Goal: Task Accomplishment & Management: Complete application form

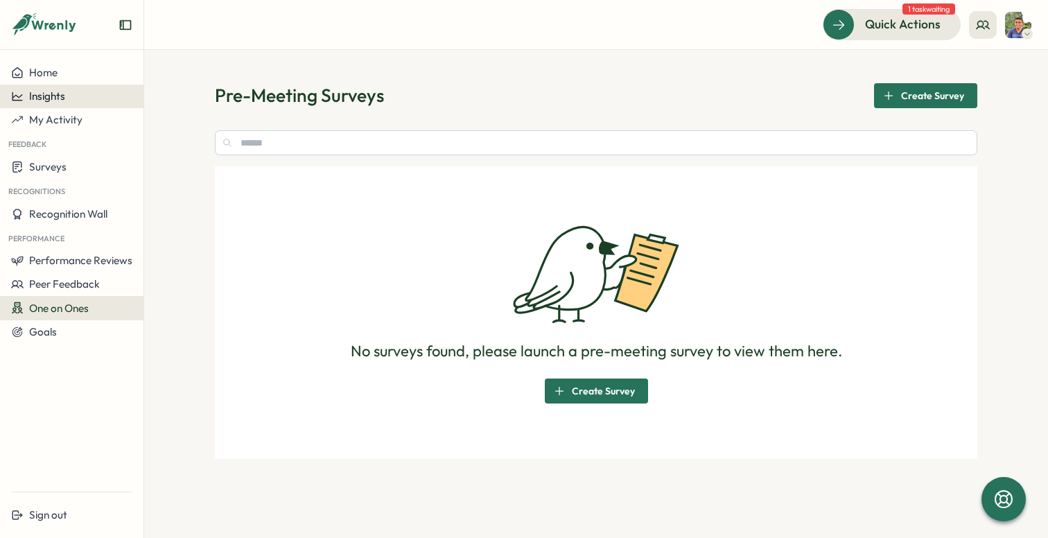
click at [62, 101] on span "Insights" at bounding box center [47, 95] width 36 height 13
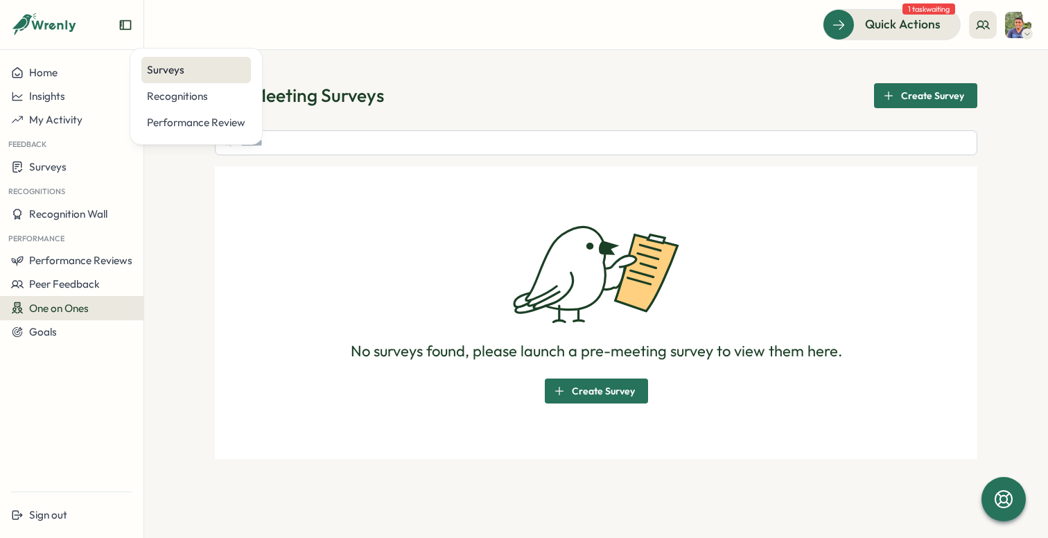
click at [144, 75] on div "Surveys" at bounding box center [196, 70] width 110 height 26
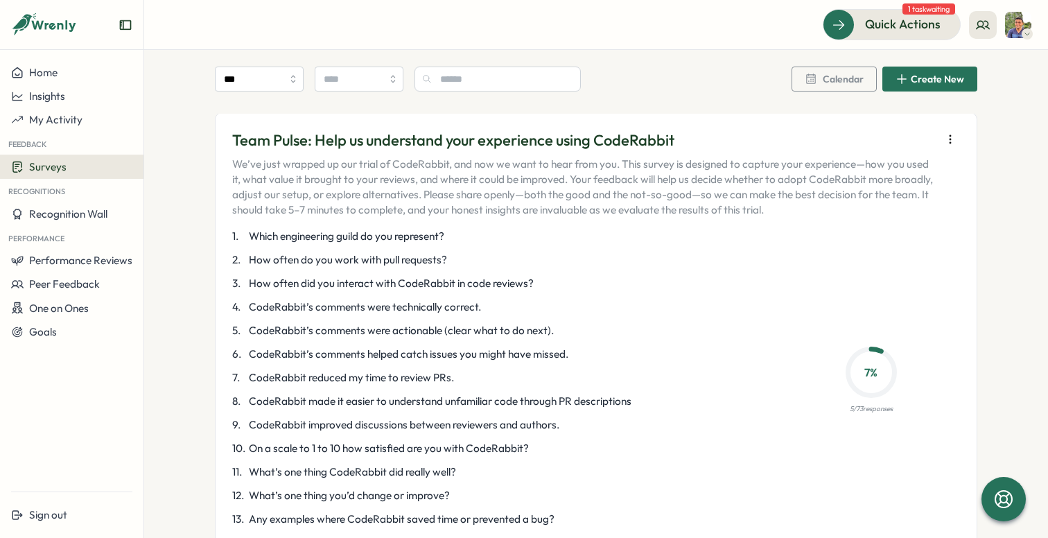
scroll to position [127, 0]
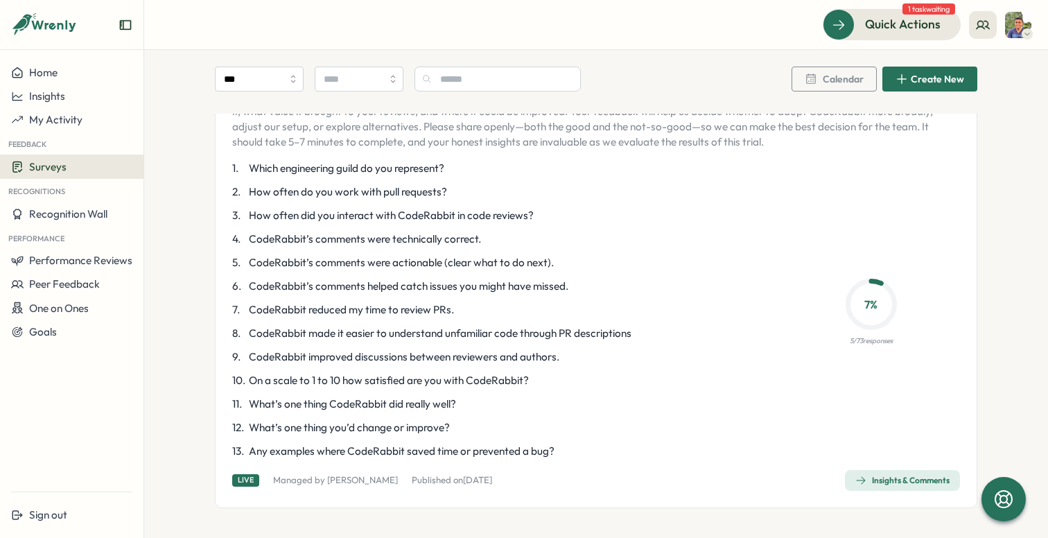
click at [873, 477] on div "Insights & Comments" at bounding box center [903, 480] width 94 height 11
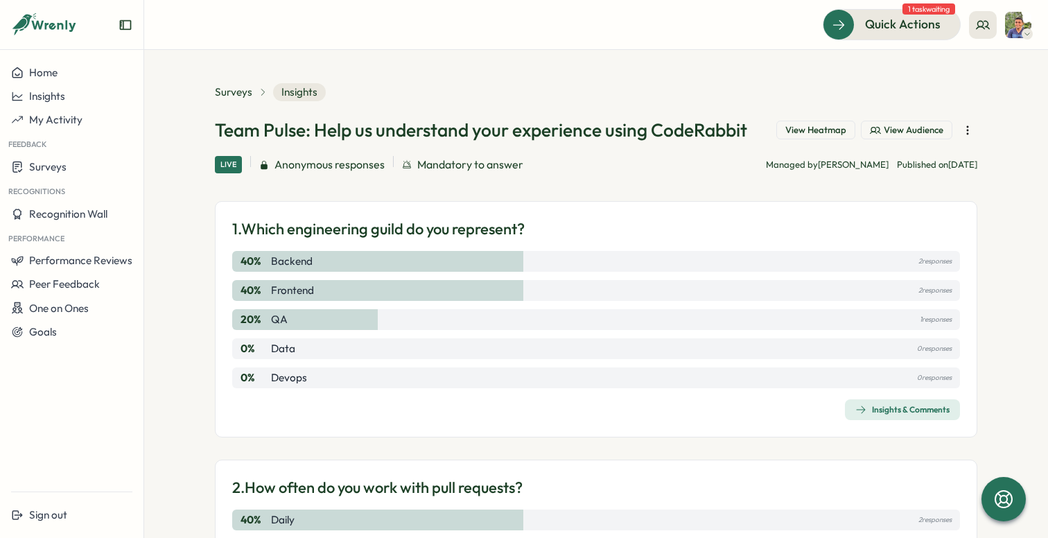
click at [964, 131] on icon "button" at bounding box center [968, 130] width 14 height 14
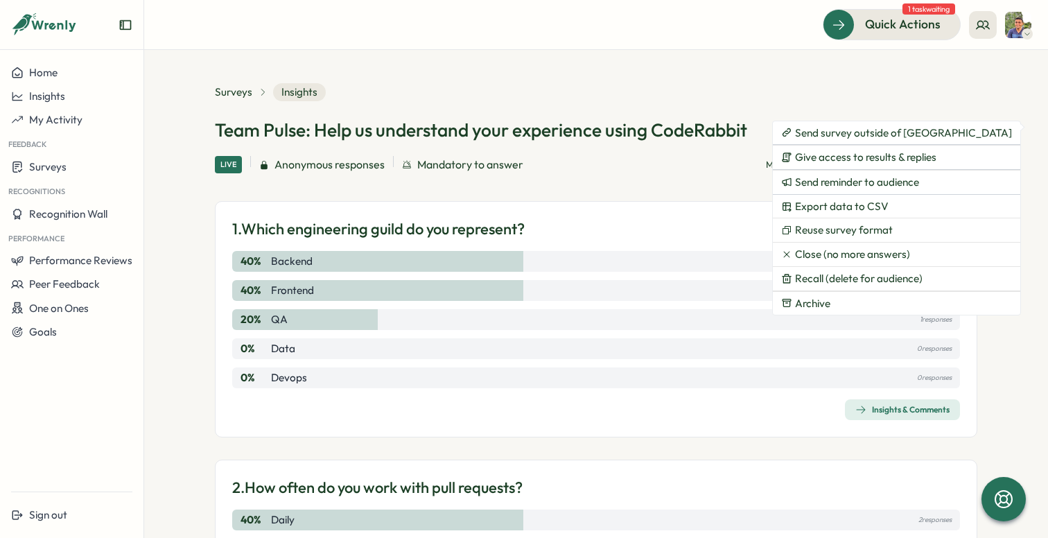
click at [914, 11] on span "1 task waiting" at bounding box center [929, 8] width 53 height 11
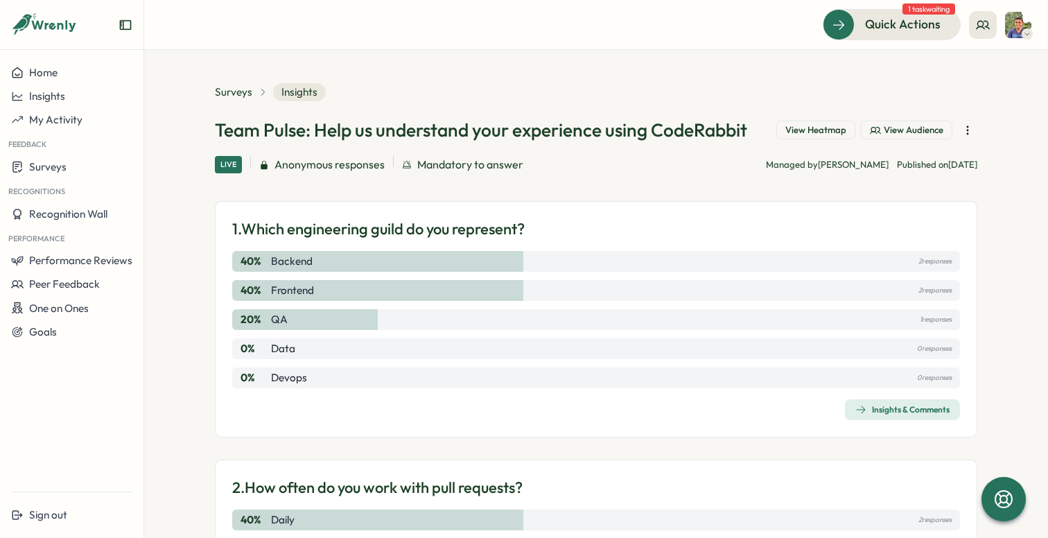
click at [829, 130] on span "View Heatmap" at bounding box center [816, 130] width 61 height 12
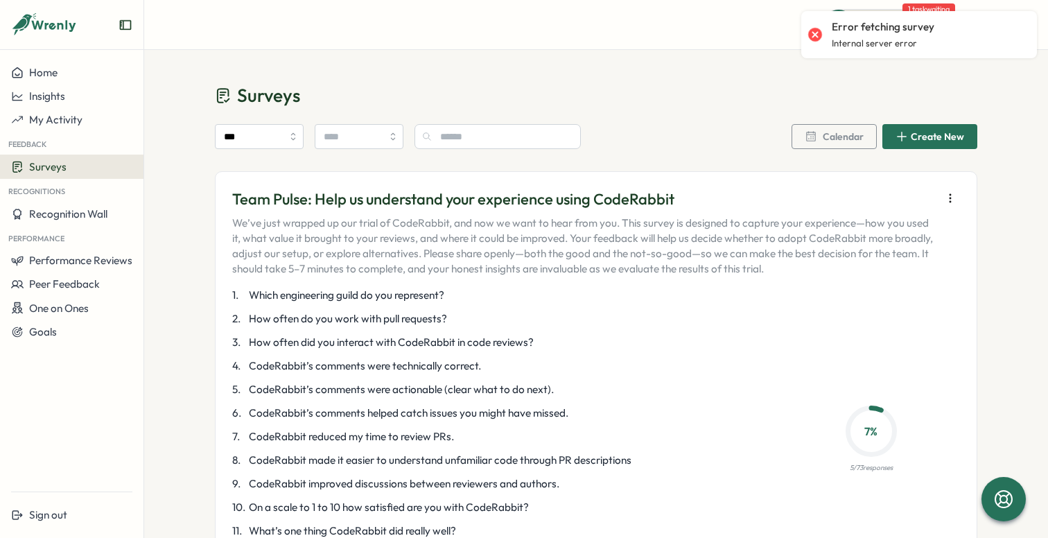
click at [811, 86] on h1 "Surveys" at bounding box center [596, 95] width 763 height 24
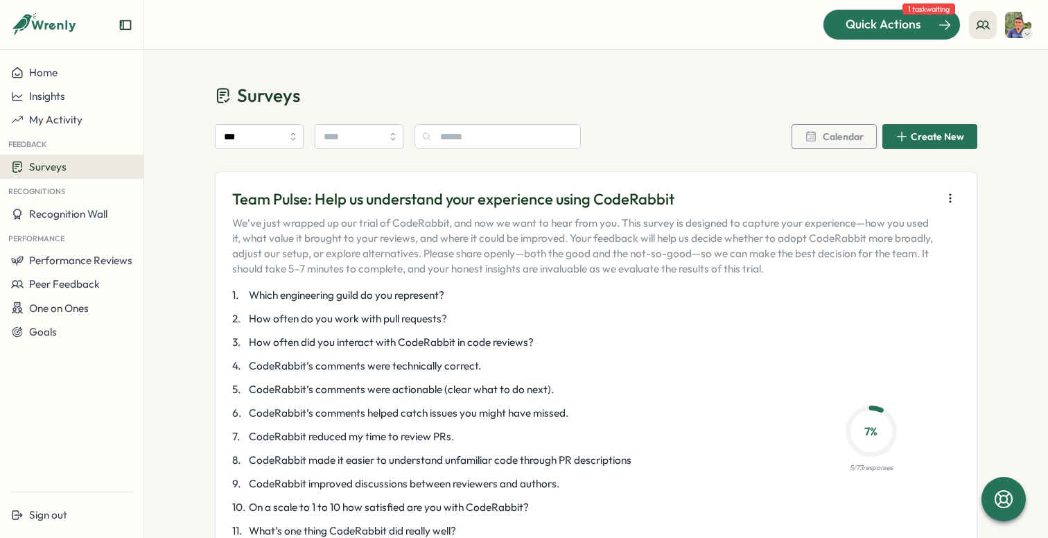
click at [891, 25] on span "Quick Actions" at bounding box center [884, 24] width 76 height 18
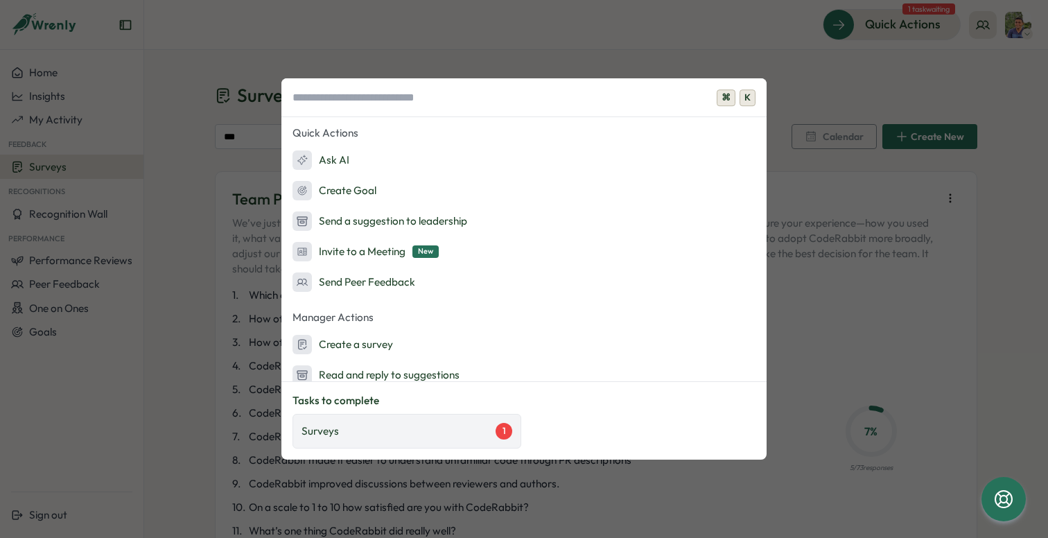
click at [441, 429] on div "Surveys 1" at bounding box center [407, 431] width 211 height 17
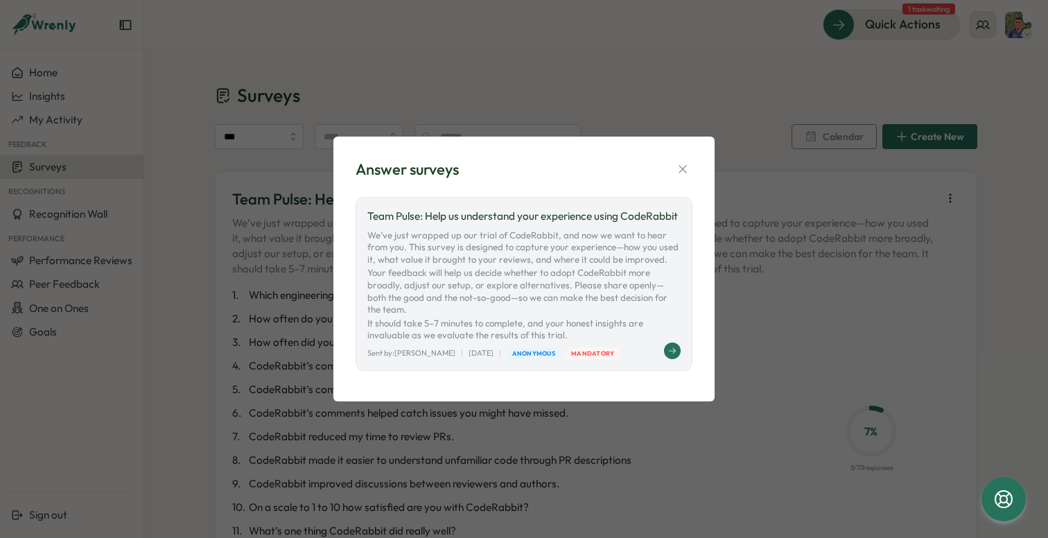
click at [673, 347] on icon at bounding box center [672, 350] width 7 height 6
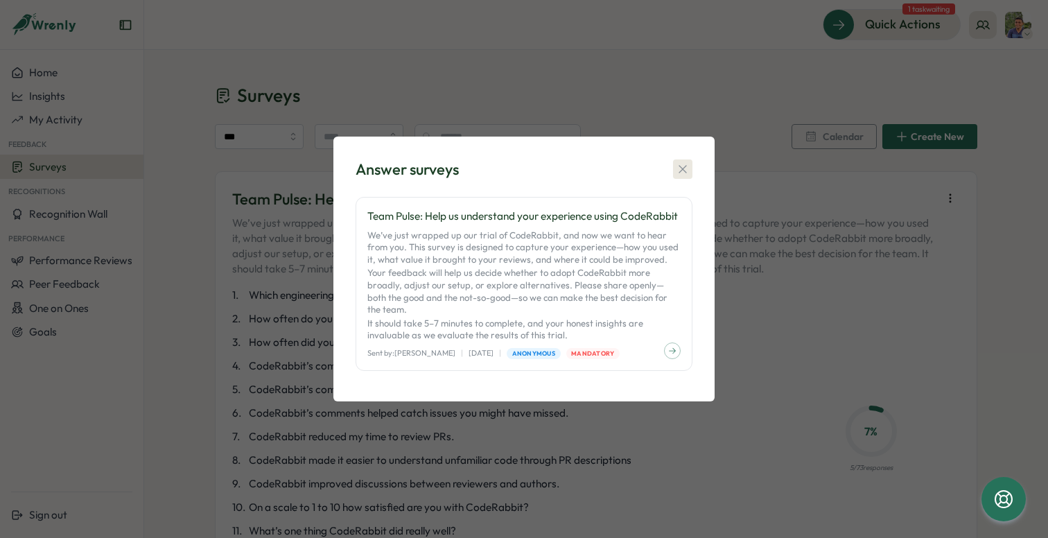
click at [681, 176] on icon "button" at bounding box center [683, 169] width 14 height 14
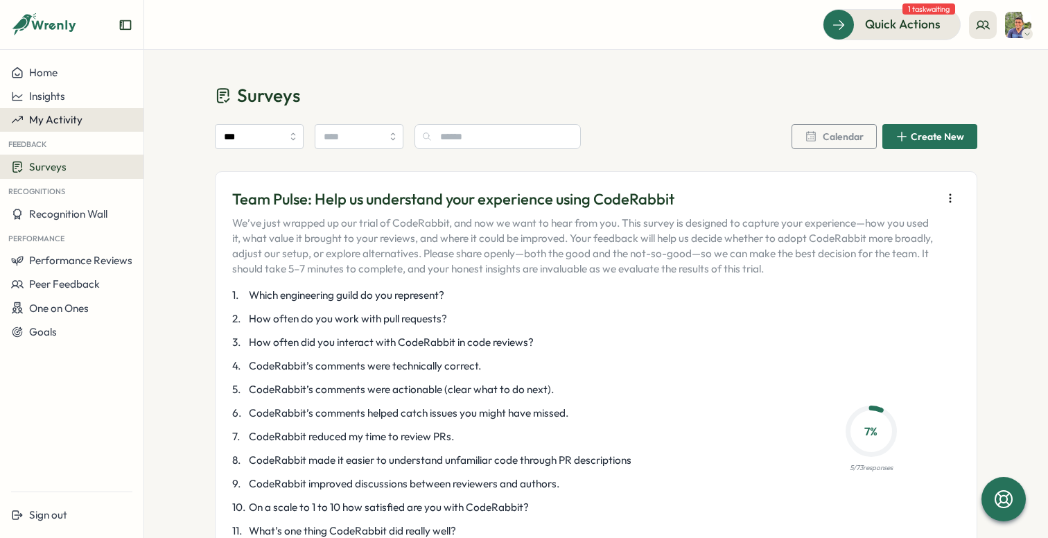
click at [87, 116] on div "My Activity" at bounding box center [71, 120] width 121 height 12
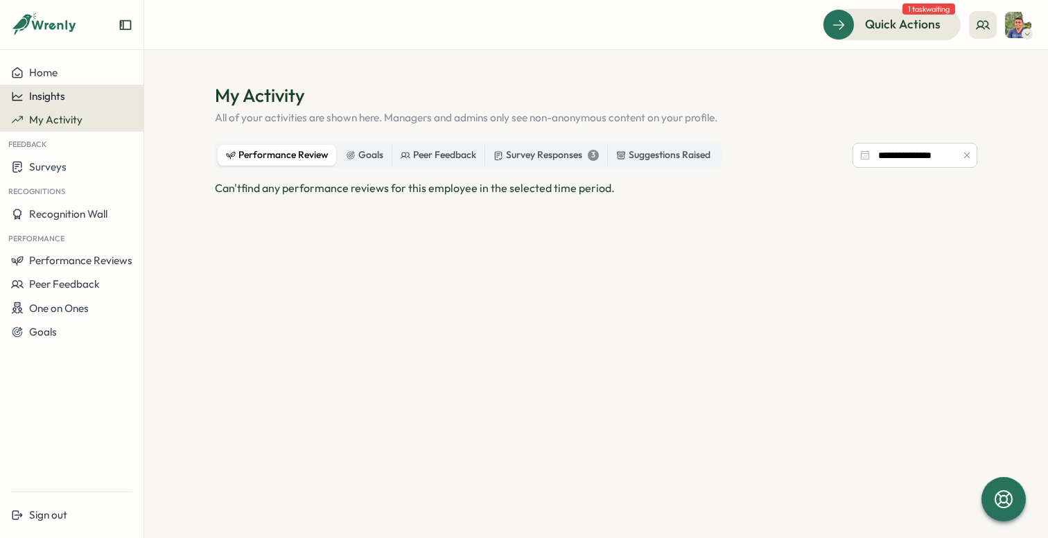
click at [56, 97] on span "Insights" at bounding box center [47, 95] width 36 height 13
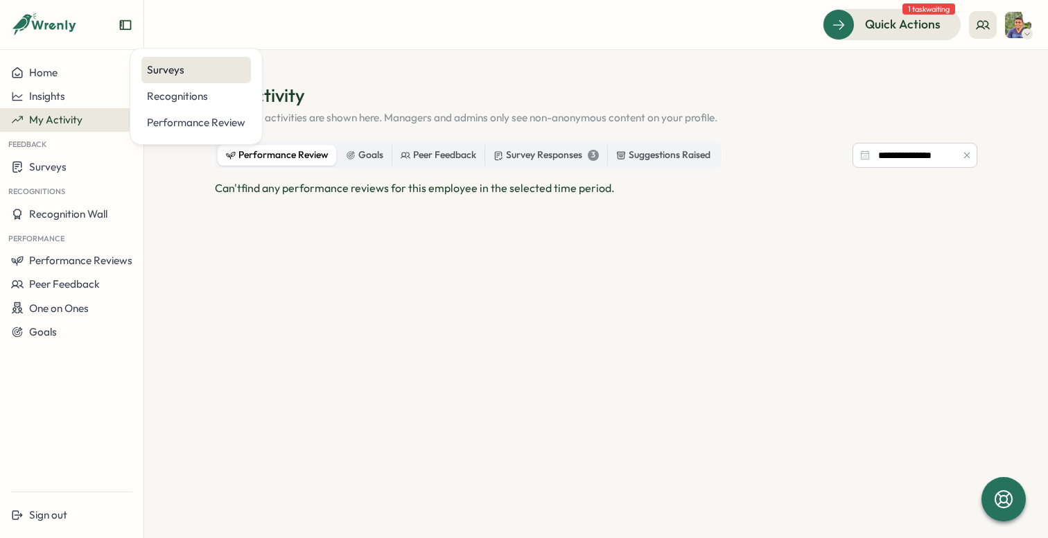
click at [164, 73] on div "Surveys" at bounding box center [196, 69] width 98 height 15
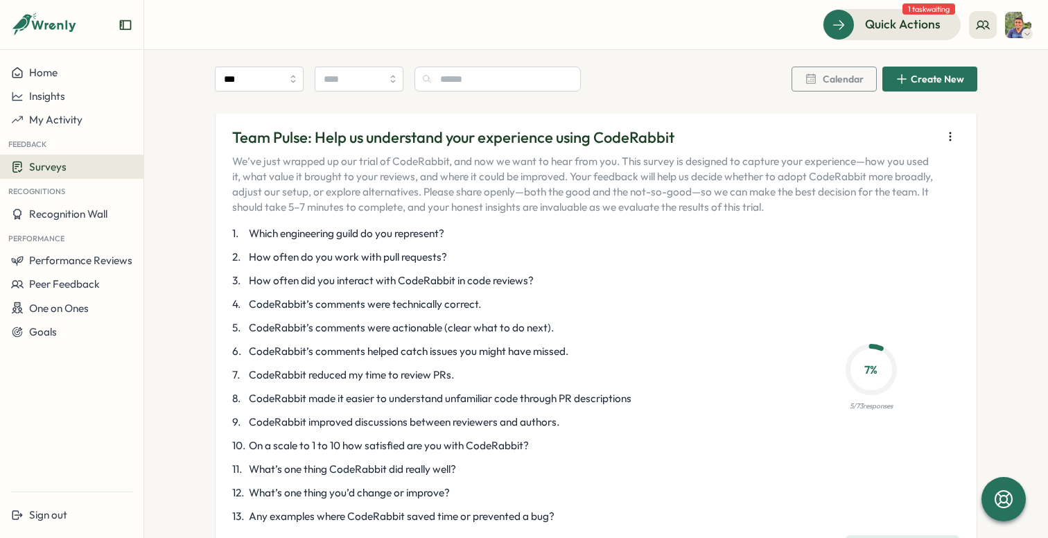
scroll to position [130, 0]
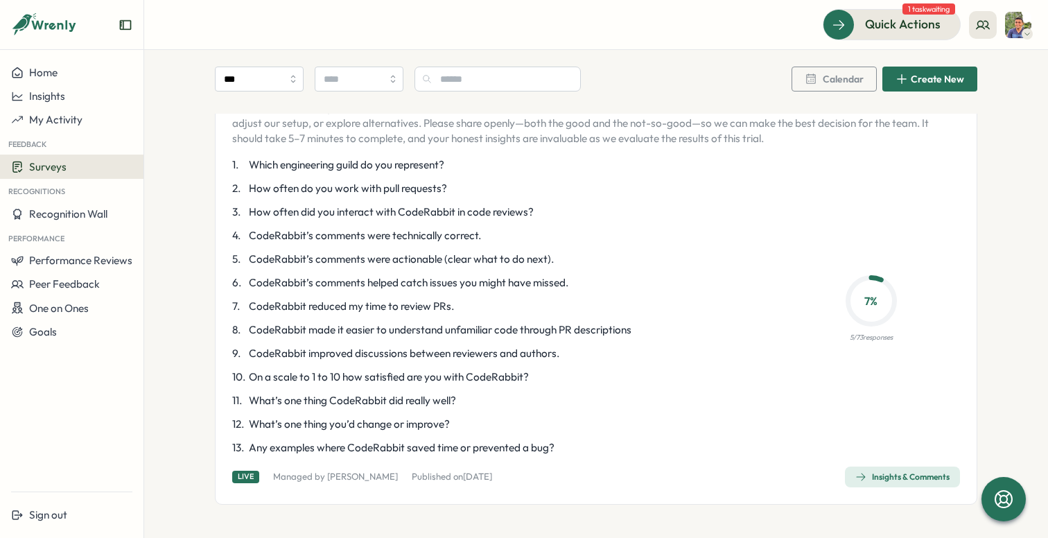
click at [879, 478] on div "Insights & Comments" at bounding box center [903, 477] width 94 height 11
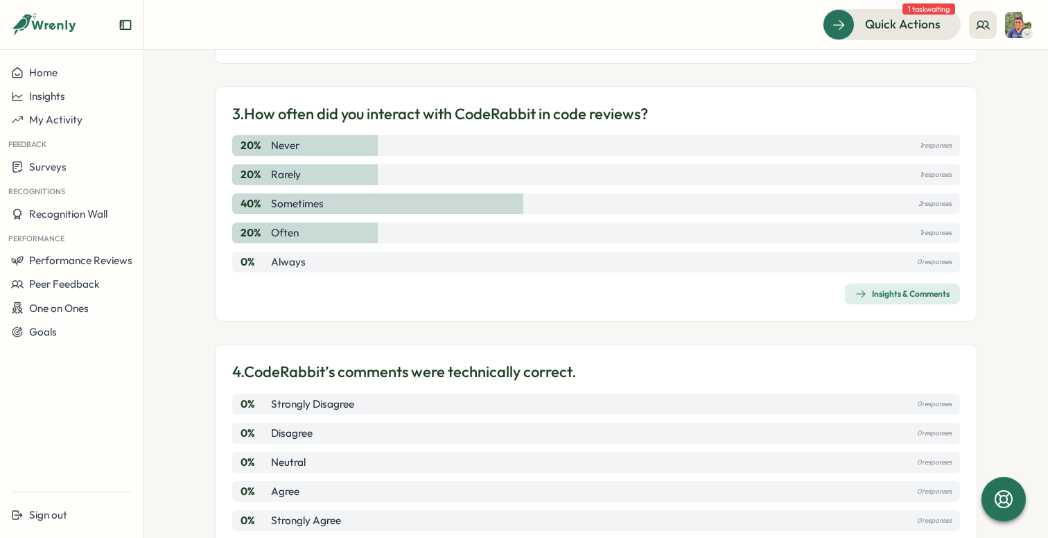
scroll to position [655, 0]
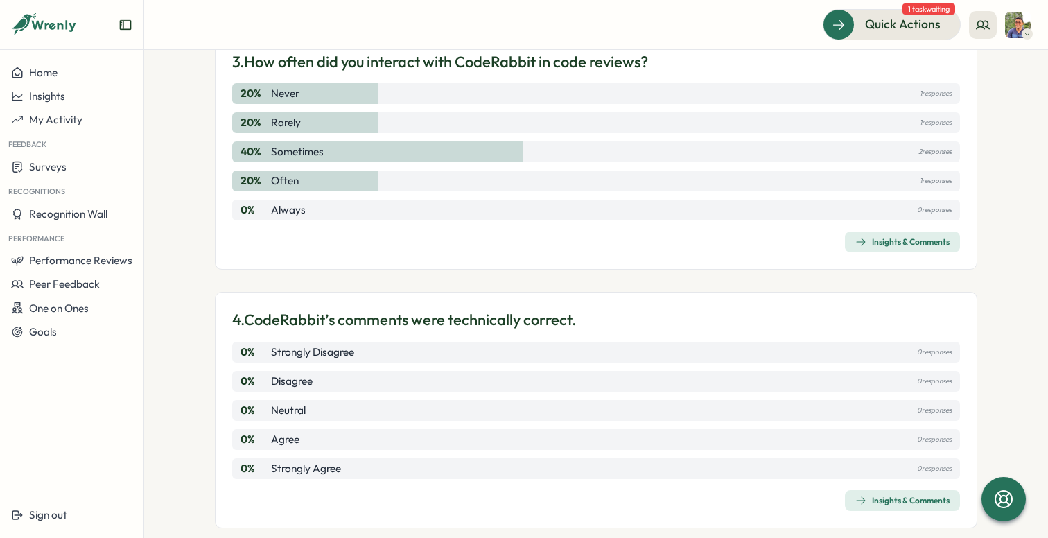
click at [879, 501] on div "Insights & Comments" at bounding box center [903, 500] width 94 height 11
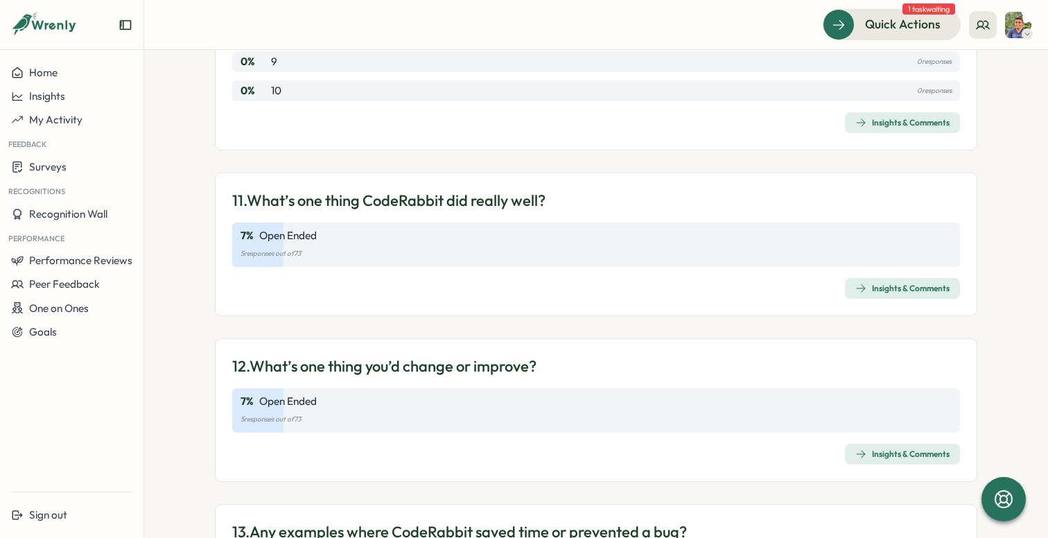
scroll to position [2808, 0]
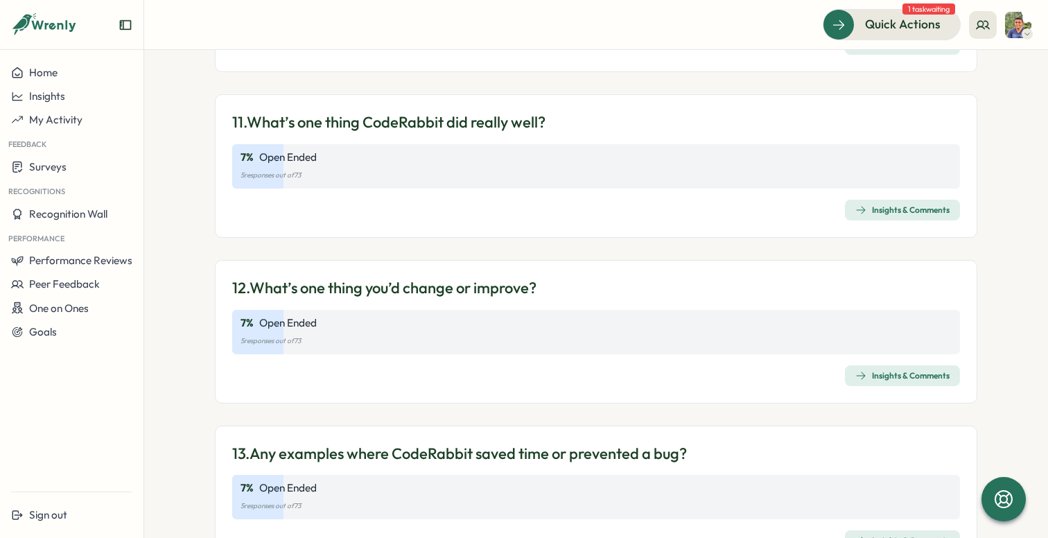
click at [895, 214] on div "Insights & Comments" at bounding box center [903, 210] width 94 height 11
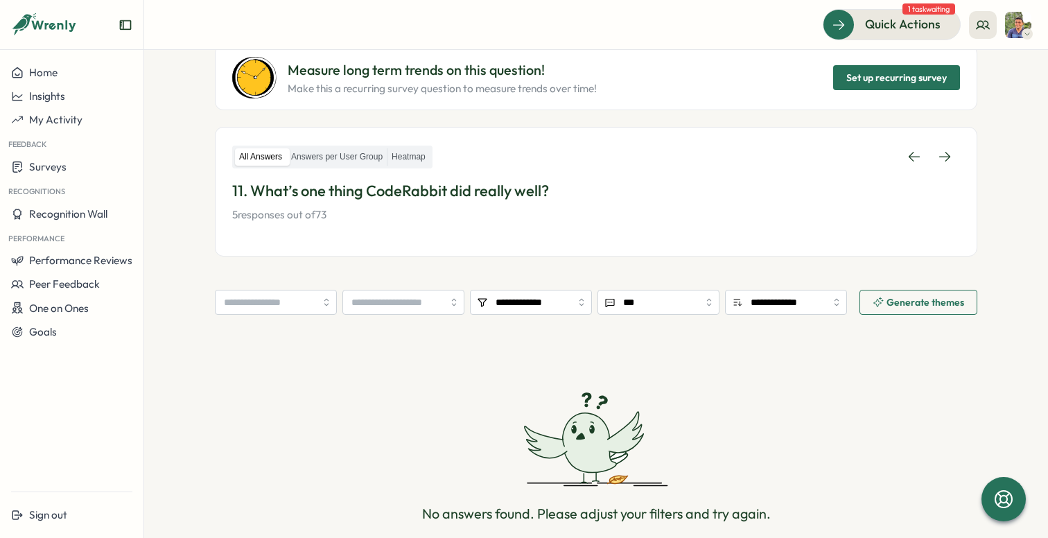
scroll to position [215, 0]
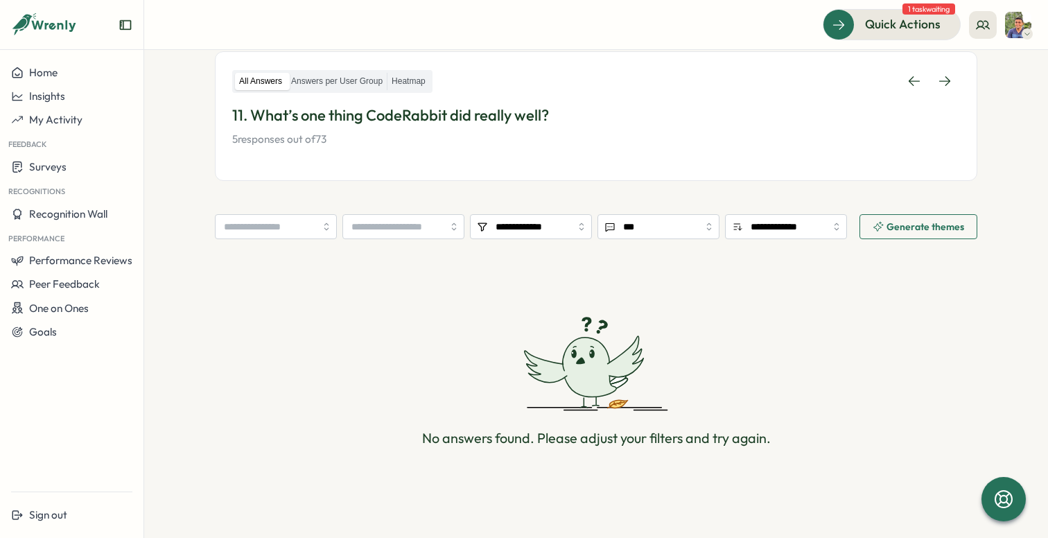
click at [456, 135] on p "5 responses out of 73" at bounding box center [596, 139] width 728 height 15
click at [490, 116] on p "11. What’s one thing CodeRabbit did really well?" at bounding box center [596, 115] width 728 height 21
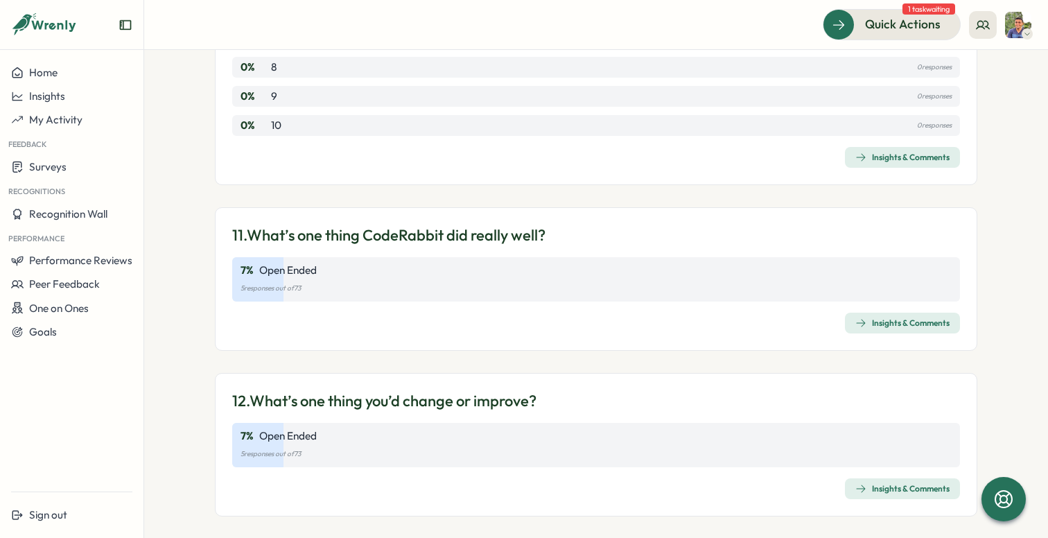
scroll to position [2872, 0]
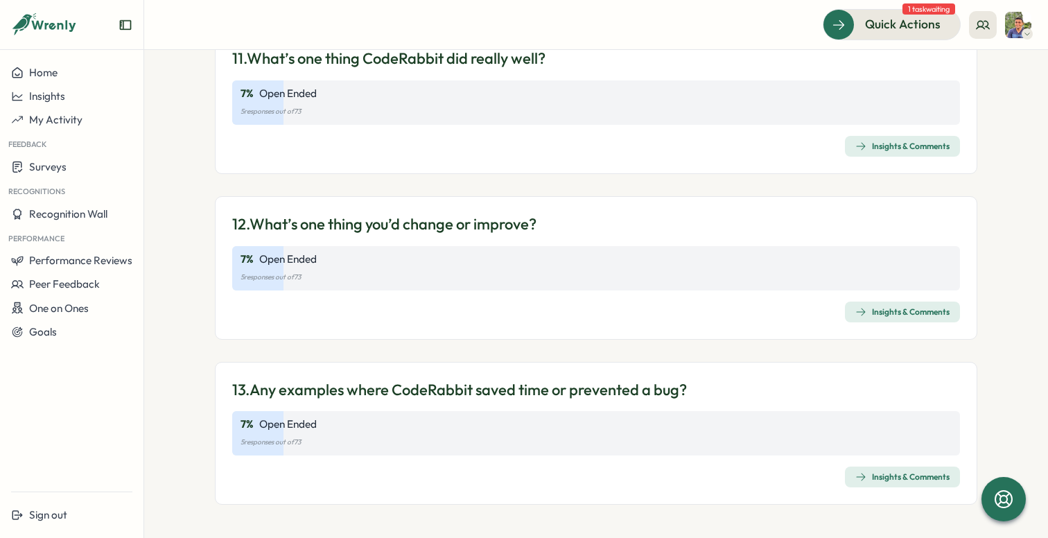
click at [282, 431] on p "Open Ended" at bounding box center [288, 424] width 58 height 15
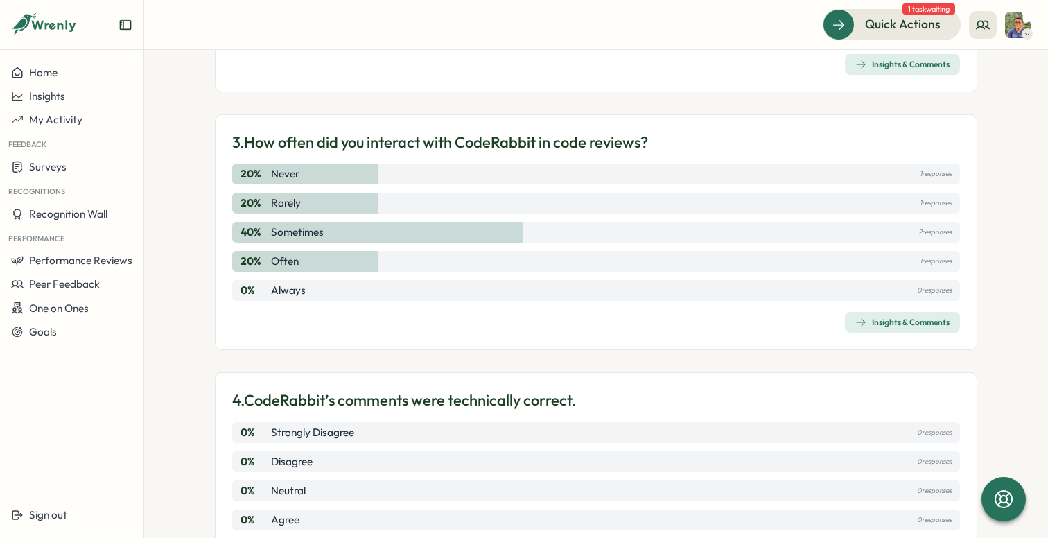
scroll to position [0, 0]
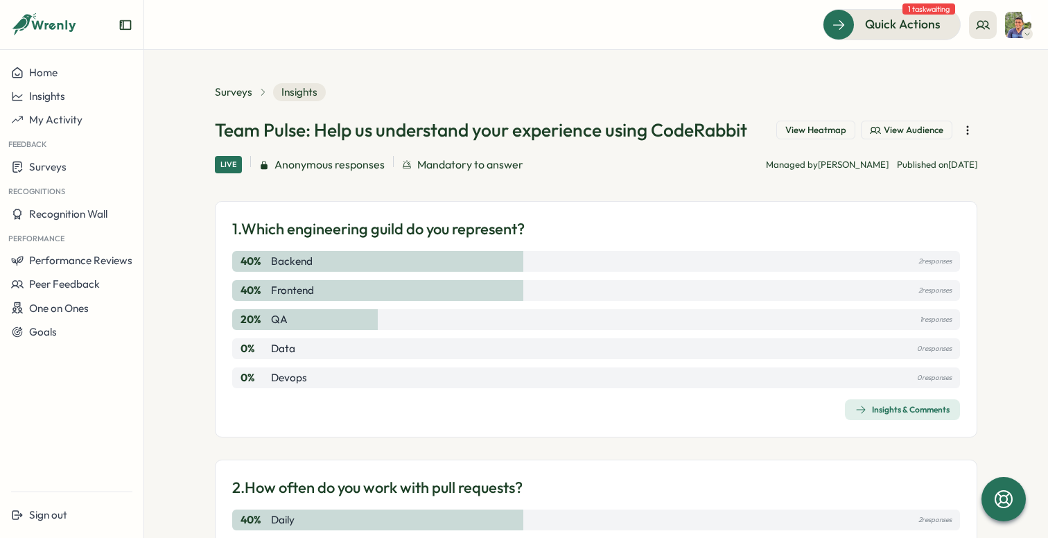
click at [961, 130] on icon "button" at bounding box center [968, 130] width 14 height 14
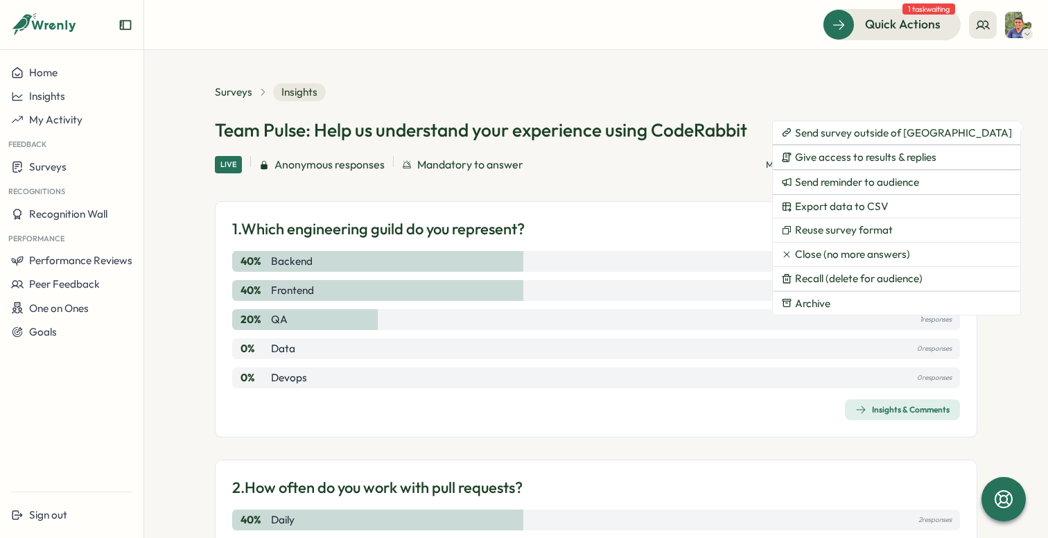
click at [992, 202] on section "Surveys Insights Team Pulse: Help us understand your experience using CodeRabbi…" at bounding box center [596, 294] width 904 height 488
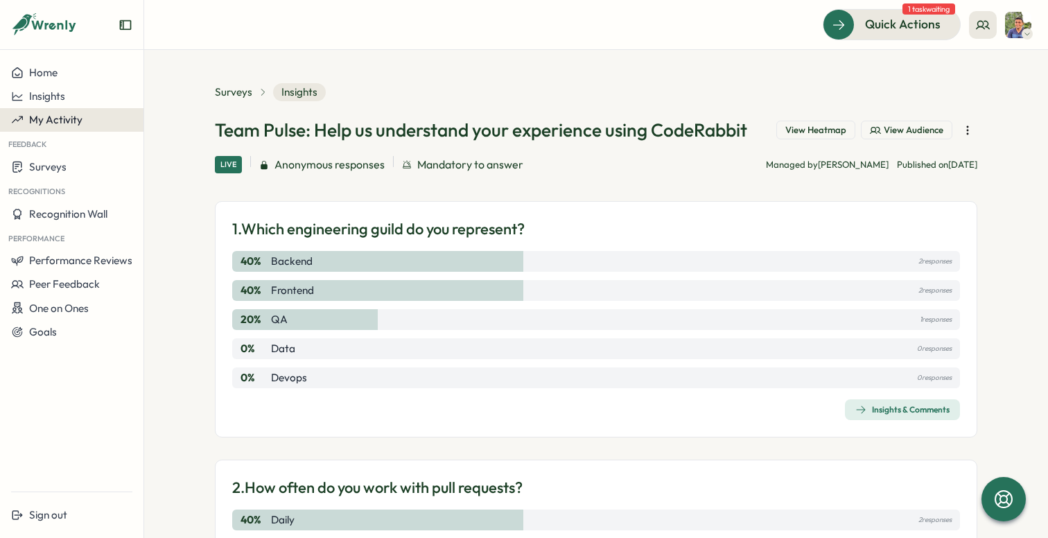
click at [60, 121] on span "My Activity" at bounding box center [55, 119] width 53 height 13
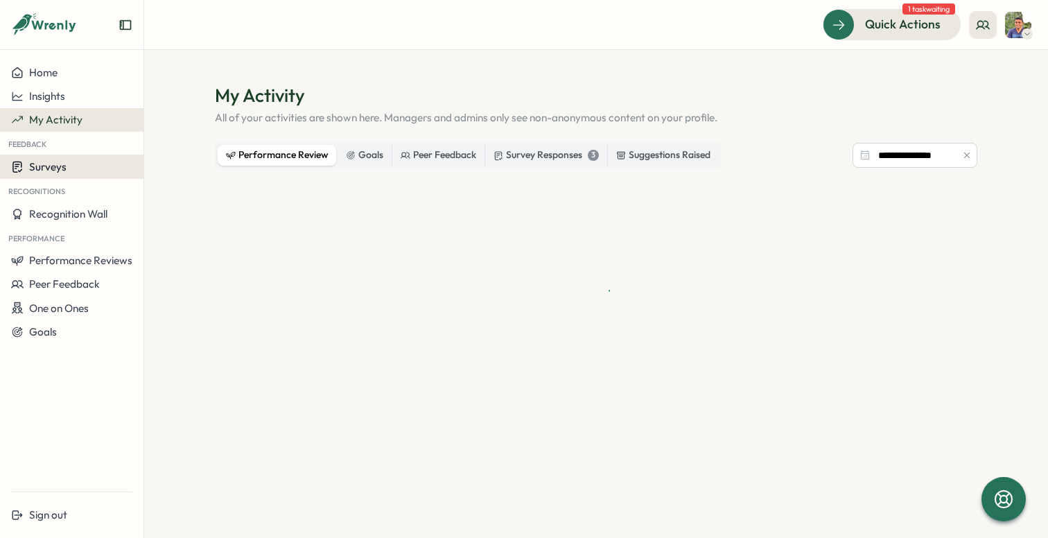
click at [57, 165] on span "Surveys" at bounding box center [47, 166] width 37 height 13
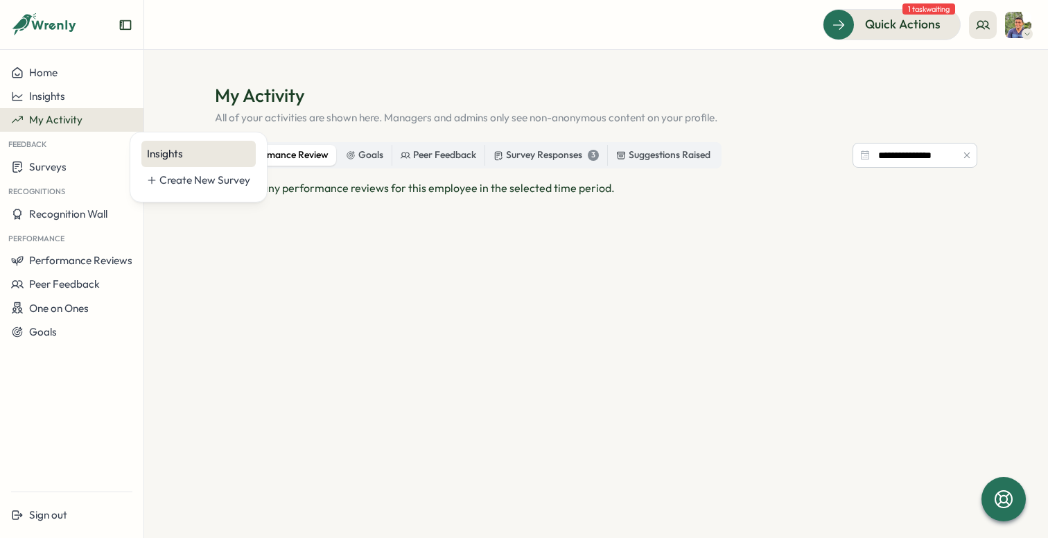
click at [175, 153] on div "Insights" at bounding box center [198, 153] width 103 height 15
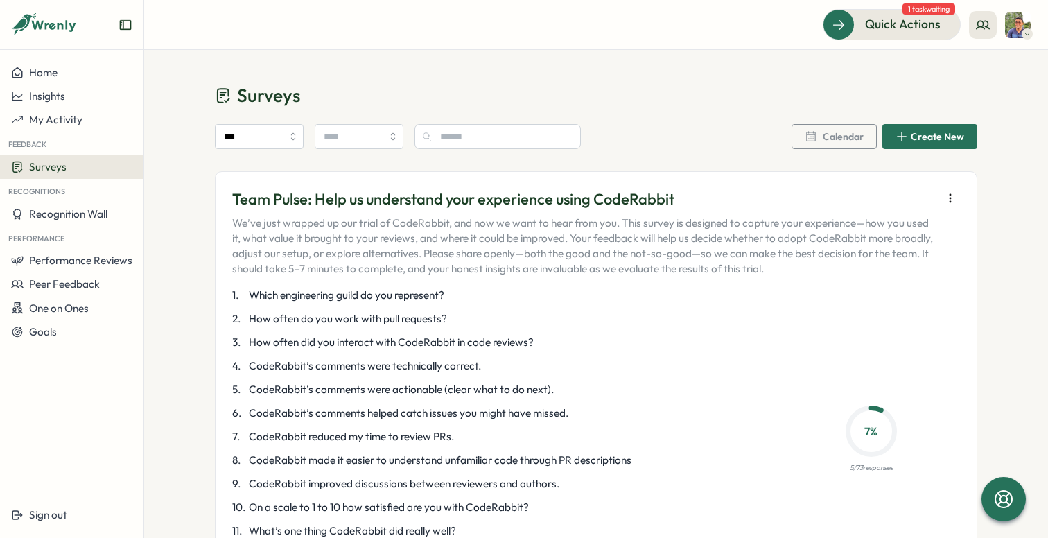
click at [944, 200] on icon "button" at bounding box center [951, 198] width 14 height 14
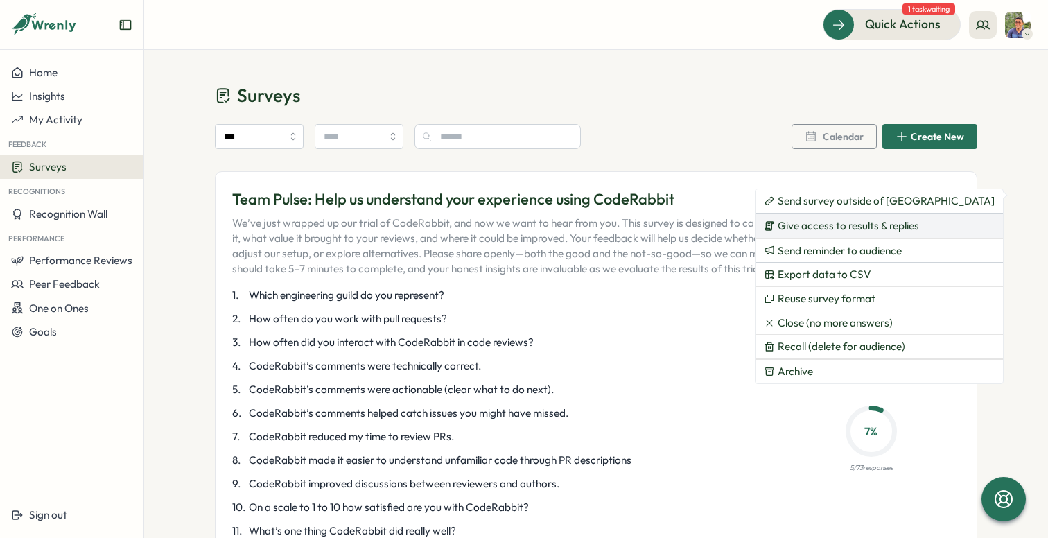
click at [867, 229] on span "Give access to results & replies" at bounding box center [848, 226] width 141 height 12
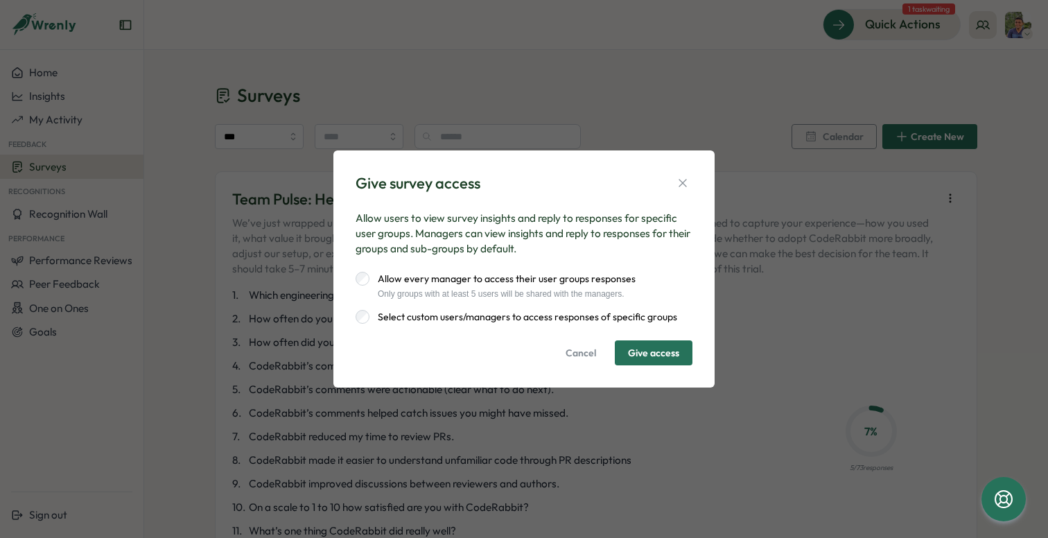
click at [570, 356] on span "Cancel" at bounding box center [581, 353] width 31 height 24
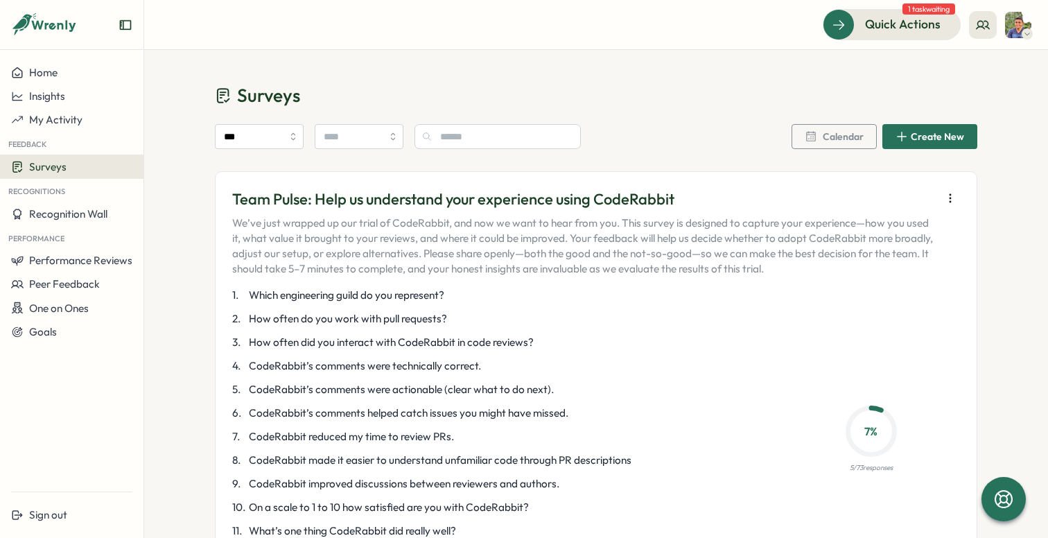
scroll to position [130, 0]
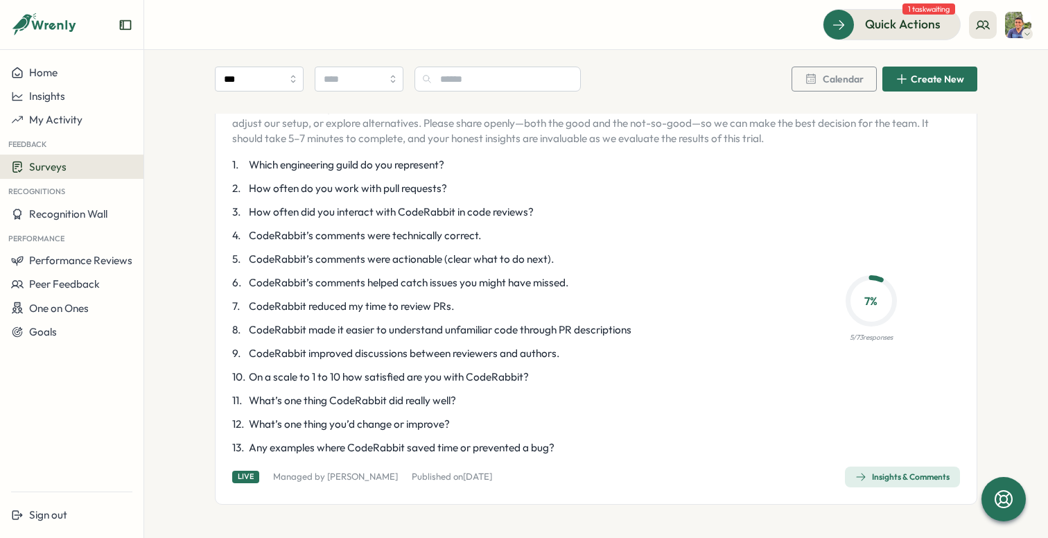
click at [673, 336] on p "8 . CodeRabbit made it easier to understand unfamiliar code through PR descript…" at bounding box center [499, 329] width 534 height 15
click at [908, 478] on div "Insights & Comments" at bounding box center [903, 477] width 94 height 11
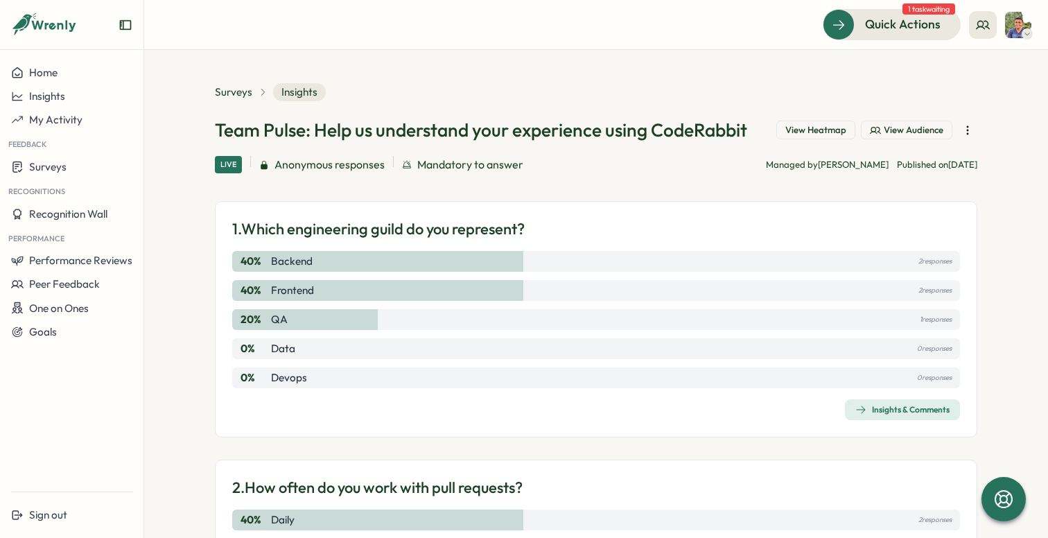
click at [965, 133] on icon "button" at bounding box center [968, 130] width 14 height 14
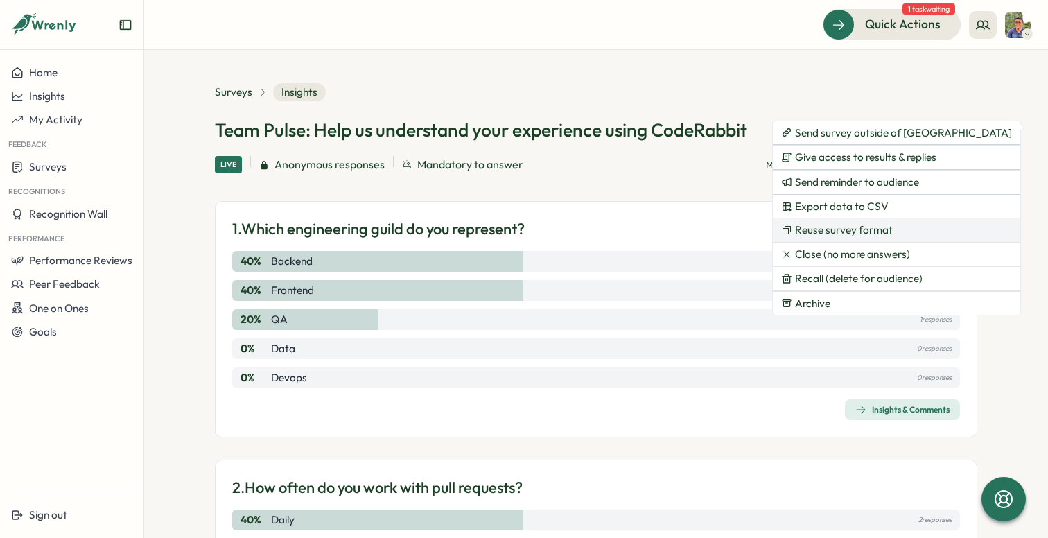
click at [847, 234] on span "Reuse survey format" at bounding box center [844, 230] width 98 height 12
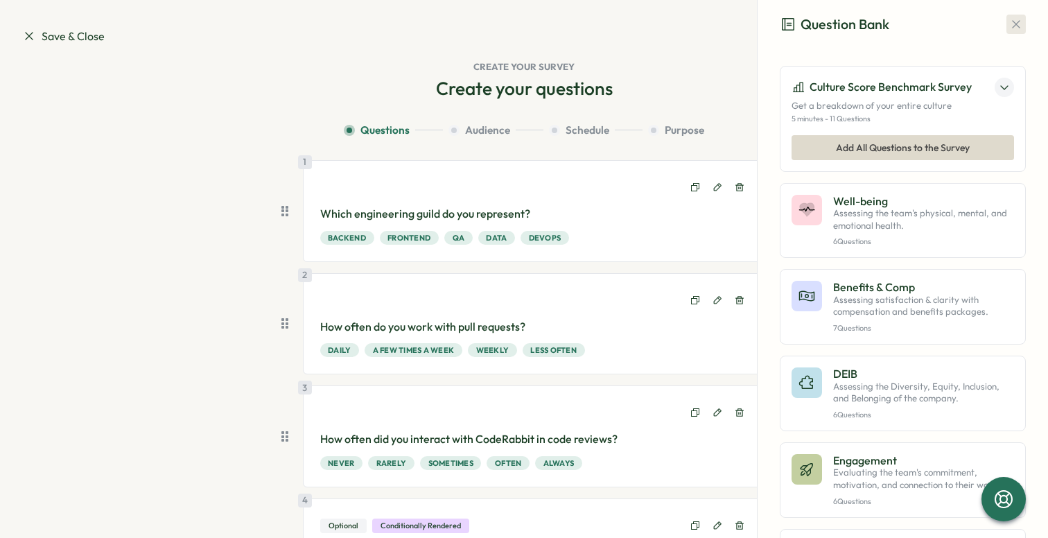
click at [1015, 17] on icon "button" at bounding box center [1017, 24] width 14 height 14
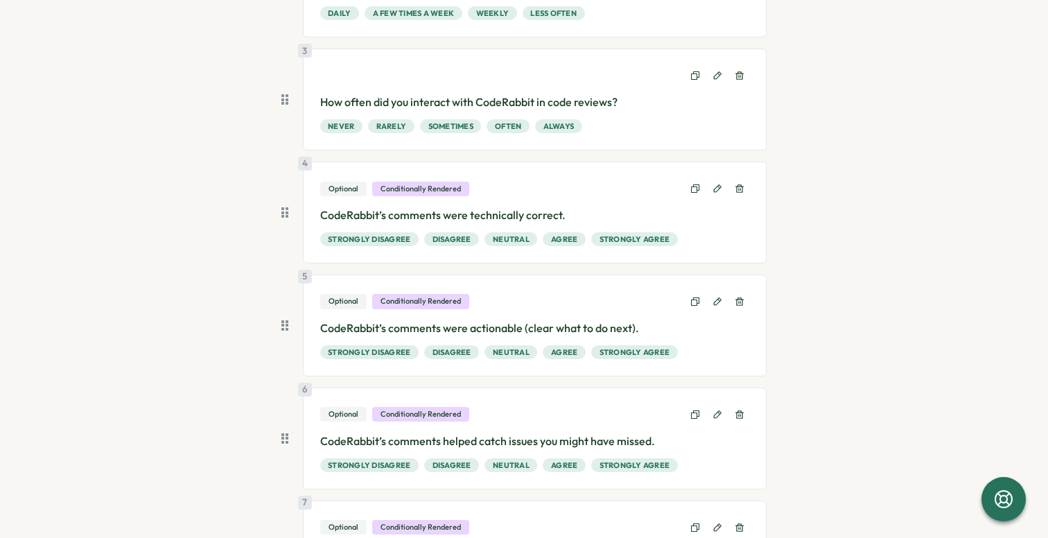
scroll to position [349, 0]
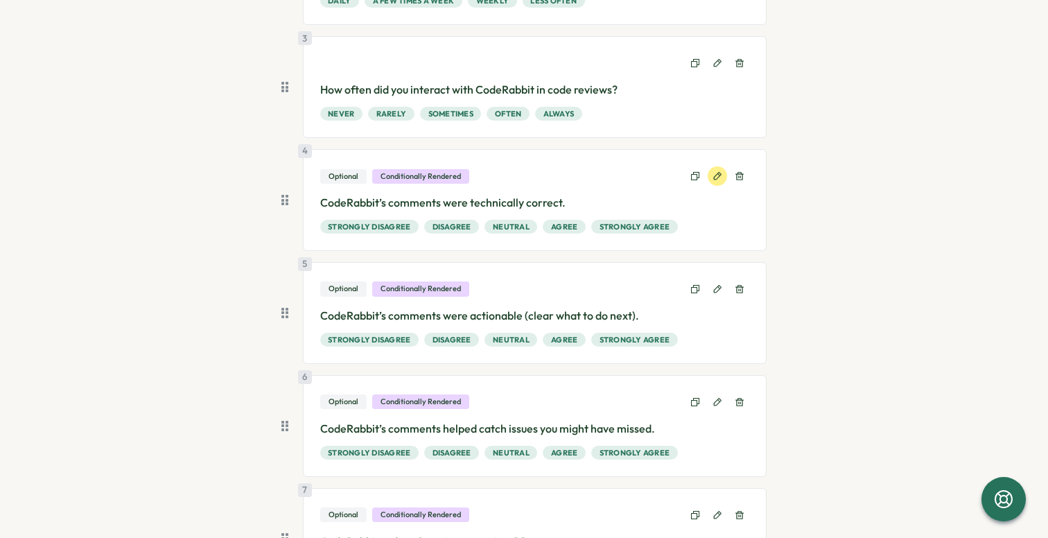
click at [715, 171] on icon at bounding box center [718, 176] width 10 height 10
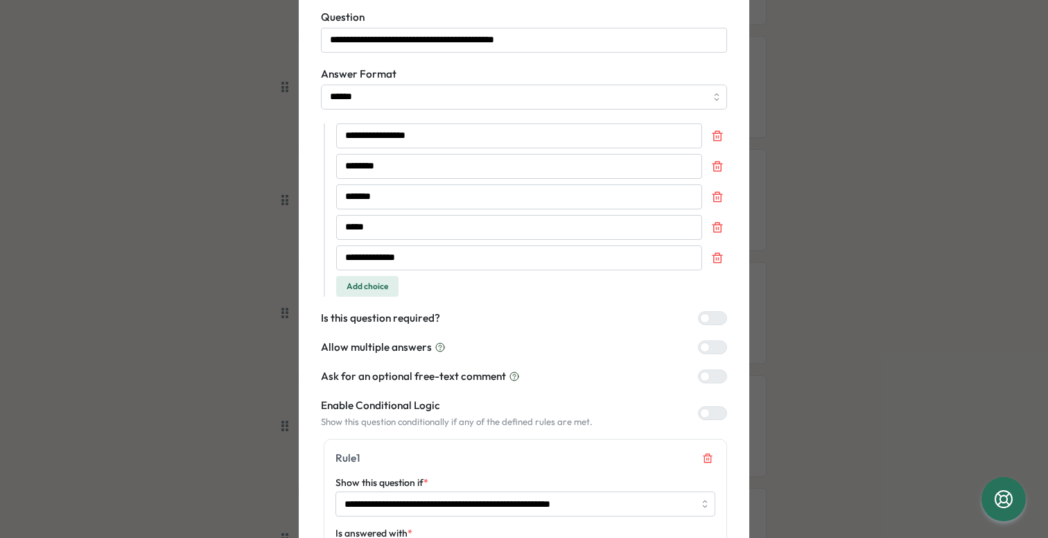
scroll to position [146, 0]
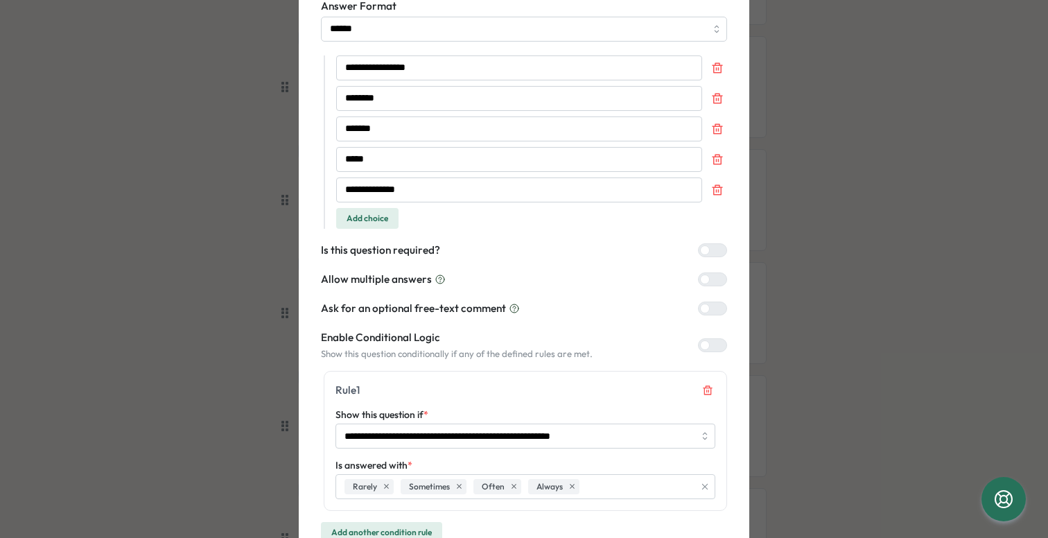
click at [705, 252] on div at bounding box center [705, 250] width 10 height 10
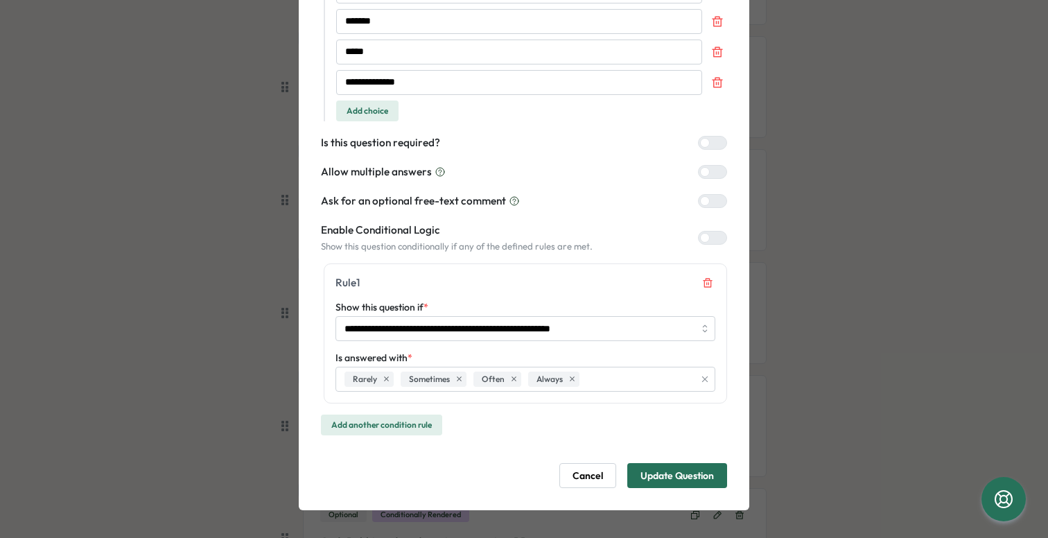
click at [682, 474] on span "Update Question" at bounding box center [678, 476] width 74 height 24
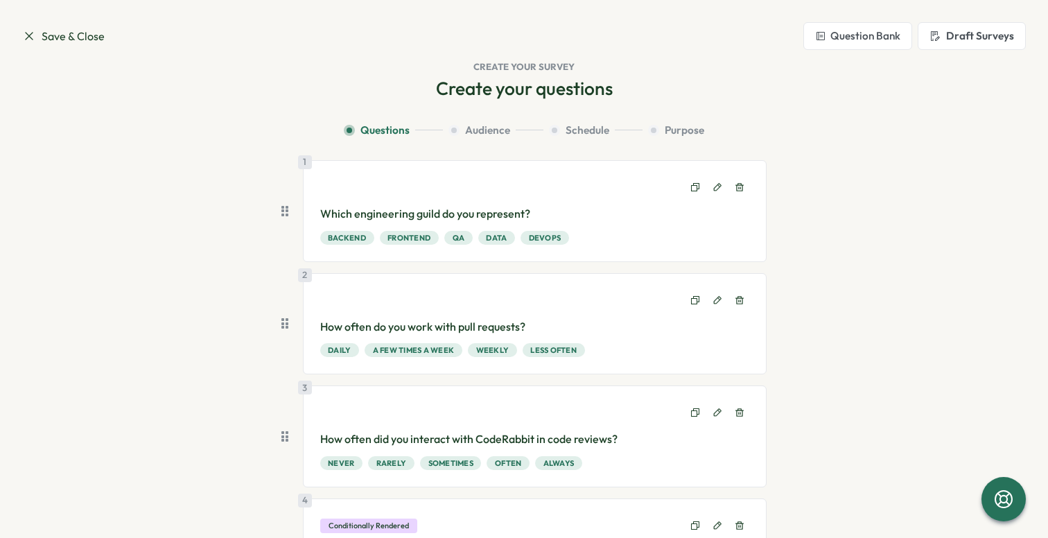
scroll to position [6, 0]
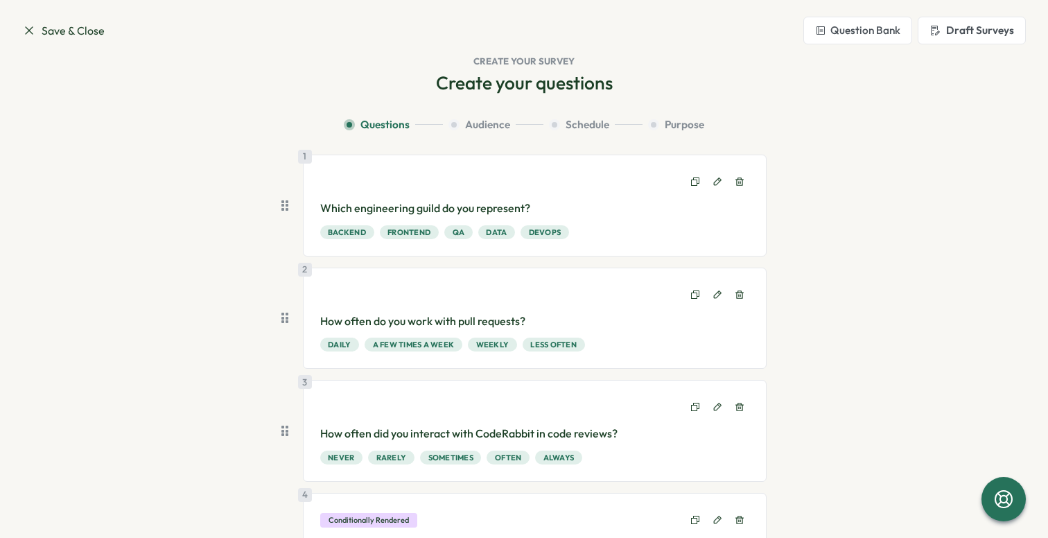
click at [31, 20] on div "Save & Close Question Bank Draft Surveys" at bounding box center [524, 31] width 1004 height 28
click at [28, 32] on icon at bounding box center [29, 31] width 14 height 14
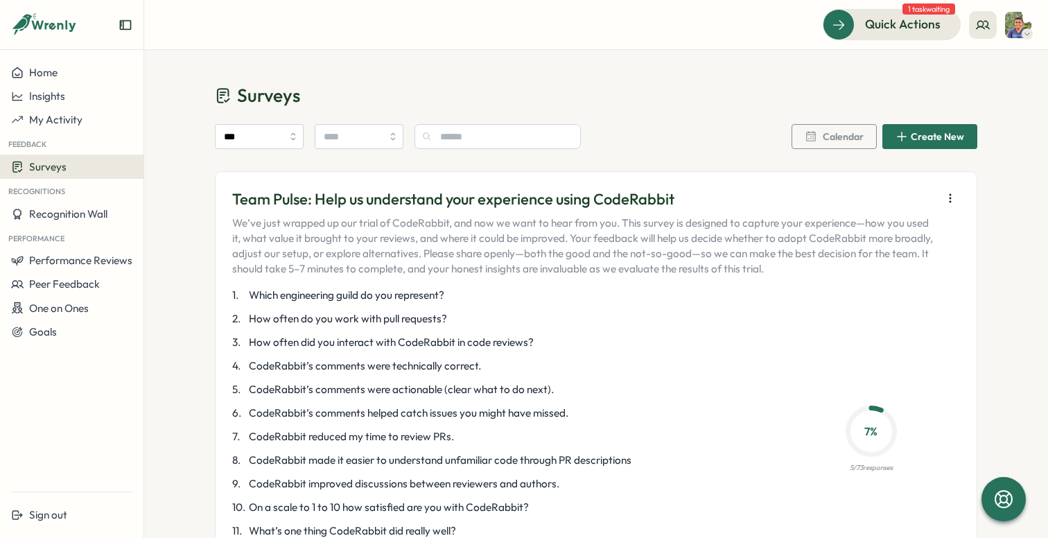
click at [944, 199] on icon "button" at bounding box center [951, 198] width 14 height 14
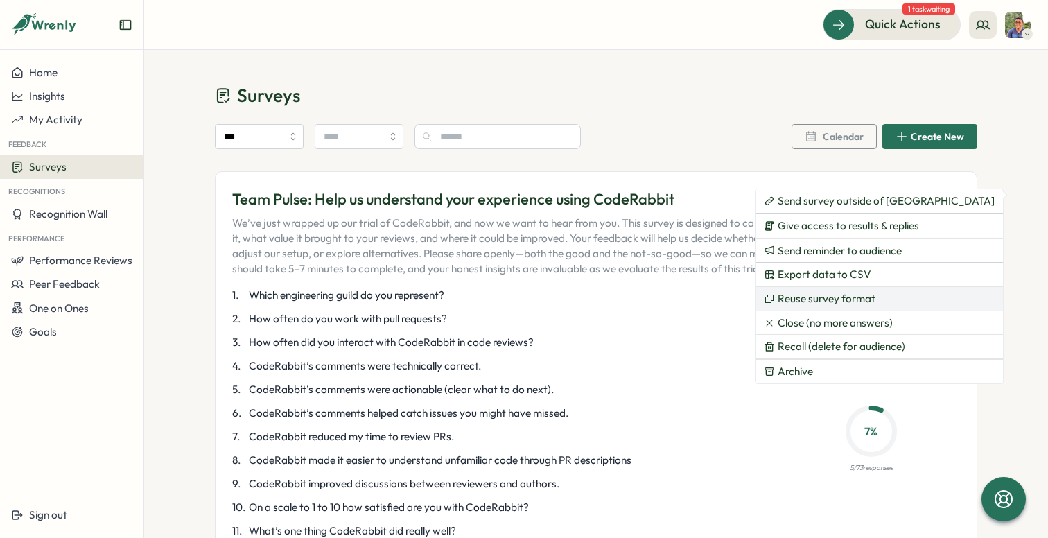
click at [845, 300] on span "Reuse survey format" at bounding box center [827, 299] width 98 height 12
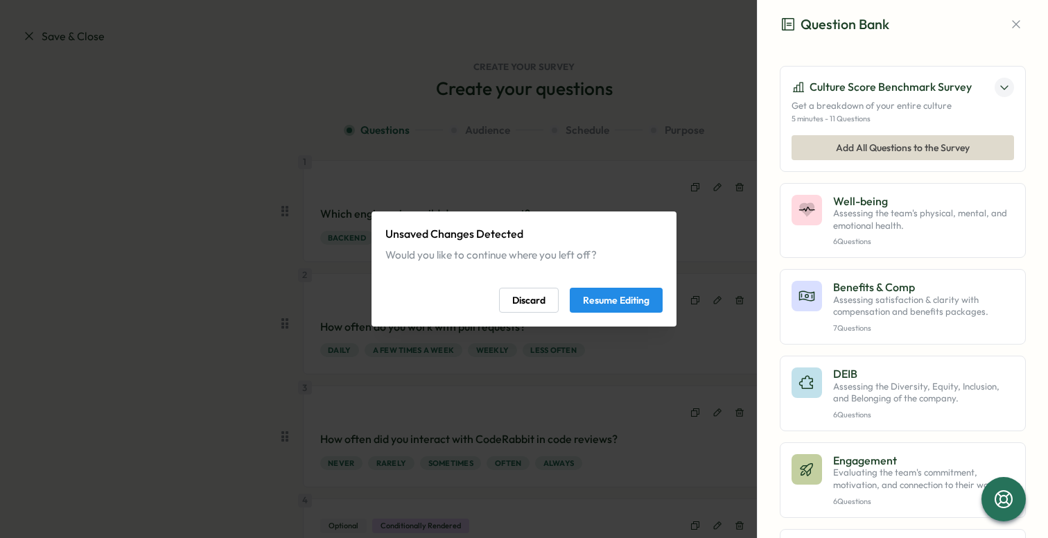
click at [614, 297] on span "Resume Editing" at bounding box center [616, 300] width 67 height 24
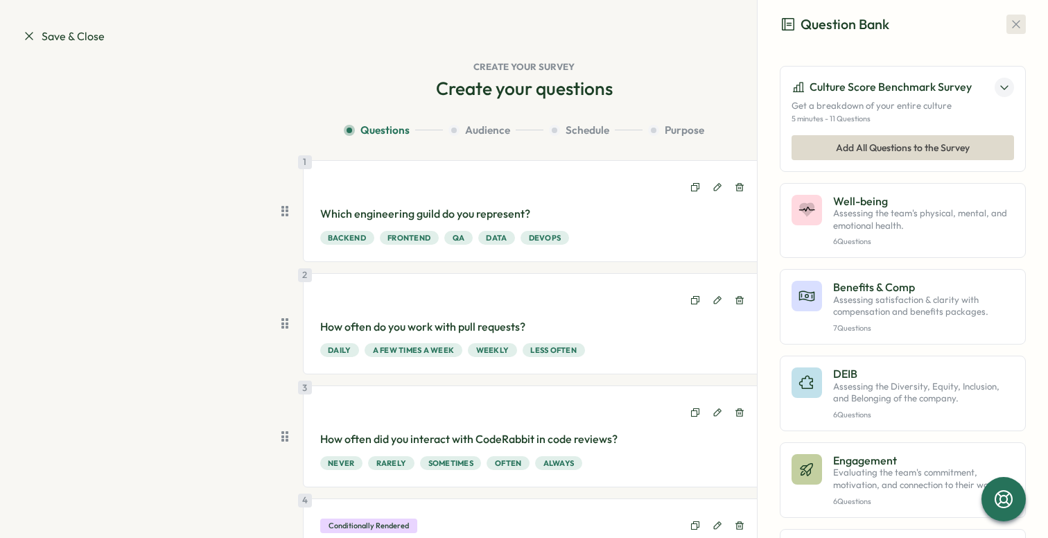
click at [1011, 23] on icon "button" at bounding box center [1017, 24] width 14 height 14
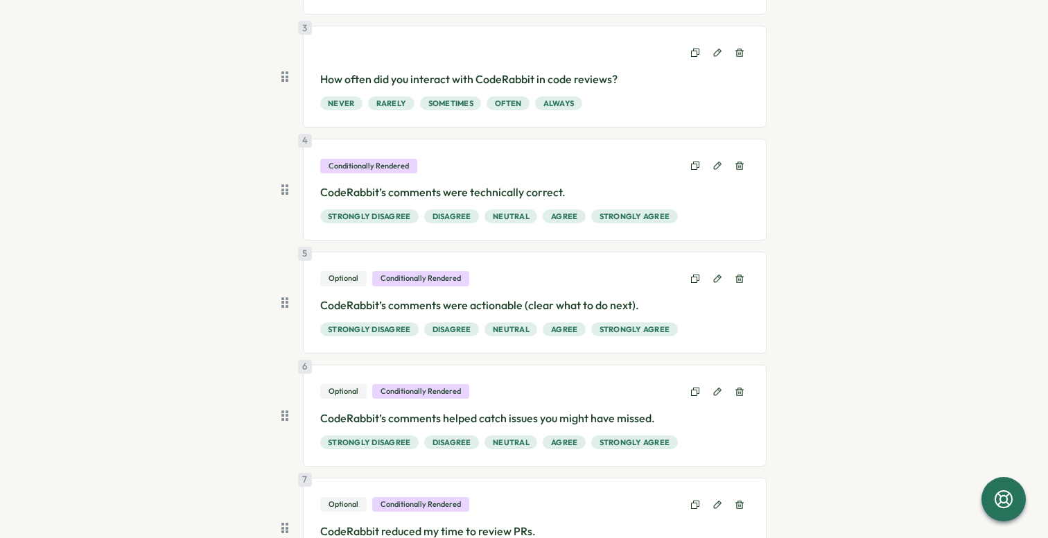
scroll to position [370, 0]
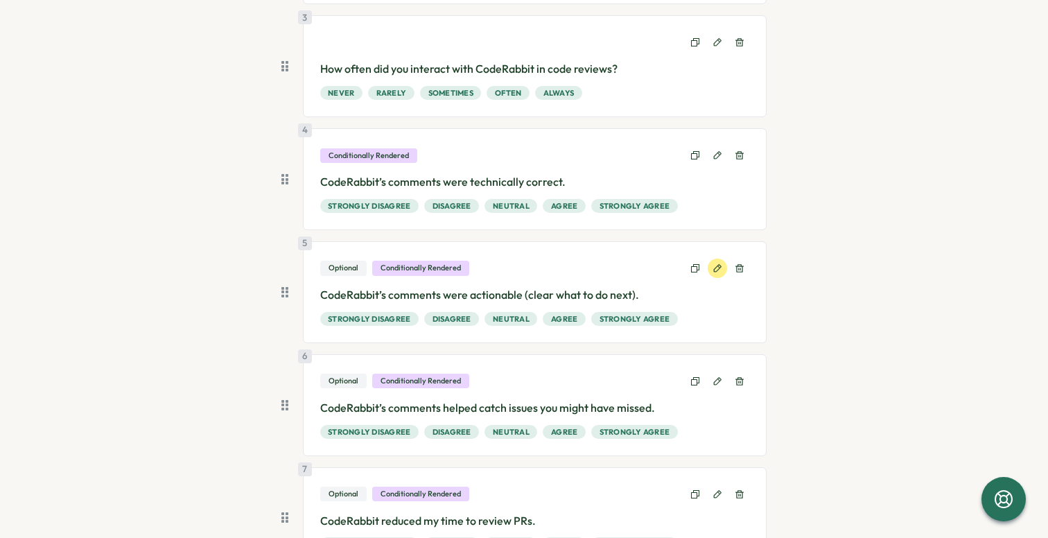
click at [713, 266] on icon at bounding box center [718, 269] width 10 height 10
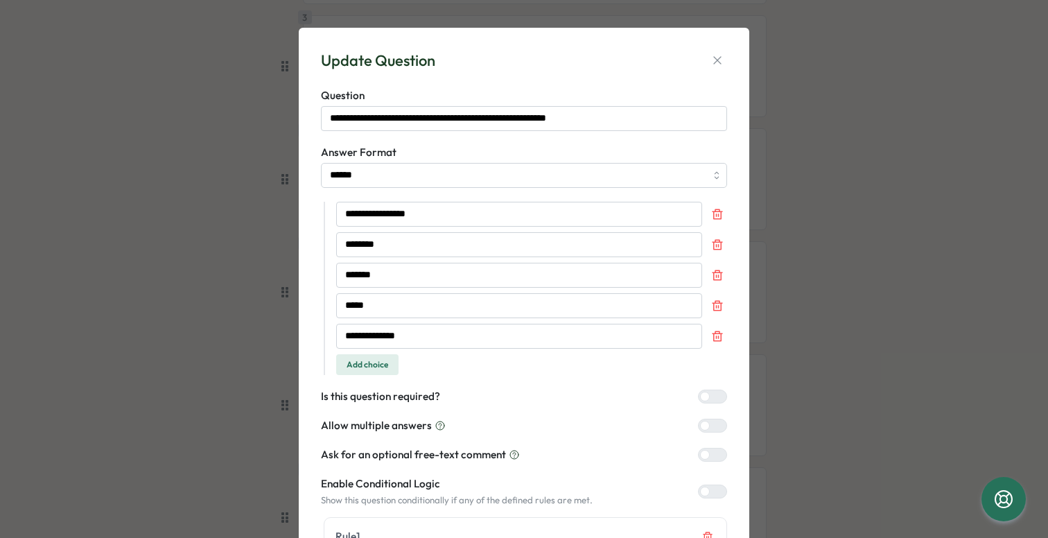
scroll to position [89, 0]
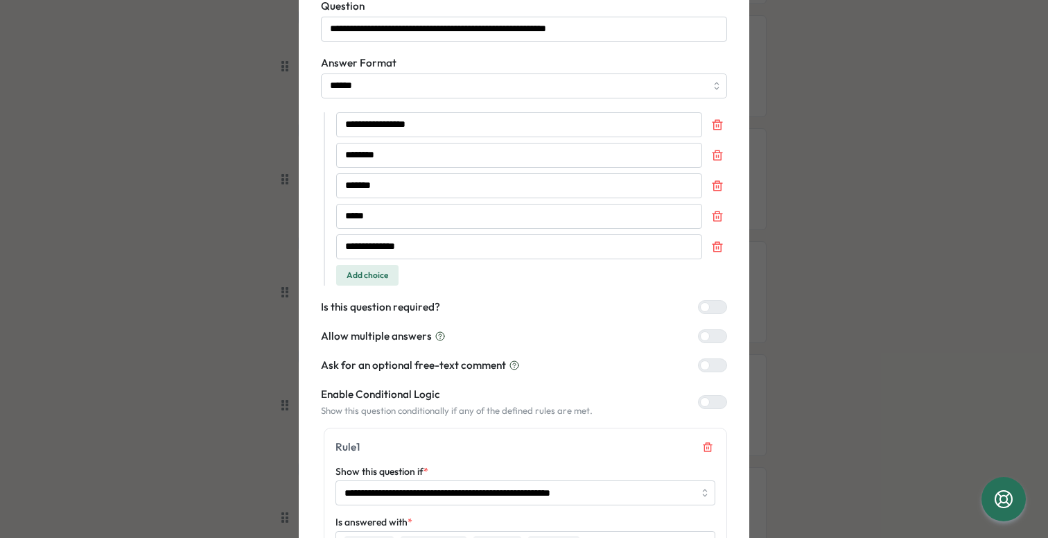
click at [705, 310] on div at bounding box center [705, 307] width 10 height 10
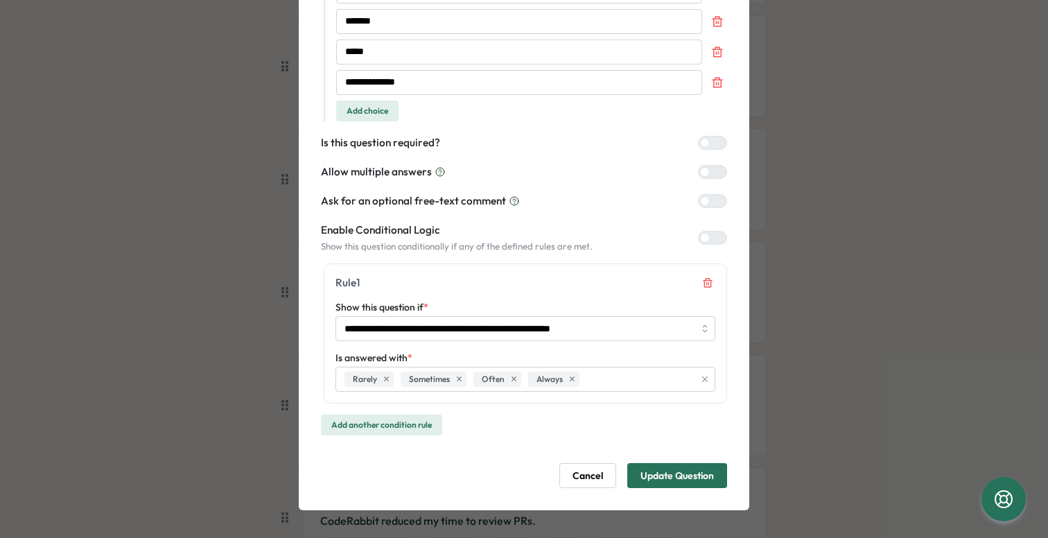
click at [691, 478] on span "Update Question" at bounding box center [678, 476] width 74 height 24
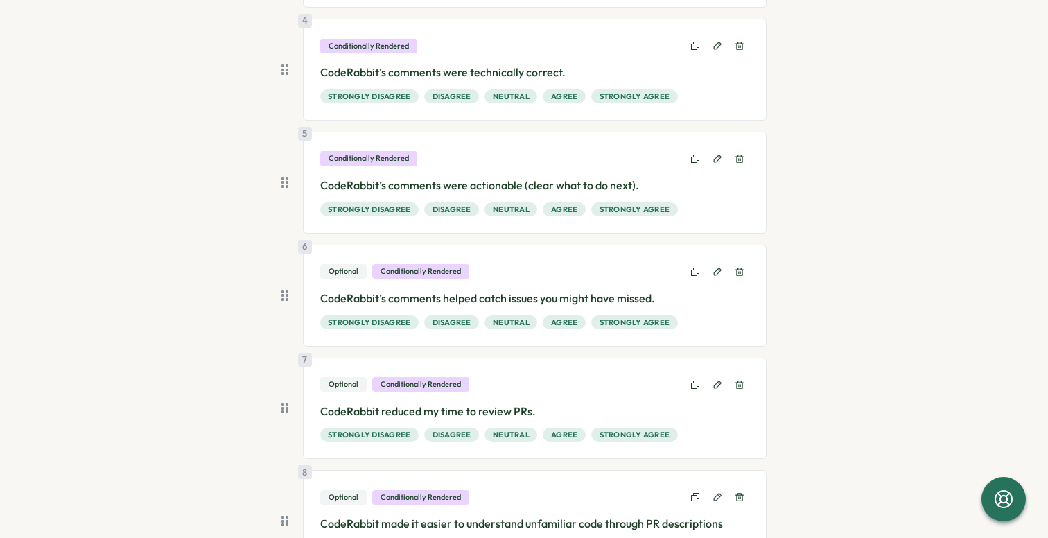
scroll to position [499, 0]
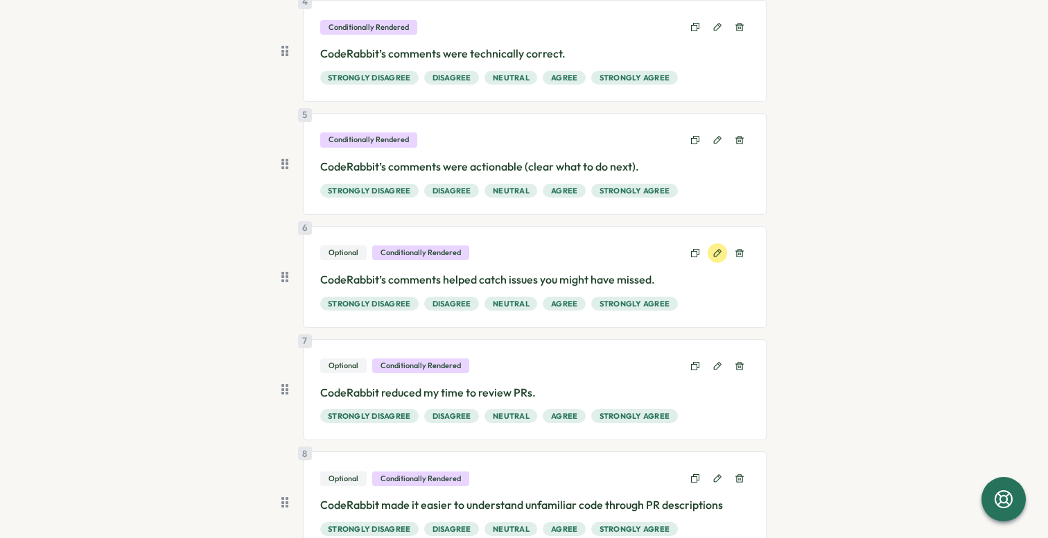
click at [713, 250] on icon at bounding box center [718, 253] width 10 height 10
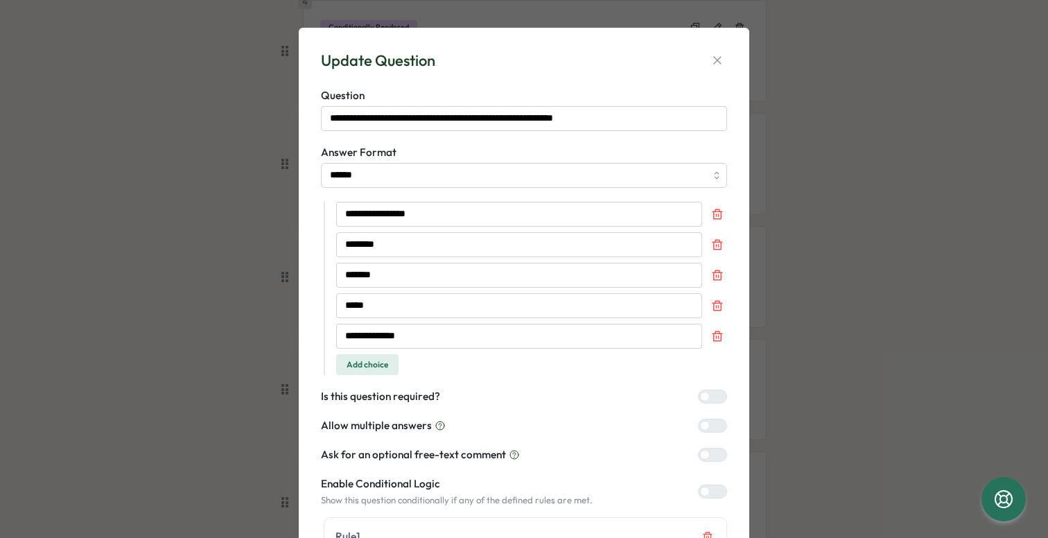
click at [707, 387] on form "**********" at bounding box center [524, 415] width 406 height 654
click at [702, 397] on div at bounding box center [705, 397] width 10 height 10
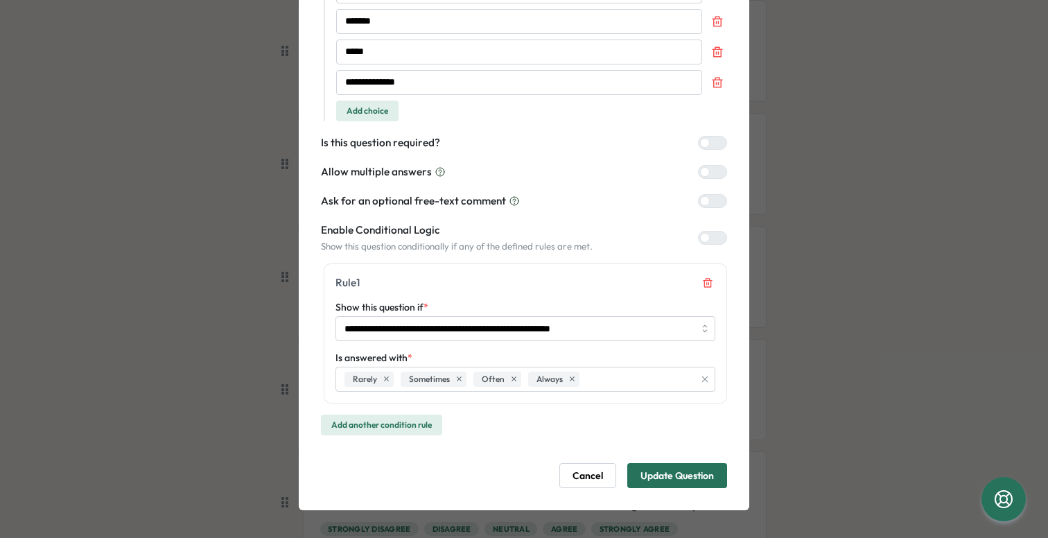
click at [684, 476] on span "Update Question" at bounding box center [678, 476] width 74 height 24
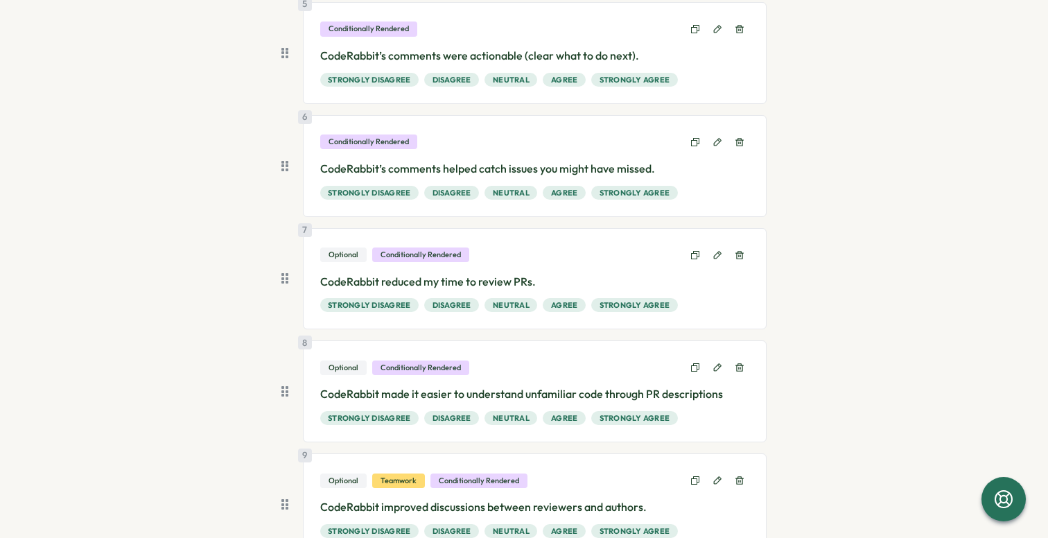
scroll to position [650, 0]
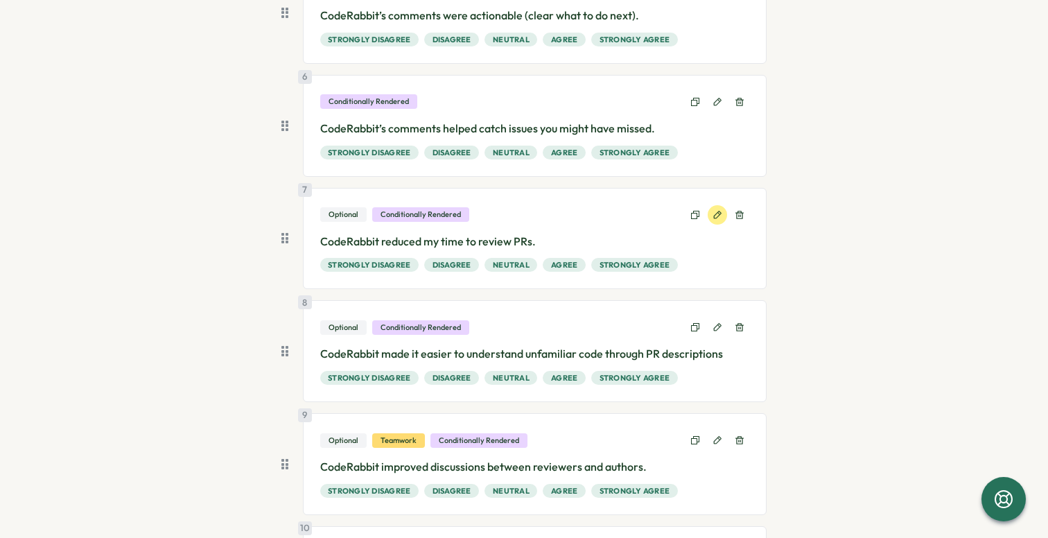
click at [714, 213] on icon at bounding box center [718, 215] width 8 height 8
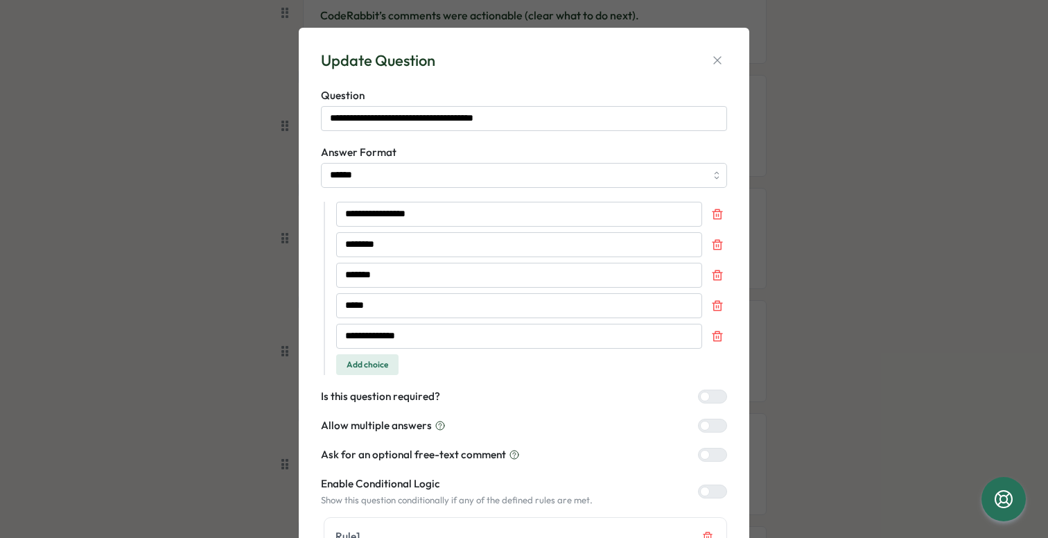
click at [705, 397] on div at bounding box center [705, 397] width 10 height 10
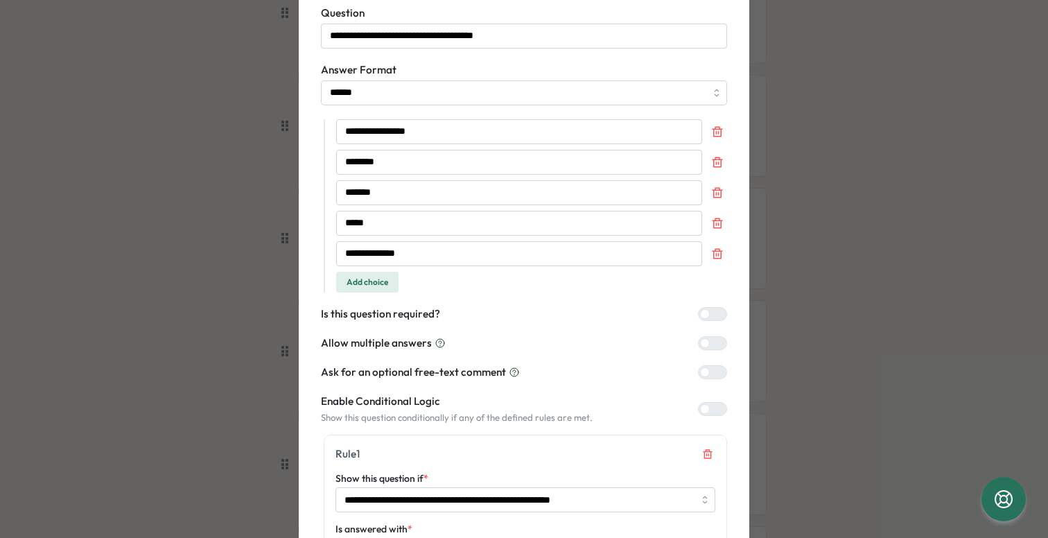
scroll to position [254, 0]
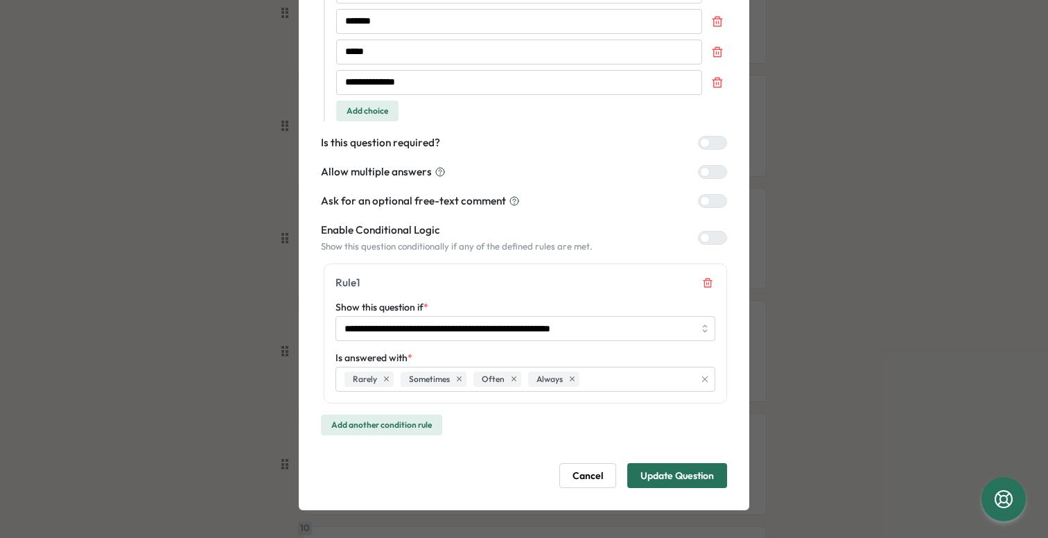
click at [686, 475] on span "Update Question" at bounding box center [678, 476] width 74 height 24
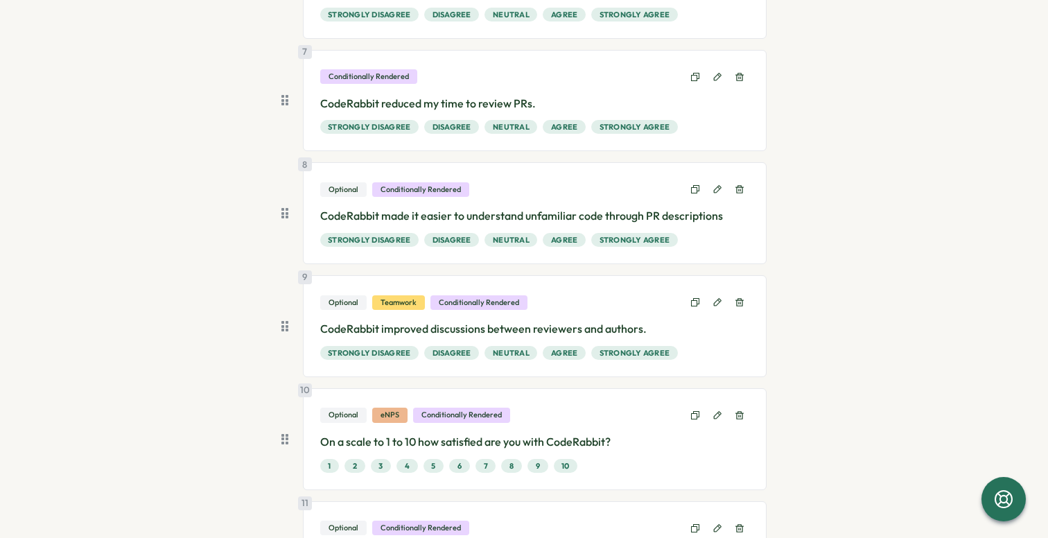
scroll to position [790, 0]
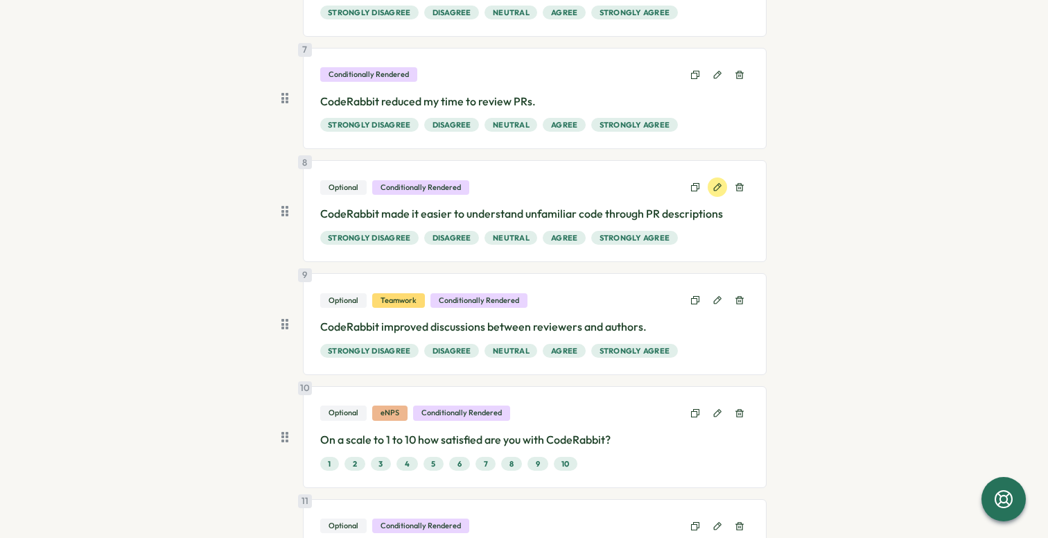
click at [714, 183] on icon at bounding box center [718, 187] width 10 height 10
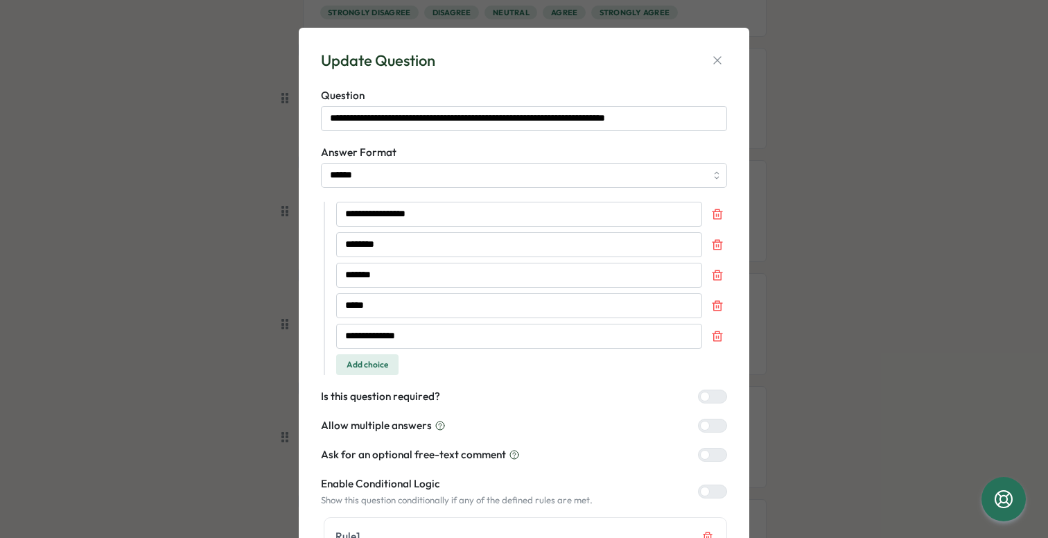
click at [710, 400] on div at bounding box center [718, 396] width 17 height 12
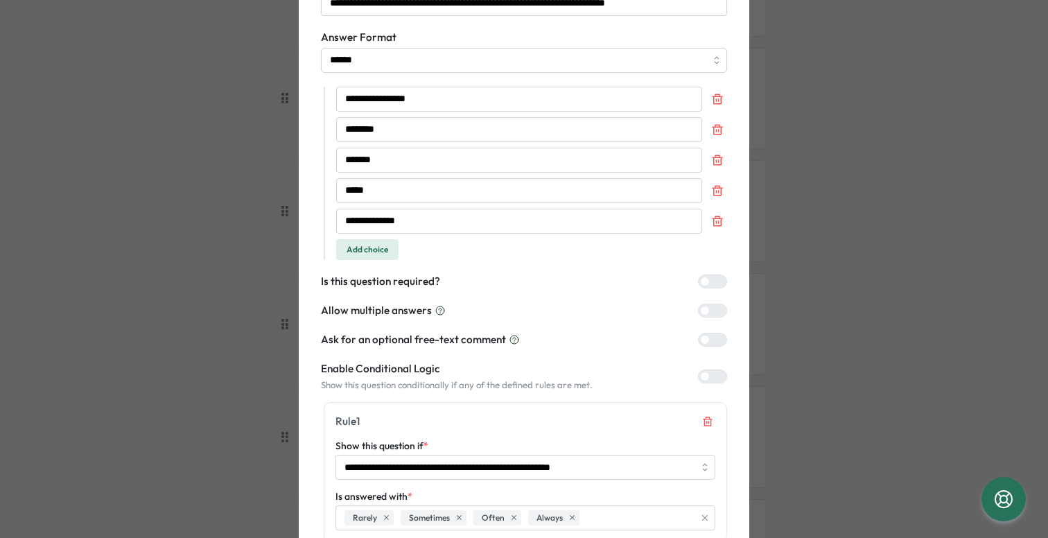
scroll to position [254, 0]
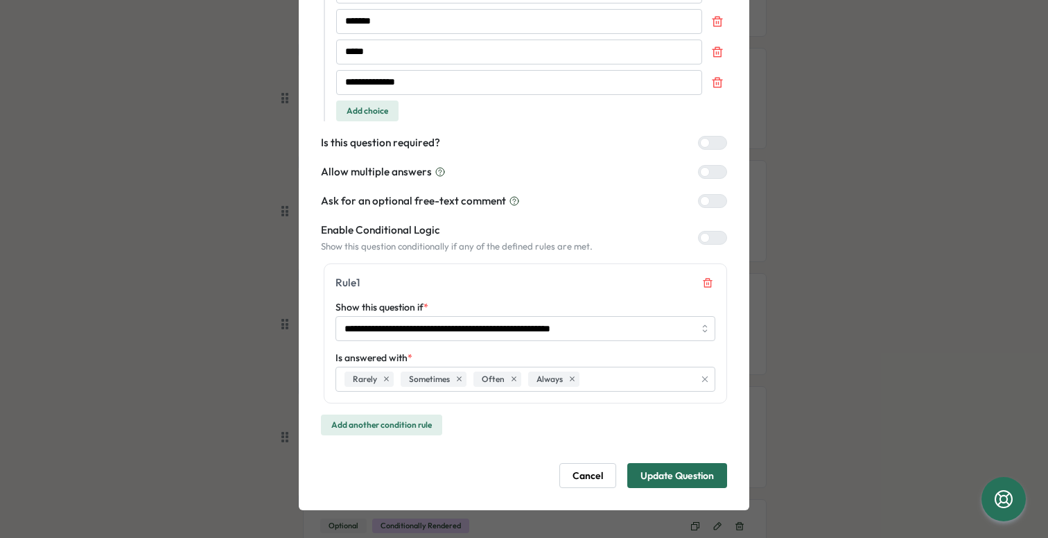
click at [678, 472] on span "Update Question" at bounding box center [678, 476] width 74 height 24
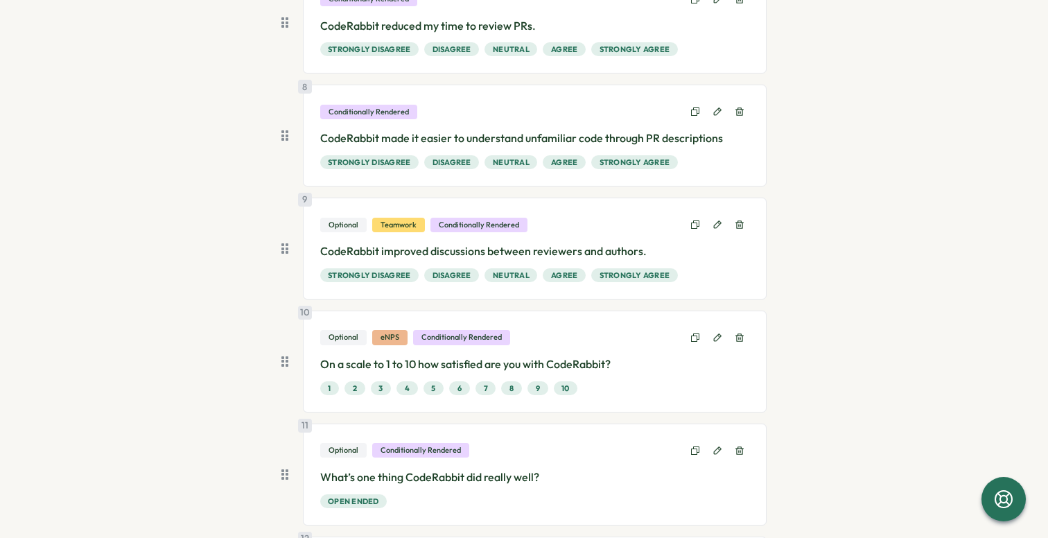
scroll to position [908, 0]
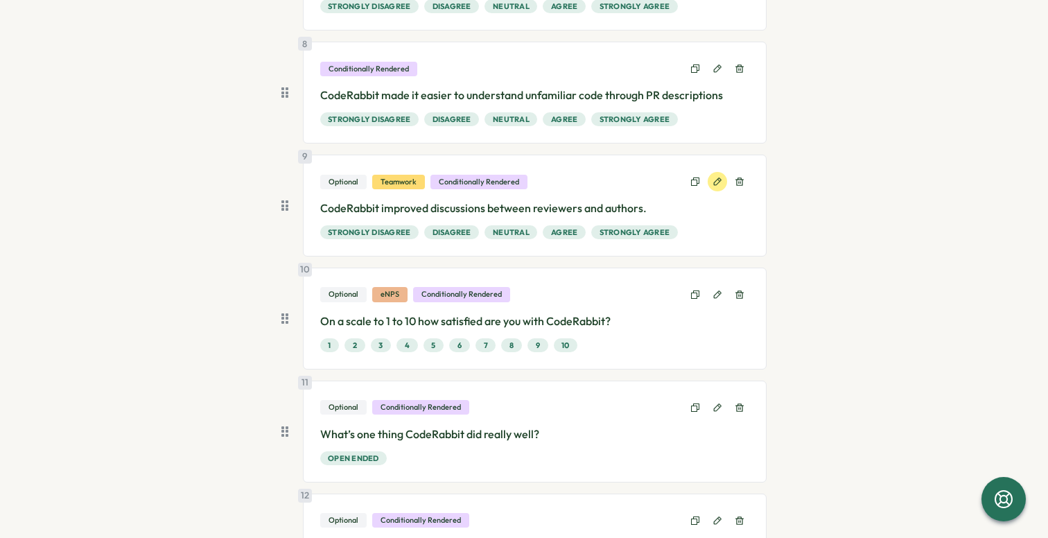
click at [714, 180] on icon at bounding box center [718, 182] width 8 height 8
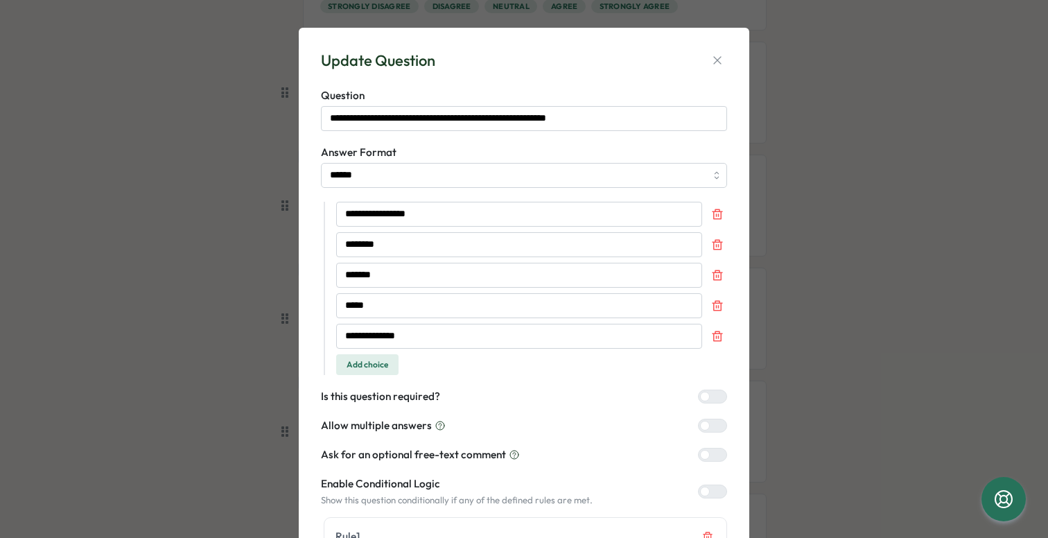
click at [702, 397] on div at bounding box center [705, 397] width 10 height 10
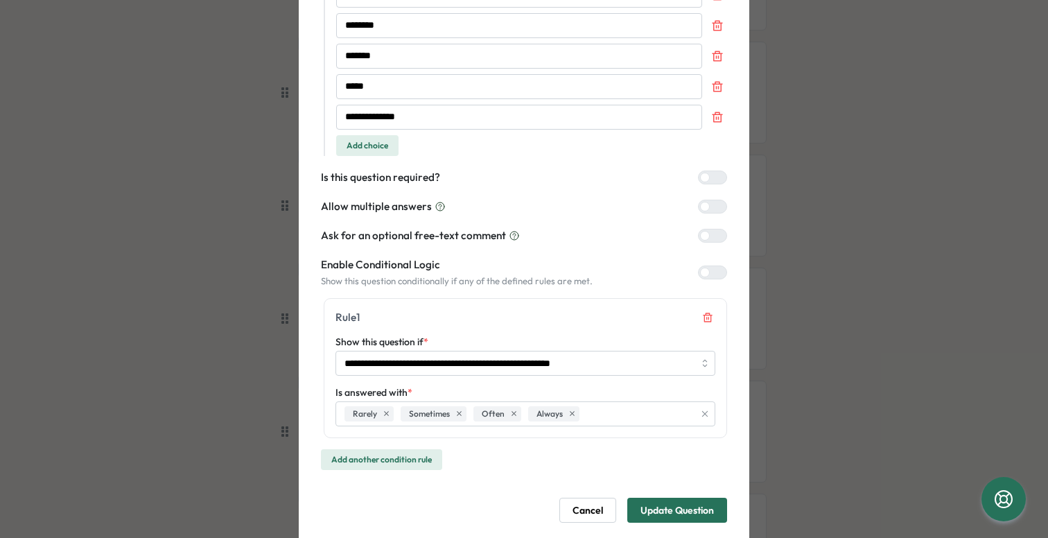
scroll to position [254, 0]
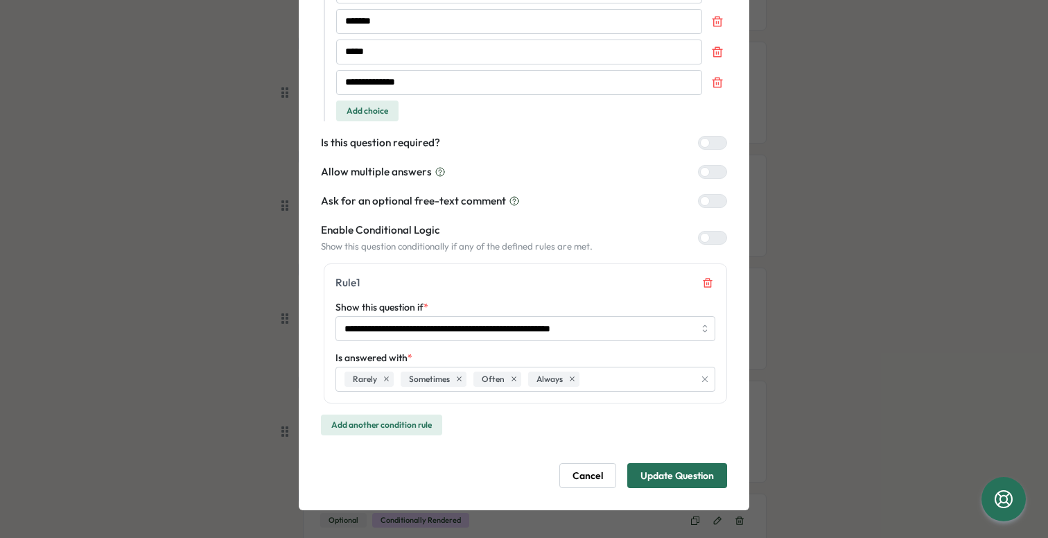
click at [687, 487] on span "Update Question" at bounding box center [678, 476] width 74 height 24
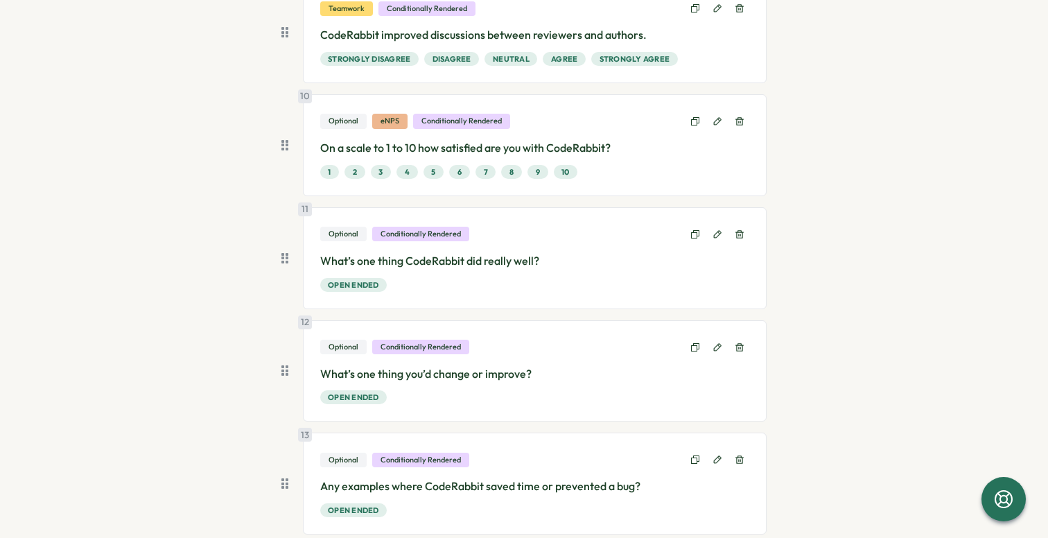
scroll to position [1159, 0]
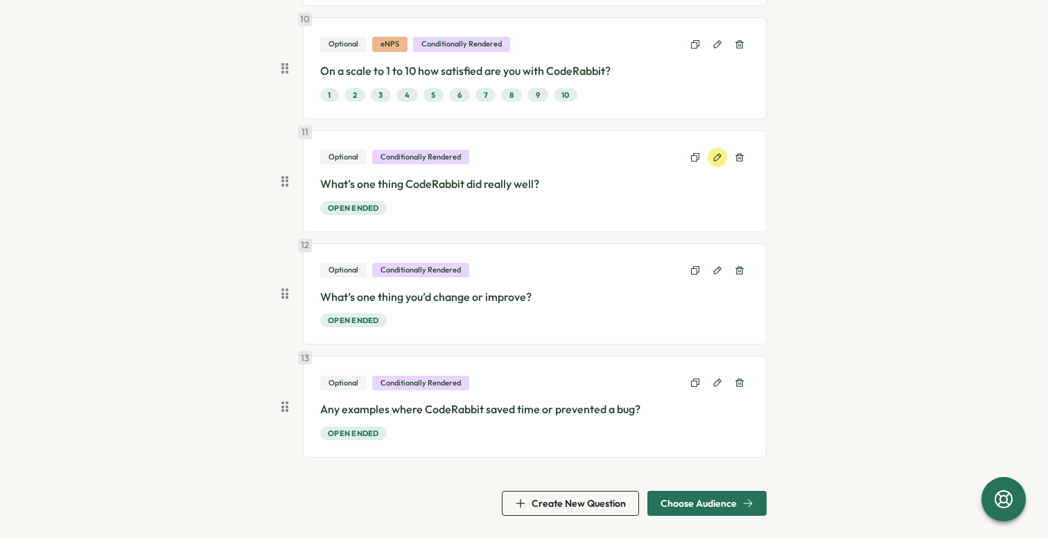
click at [723, 155] on button at bounding box center [717, 157] width 19 height 19
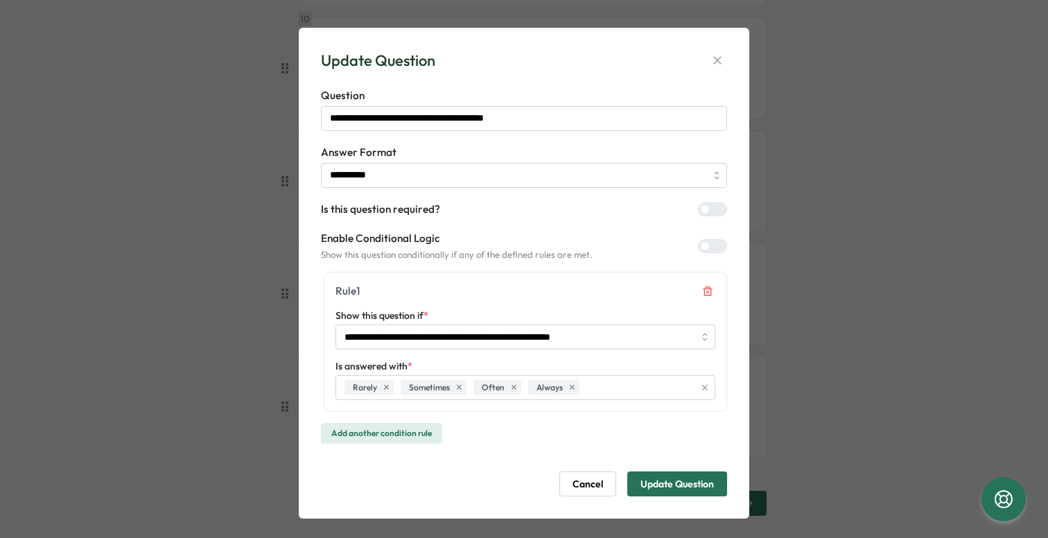
click at [705, 211] on div at bounding box center [705, 210] width 10 height 10
click at [673, 484] on span "Update Question" at bounding box center [678, 484] width 74 height 24
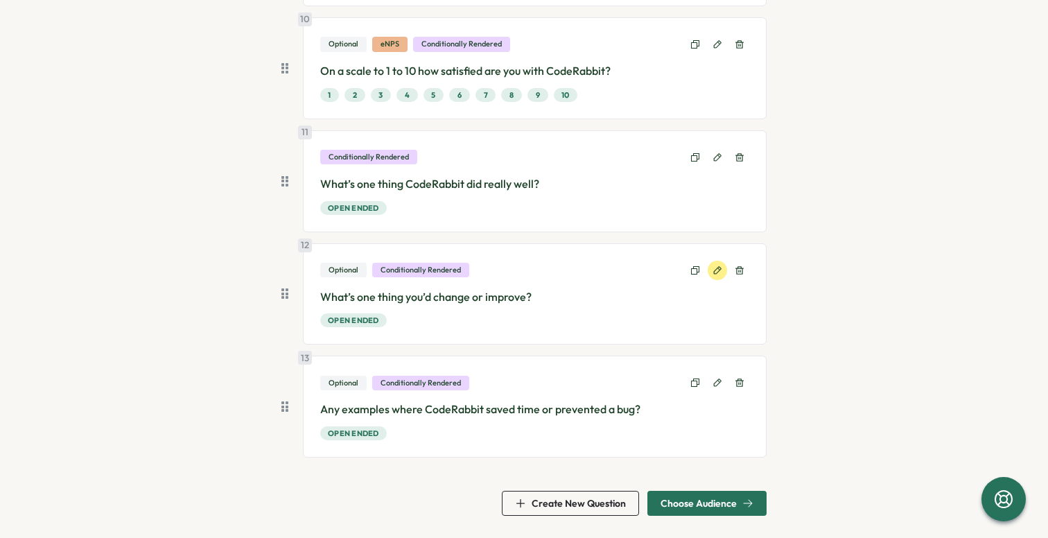
click at [713, 268] on icon at bounding box center [718, 271] width 10 height 10
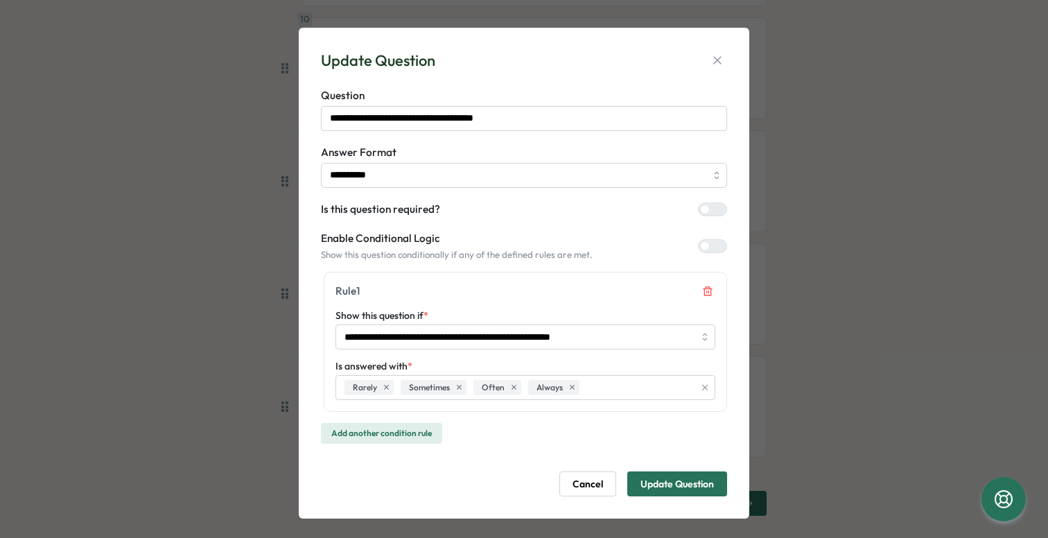
click at [710, 214] on div at bounding box center [718, 209] width 17 height 12
click at [668, 492] on span "Update Question" at bounding box center [678, 484] width 74 height 24
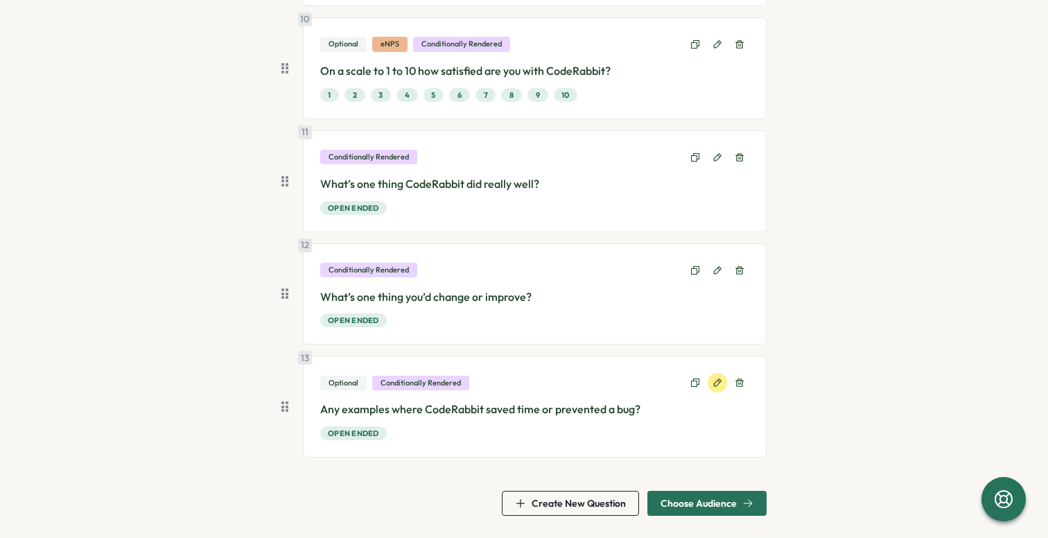
click at [718, 388] on icon at bounding box center [718, 383] width 10 height 10
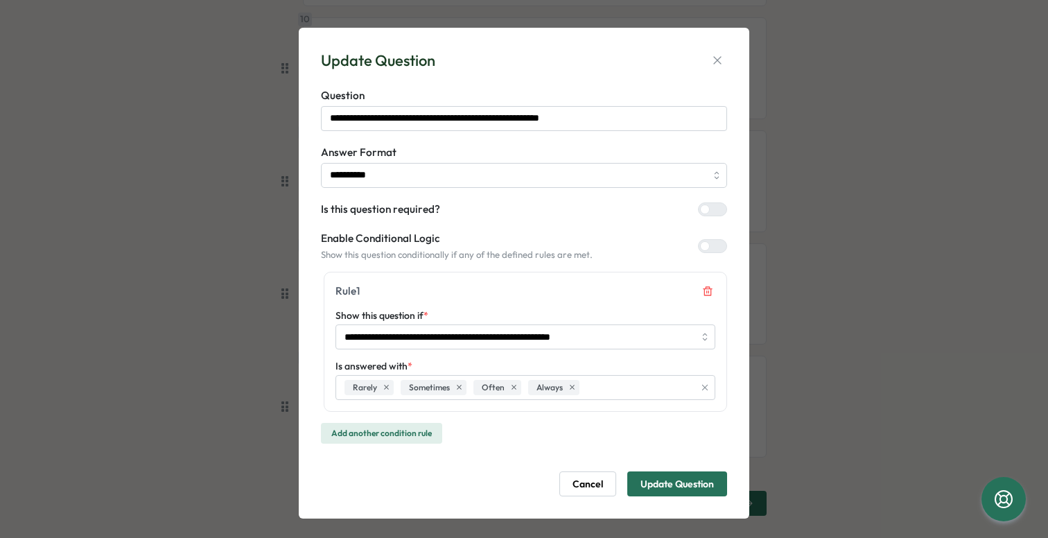
click at [677, 481] on span "Update Question" at bounding box center [678, 484] width 74 height 24
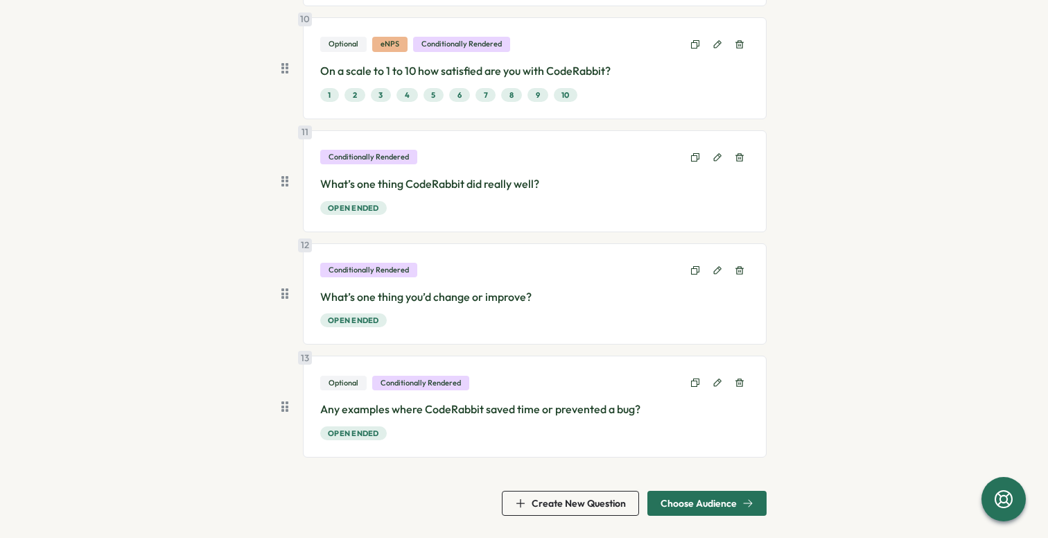
click at [681, 507] on span "Choose Audience" at bounding box center [699, 504] width 76 height 10
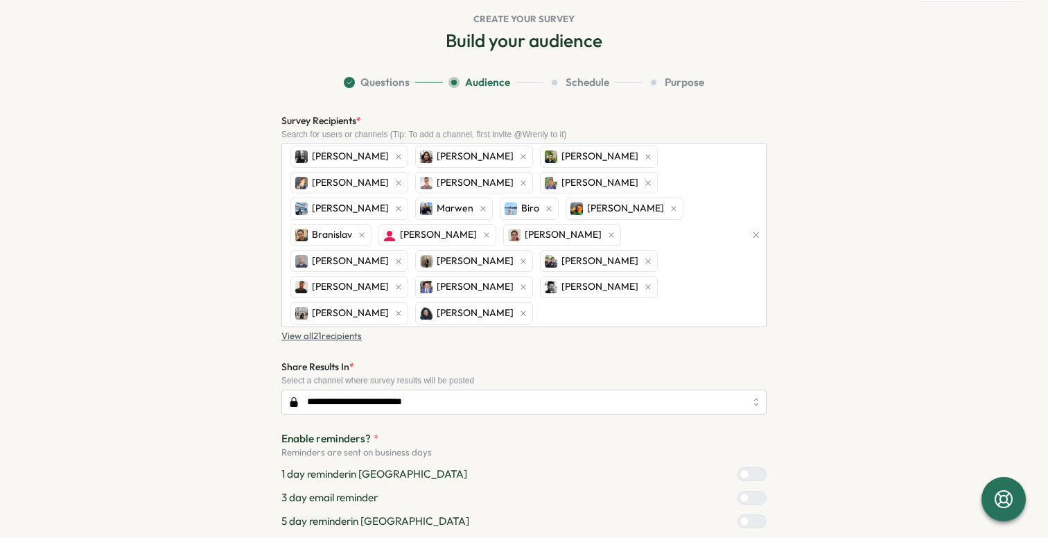
scroll to position [182, 0]
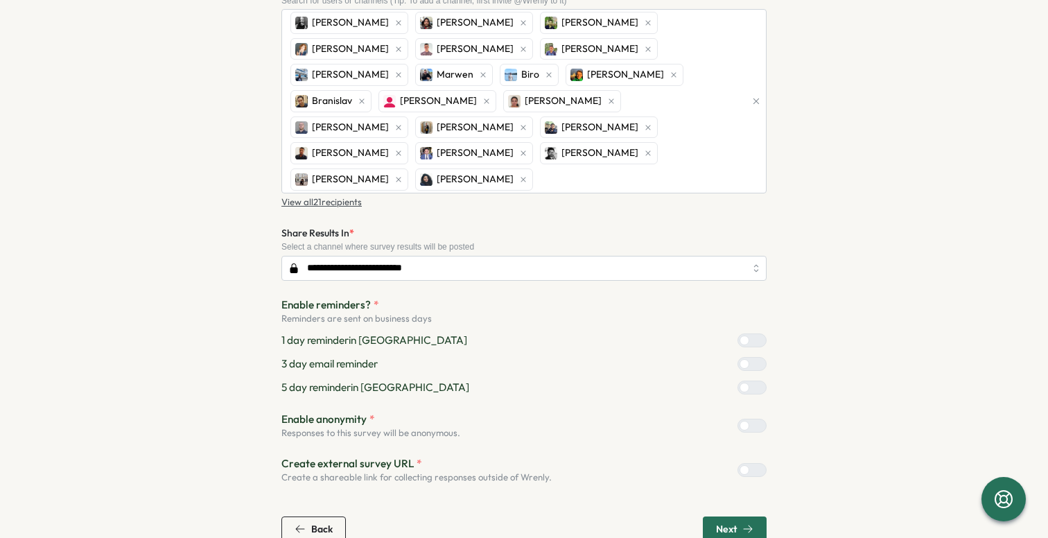
click at [745, 524] on icon "button" at bounding box center [748, 529] width 11 height 11
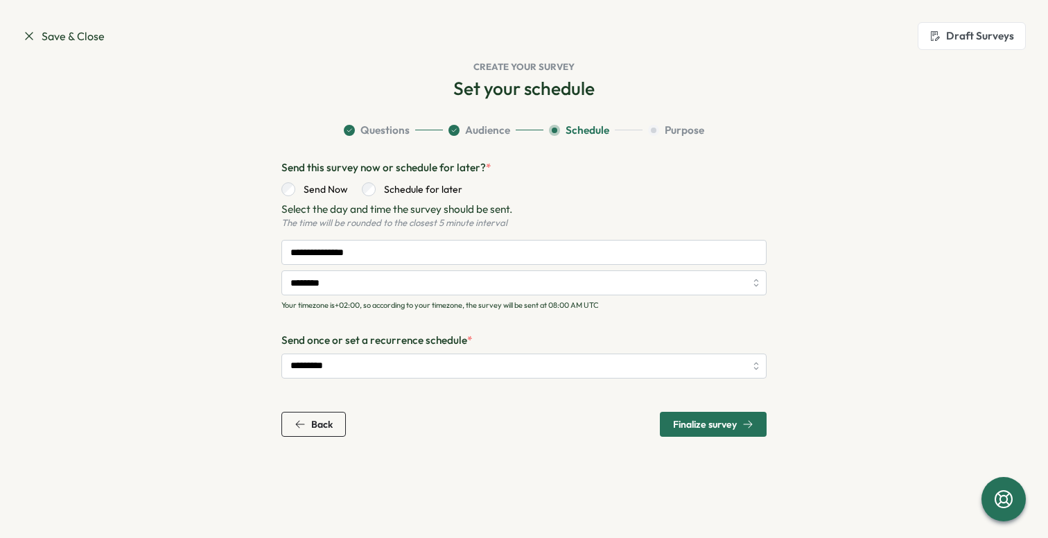
scroll to position [0, 0]
click at [457, 286] on input "********" at bounding box center [524, 282] width 485 height 25
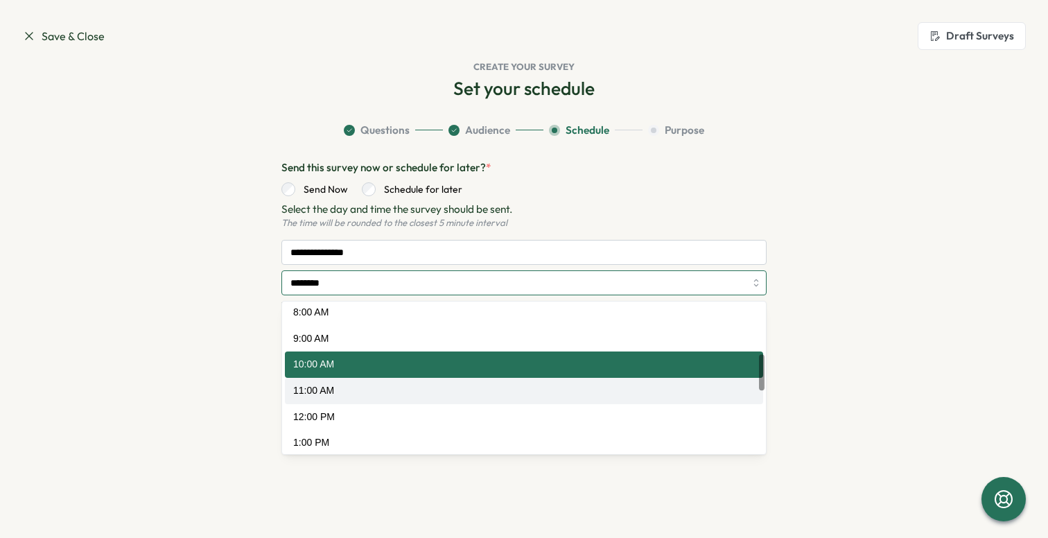
scroll to position [221, 0]
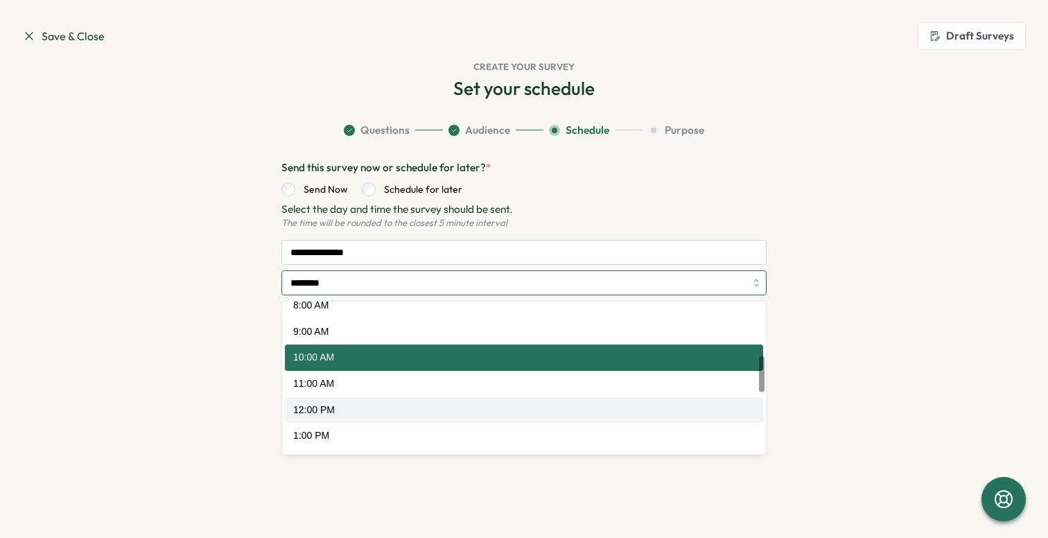
type input "********"
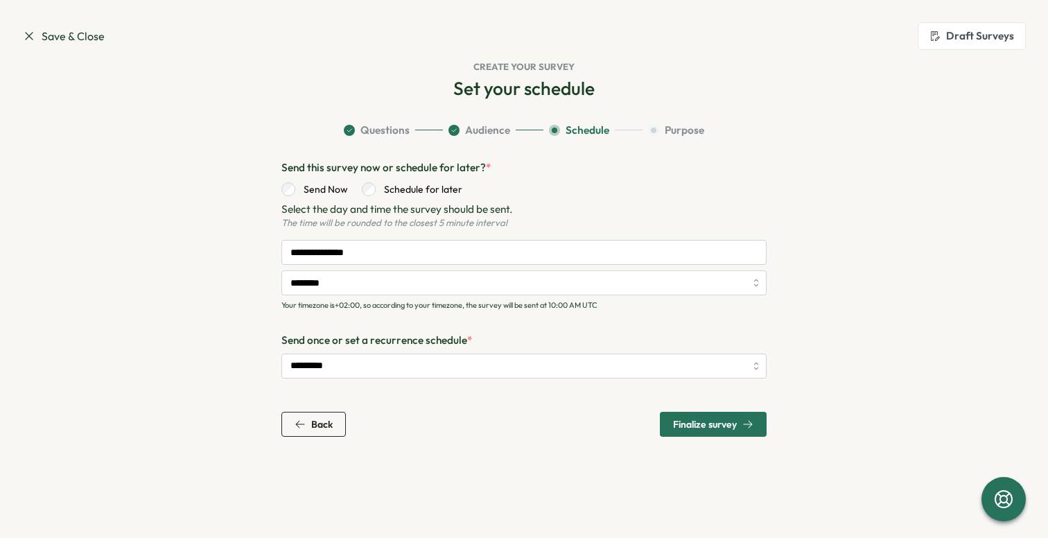
click at [693, 431] on span "Finalize survey" at bounding box center [713, 425] width 80 height 24
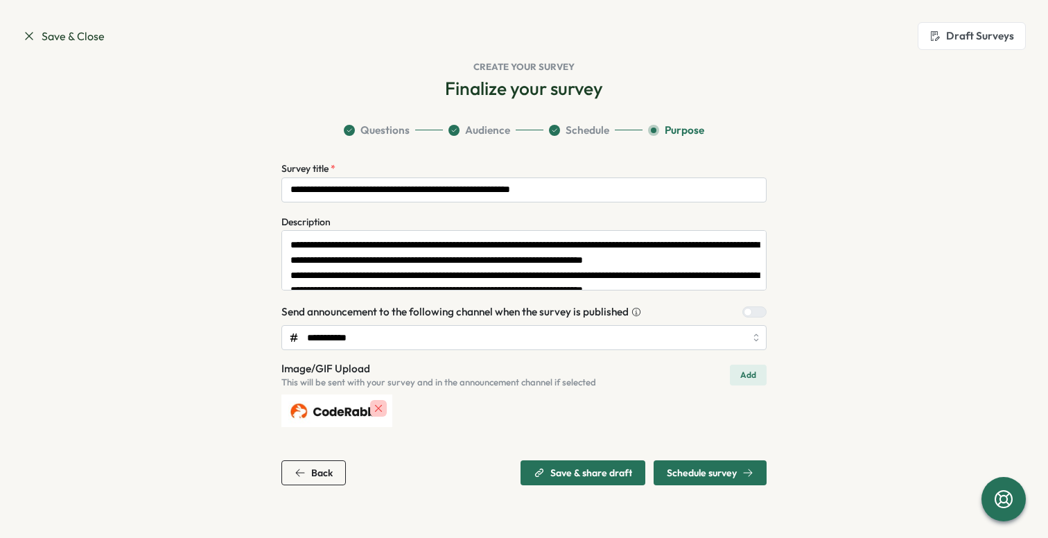
click at [721, 473] on span "Schedule survey" at bounding box center [702, 473] width 70 height 10
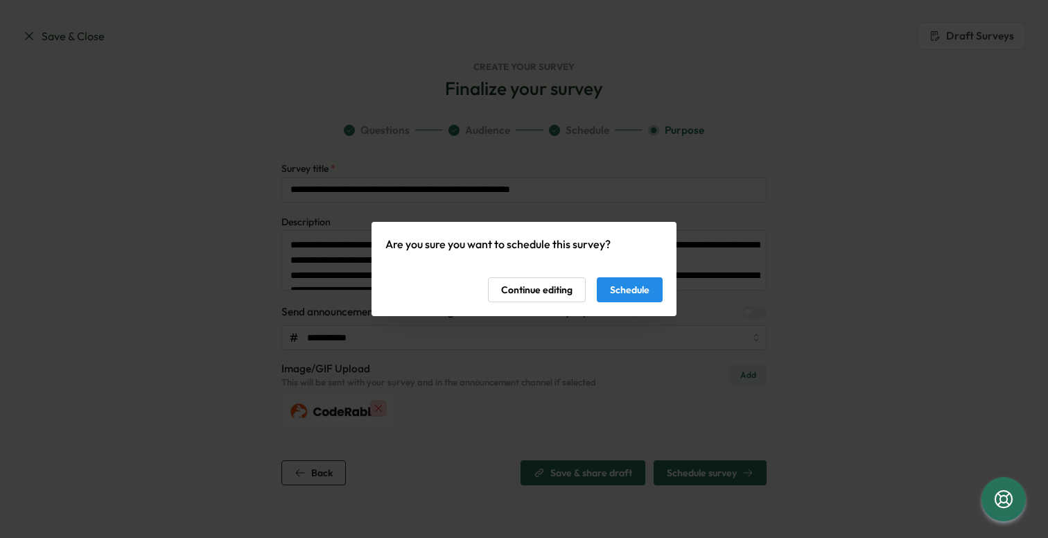
click at [633, 282] on span "Schedule" at bounding box center [630, 290] width 40 height 24
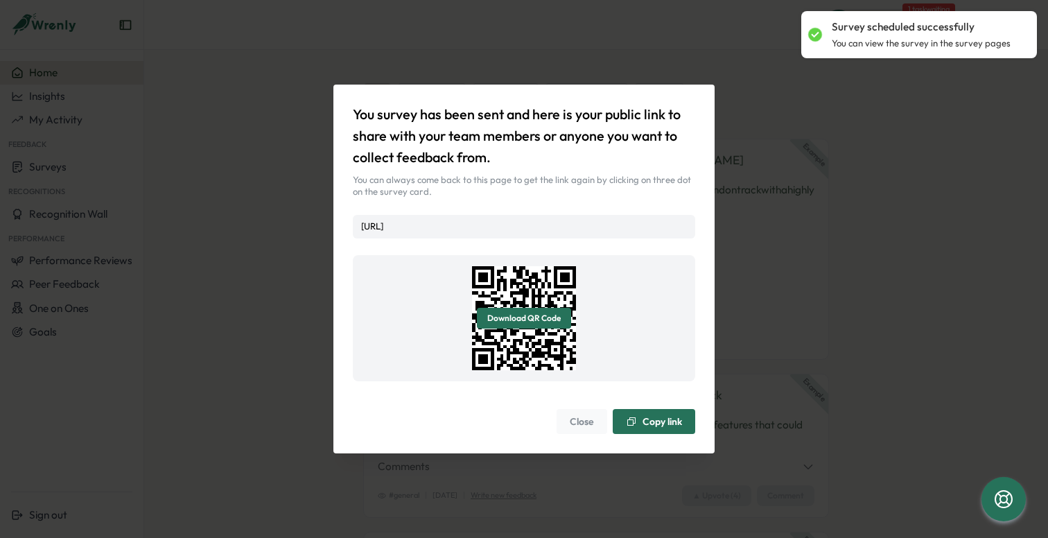
click at [592, 420] on span "Close" at bounding box center [582, 422] width 24 height 24
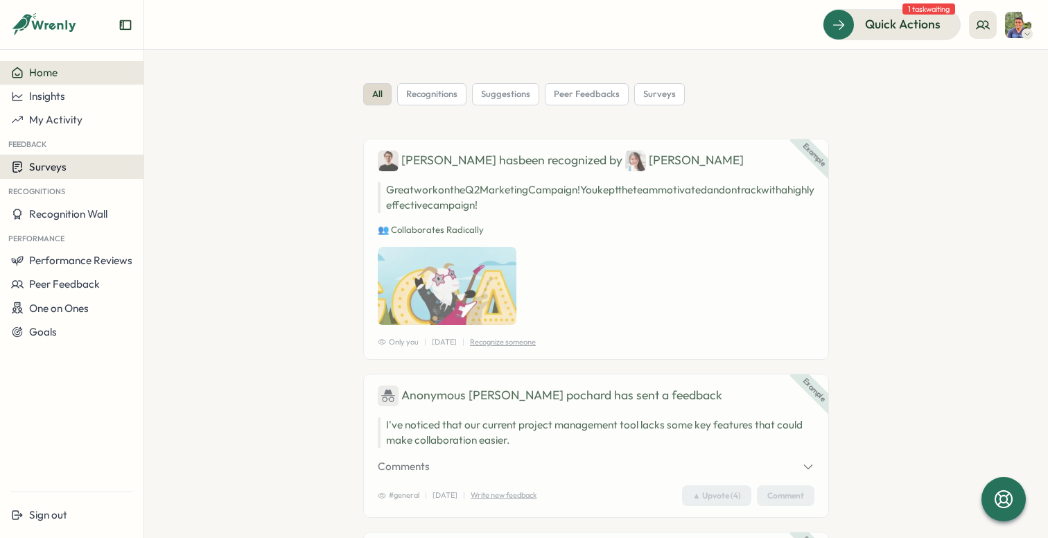
click at [69, 163] on div "Surveys" at bounding box center [71, 166] width 121 height 13
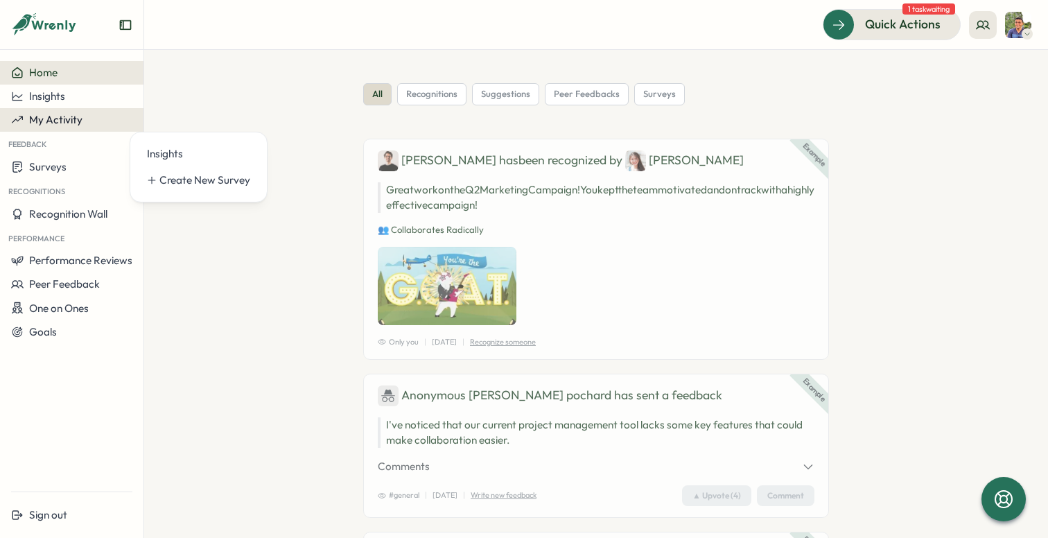
click at [76, 121] on span "My Activity" at bounding box center [55, 119] width 53 height 13
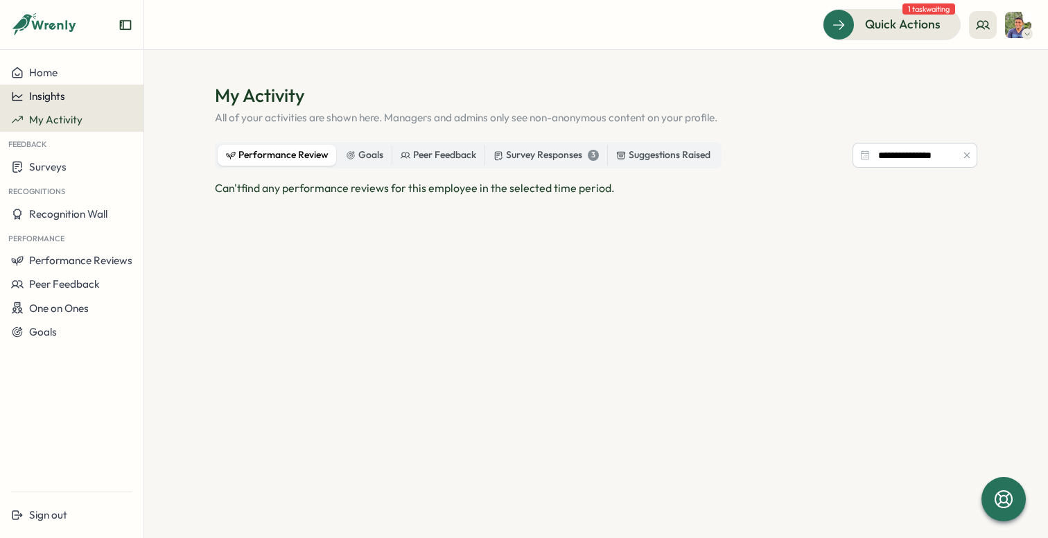
click at [87, 103] on button "Insights" at bounding box center [72, 97] width 144 height 24
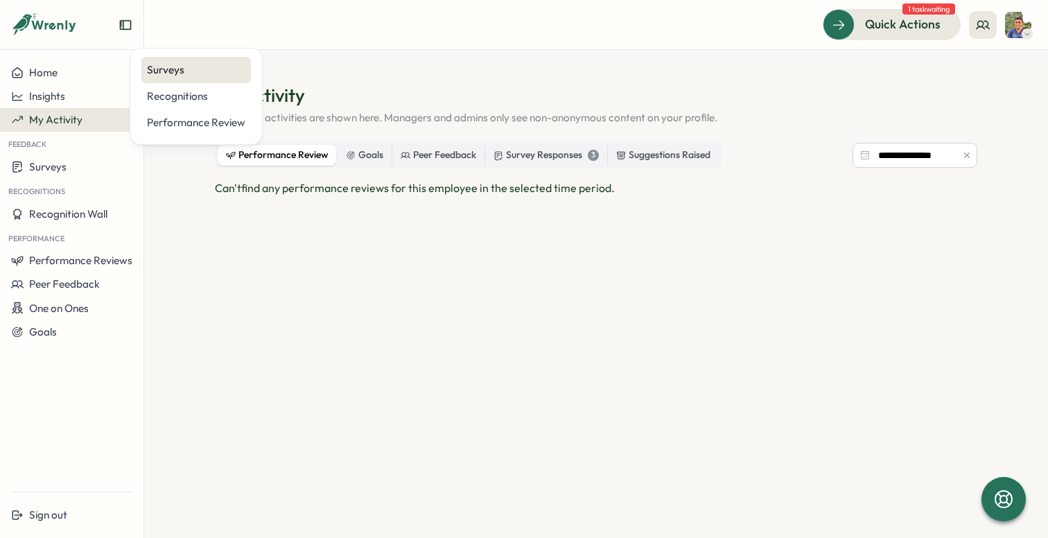
click at [159, 78] on div "Surveys" at bounding box center [196, 70] width 110 height 26
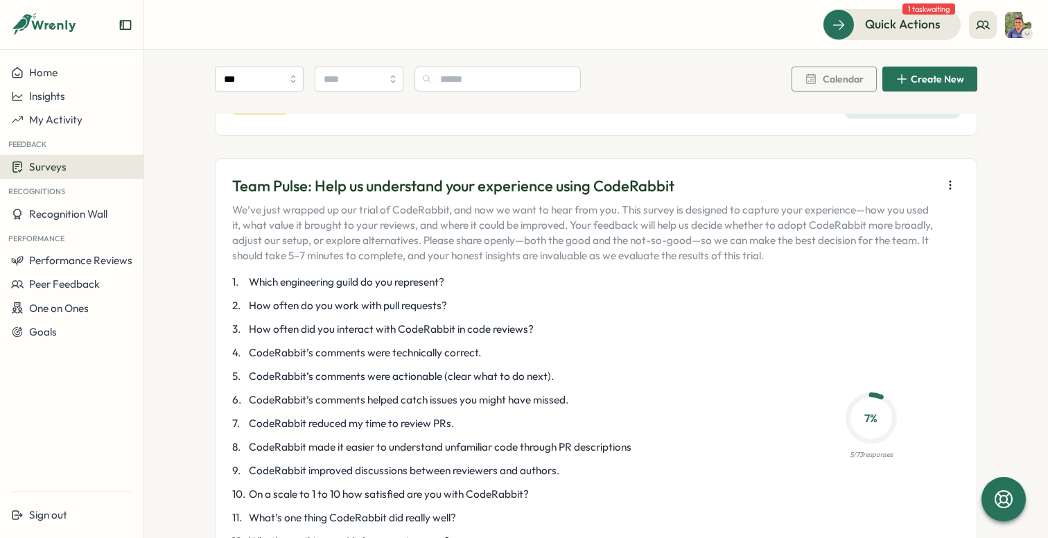
scroll to position [482, 0]
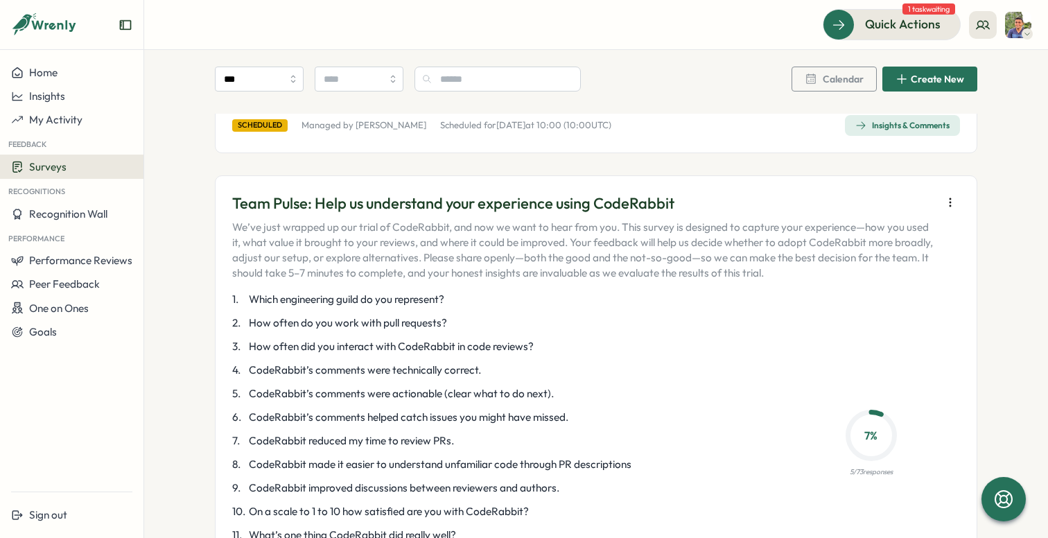
click at [944, 199] on icon "button" at bounding box center [951, 203] width 14 height 14
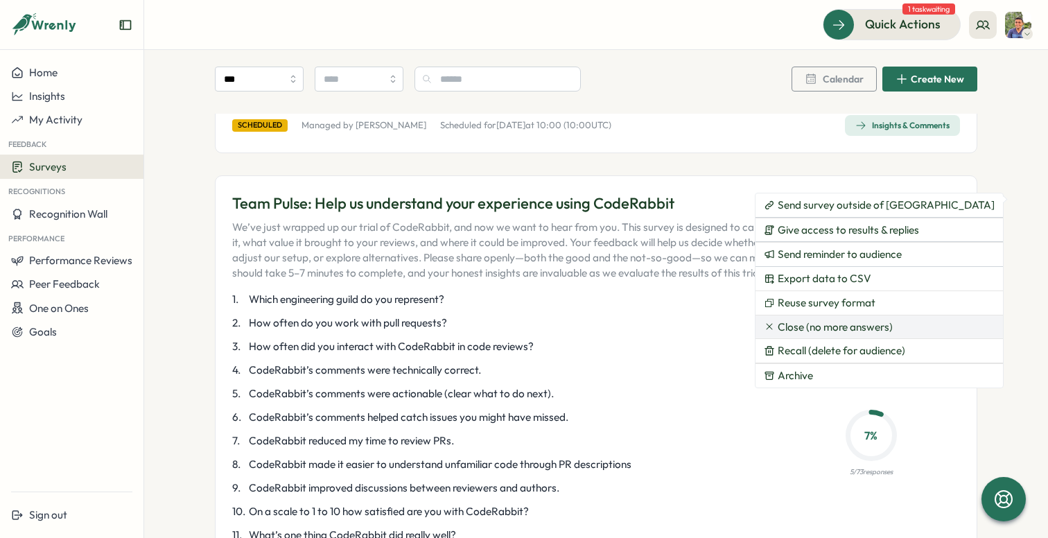
click at [845, 329] on span "Close (no more answers)" at bounding box center [835, 327] width 115 height 12
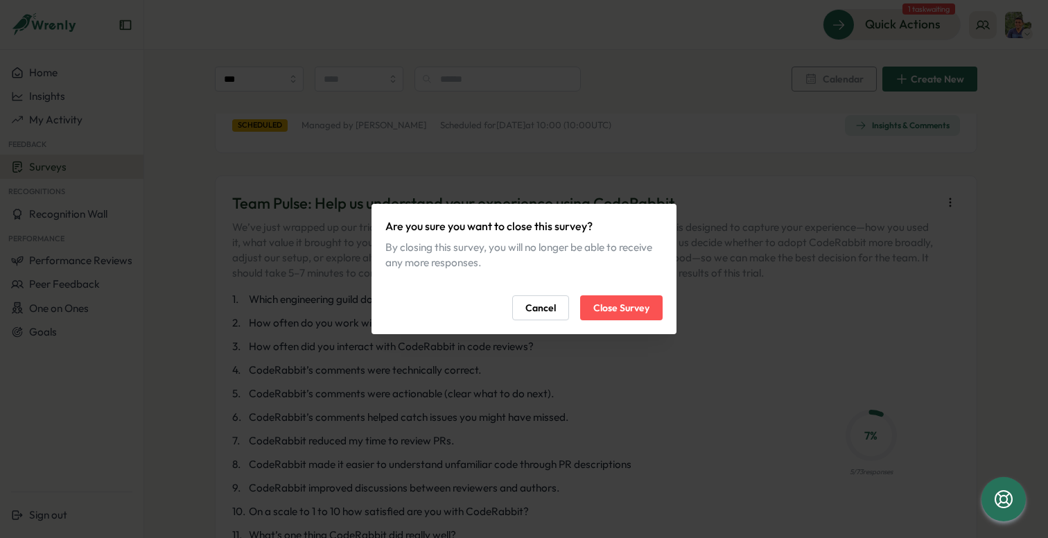
click at [845, 336] on div "Are you sure you want to close this survey? By closing this survey, you will no…" at bounding box center [524, 269] width 1048 height 538
click at [544, 307] on span "Cancel" at bounding box center [541, 308] width 31 height 24
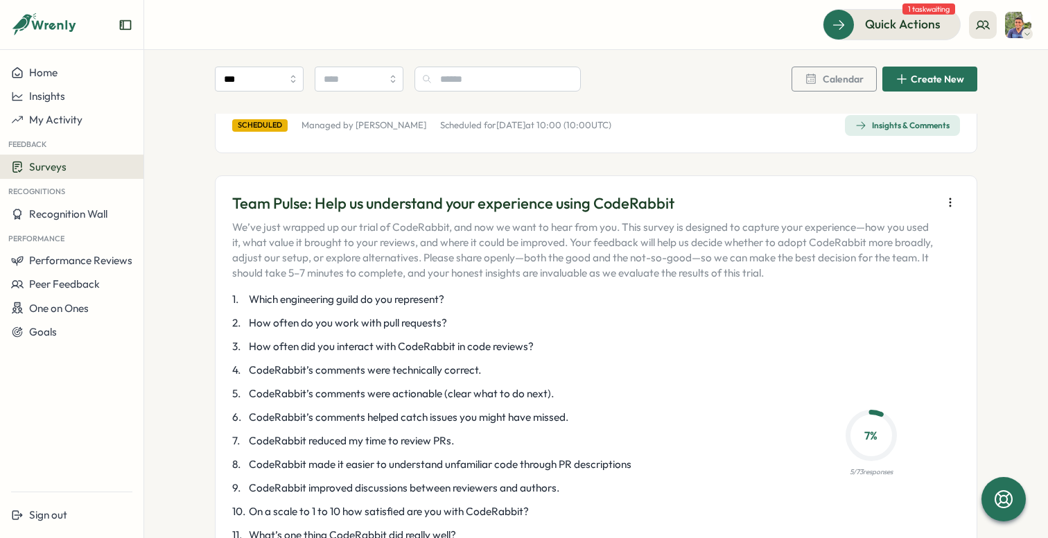
click at [944, 195] on button "button" at bounding box center [950, 202] width 19 height 19
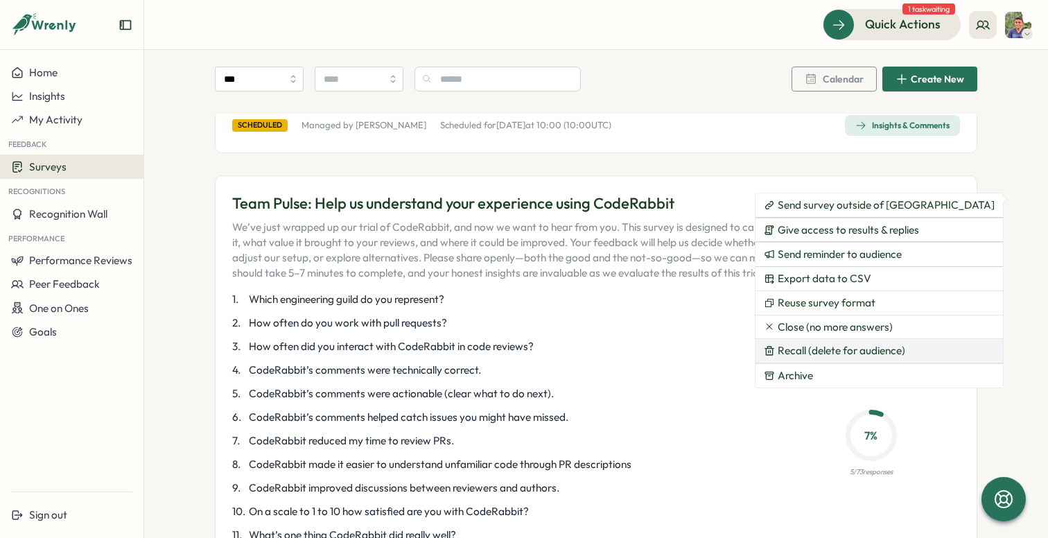
click at [827, 348] on span "Recall (delete for audience)" at bounding box center [842, 351] width 128 height 12
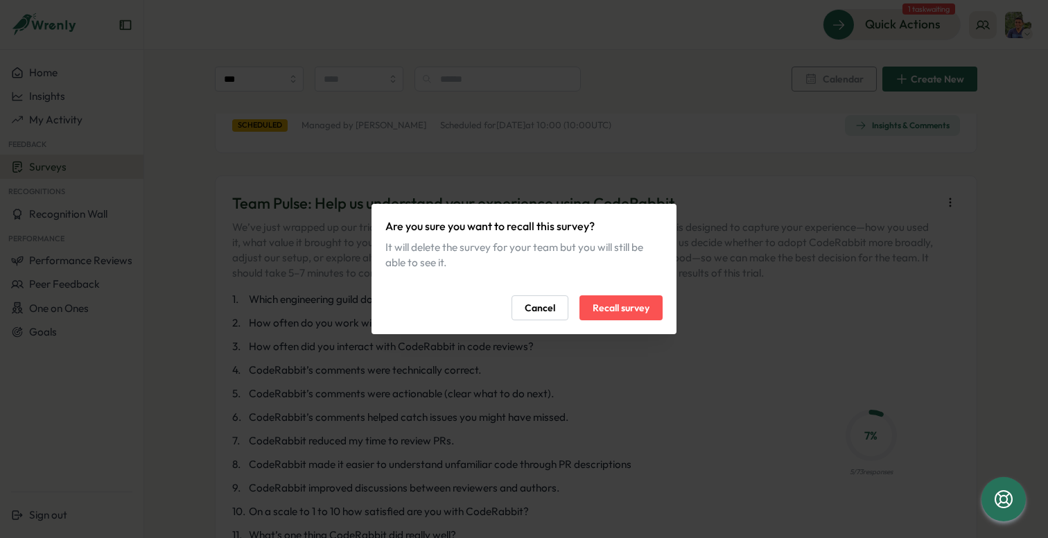
click at [624, 313] on span "Recall survey" at bounding box center [621, 308] width 57 height 24
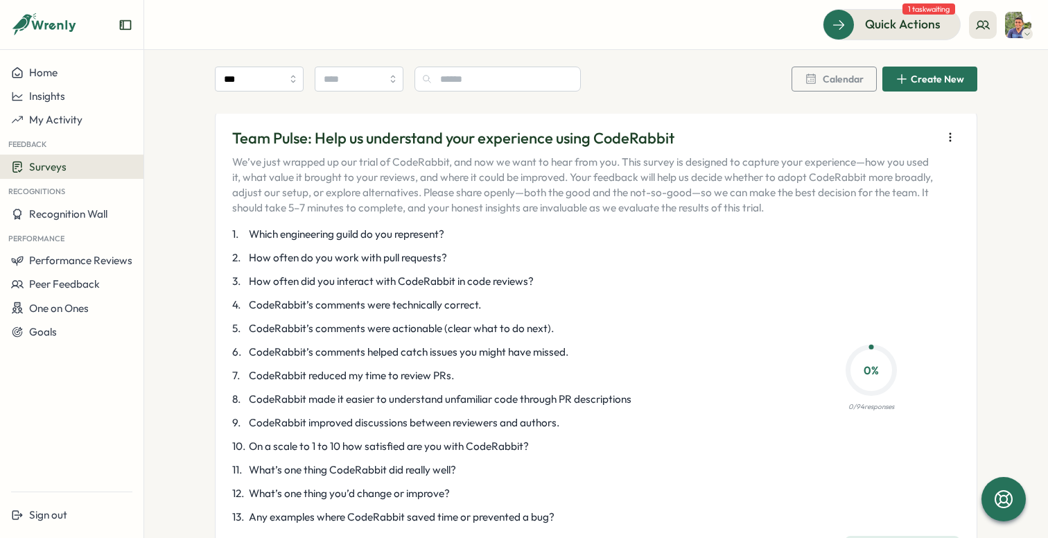
scroll to position [55, 0]
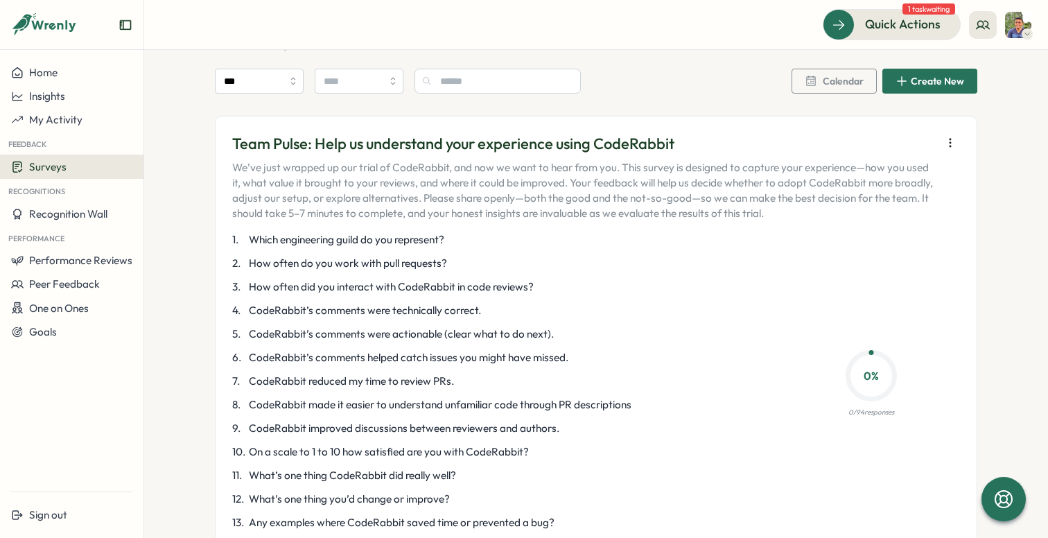
click at [944, 141] on icon "button" at bounding box center [951, 143] width 14 height 14
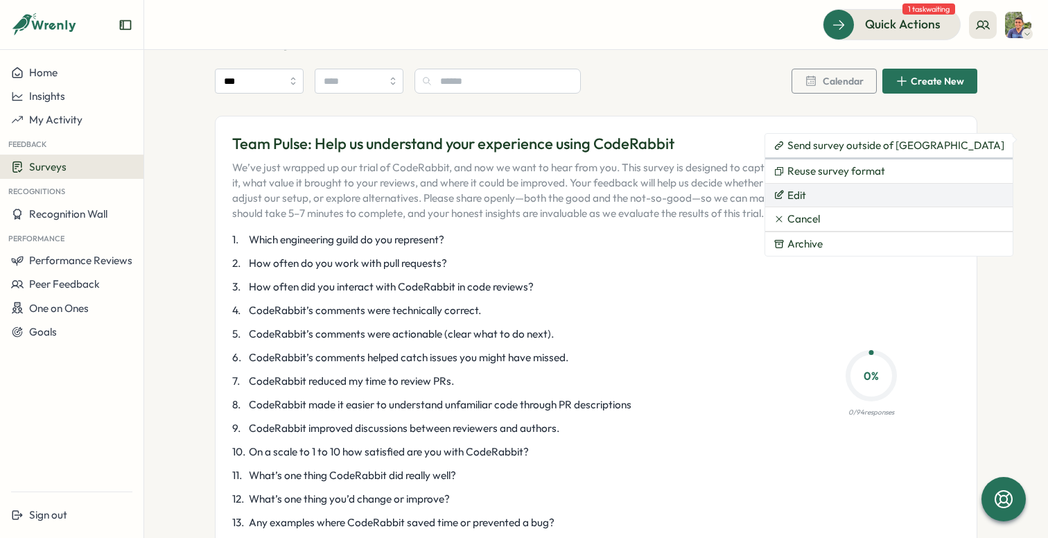
click at [845, 196] on button "Edit" at bounding box center [890, 196] width 248 height 24
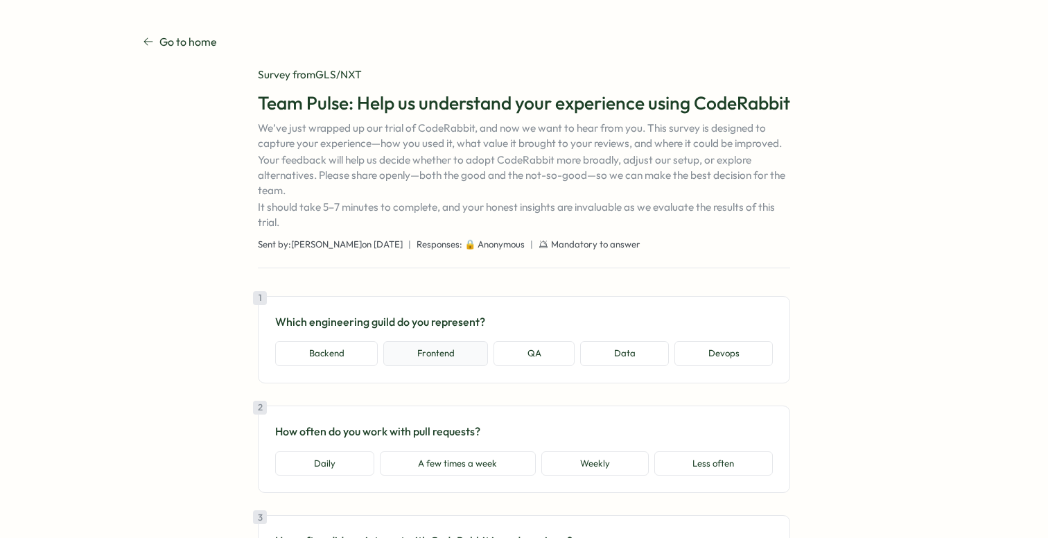
click at [422, 366] on button "Frontend" at bounding box center [435, 353] width 105 height 25
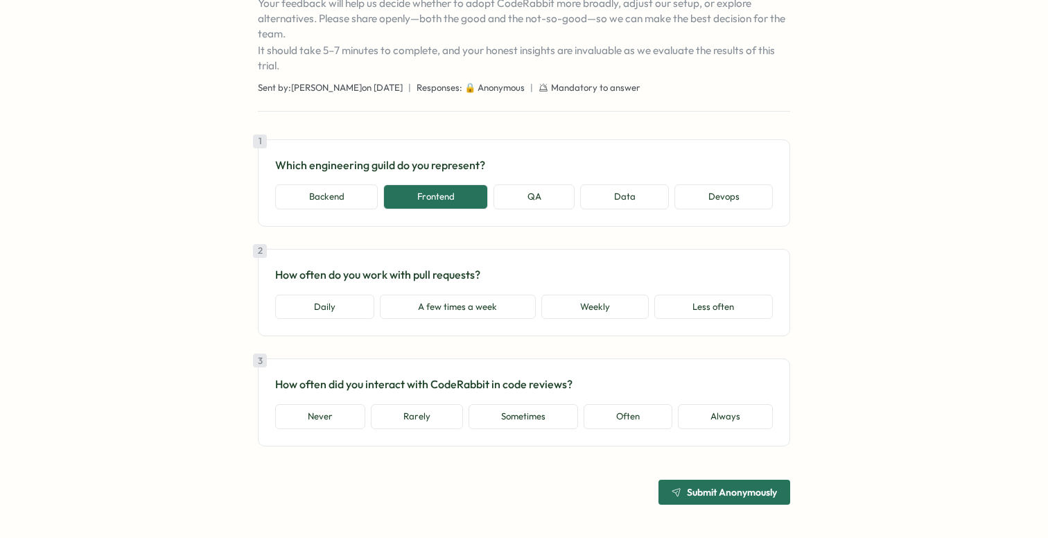
scroll to position [181, 0]
click at [698, 309] on button "Less often" at bounding box center [714, 307] width 119 height 25
click at [531, 417] on button "Sometimes" at bounding box center [524, 416] width 110 height 25
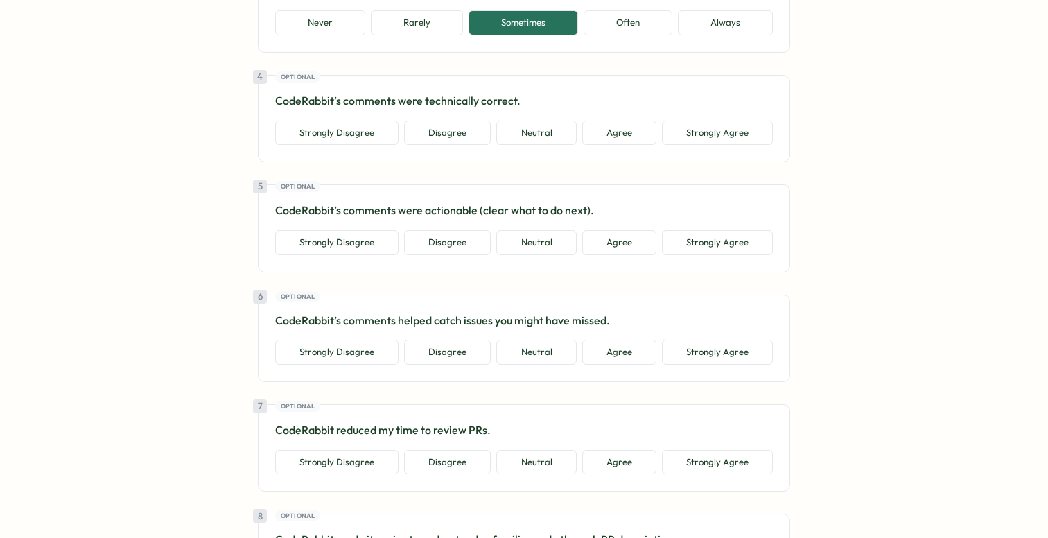
scroll to position [335, 0]
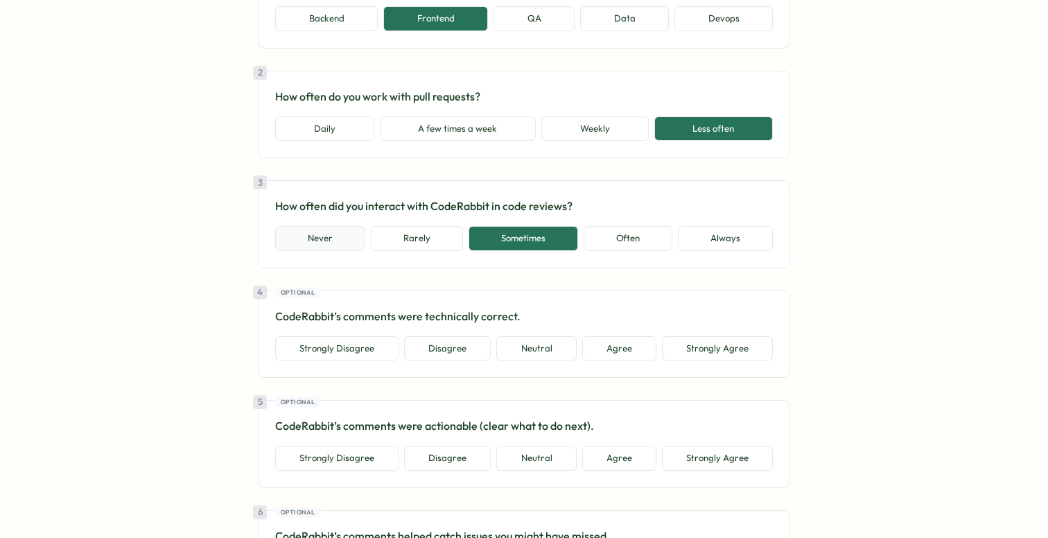
click at [310, 251] on button "Never" at bounding box center [320, 238] width 90 height 25
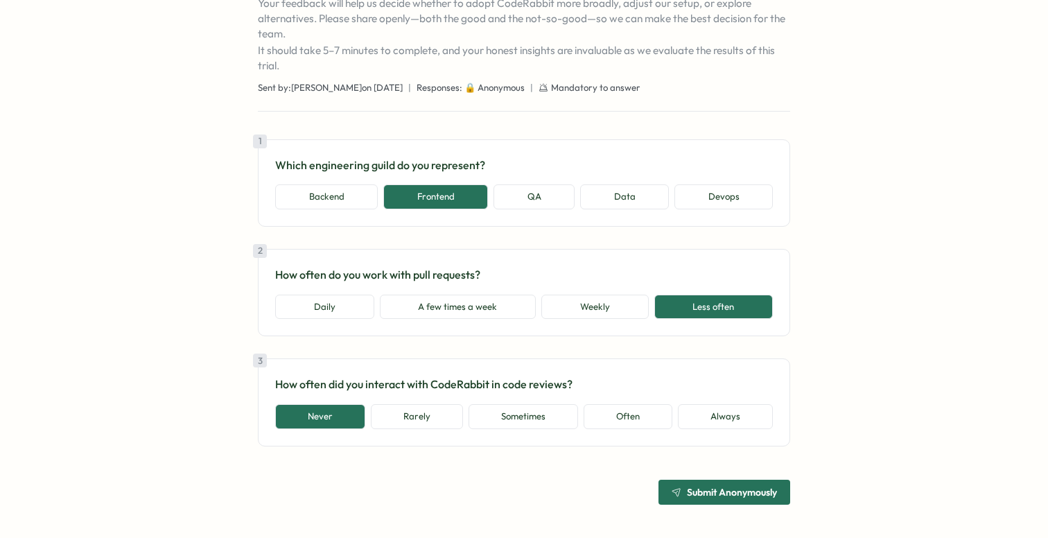
scroll to position [181, 0]
click at [426, 409] on button "Rarely" at bounding box center [417, 416] width 92 height 25
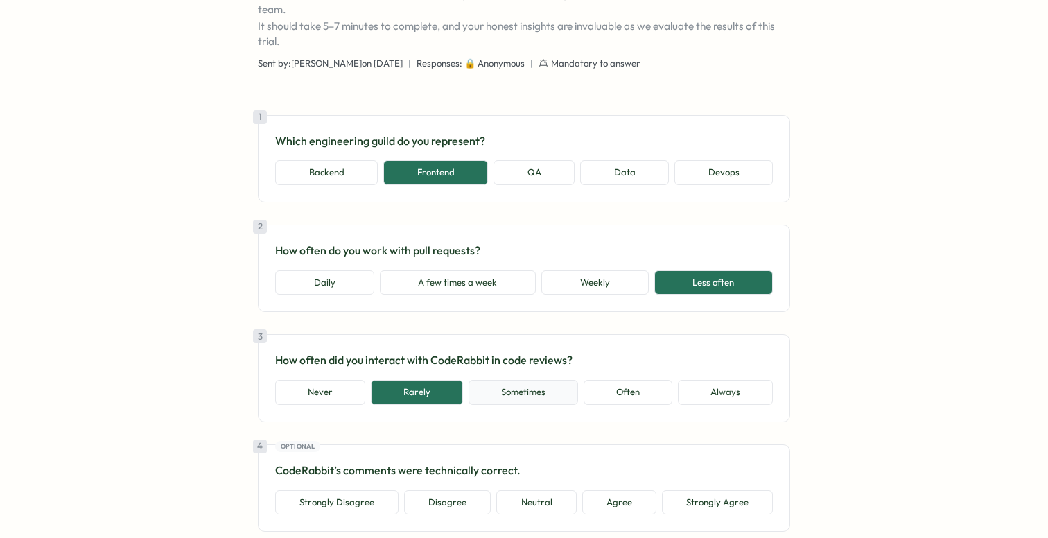
click at [499, 405] on button "Sometimes" at bounding box center [524, 392] width 110 height 25
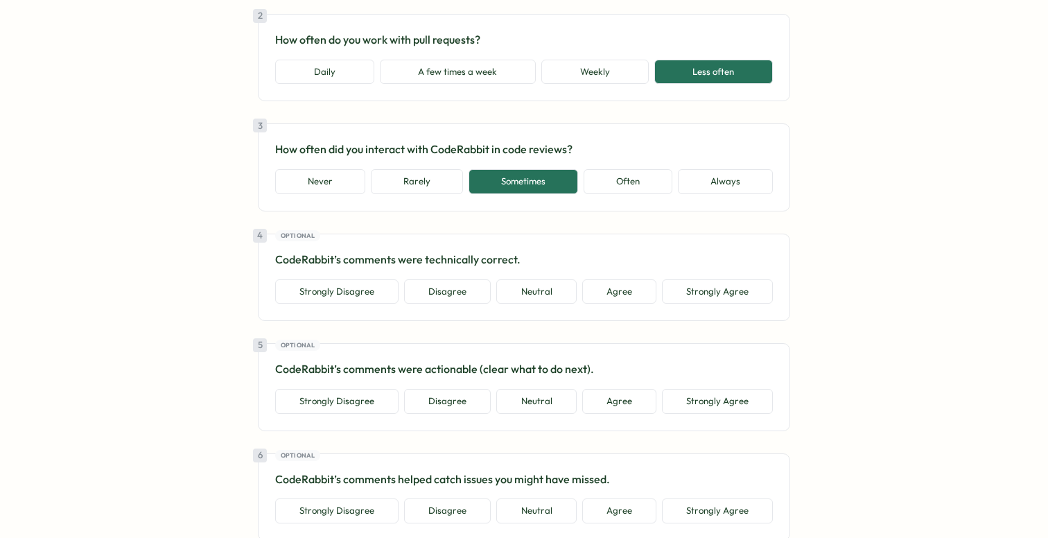
scroll to position [394, 0]
click at [623, 192] on button "Often" at bounding box center [628, 179] width 89 height 25
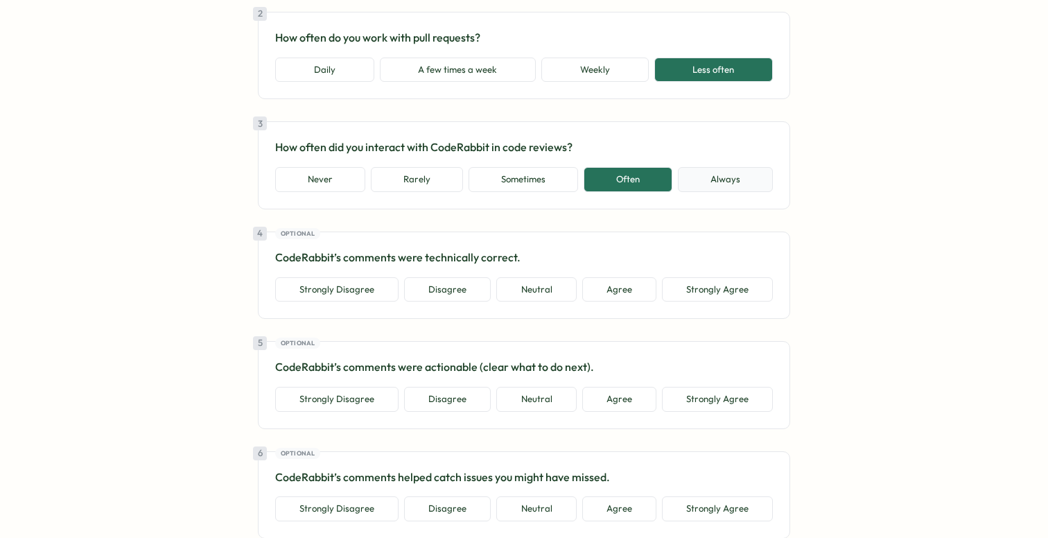
click at [693, 192] on button "Always" at bounding box center [725, 179] width 95 height 25
click at [349, 192] on button "Never" at bounding box center [320, 179] width 90 height 25
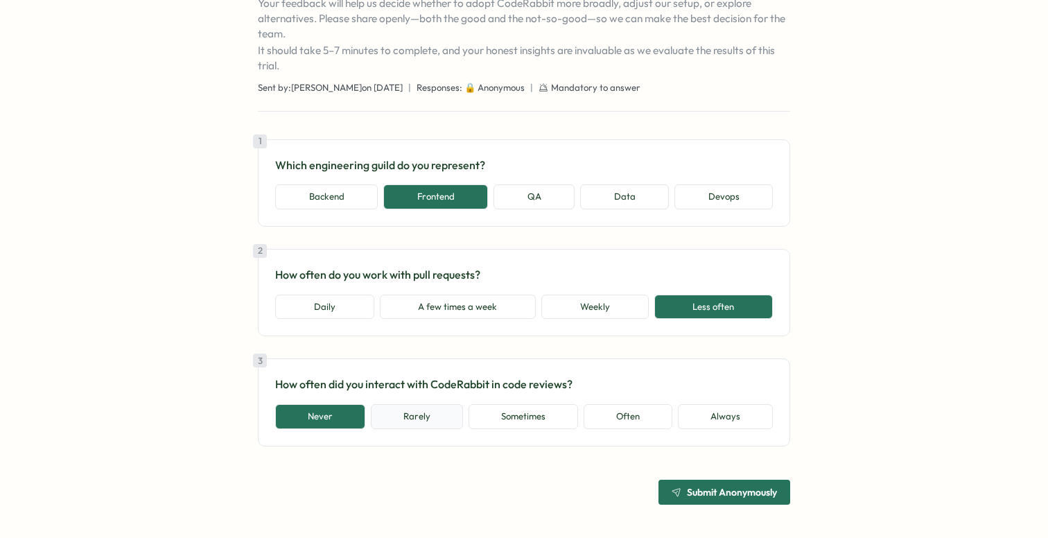
click at [429, 419] on button "Rarely" at bounding box center [417, 416] width 92 height 25
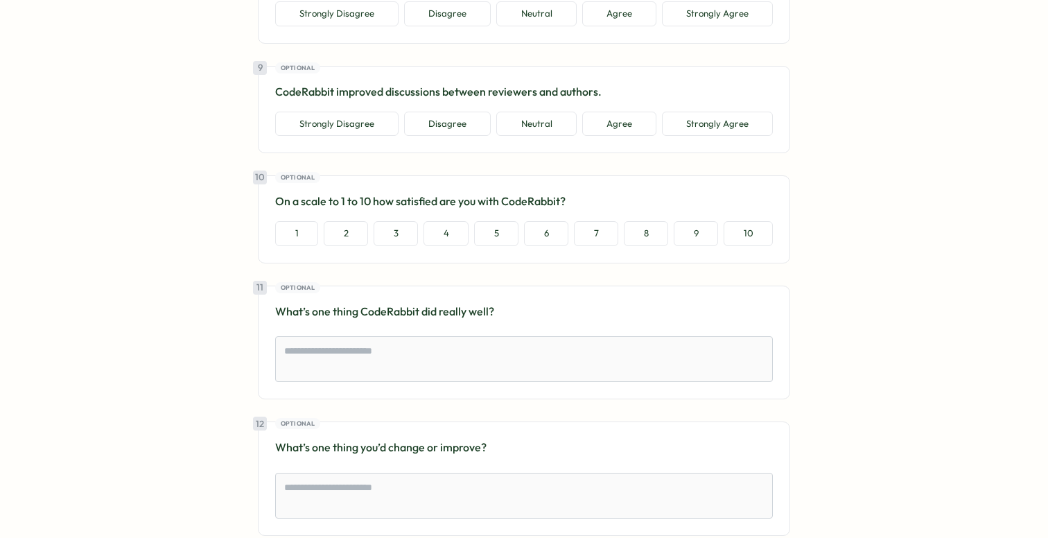
scroll to position [1359, 0]
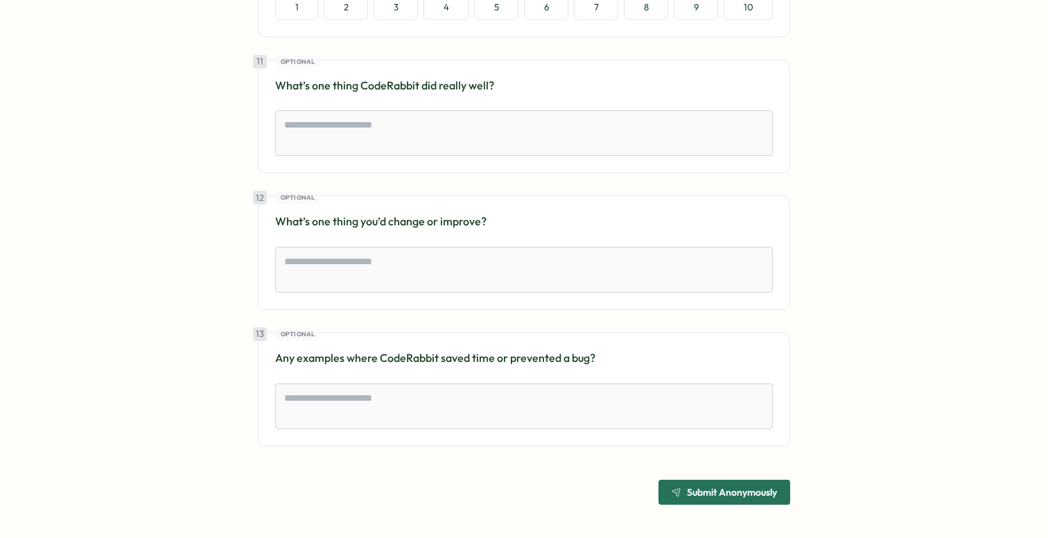
type textarea "*"
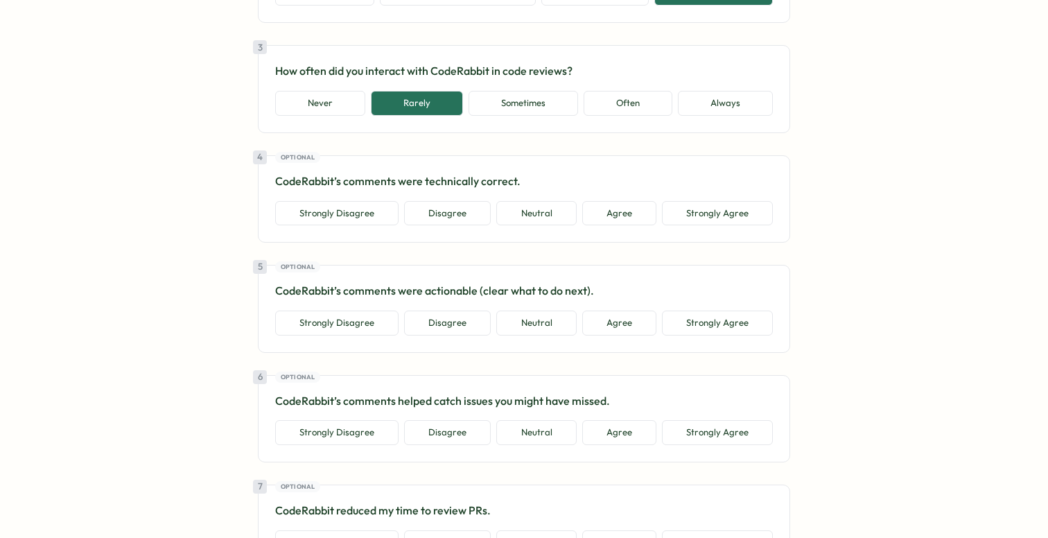
scroll to position [472, 0]
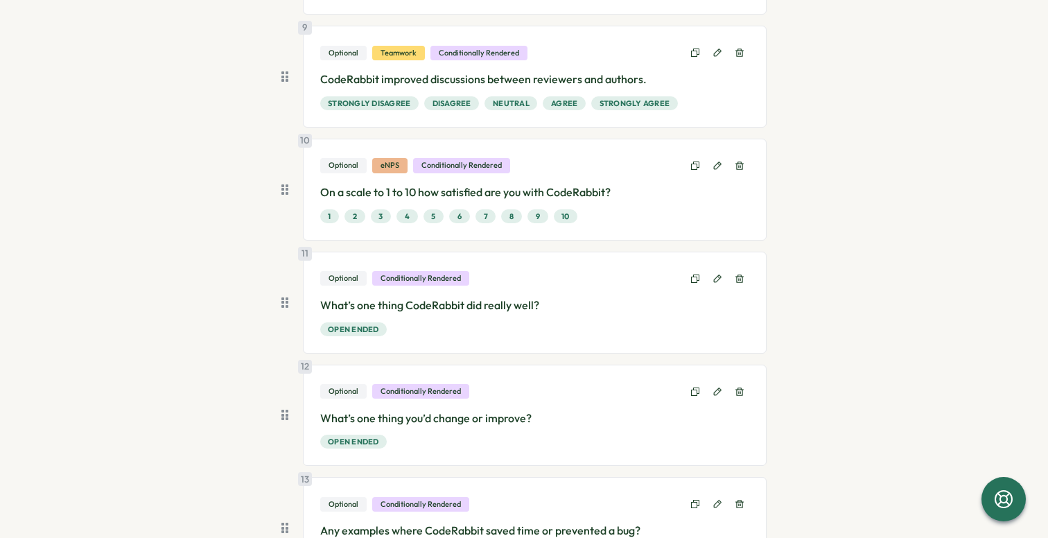
scroll to position [1159, 0]
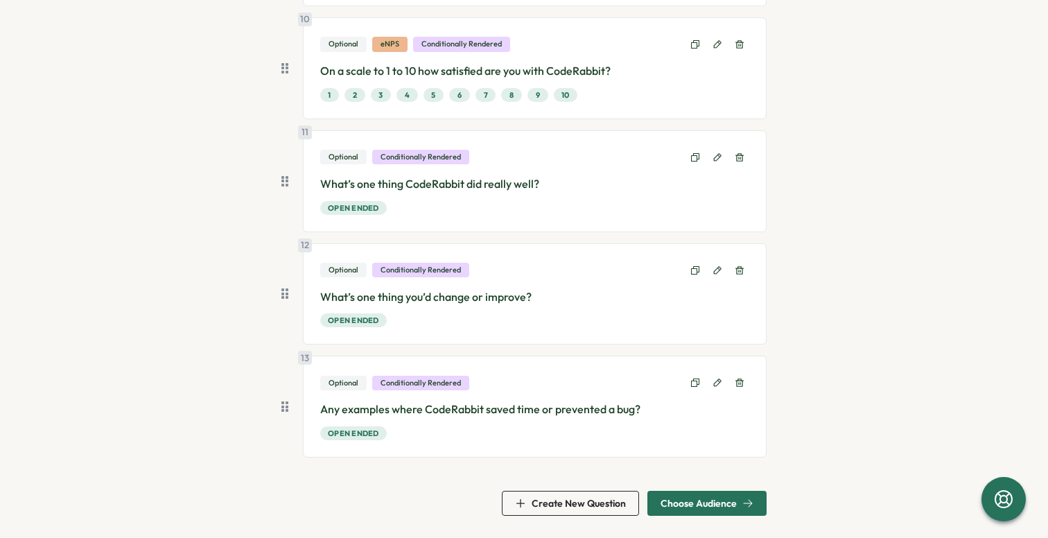
click at [697, 510] on span "Choose Audience" at bounding box center [707, 504] width 93 height 24
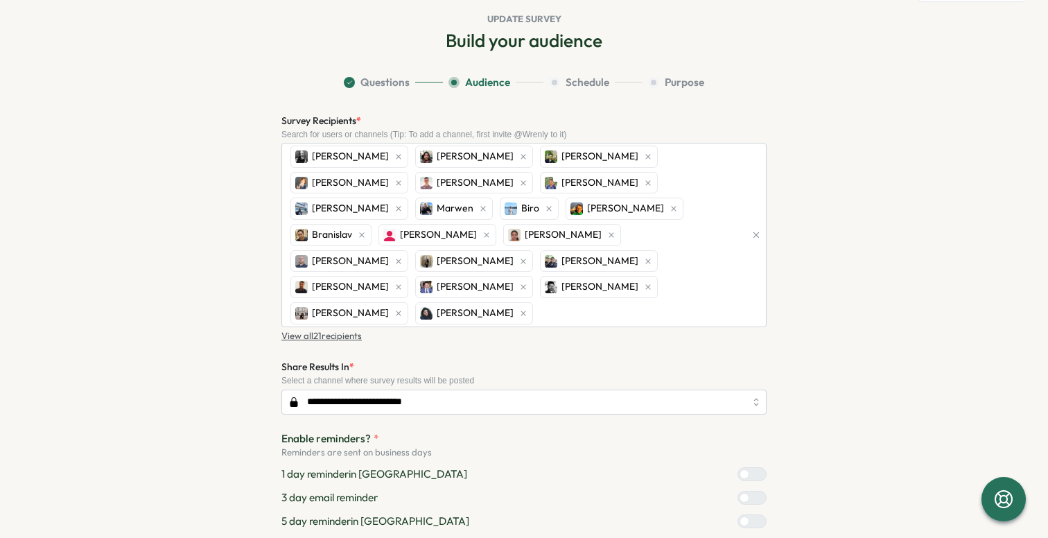
scroll to position [182, 0]
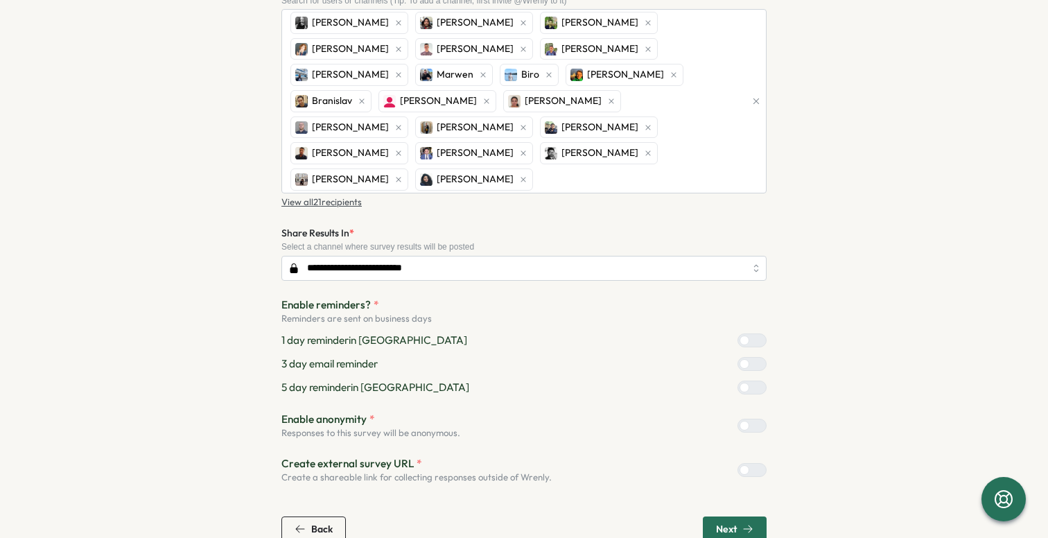
click at [725, 524] on span "Next" at bounding box center [726, 529] width 21 height 10
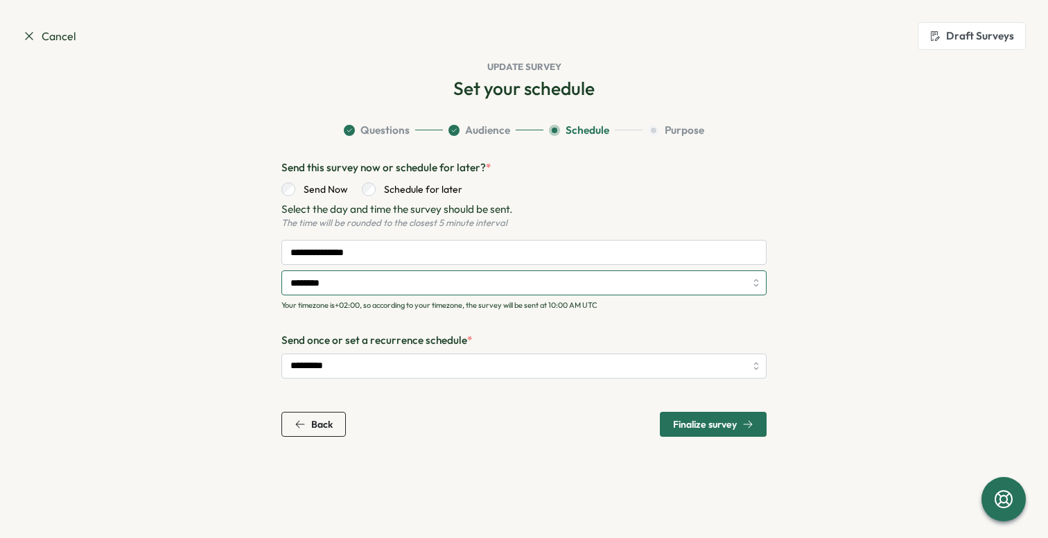
click at [710, 277] on input "********" at bounding box center [524, 282] width 485 height 25
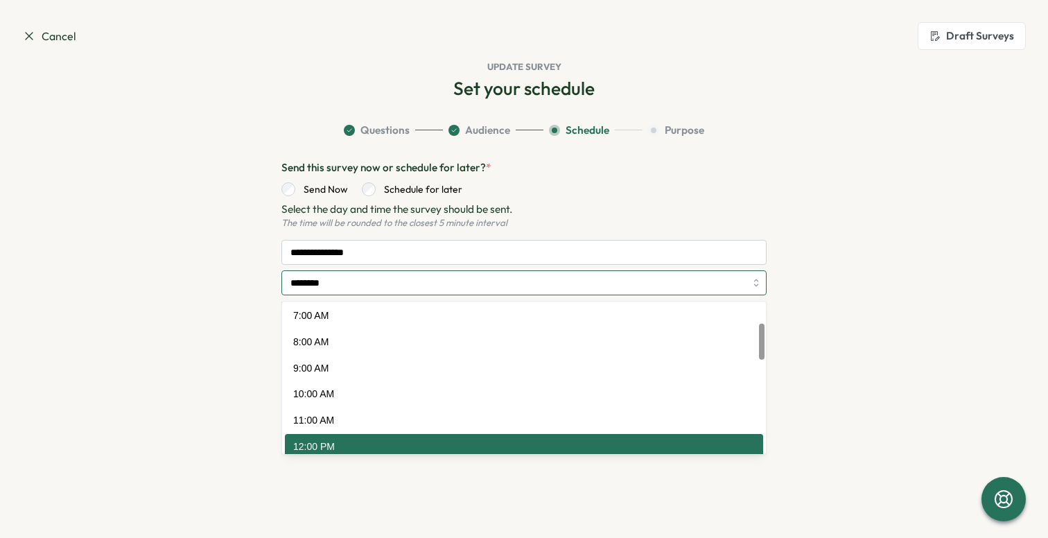
scroll to position [225, 0]
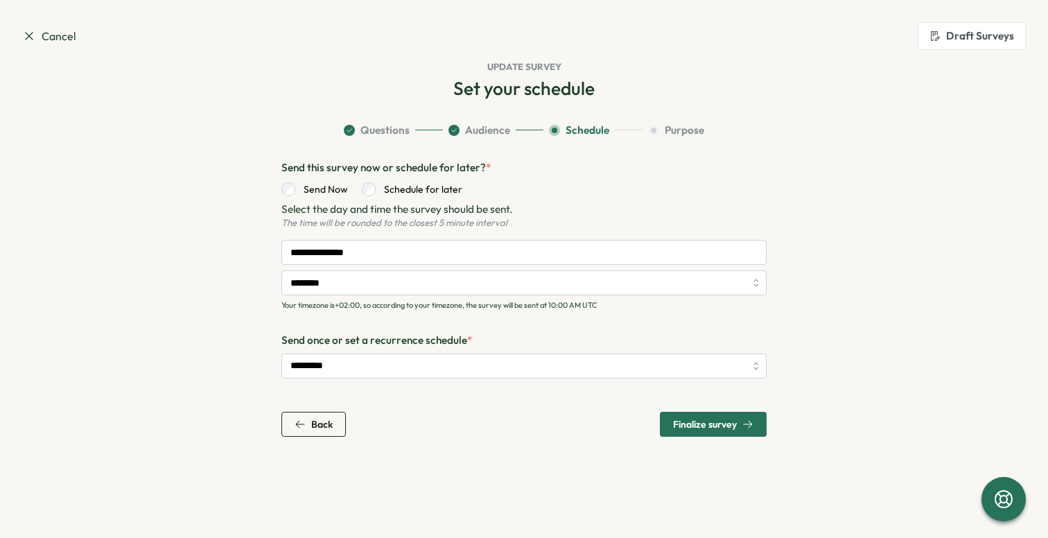
click at [323, 189] on label "Send Now" at bounding box center [321, 189] width 53 height 14
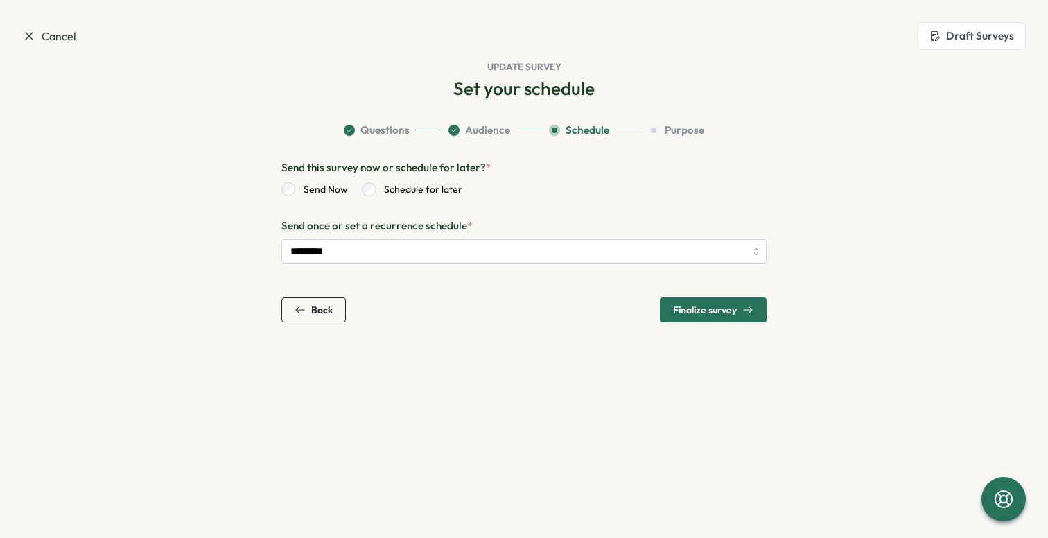
click at [729, 308] on span "Finalize survey" at bounding box center [705, 310] width 64 height 10
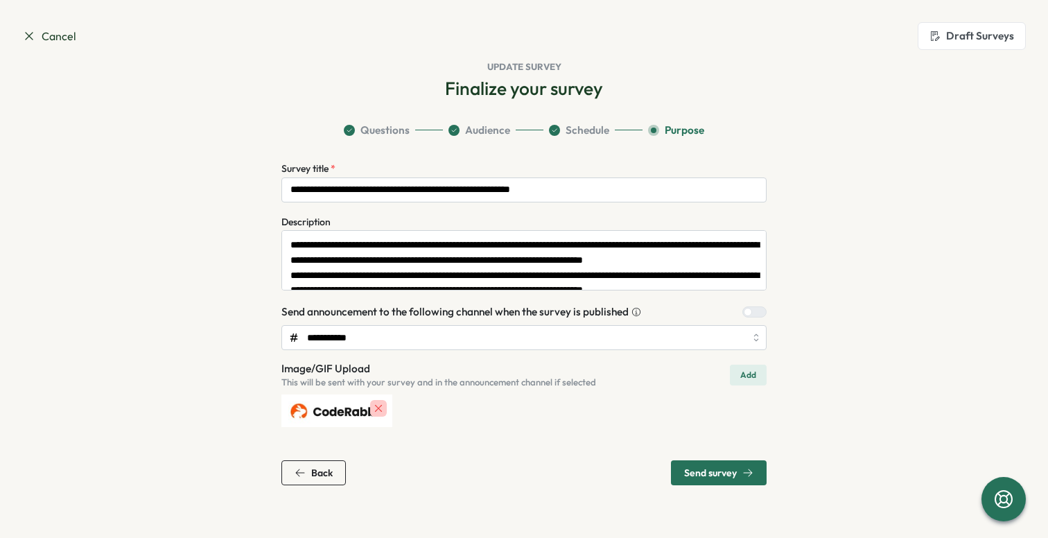
click at [724, 472] on span "Send survey" at bounding box center [710, 473] width 53 height 10
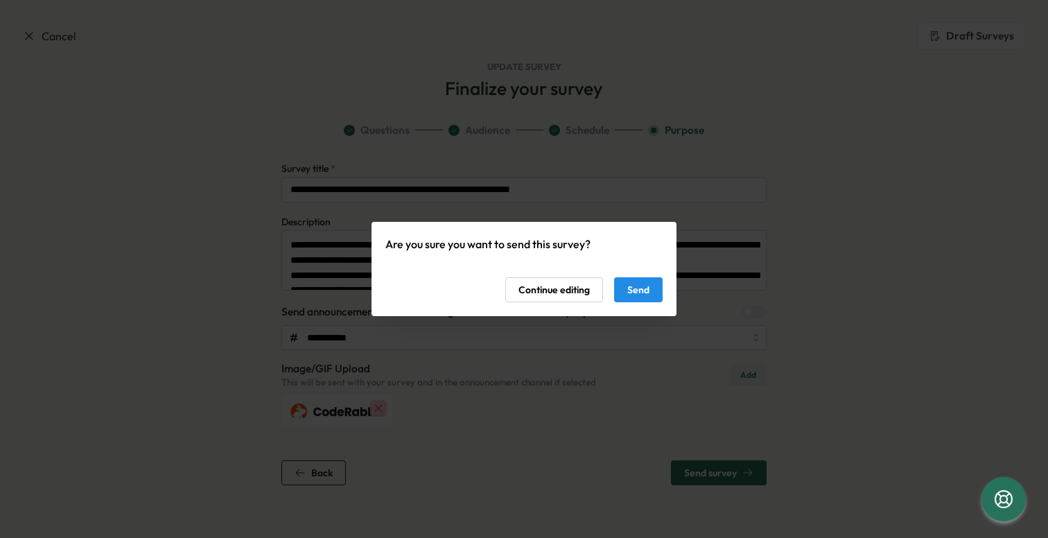
click at [646, 297] on span "Send" at bounding box center [639, 290] width 22 height 24
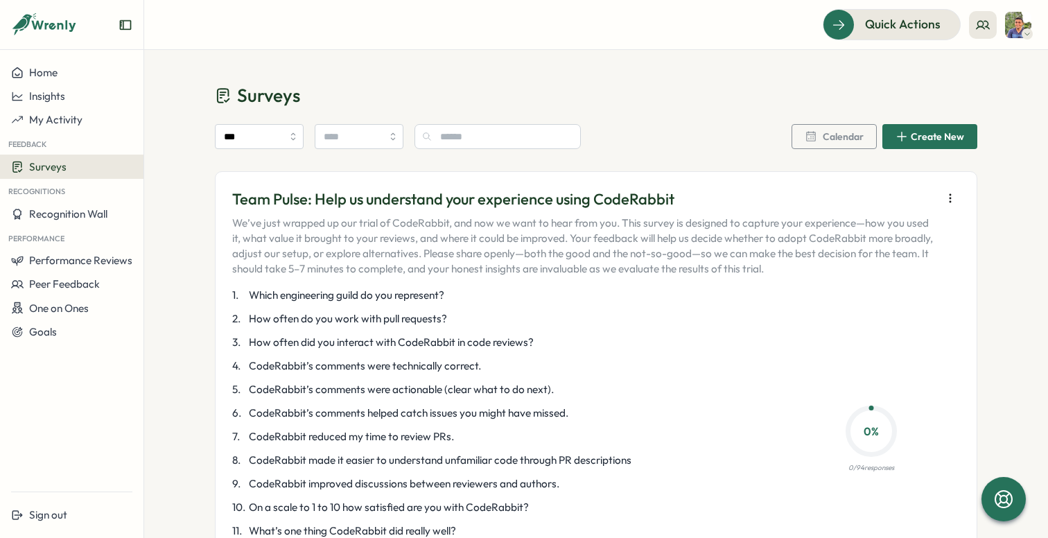
click at [62, 167] on span "Surveys" at bounding box center [47, 166] width 37 height 13
click at [171, 151] on div "Insights" at bounding box center [198, 153] width 103 height 15
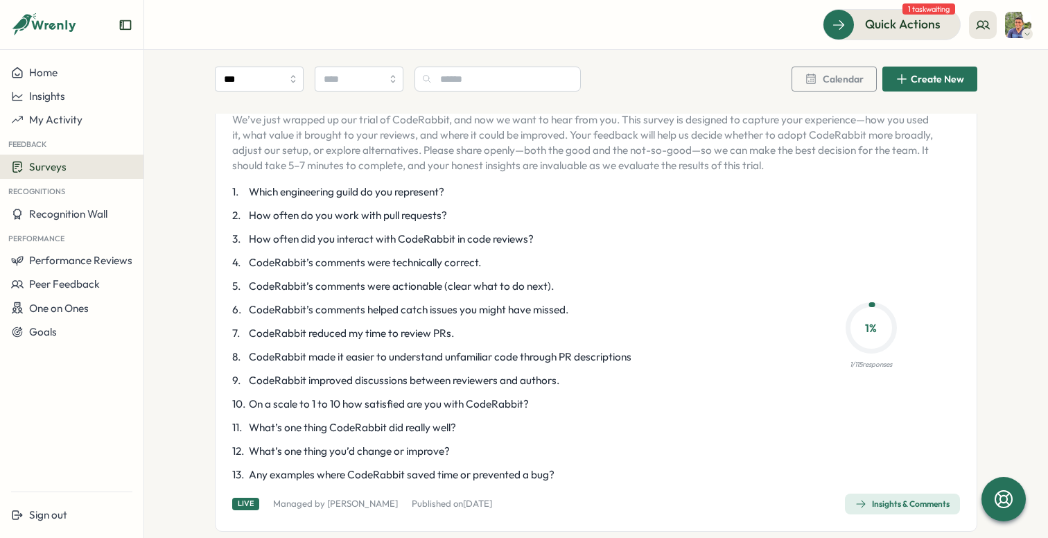
scroll to position [92, 0]
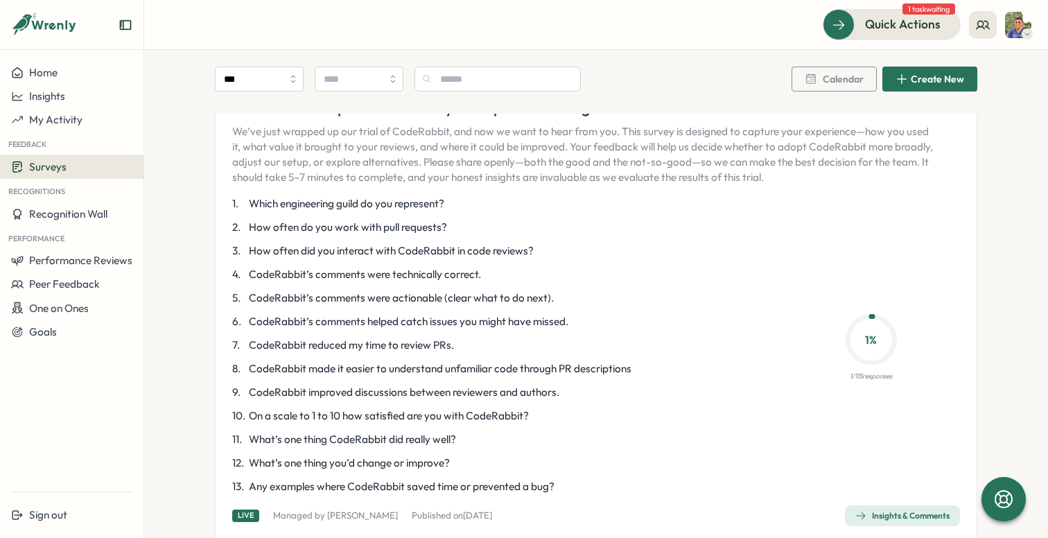
click at [899, 513] on div "Insights & Comments" at bounding box center [903, 515] width 94 height 11
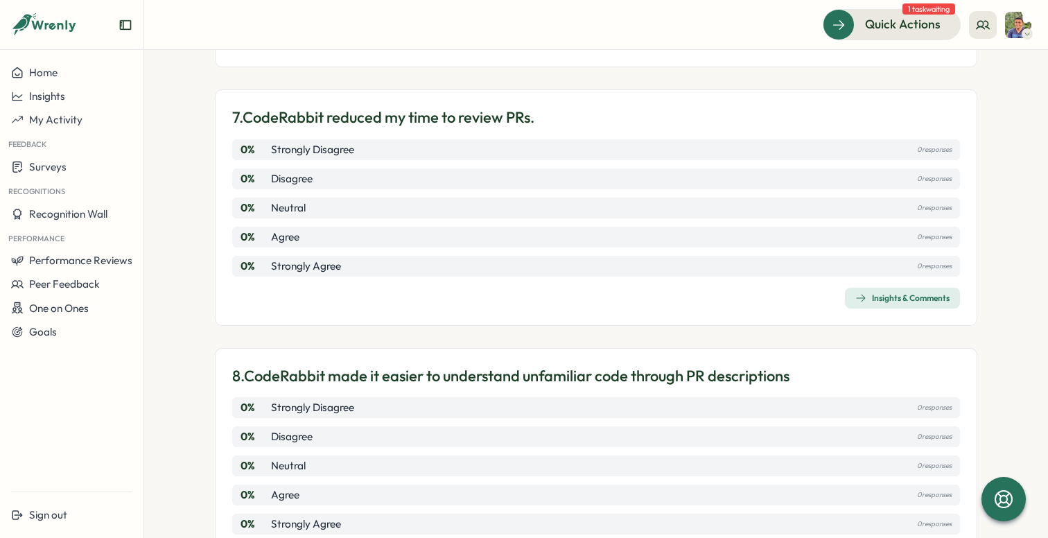
scroll to position [1675, 0]
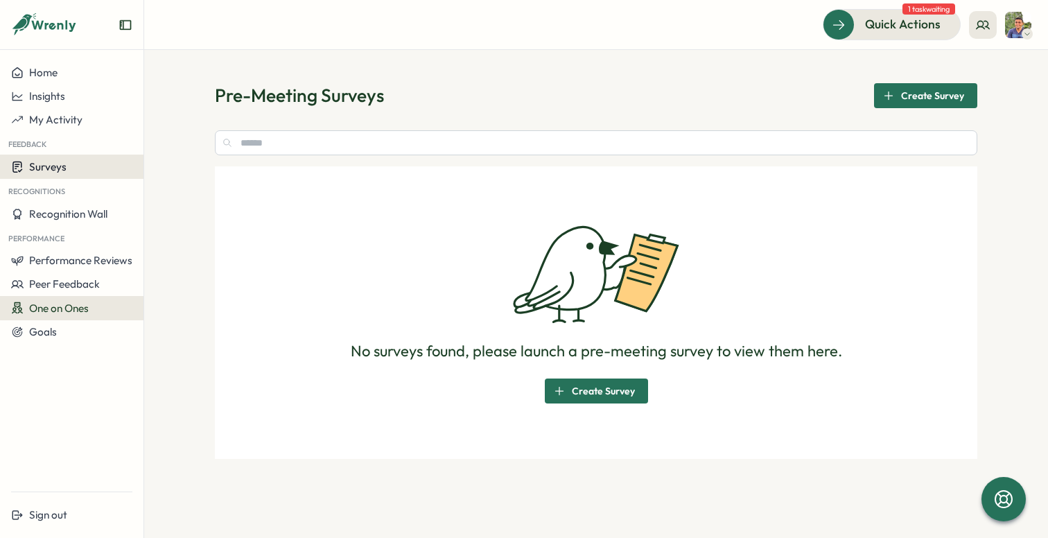
click at [81, 175] on button "Surveys" at bounding box center [72, 167] width 144 height 24
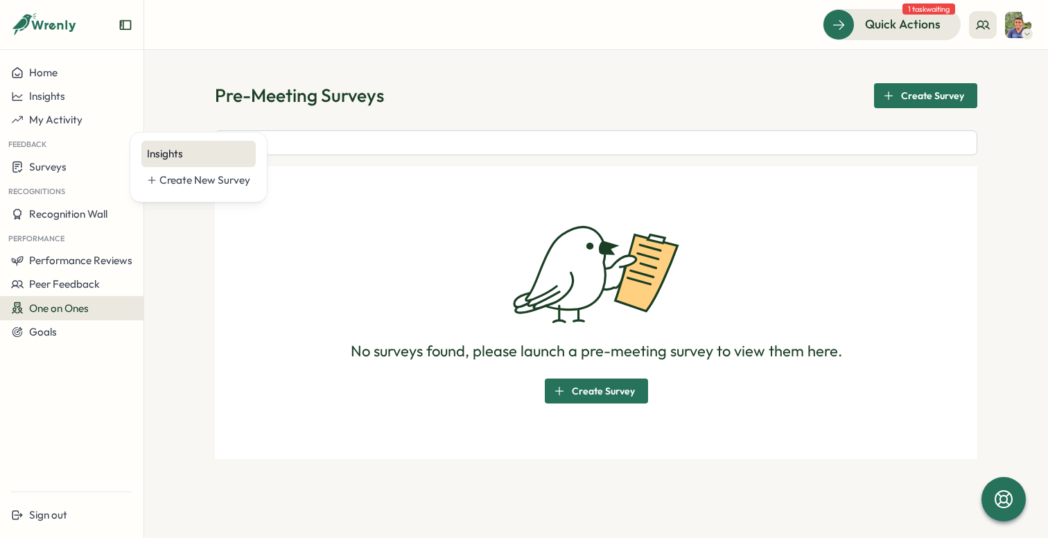
click at [196, 155] on div "Insights" at bounding box center [198, 153] width 103 height 15
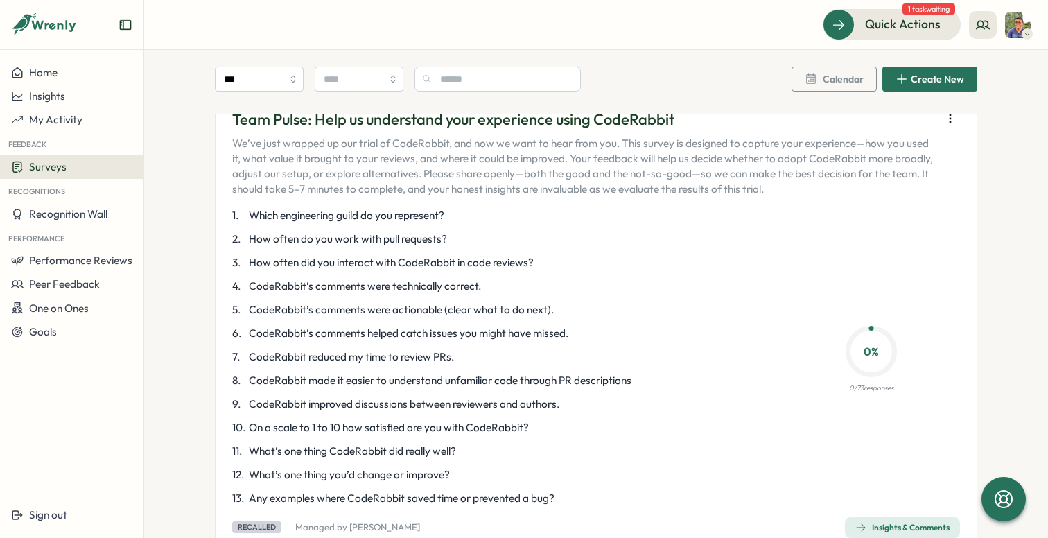
scroll to position [474, 0]
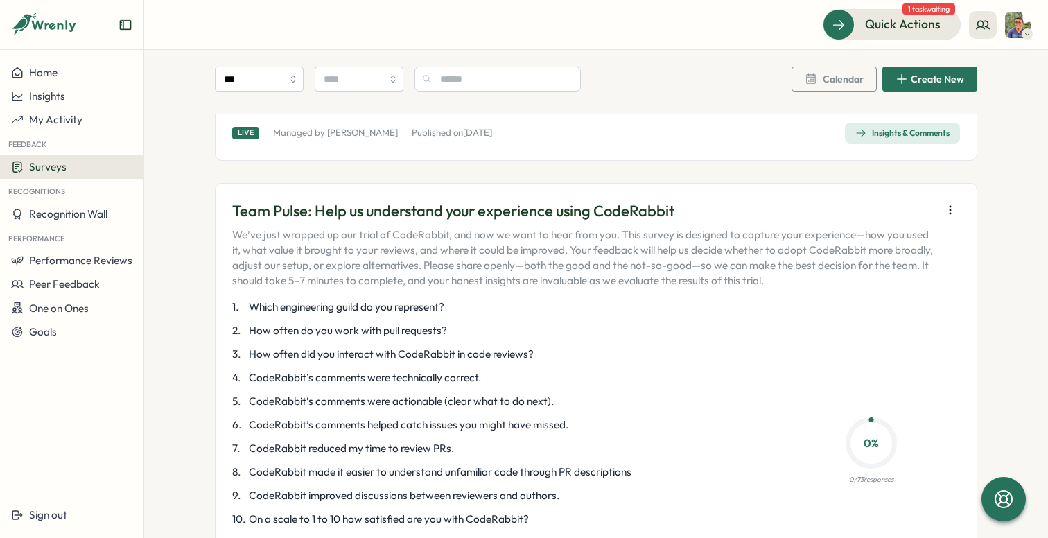
click at [944, 205] on icon "button" at bounding box center [951, 210] width 14 height 14
click at [863, 264] on button "Archive" at bounding box center [866, 264] width 128 height 24
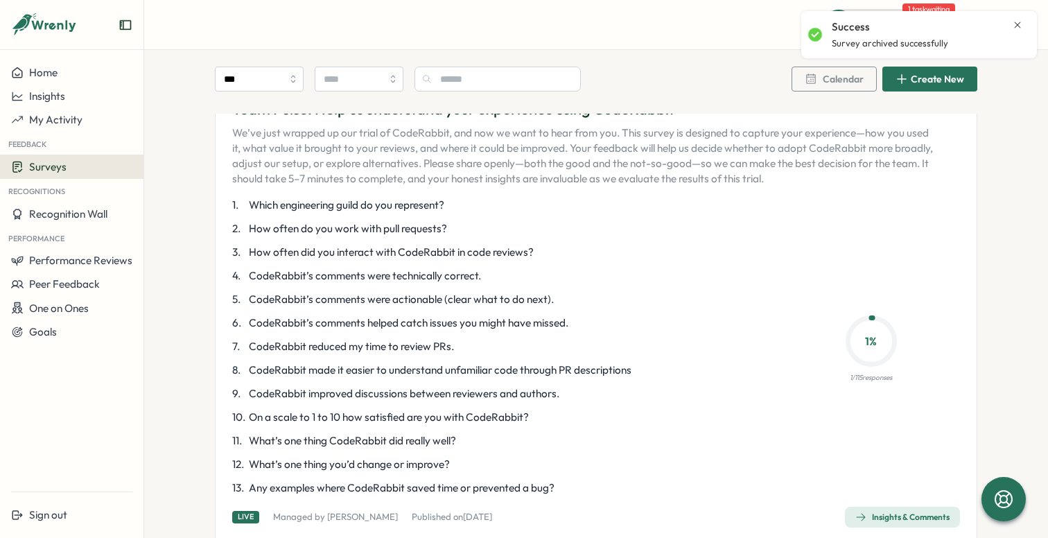
scroll to position [128, 0]
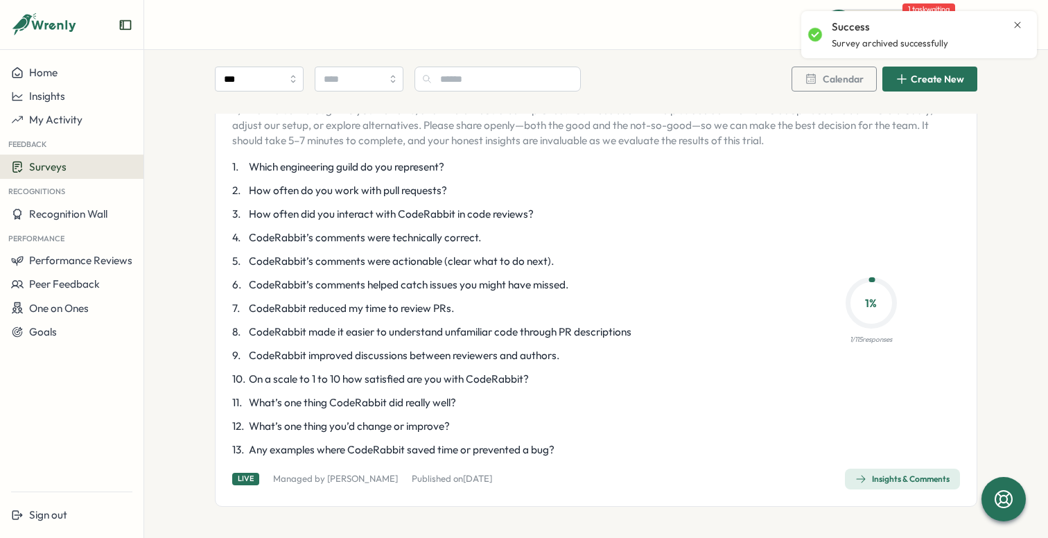
click at [891, 483] on div "Insights & Comments" at bounding box center [903, 479] width 94 height 11
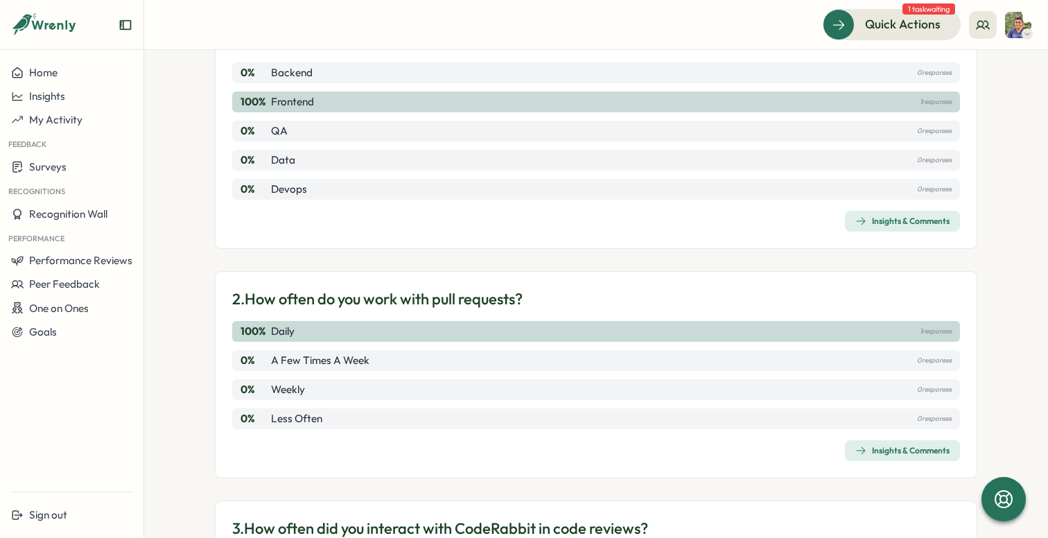
scroll to position [68, 0]
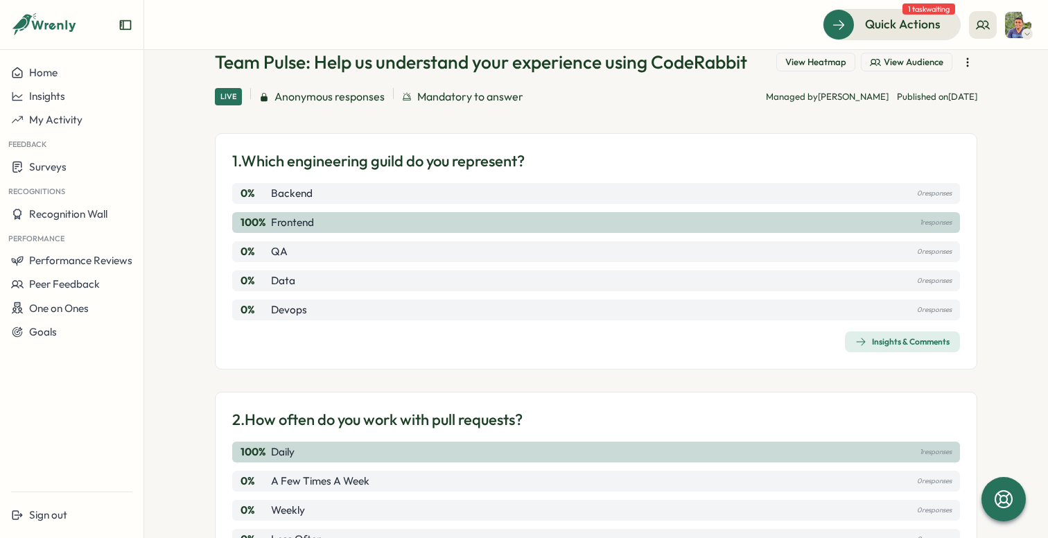
click at [926, 8] on span "1 task waiting" at bounding box center [929, 8] width 53 height 11
click at [865, 19] on span "Quick Actions" at bounding box center [884, 24] width 76 height 18
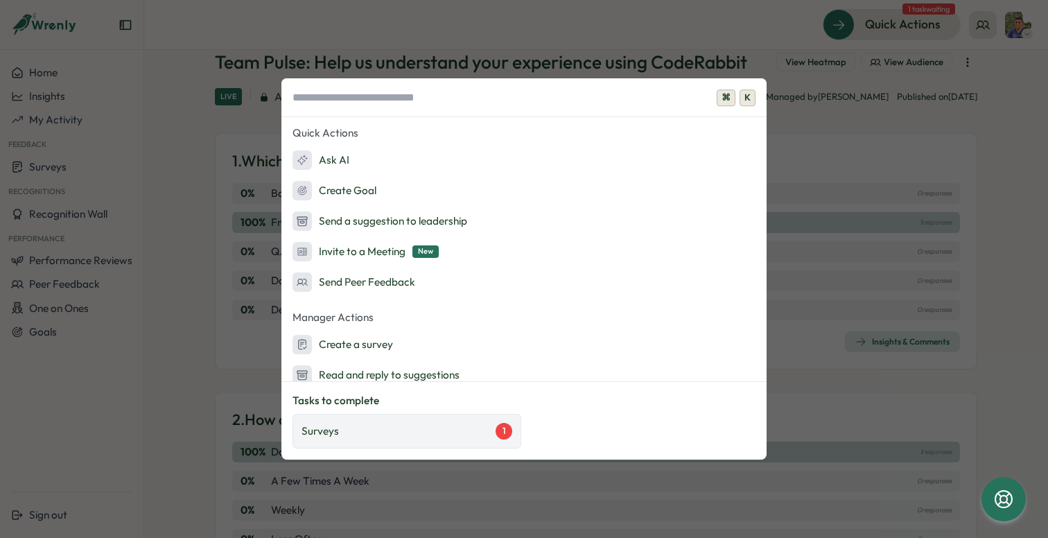
click at [426, 438] on div "Surveys 1" at bounding box center [407, 431] width 211 height 17
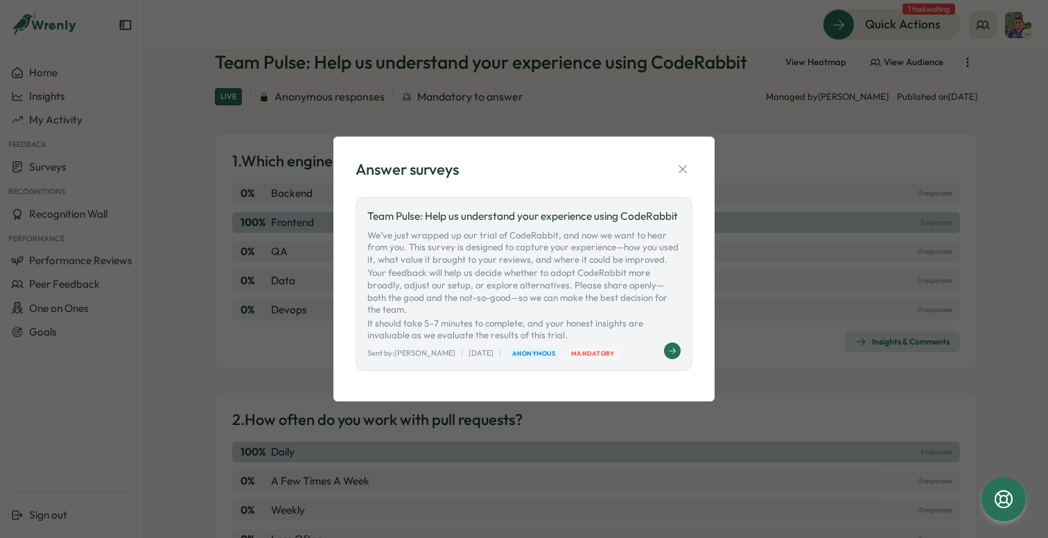
click at [671, 347] on icon at bounding box center [672, 351] width 8 height 8
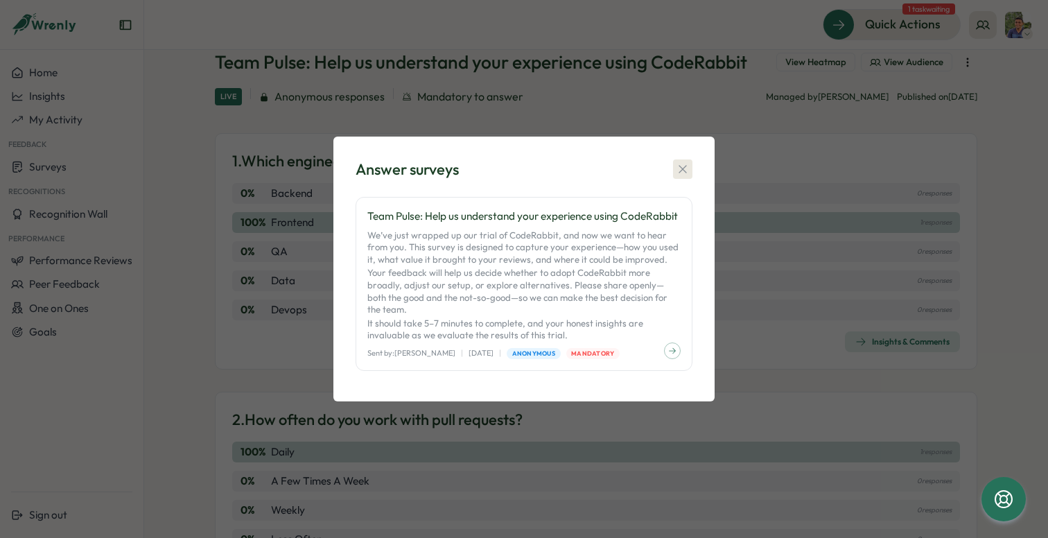
click at [687, 171] on icon "button" at bounding box center [683, 169] width 14 height 14
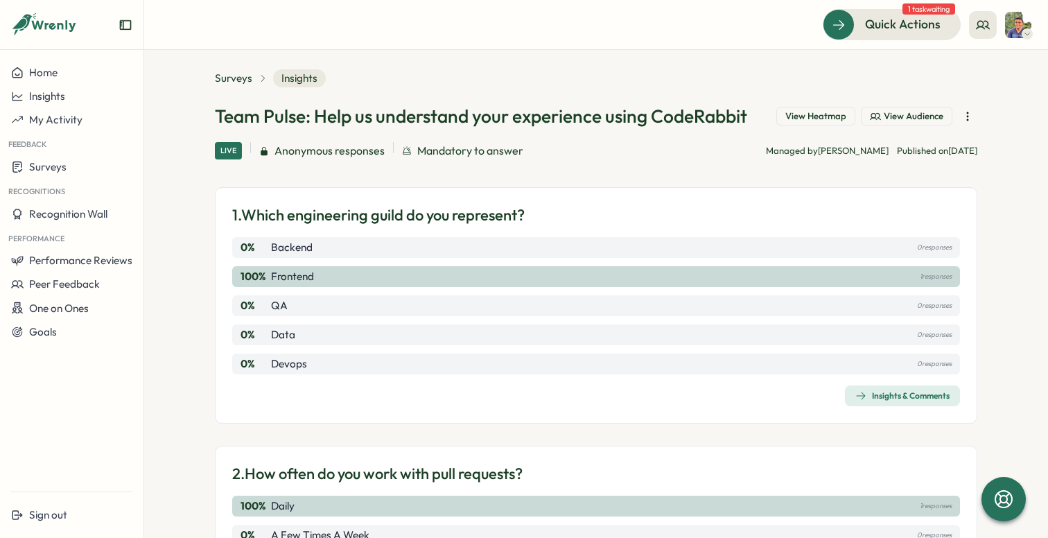
scroll to position [0, 0]
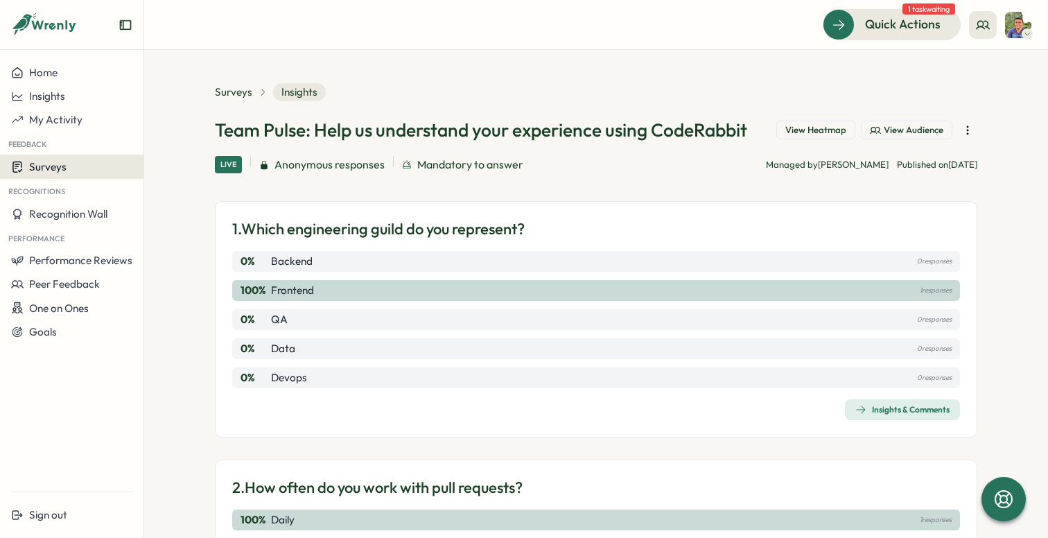
click at [71, 164] on div "Surveys" at bounding box center [71, 166] width 121 height 13
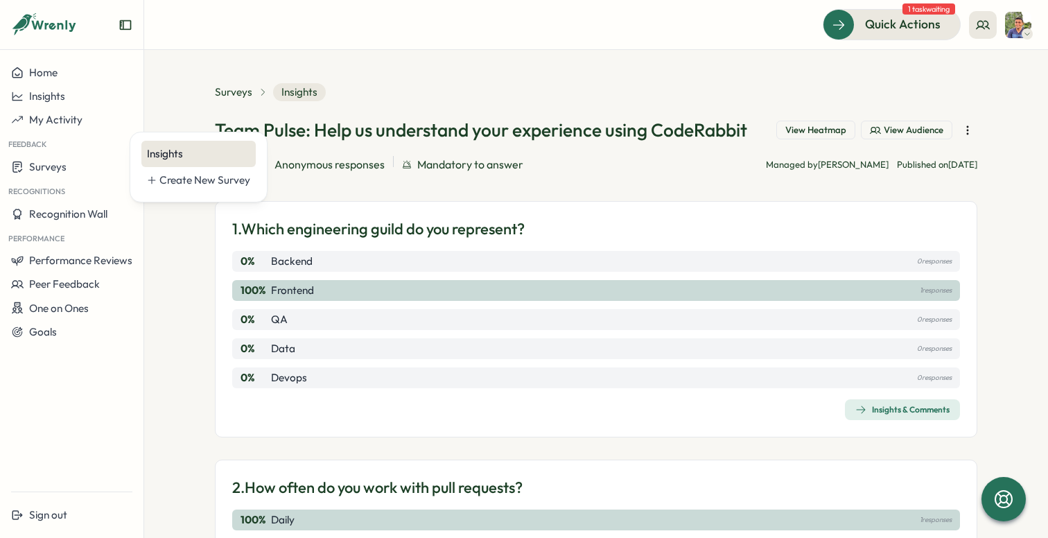
click at [159, 155] on div "Insights" at bounding box center [198, 153] width 103 height 15
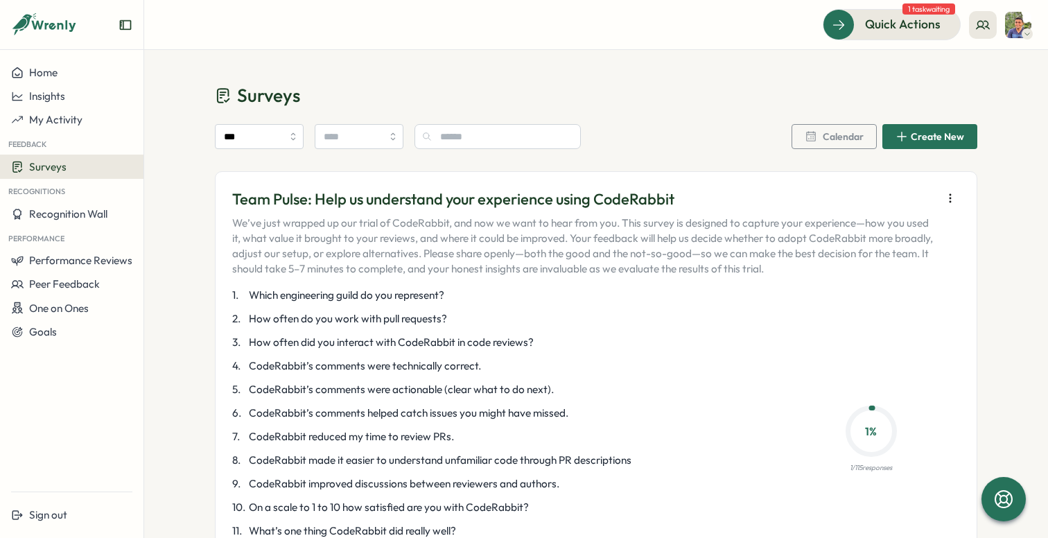
click at [944, 198] on icon "button" at bounding box center [951, 198] width 14 height 14
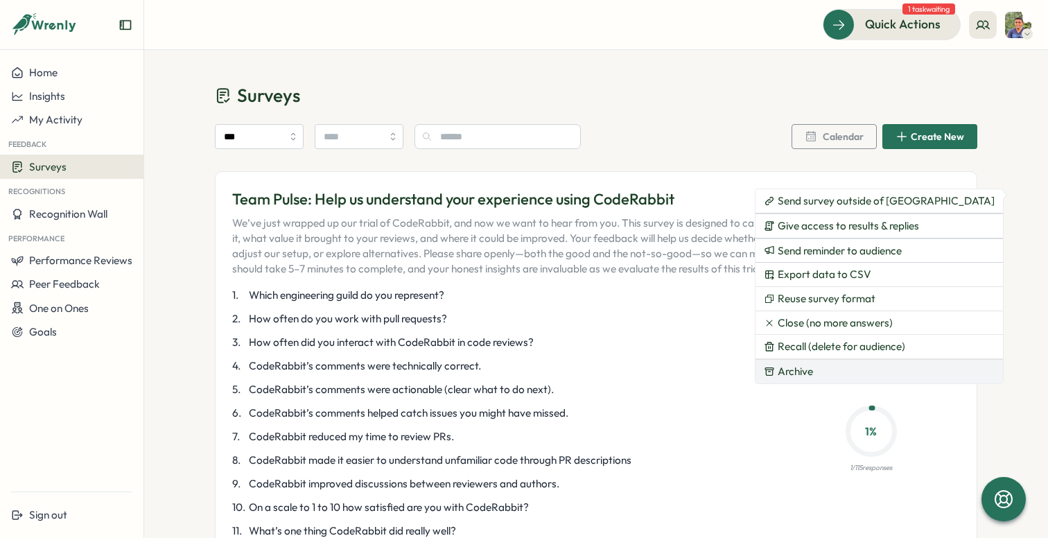
click at [838, 373] on button "Archive" at bounding box center [880, 372] width 248 height 24
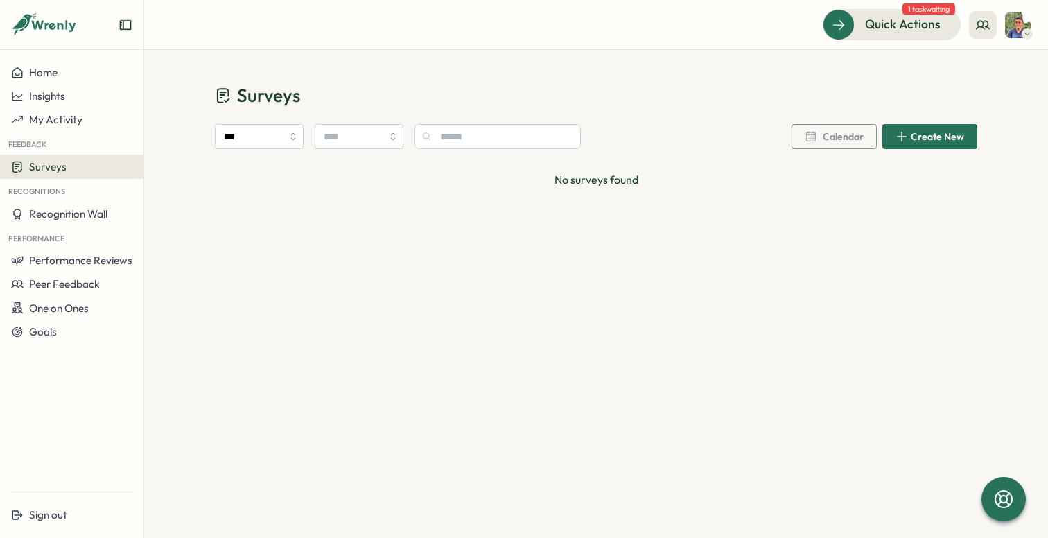
click at [78, 171] on div "Surveys" at bounding box center [71, 166] width 121 height 13
click at [193, 160] on div "Insights" at bounding box center [198, 153] width 103 height 15
click at [269, 132] on input "***" at bounding box center [259, 136] width 89 height 25
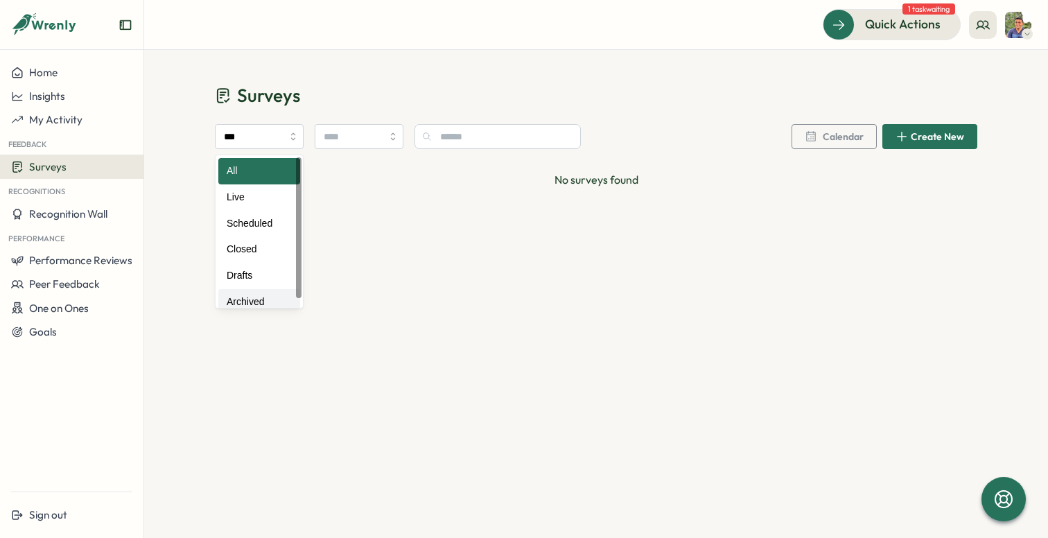
click at [255, 309] on div "Surveys *** All Live Scheduled Closed Drafts Archived Calendar Create New No su…" at bounding box center [596, 294] width 904 height 488
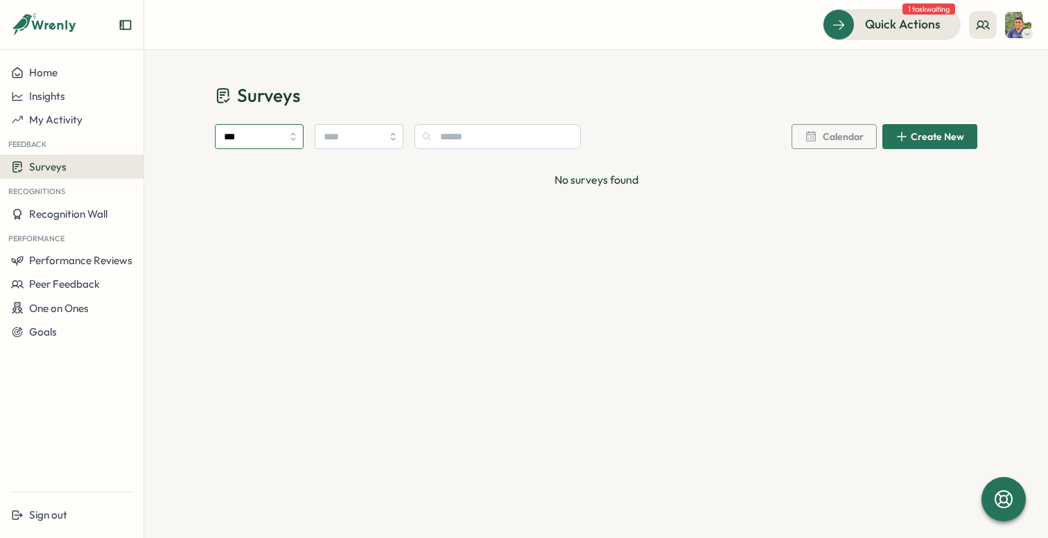
click at [260, 134] on input "***" at bounding box center [259, 136] width 89 height 25
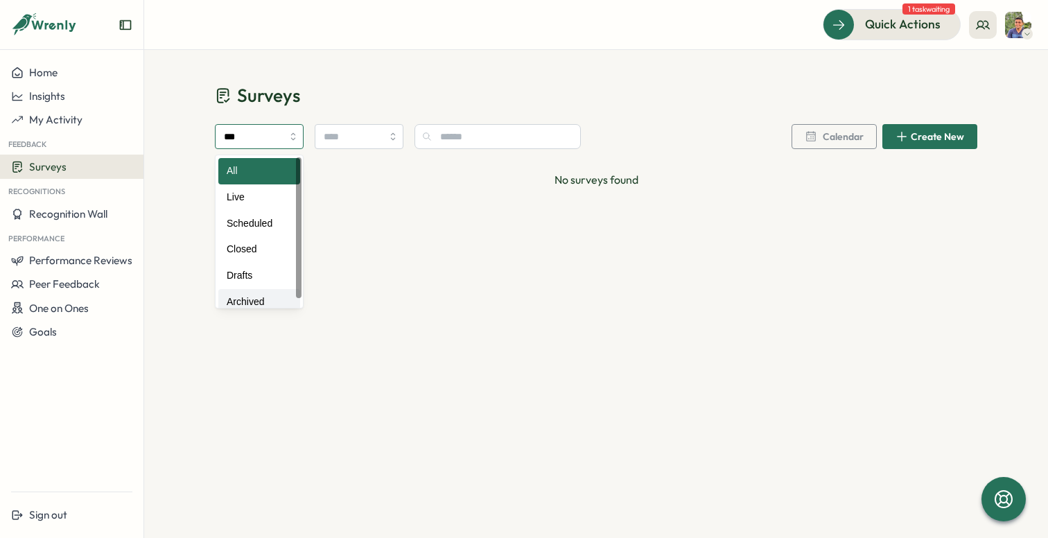
type input "********"
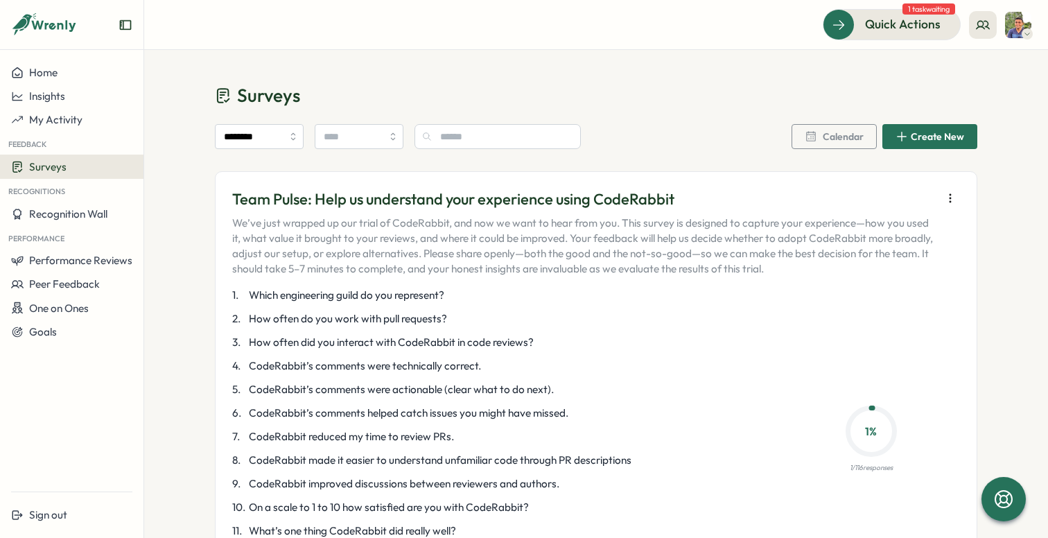
click at [946, 203] on icon "button" at bounding box center [951, 198] width 14 height 14
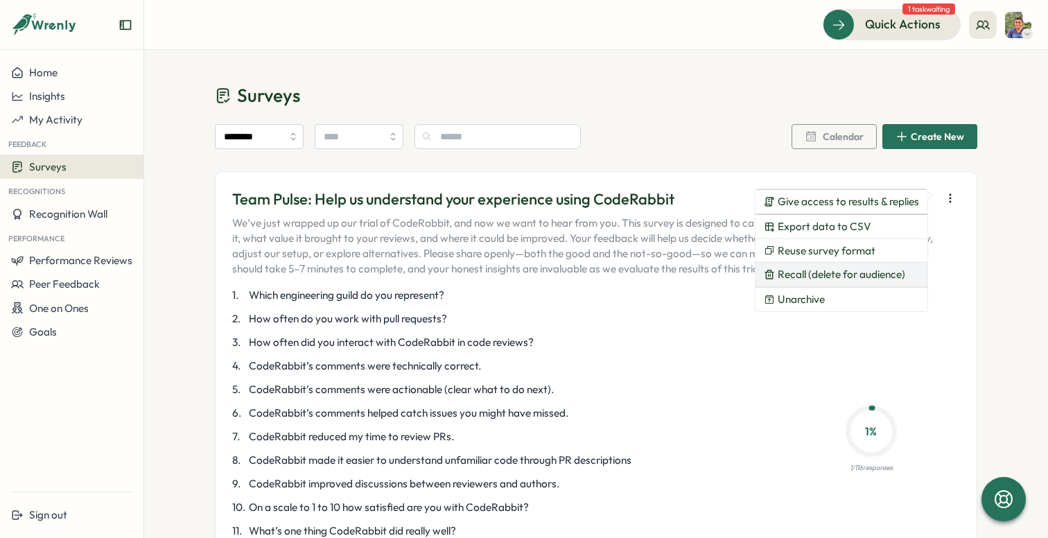
click at [869, 273] on span "Recall (delete for audience)" at bounding box center [842, 274] width 128 height 12
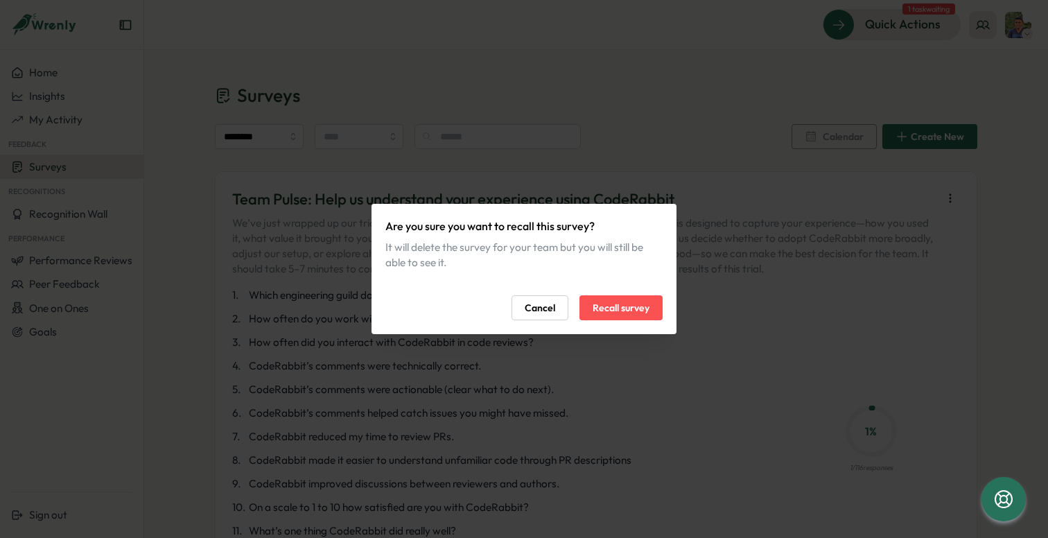
click at [630, 309] on span "Recall survey" at bounding box center [621, 308] width 57 height 24
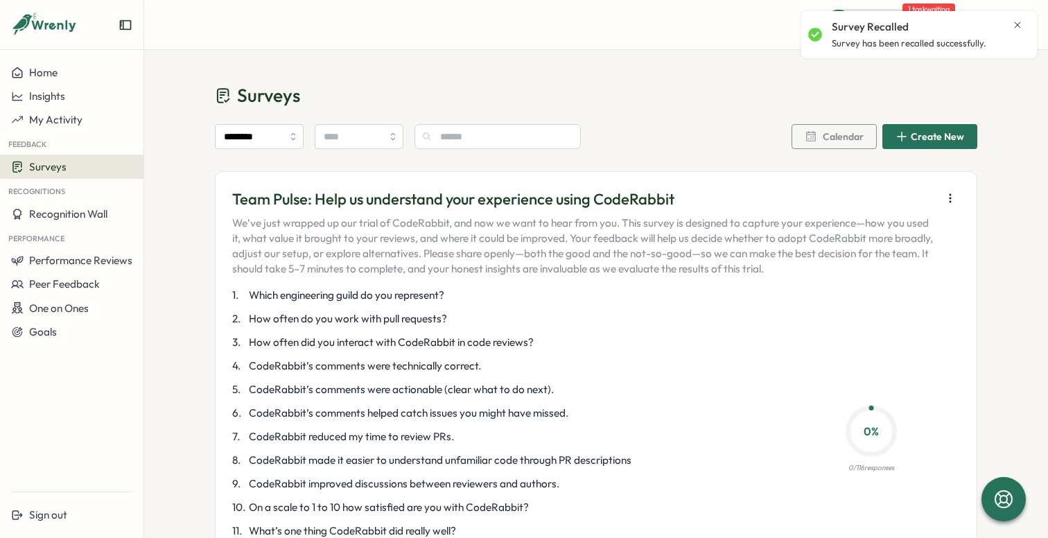
click at [947, 200] on icon "button" at bounding box center [951, 198] width 14 height 14
click at [969, 307] on div "Team Pulse: Help us understand your experience using CodeRabbit We’ve just wrap…" at bounding box center [596, 403] width 763 height 464
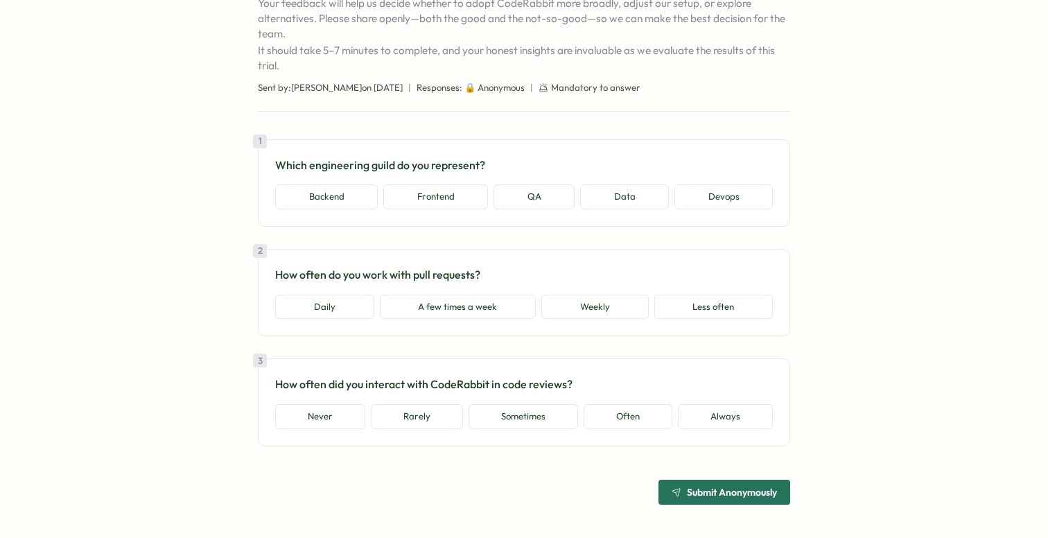
scroll to position [173, 0]
click at [449, 209] on button "Frontend" at bounding box center [435, 196] width 105 height 25
click at [477, 314] on button "A few times a week" at bounding box center [458, 307] width 157 height 25
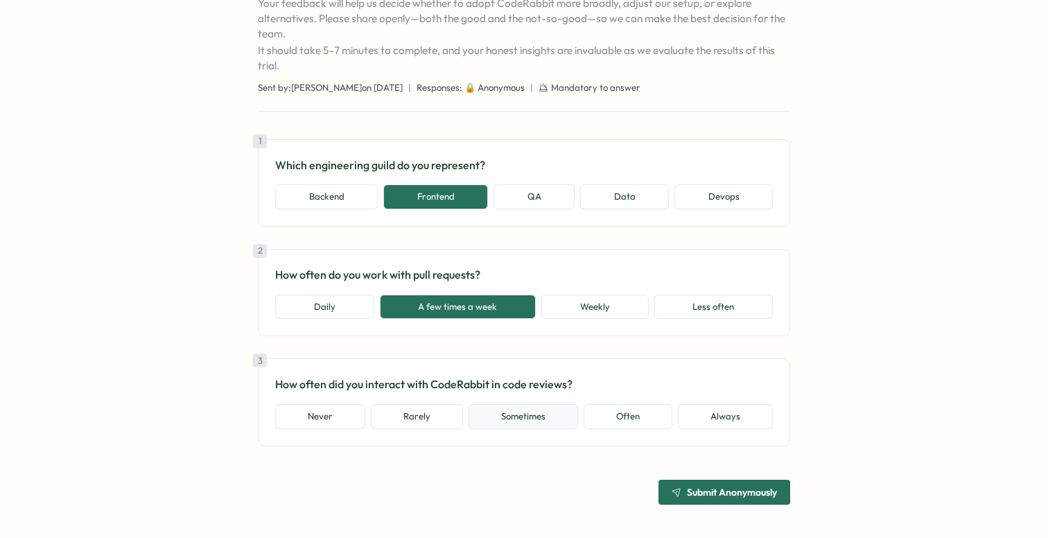
click at [509, 419] on button "Sometimes" at bounding box center [524, 416] width 110 height 25
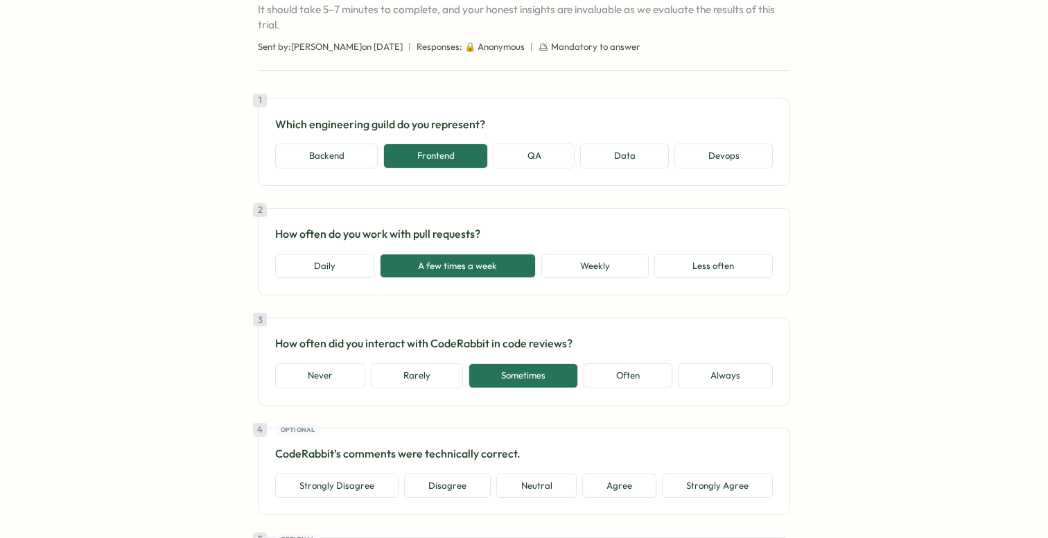
scroll to position [0, 0]
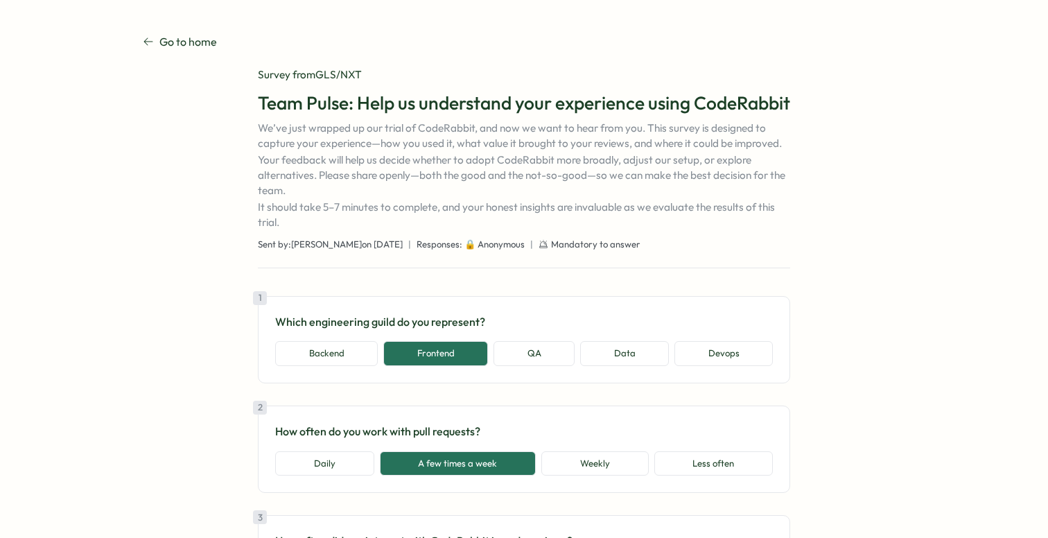
click at [144, 49] on link "Go to home" at bounding box center [180, 41] width 74 height 17
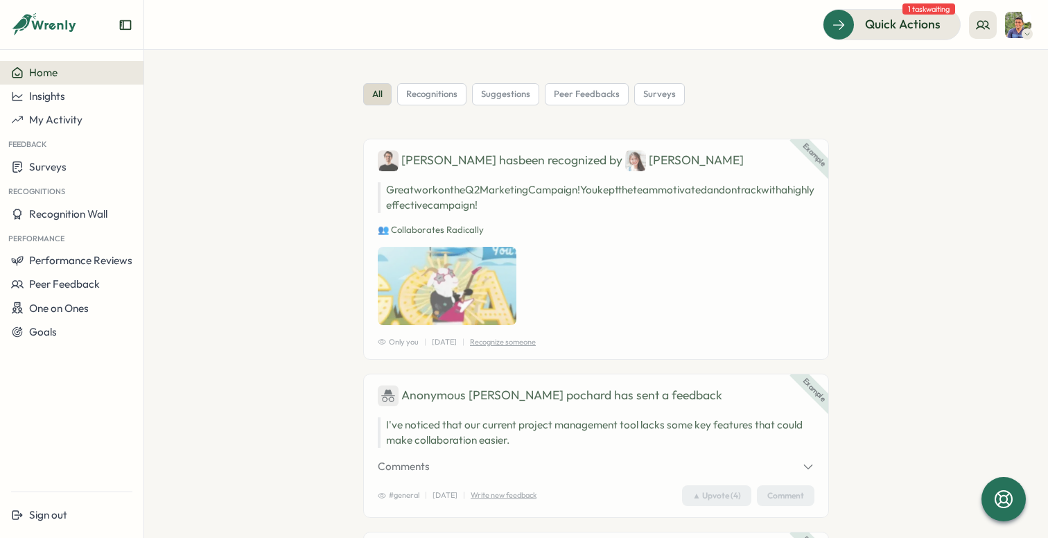
click at [72, 140] on div "Feedback" at bounding box center [72, 143] width 144 height 23
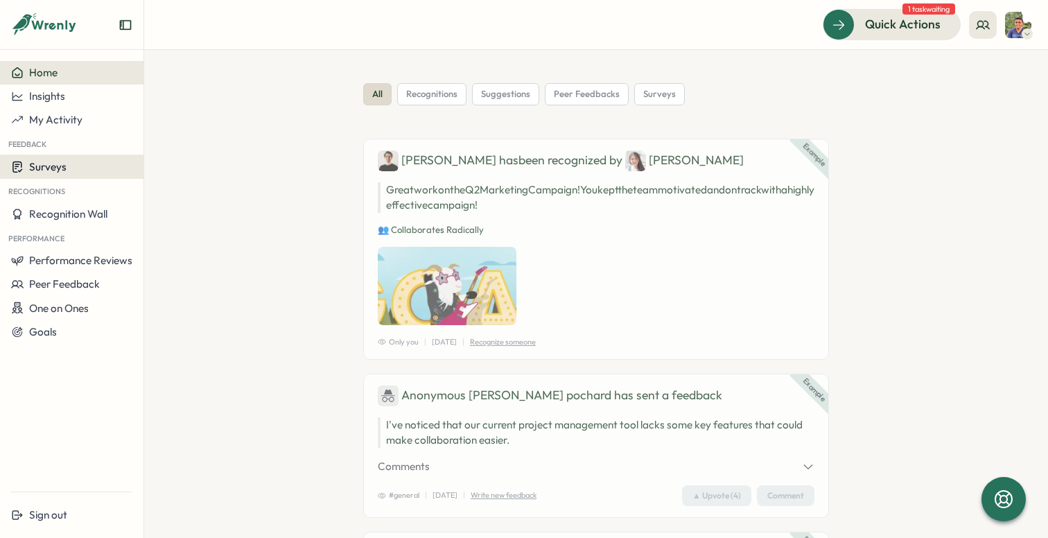
click at [58, 174] on button "Surveys" at bounding box center [72, 167] width 144 height 24
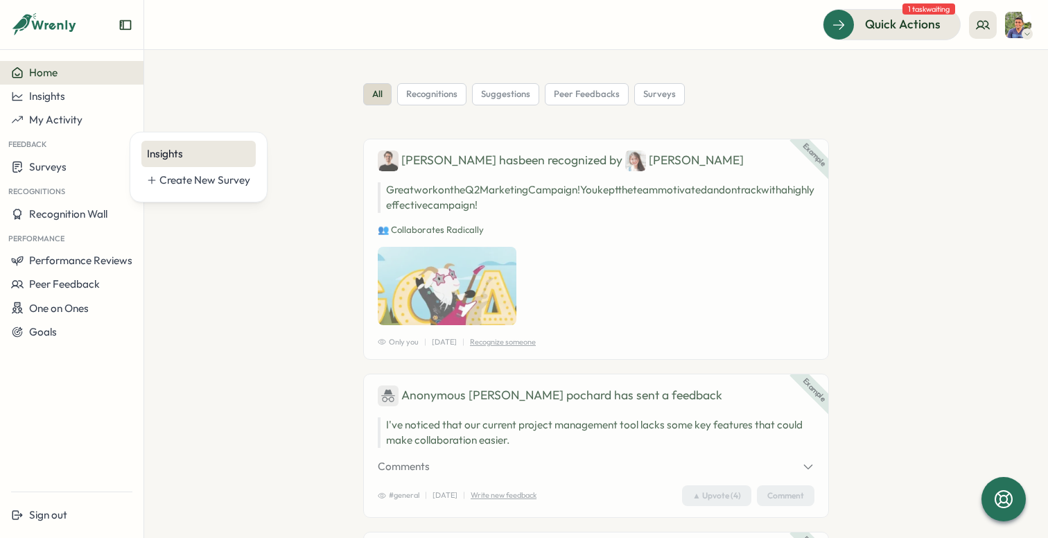
click at [167, 154] on div "Insights" at bounding box center [198, 153] width 103 height 15
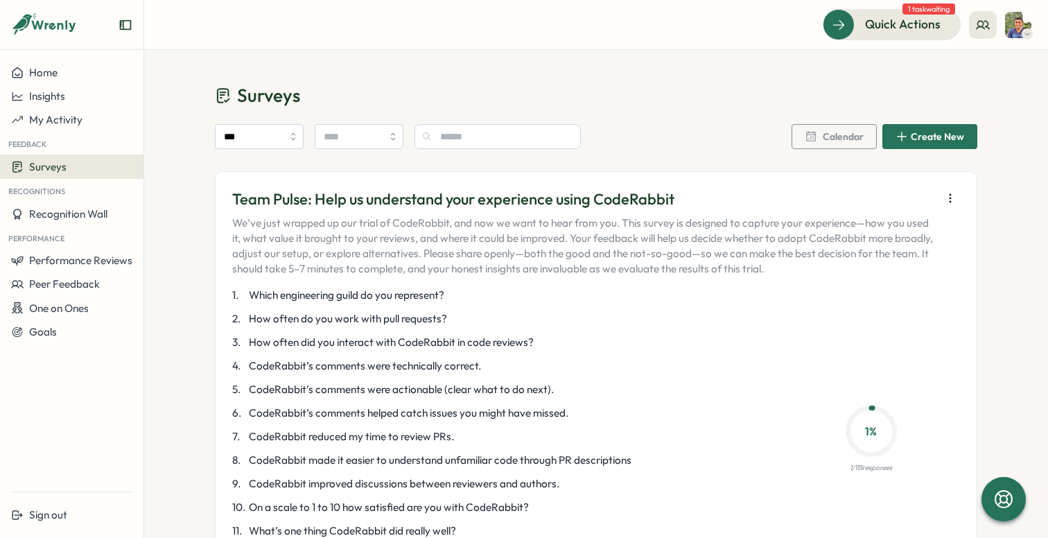
click at [942, 187] on div "Team Pulse: Help us understand your experience using CodeRabbit We’ve just wrap…" at bounding box center [596, 403] width 763 height 464
click at [944, 191] on button "button" at bounding box center [950, 198] width 19 height 19
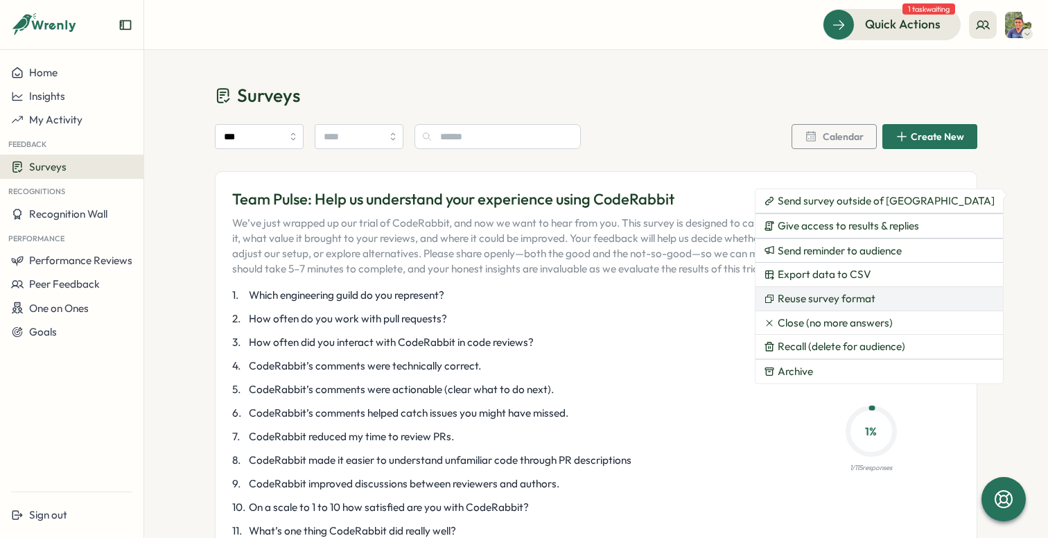
click at [844, 297] on span "Reuse survey format" at bounding box center [827, 299] width 98 height 12
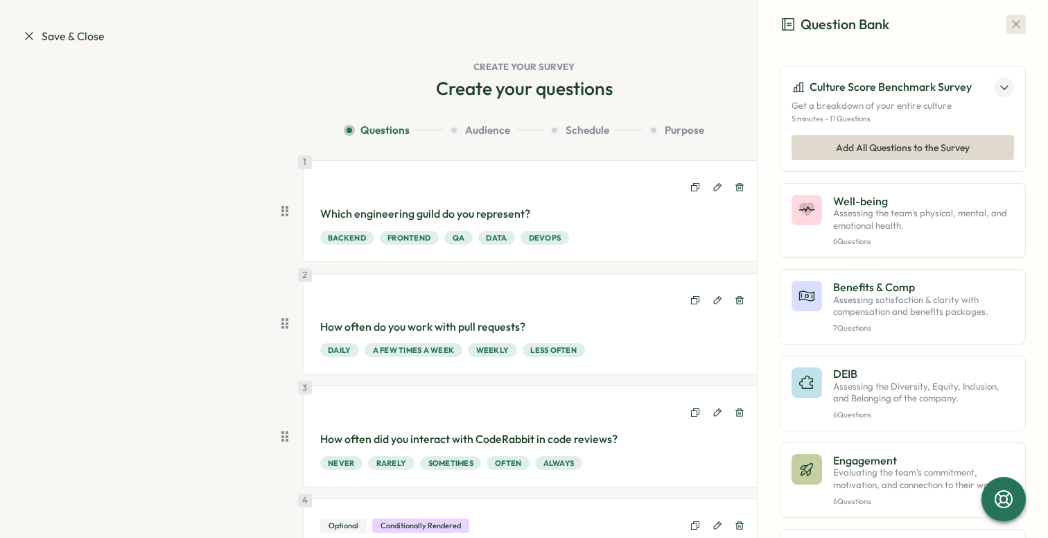
click at [1010, 24] on icon "button" at bounding box center [1017, 24] width 14 height 14
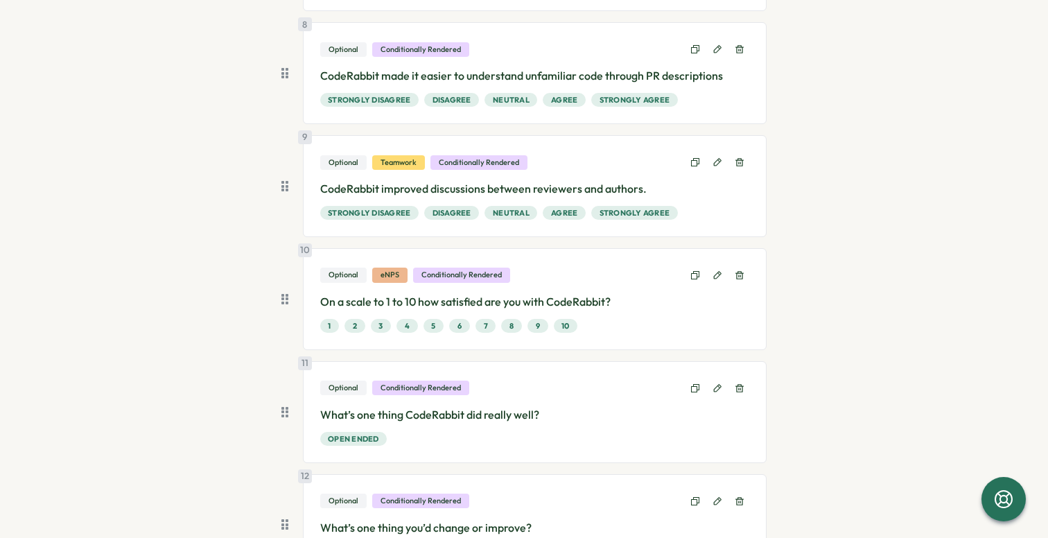
scroll to position [924, 0]
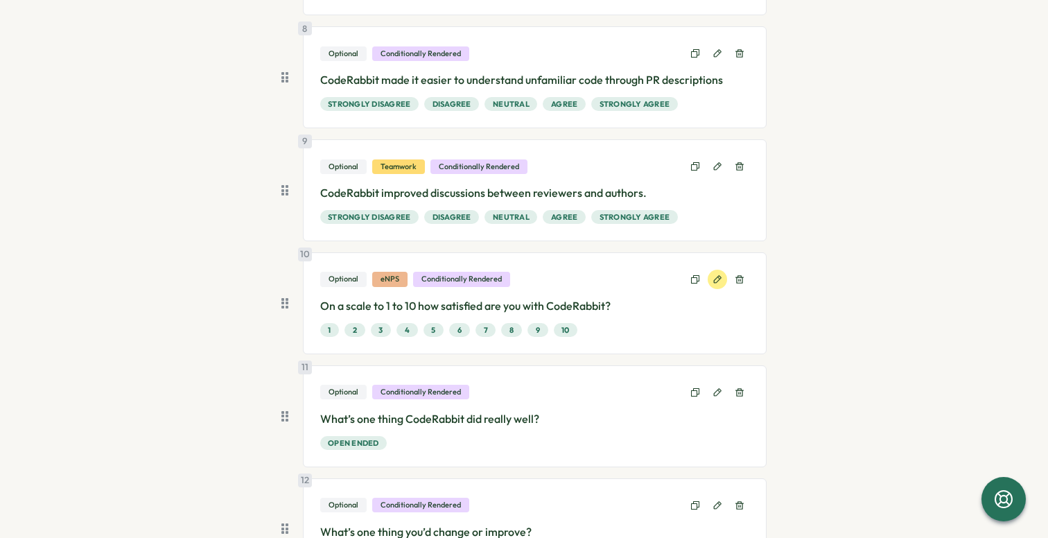
click at [714, 280] on icon at bounding box center [718, 279] width 8 height 8
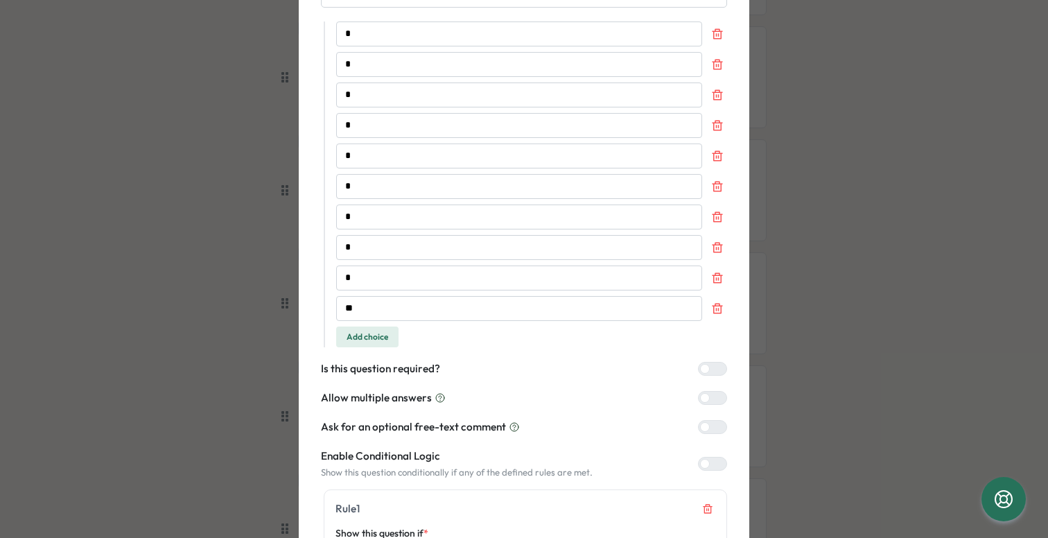
scroll to position [406, 0]
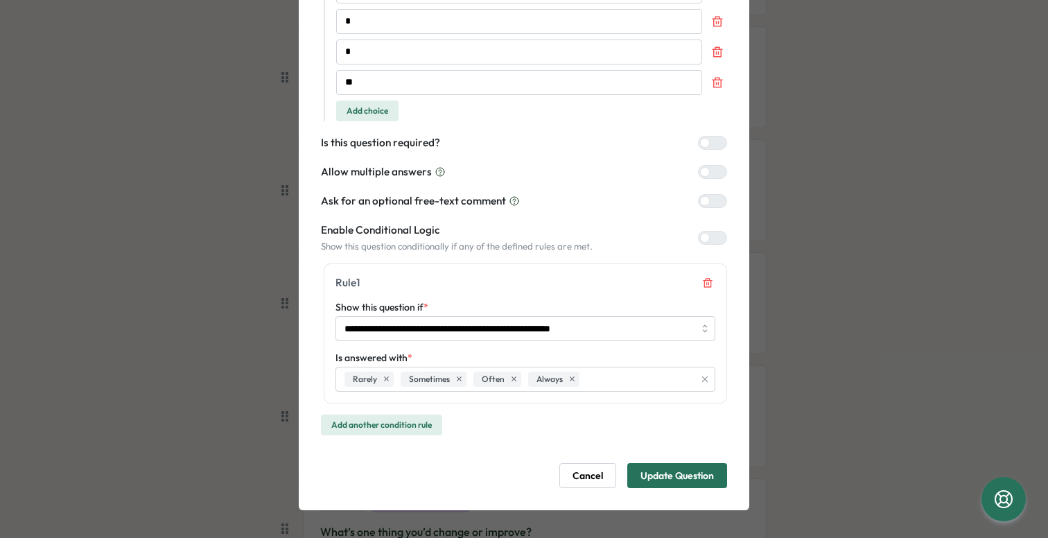
click at [705, 144] on div at bounding box center [705, 143] width 10 height 10
click at [671, 472] on span "Update Question" at bounding box center [678, 476] width 74 height 24
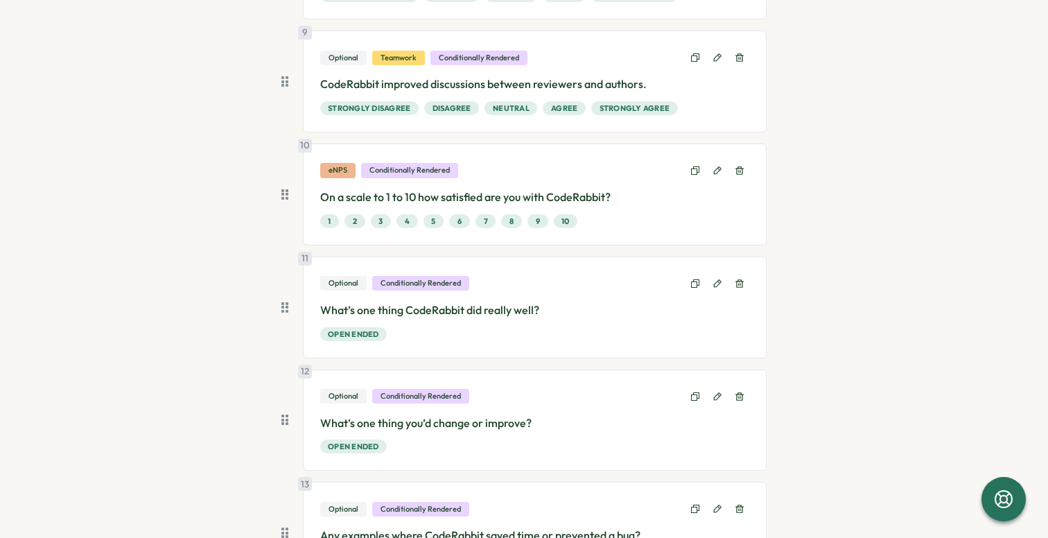
scroll to position [983, 0]
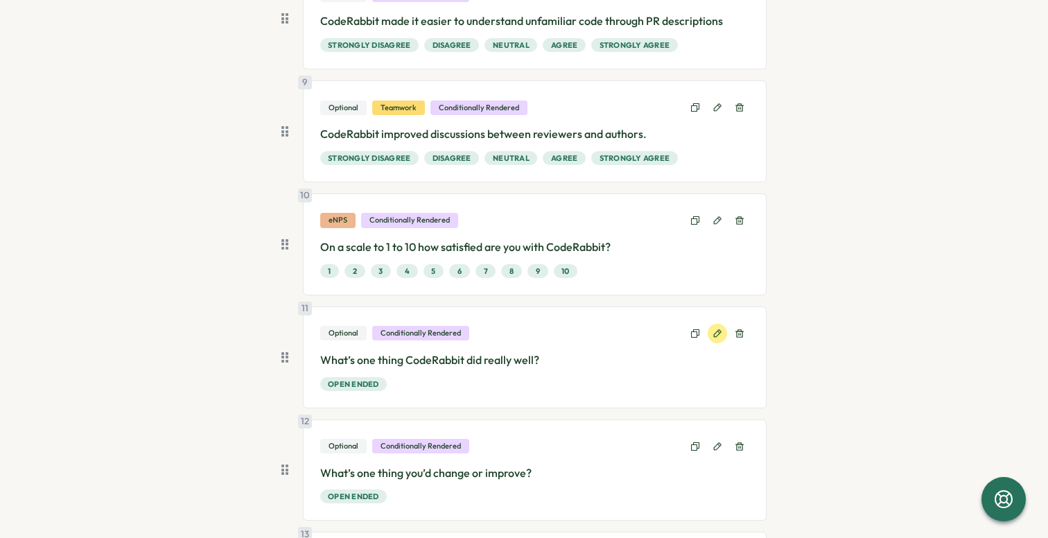
click at [714, 334] on icon at bounding box center [718, 334] width 10 height 10
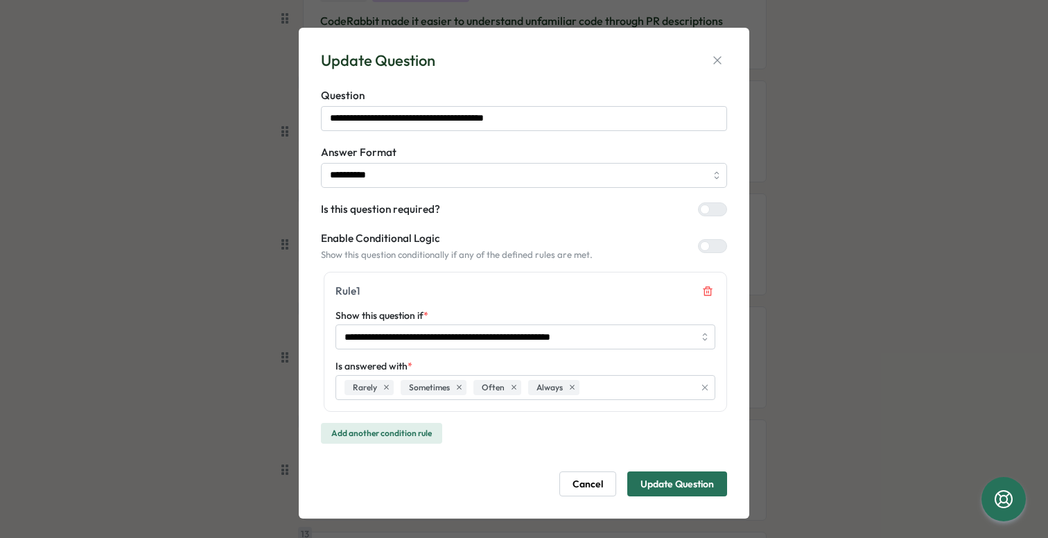
click at [705, 212] on label at bounding box center [712, 209] width 29 height 14
click at [684, 482] on span "Update Question" at bounding box center [678, 484] width 74 height 24
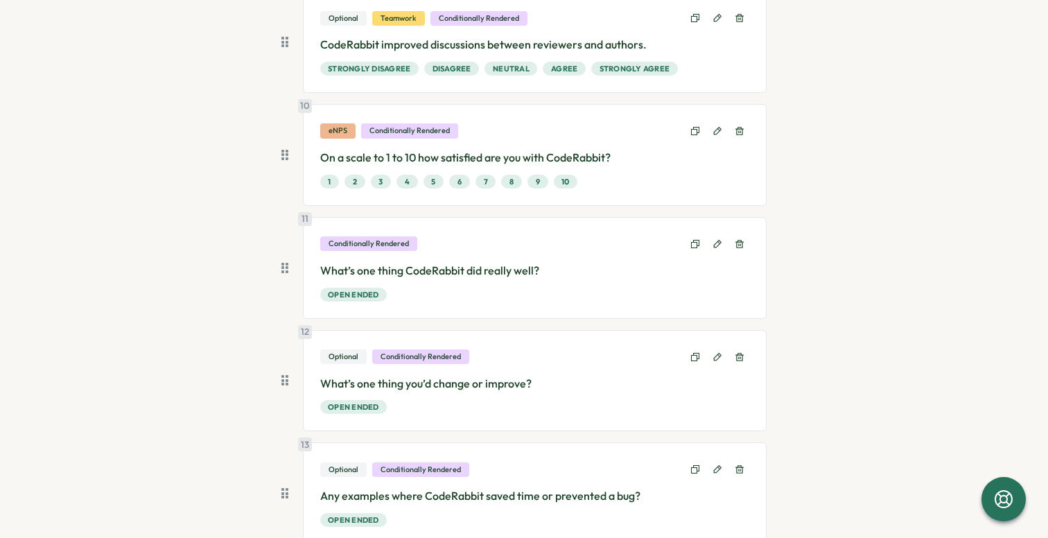
scroll to position [1130, 0]
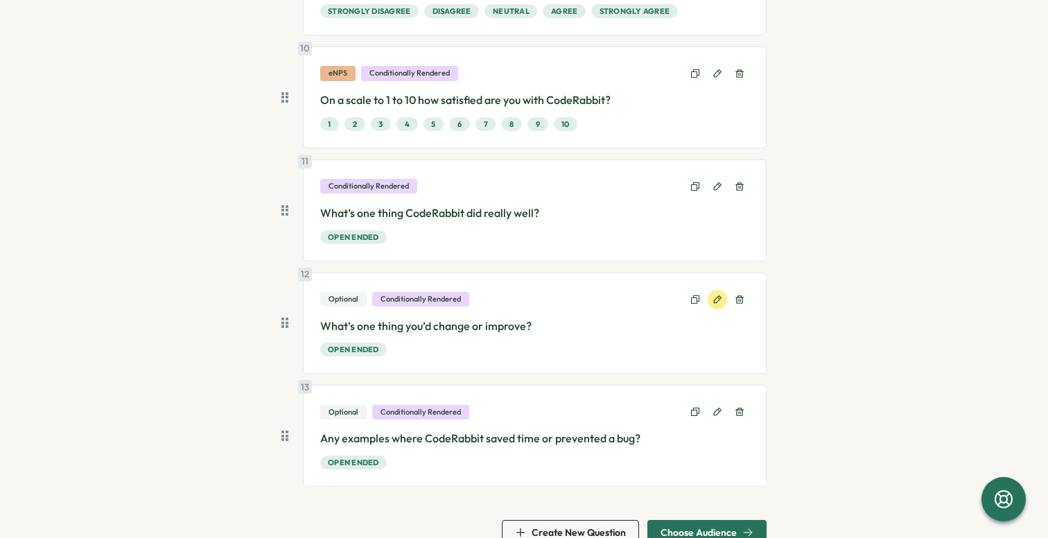
click at [713, 296] on icon at bounding box center [718, 300] width 10 height 10
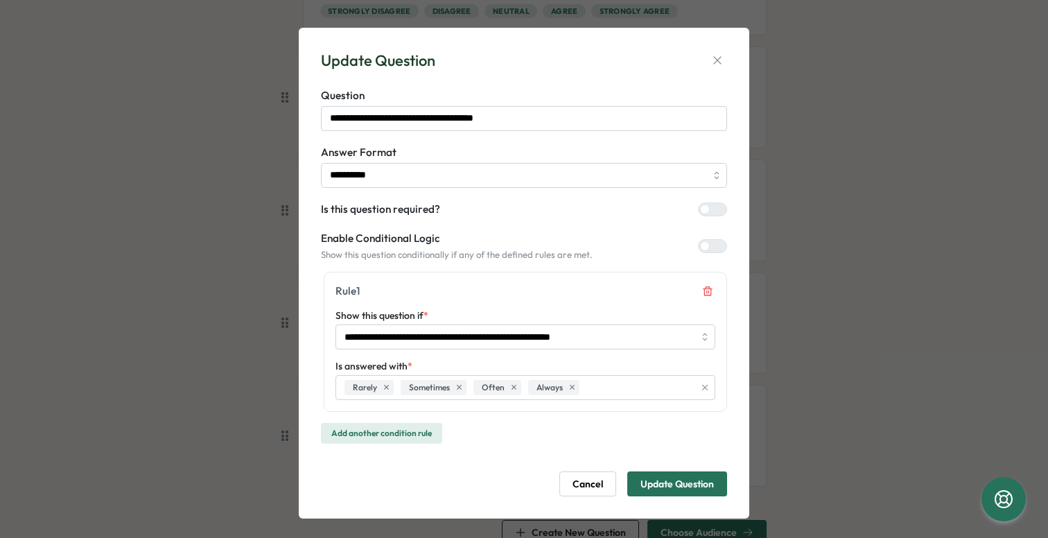
click at [710, 215] on div at bounding box center [718, 209] width 17 height 12
click at [685, 490] on span "Update Question" at bounding box center [678, 484] width 74 height 24
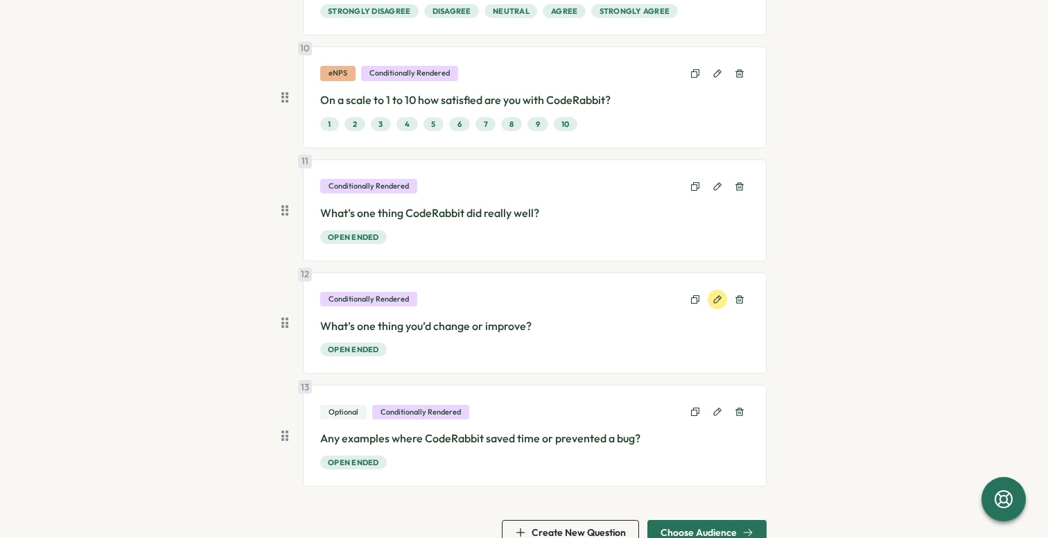
click at [713, 297] on icon at bounding box center [718, 300] width 10 height 10
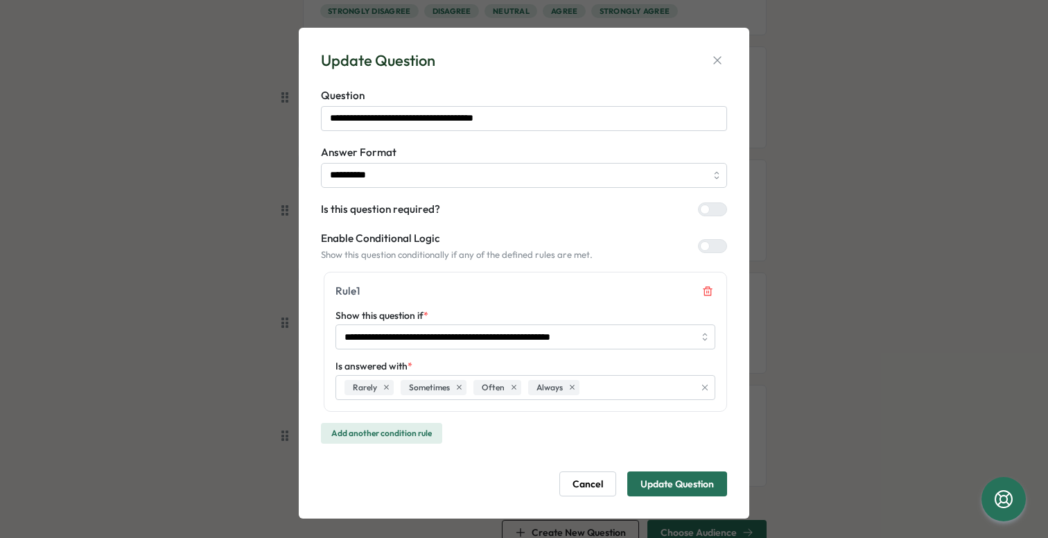
click at [592, 485] on span "Cancel" at bounding box center [588, 484] width 31 height 24
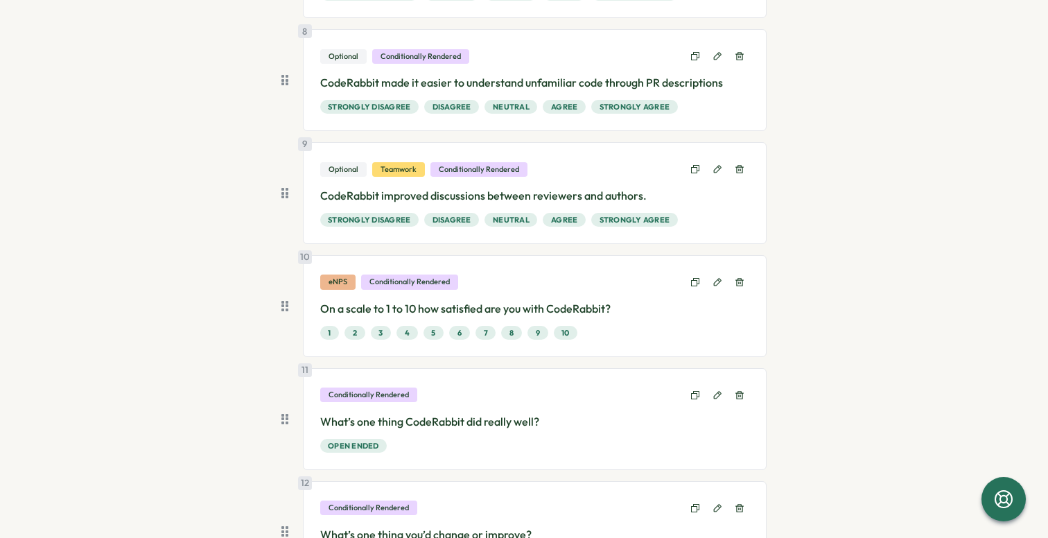
scroll to position [871, 0]
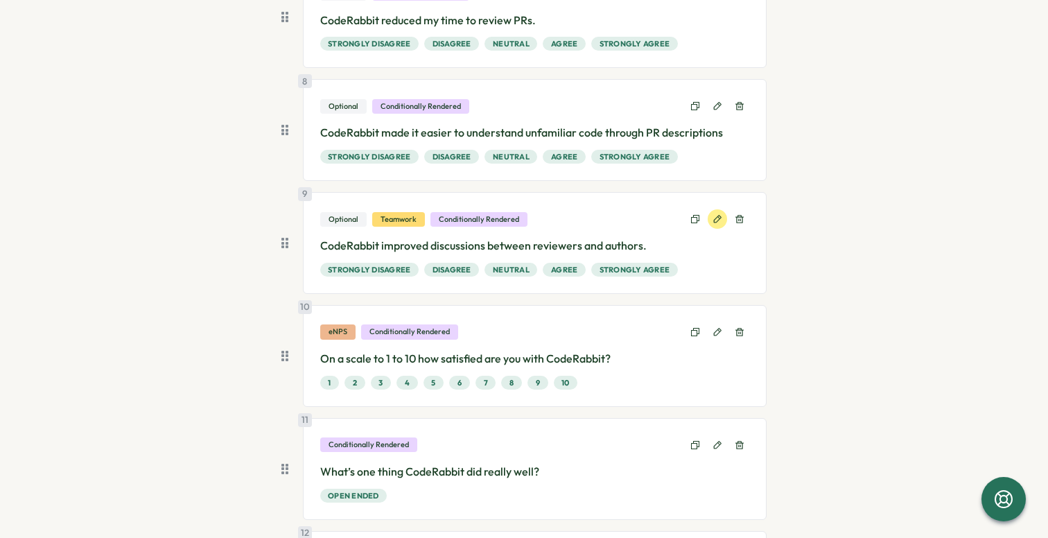
click at [714, 217] on icon at bounding box center [718, 219] width 8 height 8
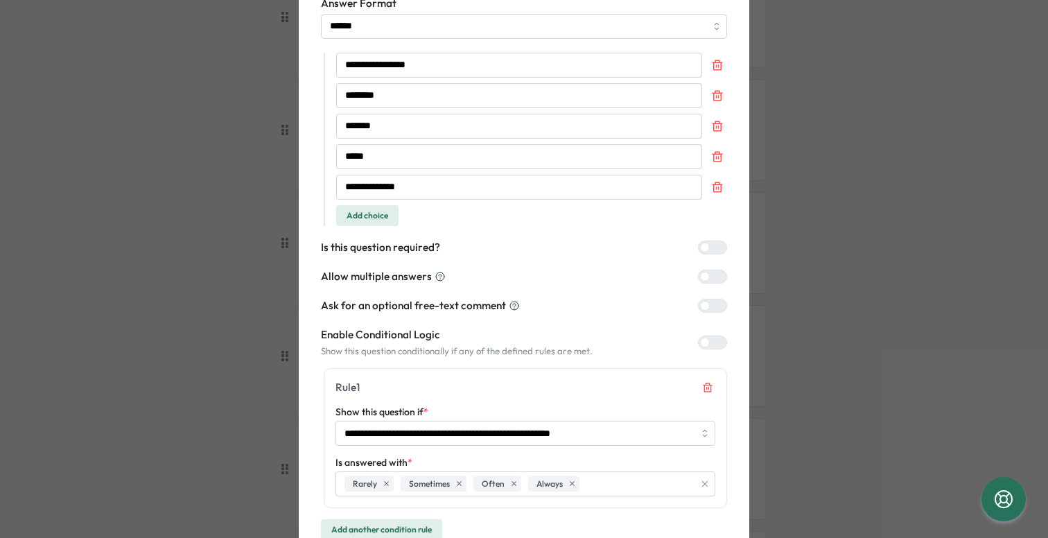
scroll to position [154, 0]
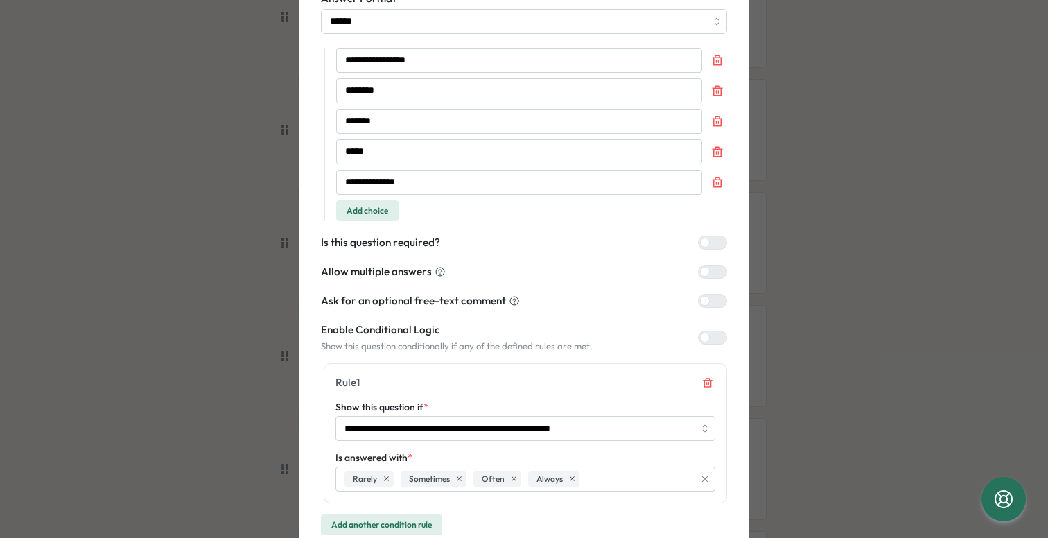
click at [705, 241] on div at bounding box center [705, 243] width 10 height 10
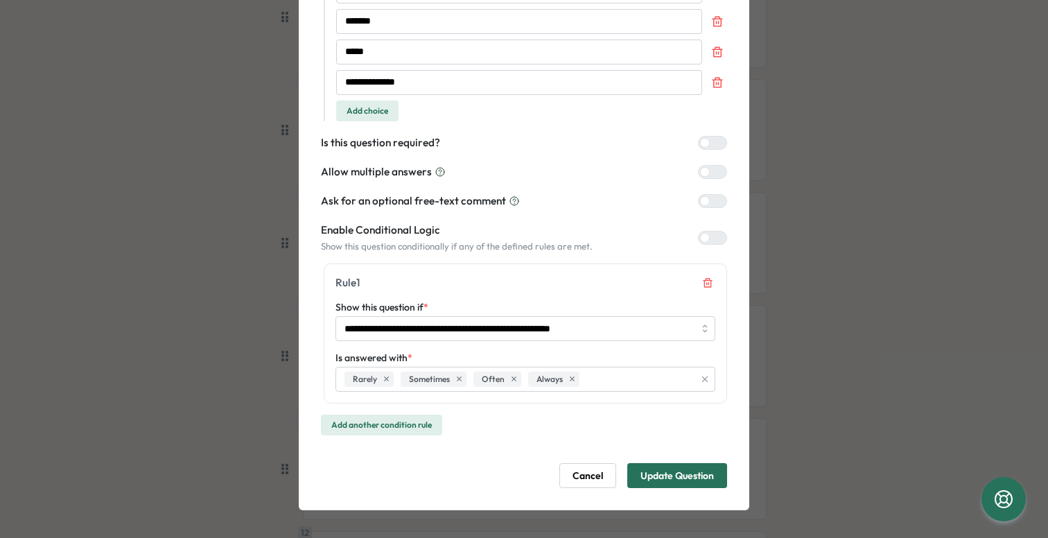
click at [683, 478] on span "Update Question" at bounding box center [678, 476] width 74 height 24
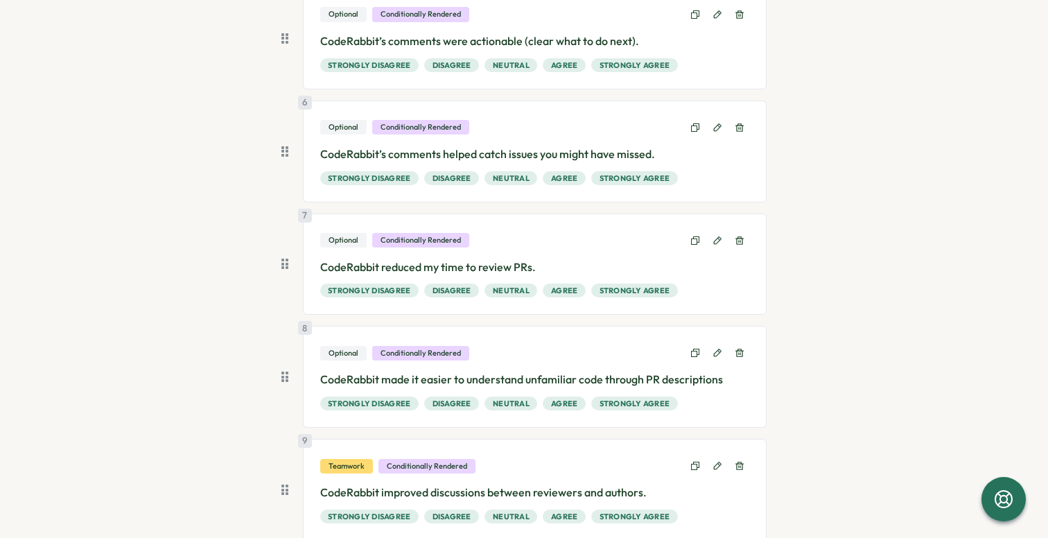
scroll to position [592, 0]
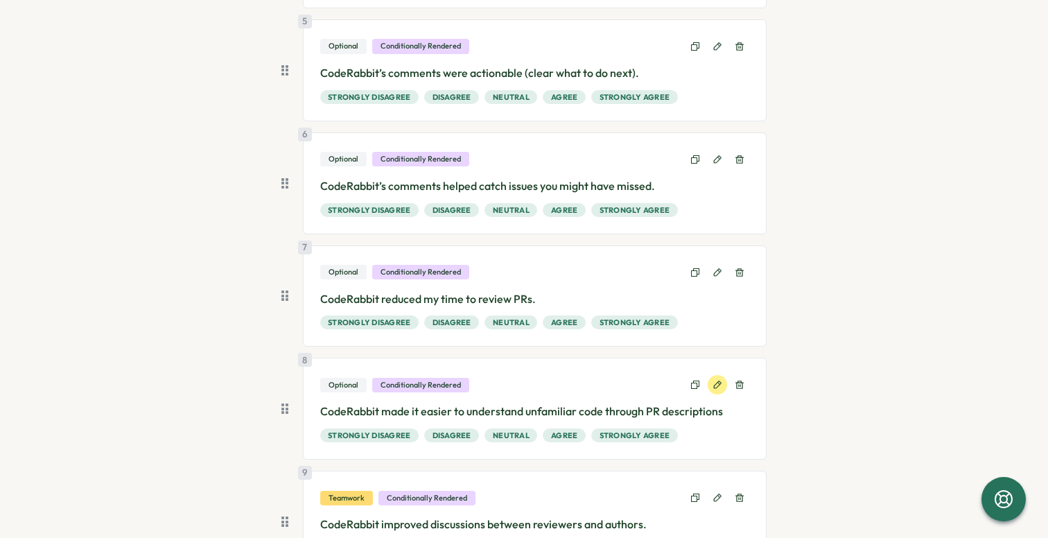
click at [715, 381] on icon at bounding box center [718, 385] width 10 height 10
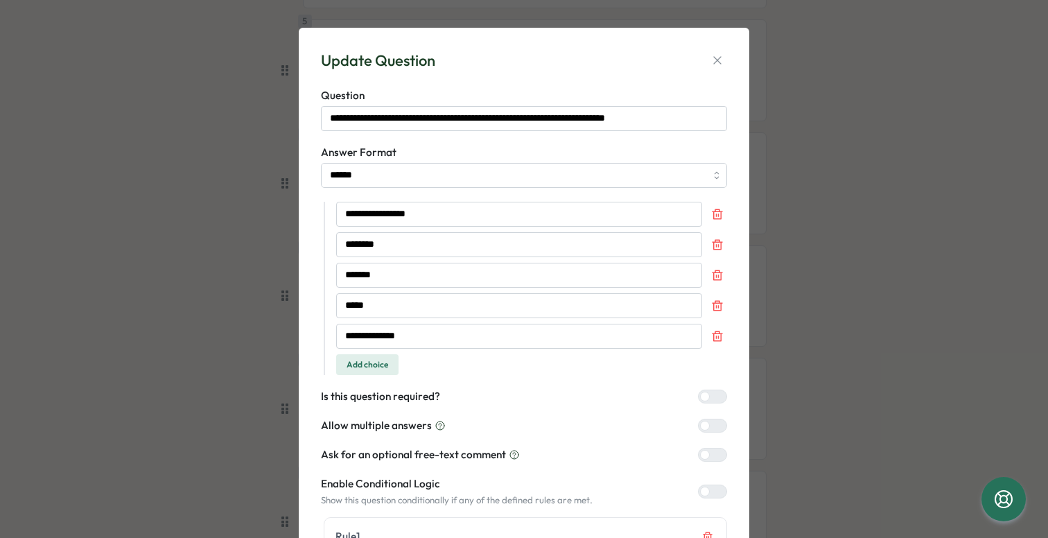
click at [705, 396] on div at bounding box center [705, 397] width 10 height 10
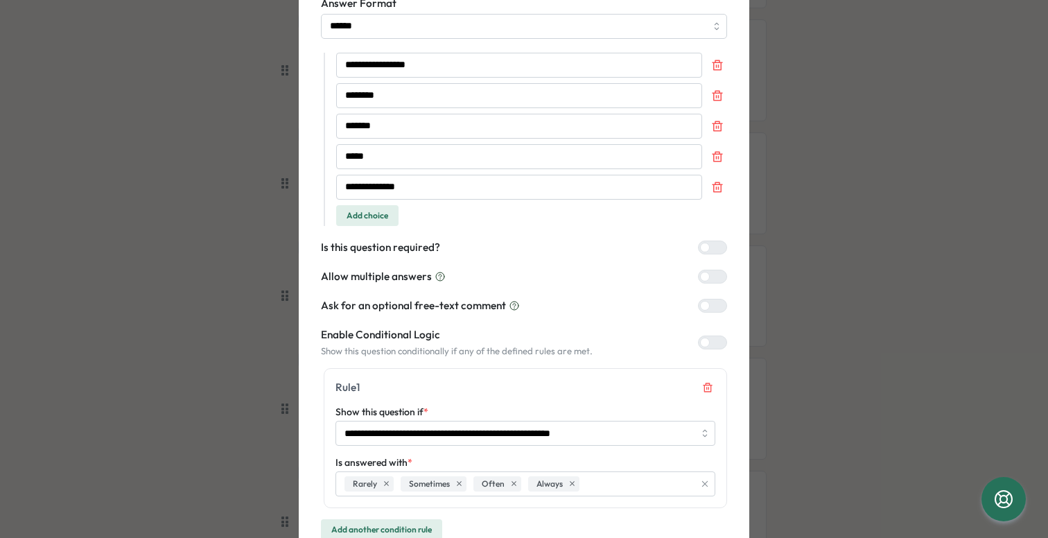
scroll to position [247, 0]
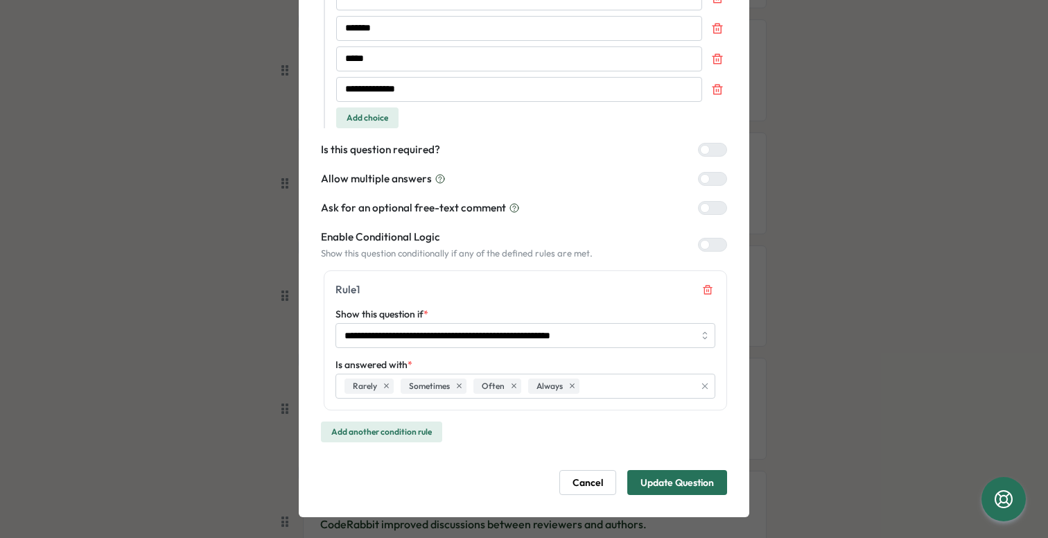
click at [682, 487] on span "Update Question" at bounding box center [678, 483] width 74 height 24
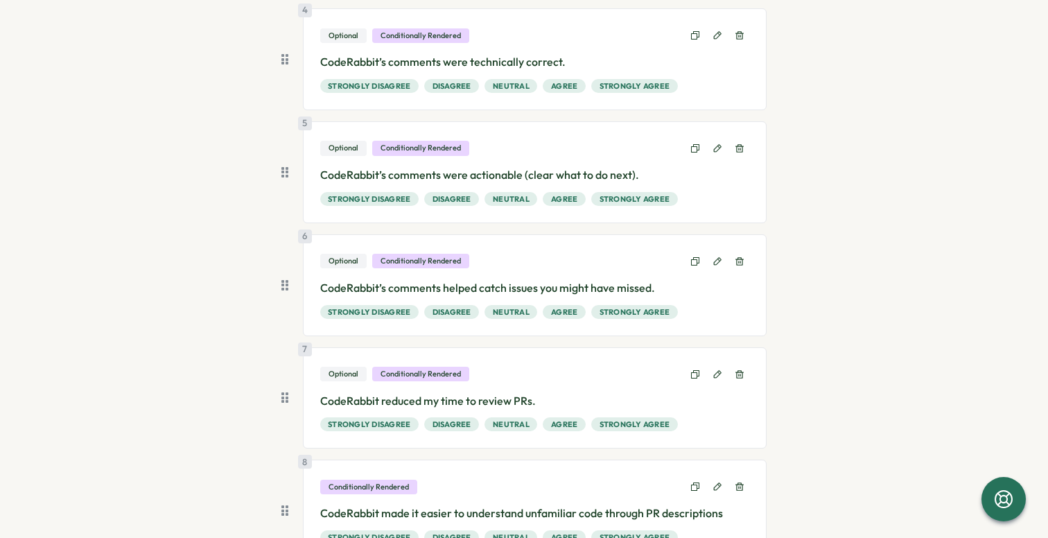
scroll to position [473, 0]
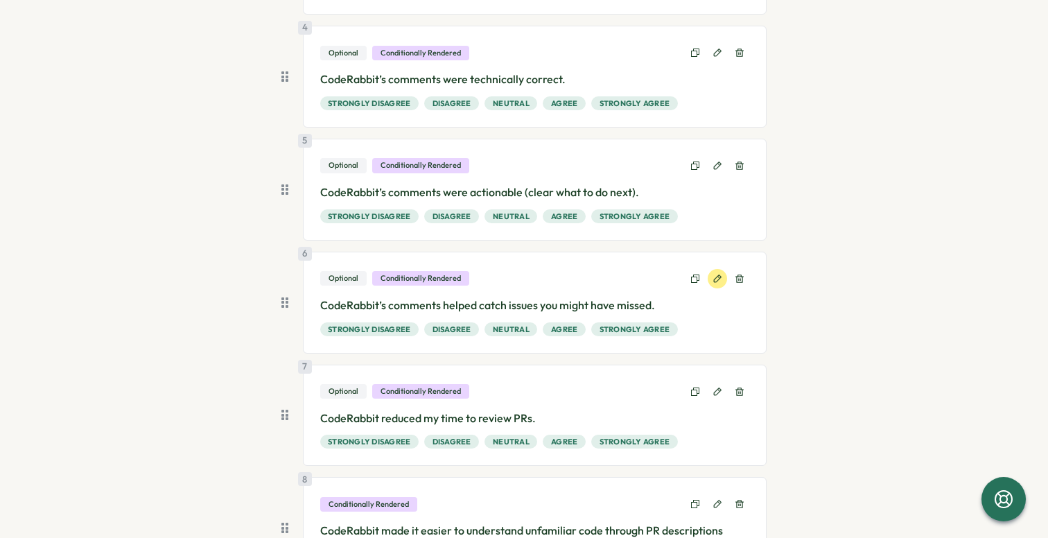
click at [713, 280] on icon at bounding box center [718, 279] width 10 height 10
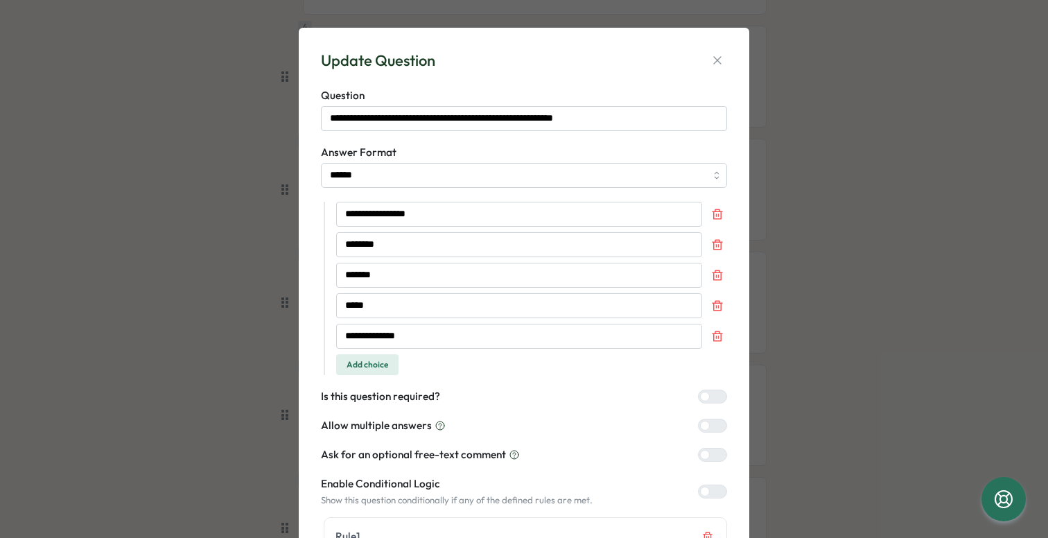
click at [726, 388] on div "**********" at bounding box center [524, 395] width 417 height 703
click at [713, 389] on div "Is this question required?" at bounding box center [524, 396] width 406 height 15
click at [700, 399] on div at bounding box center [705, 397] width 10 height 10
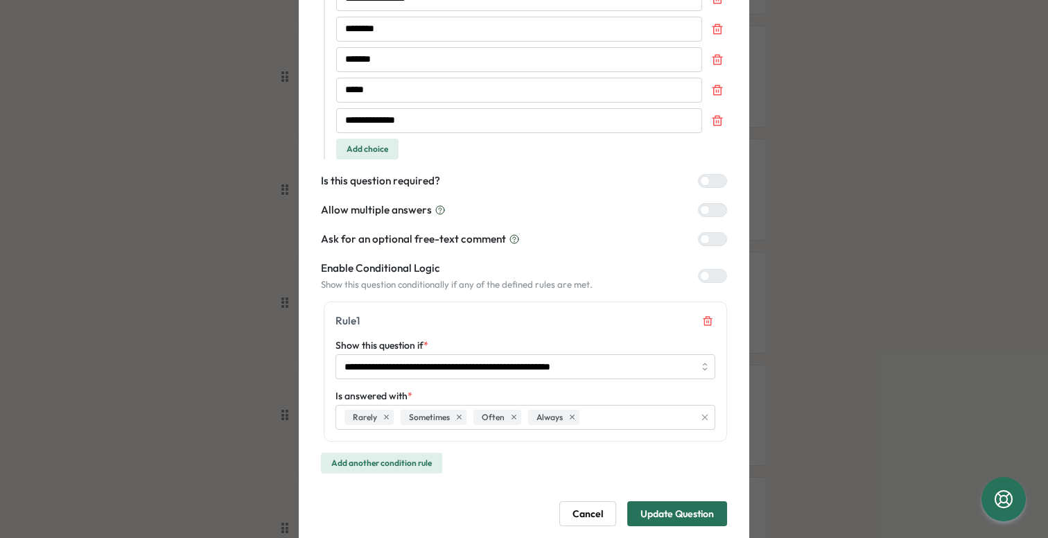
scroll to position [250, 0]
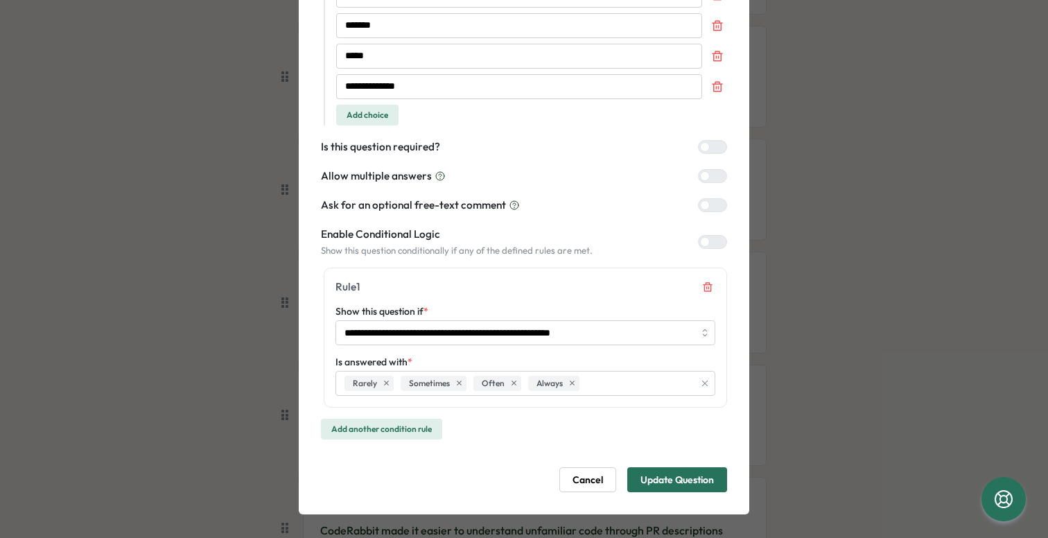
click at [682, 478] on span "Update Question" at bounding box center [678, 480] width 74 height 24
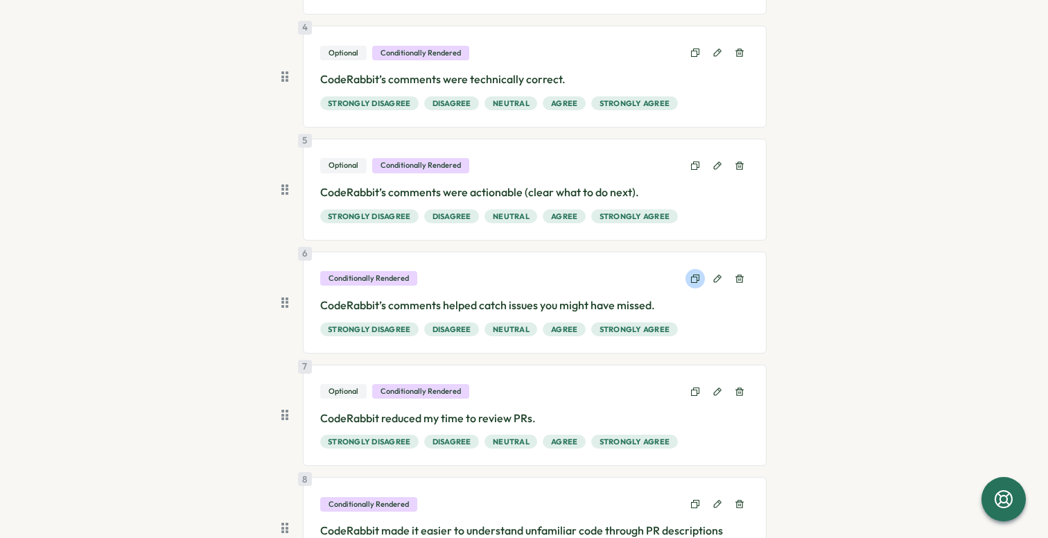
scroll to position [399, 0]
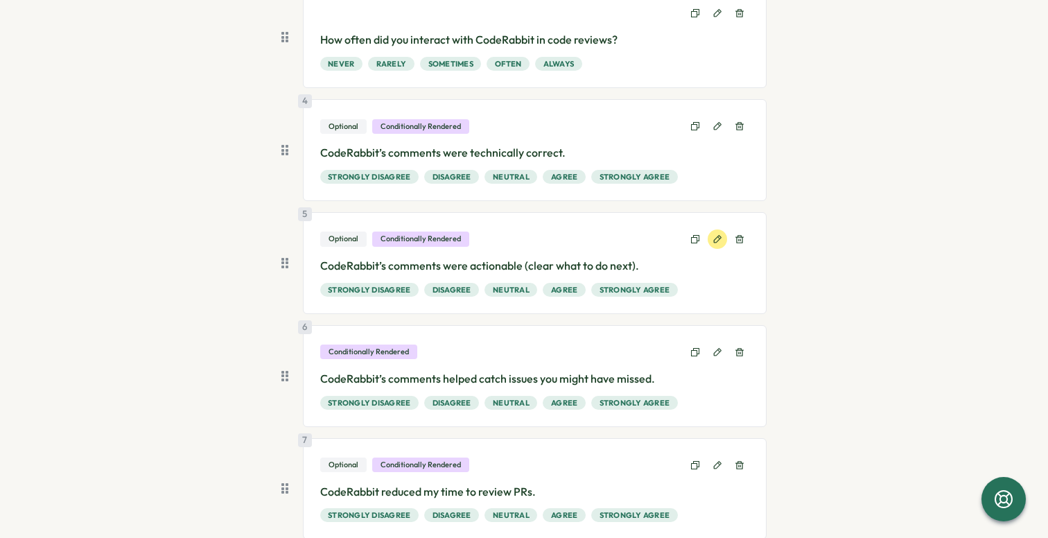
click at [711, 234] on button at bounding box center [717, 239] width 19 height 19
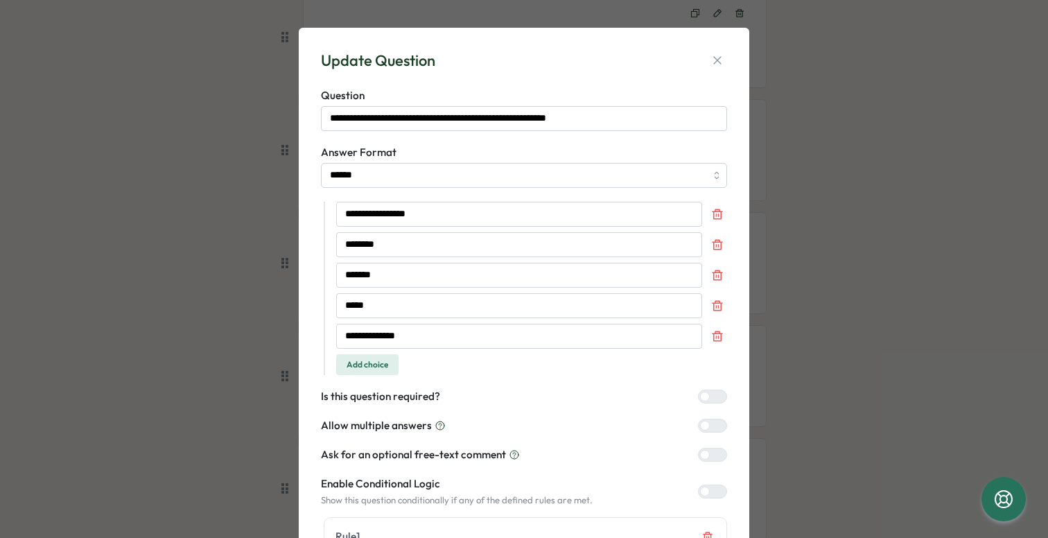
click at [711, 395] on div at bounding box center [718, 396] width 17 height 12
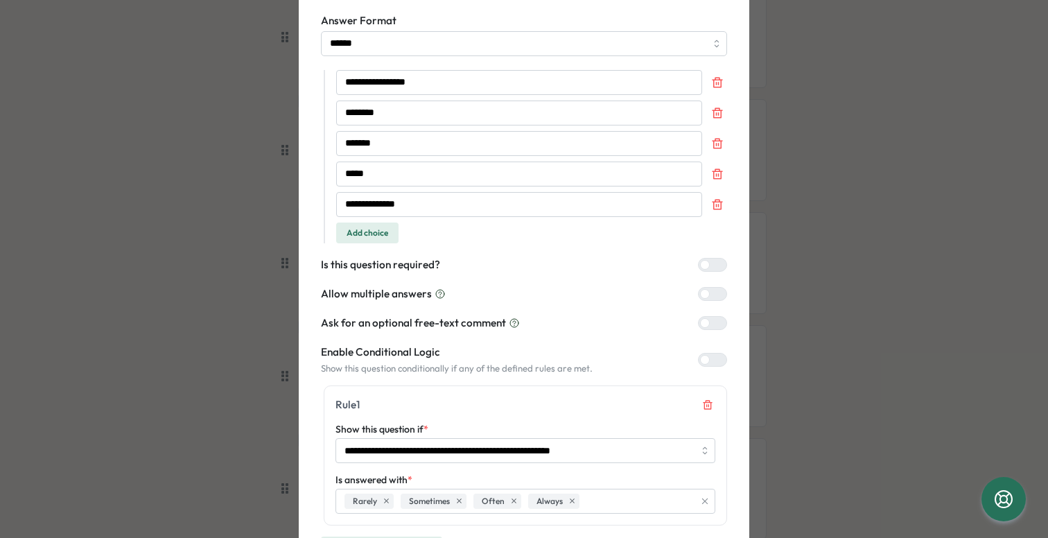
scroll to position [254, 0]
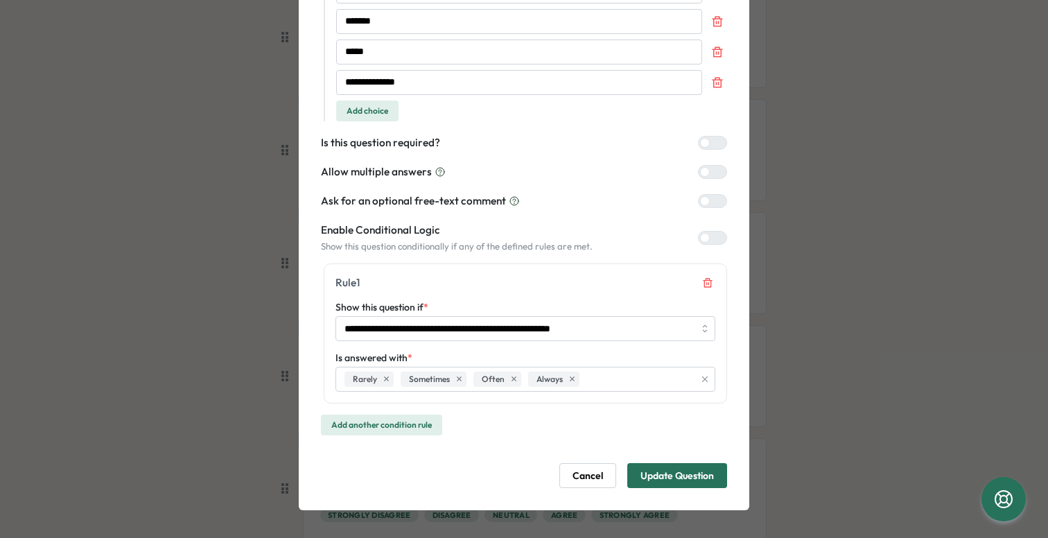
click at [684, 482] on span "Update Question" at bounding box center [678, 476] width 74 height 24
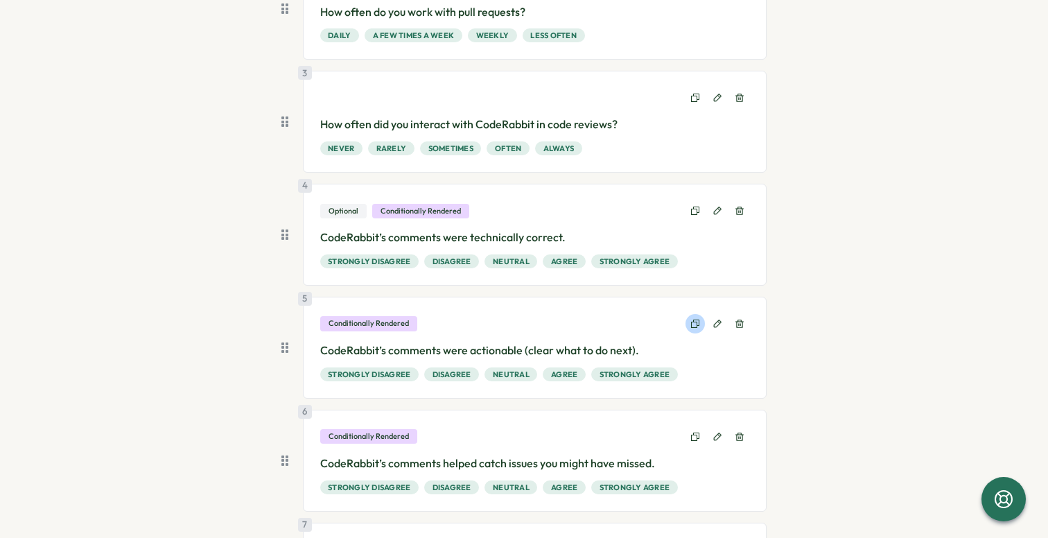
scroll to position [253, 0]
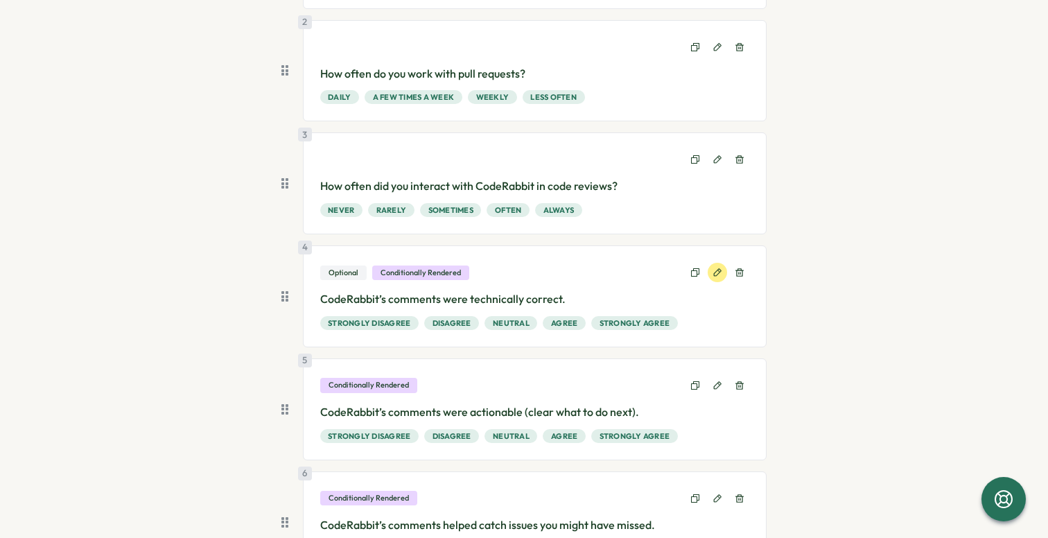
click at [716, 268] on icon at bounding box center [718, 272] width 8 height 8
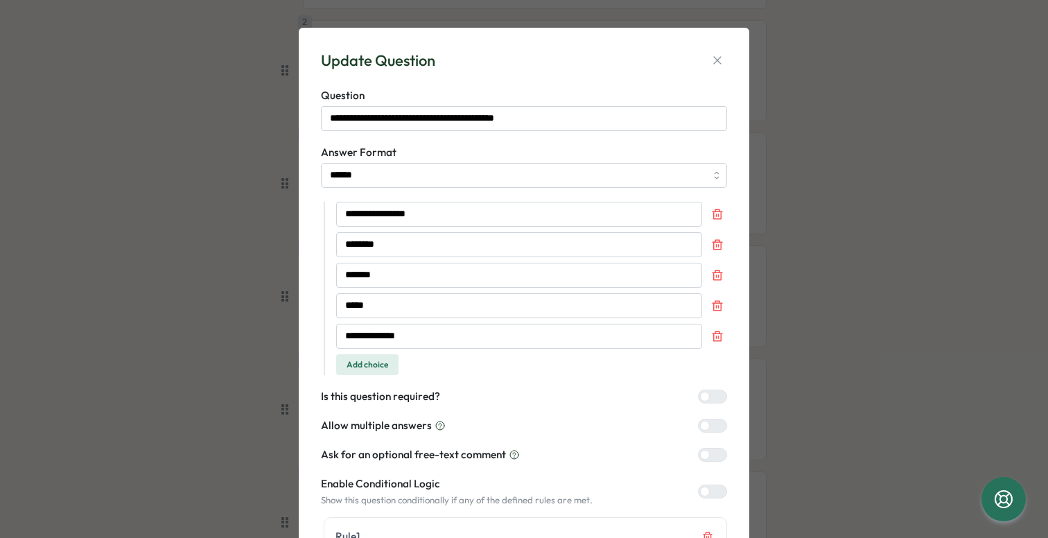
scroll to position [254, 0]
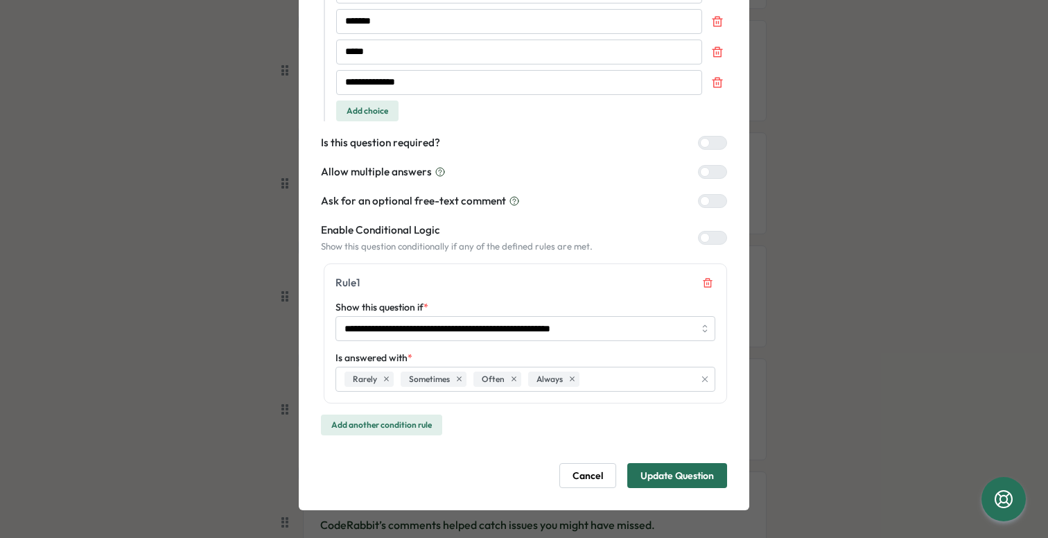
click at [710, 147] on div at bounding box center [718, 143] width 17 height 12
click at [690, 476] on span "Update Question" at bounding box center [678, 476] width 74 height 24
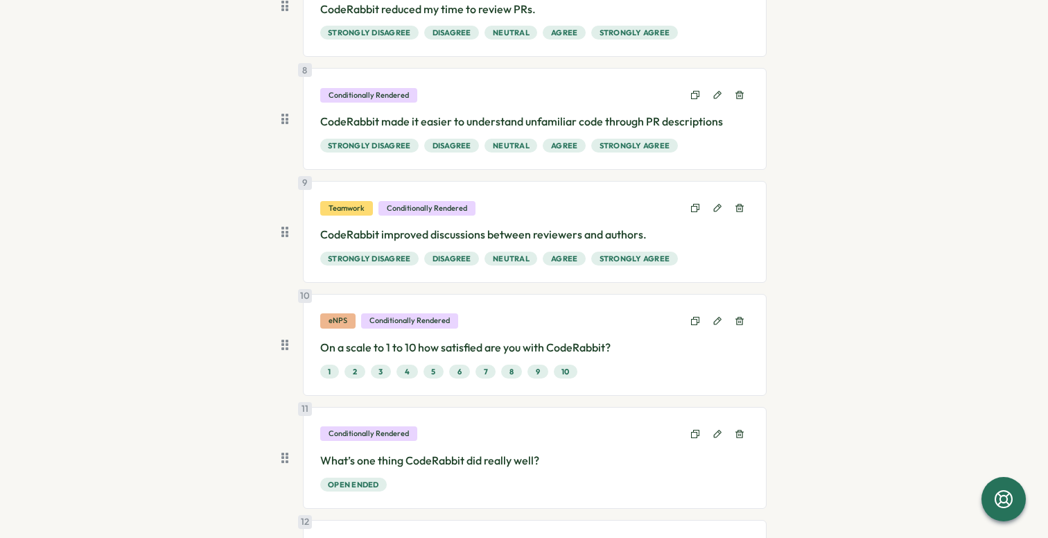
scroll to position [1159, 0]
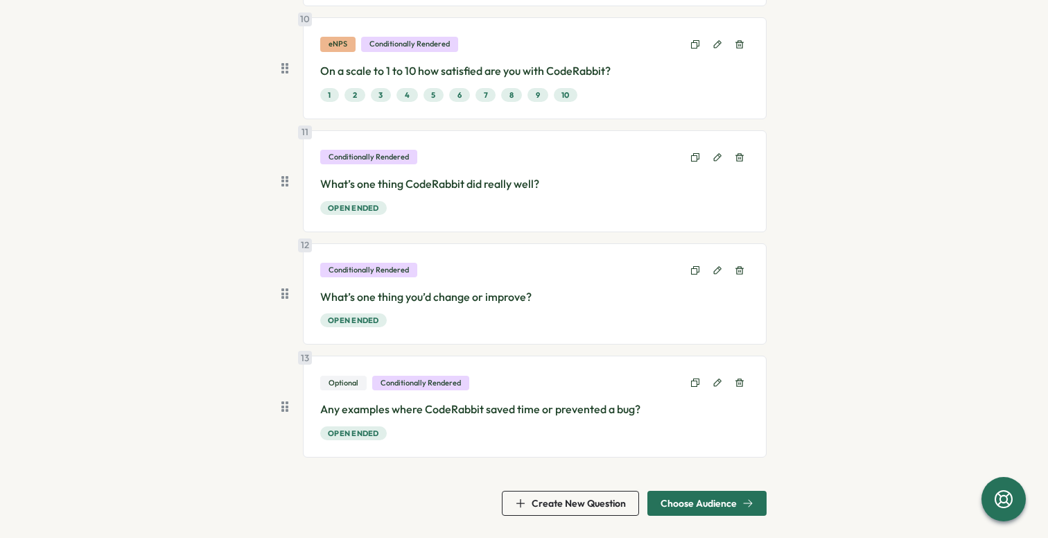
click at [692, 499] on span "Choose Audience" at bounding box center [699, 504] width 76 height 10
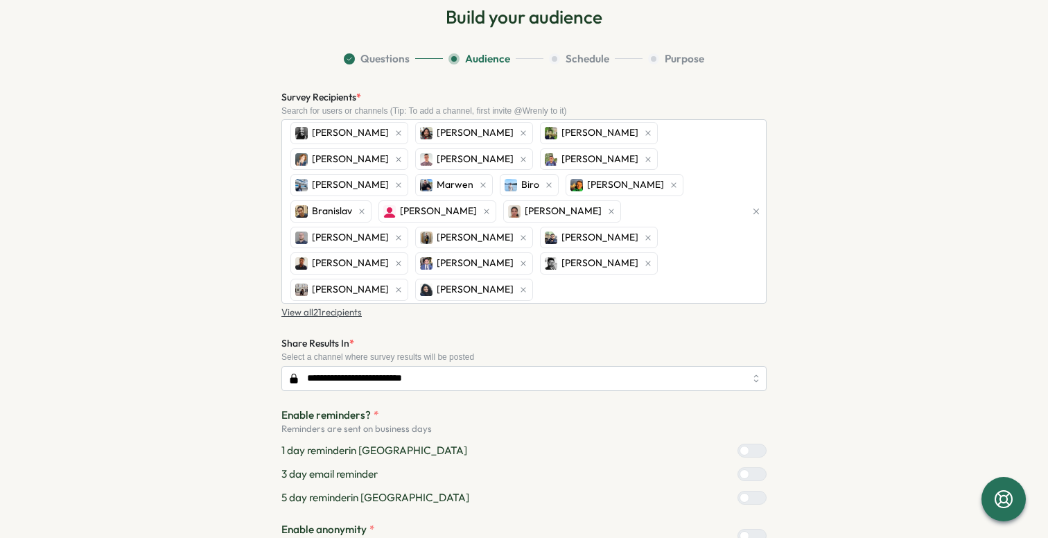
scroll to position [20, 0]
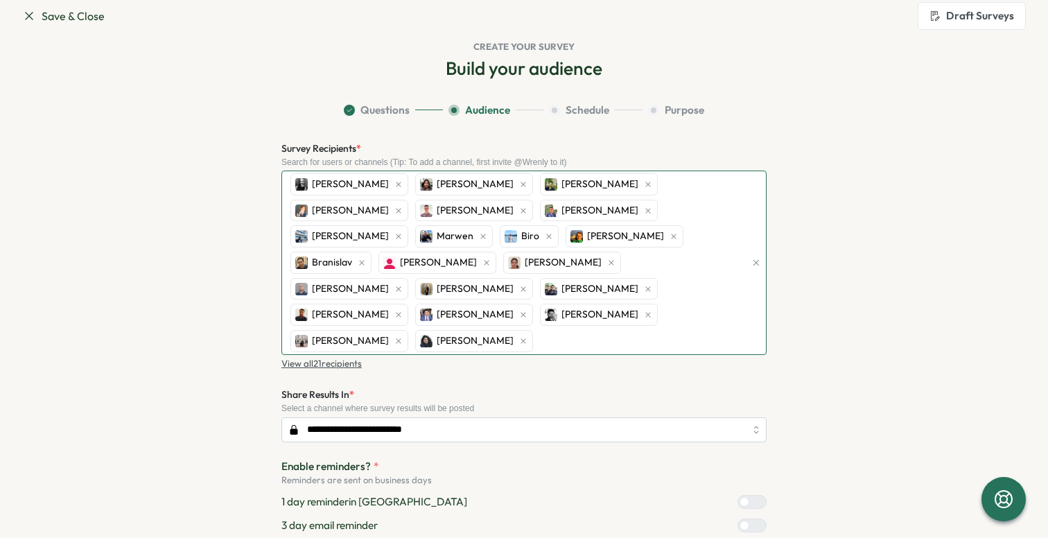
click at [455, 325] on div "Paul Matthews Gabriel Fioretti Anuj Kumar Evgenia JD Willemse Varghese Mina Med…" at bounding box center [516, 262] width 458 height 183
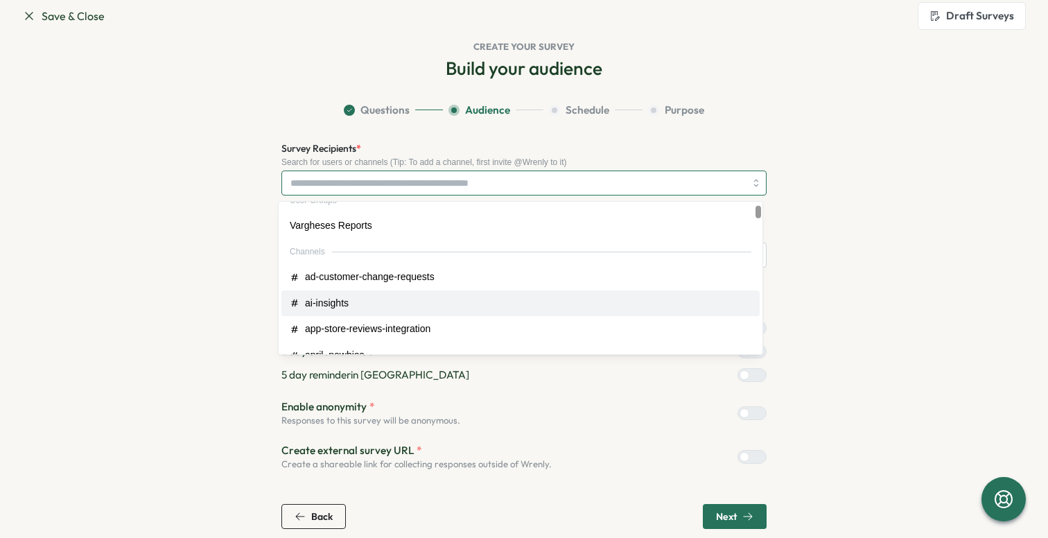
scroll to position [0, 0]
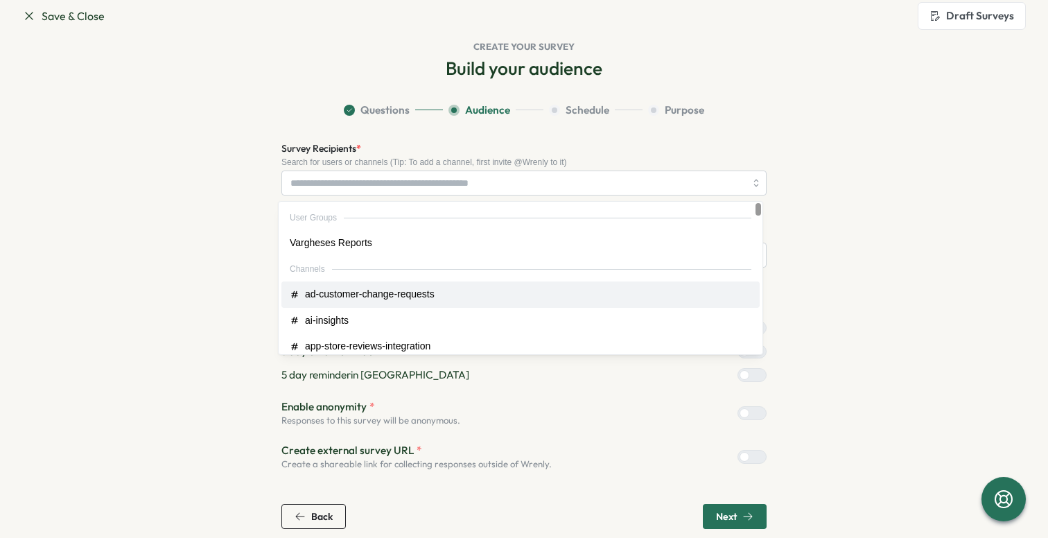
click at [842, 233] on section "Questions Audience Schedule Purpose Survey Recipients * Search for users or cha…" at bounding box center [524, 316] width 888 height 426
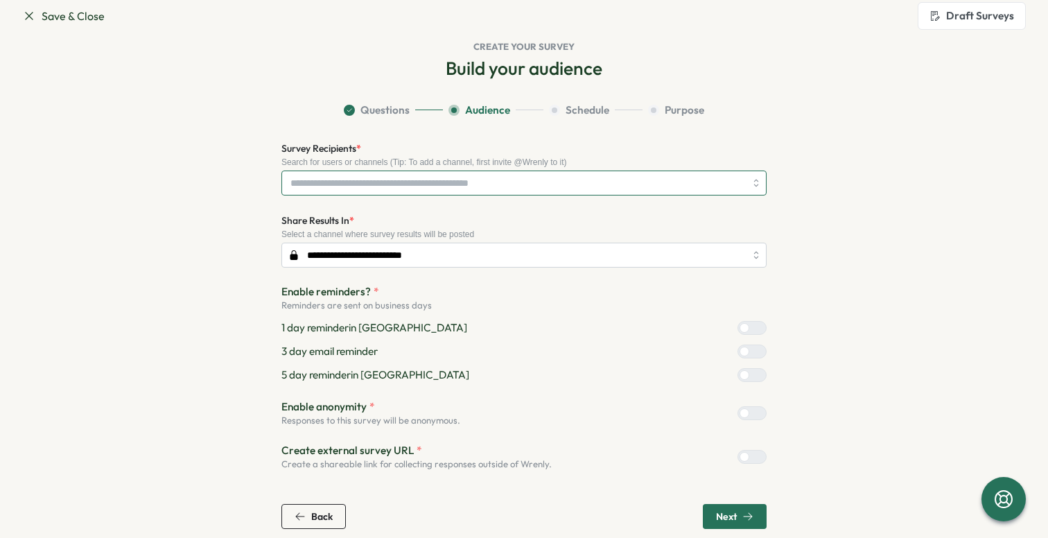
click at [642, 187] on input "Survey Recipients *" at bounding box center [518, 183] width 455 height 24
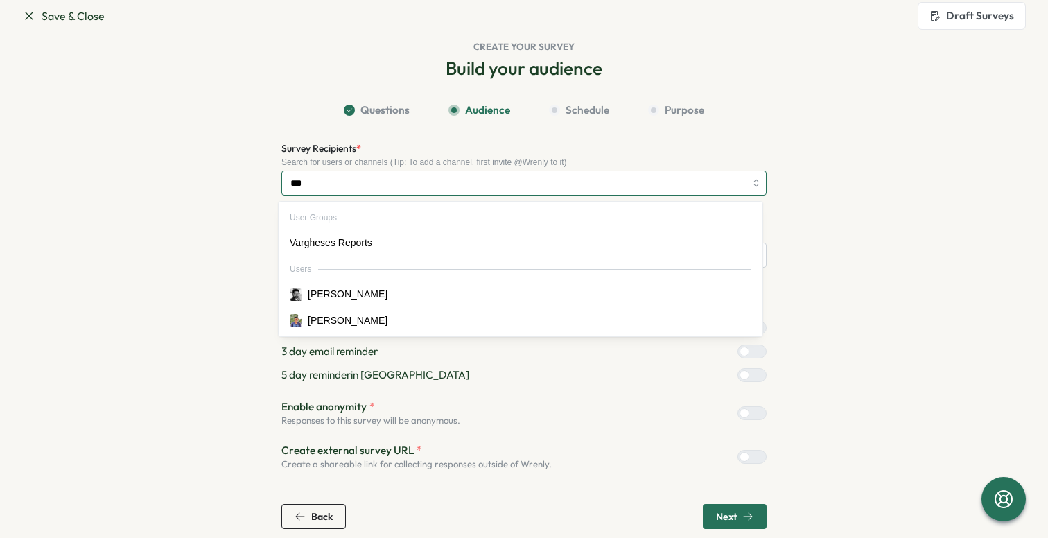
type input "****"
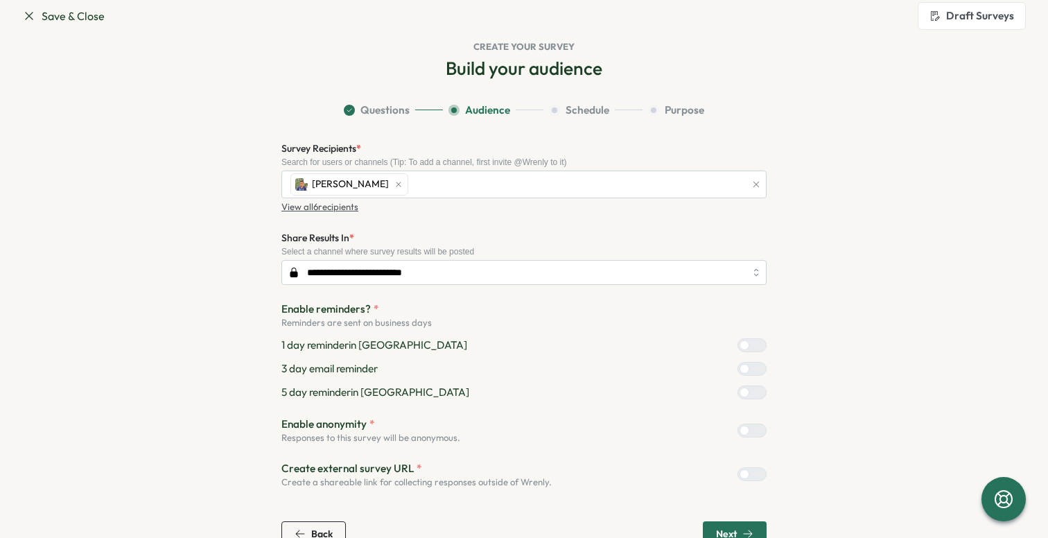
click at [906, 230] on section "**********" at bounding box center [524, 325] width 888 height 444
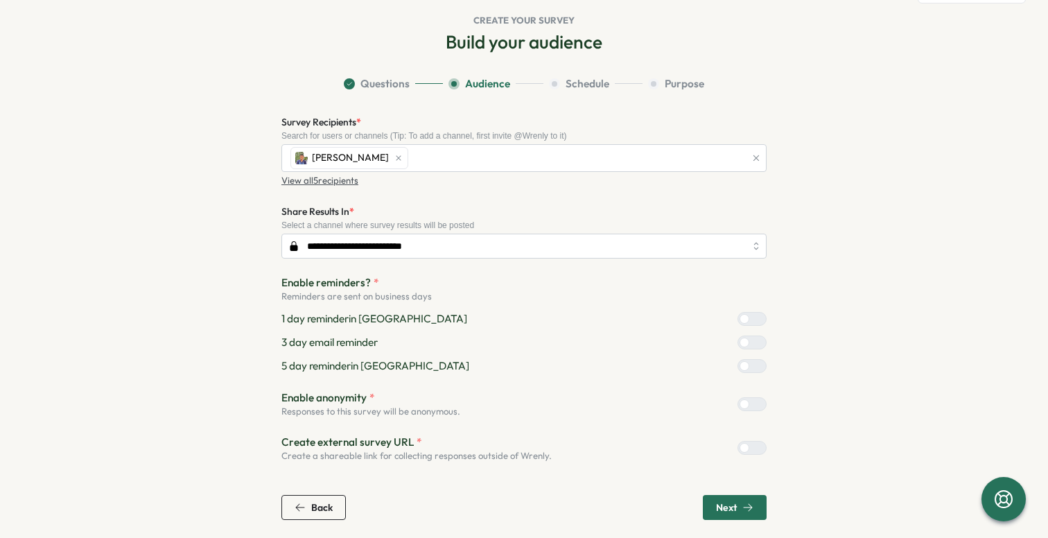
scroll to position [51, 0]
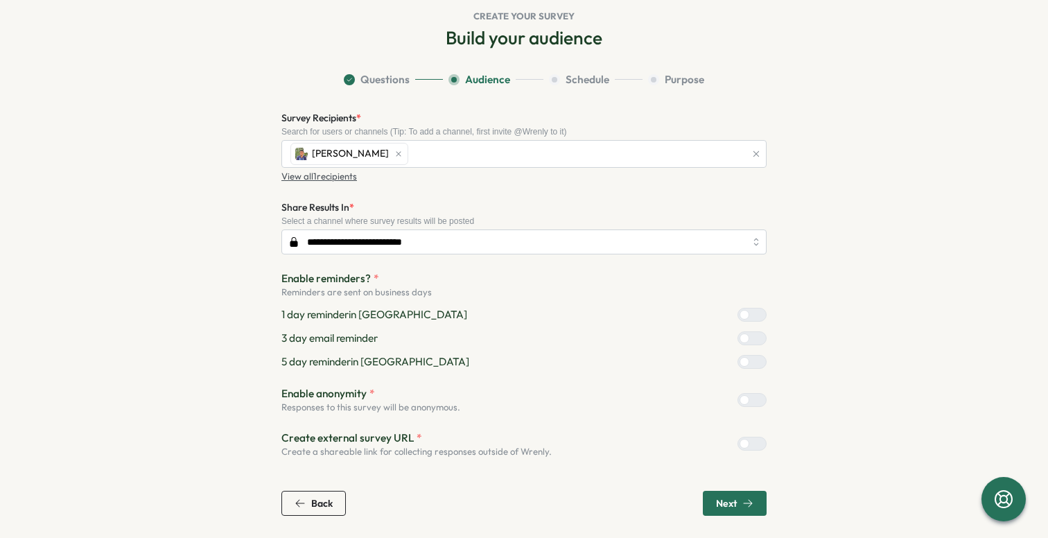
click at [726, 500] on span "Next" at bounding box center [726, 504] width 21 height 10
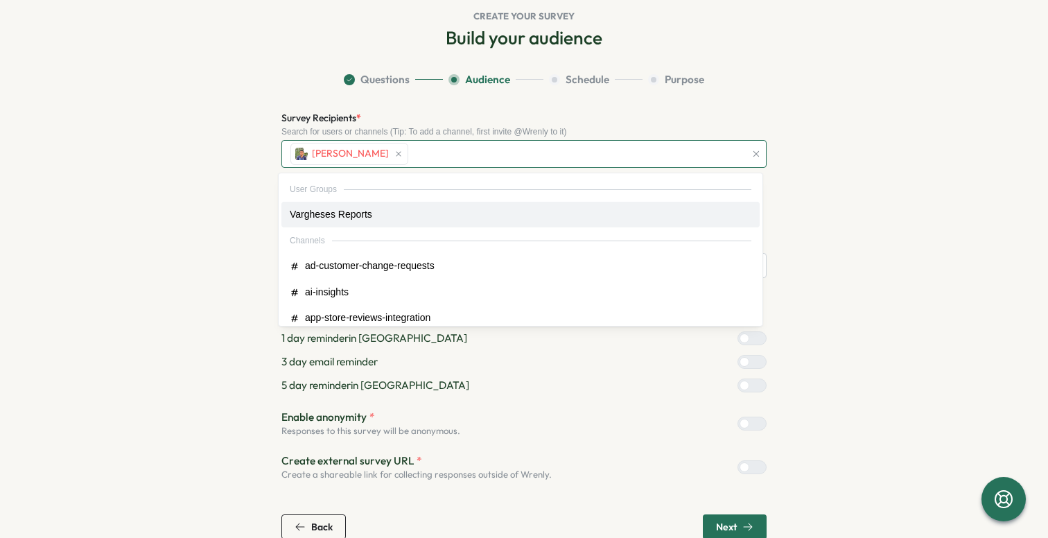
click at [504, 149] on div "[PERSON_NAME]" at bounding box center [516, 154] width 458 height 26
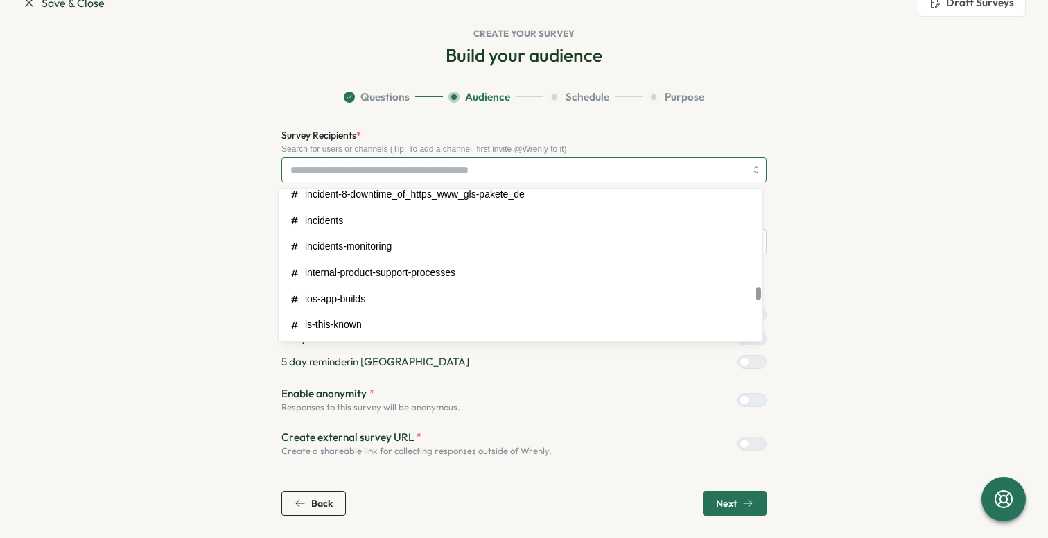
scroll to position [2517, 0]
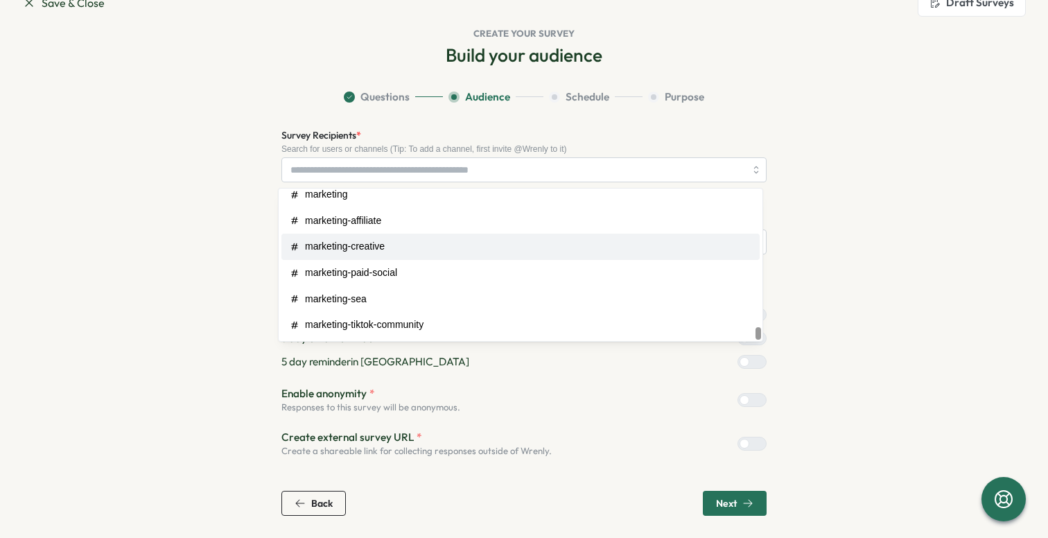
click at [214, 258] on section "Questions Audience Schedule Purpose Survey Recipients * Search for users or cha…" at bounding box center [524, 302] width 888 height 426
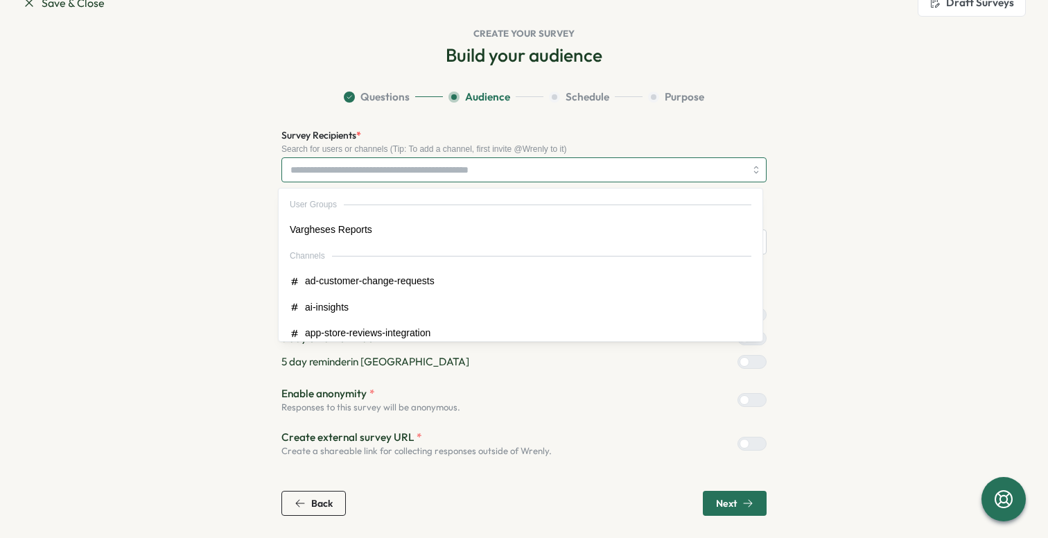
click at [351, 175] on input "Survey Recipients *" at bounding box center [518, 170] width 455 height 24
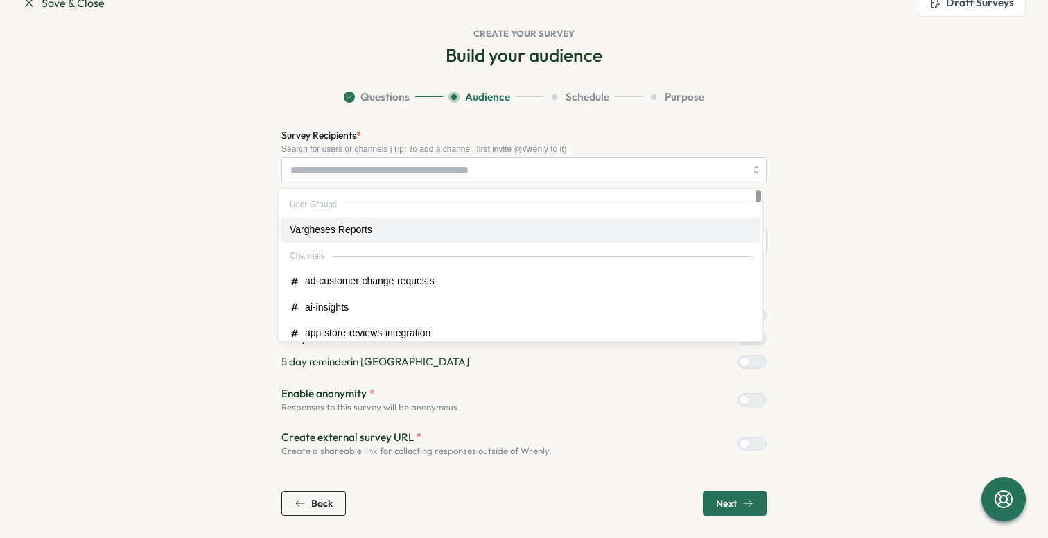
click at [879, 222] on section "Questions Audience Schedule Purpose Survey Recipients * Search for users or cha…" at bounding box center [524, 302] width 888 height 426
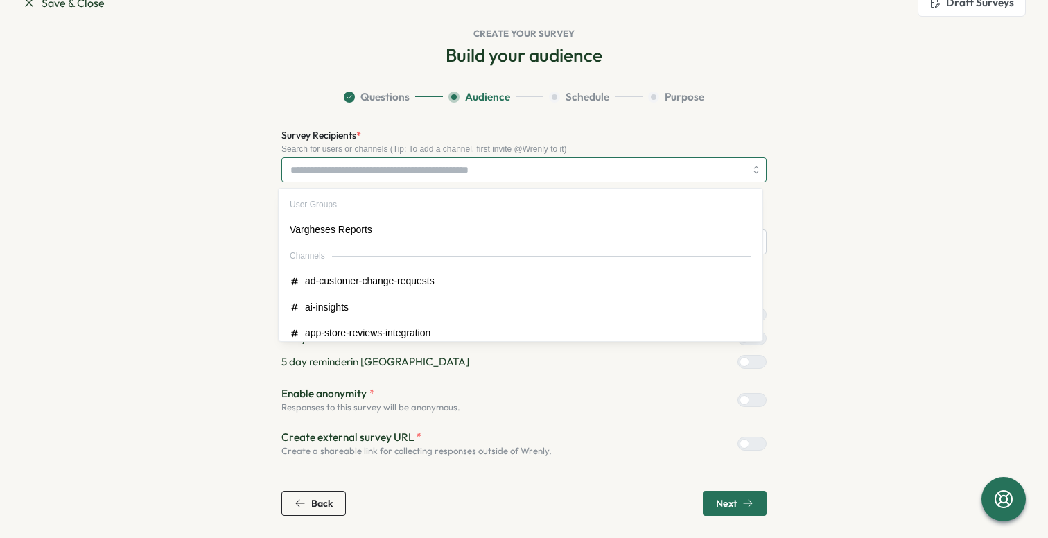
click at [383, 171] on input "Survey Recipients *" at bounding box center [518, 170] width 455 height 24
type input "*"
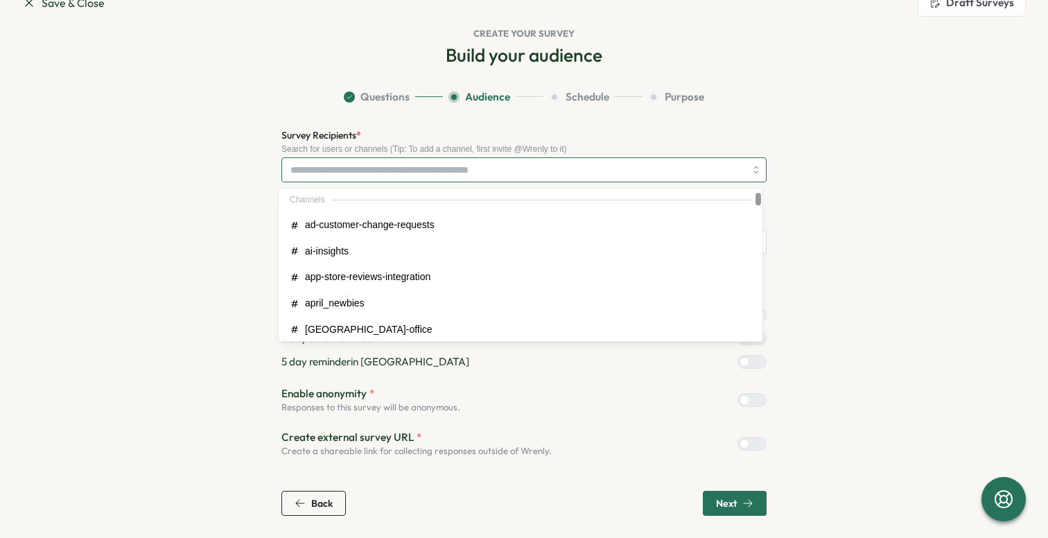
scroll to position [62, 0]
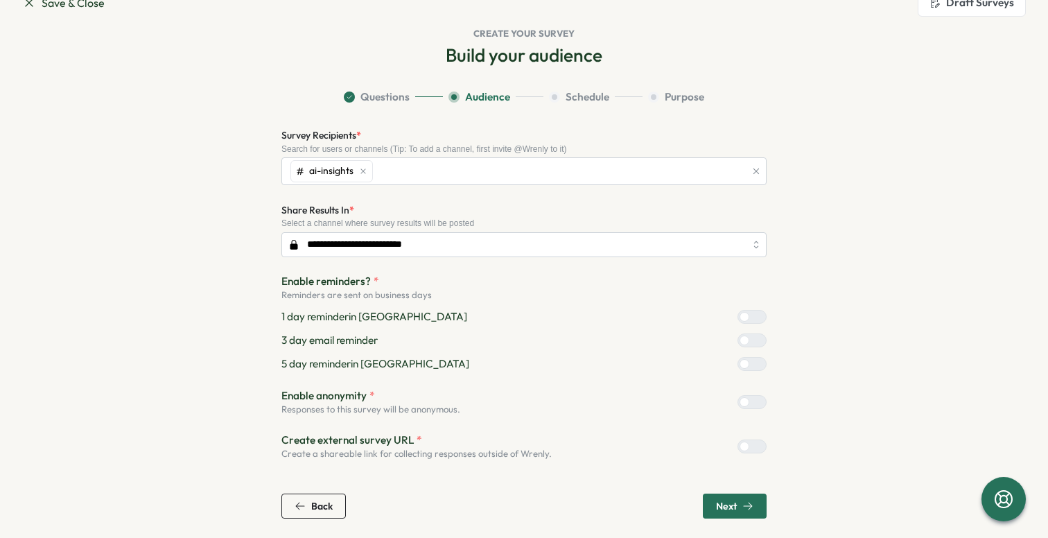
click at [917, 215] on section "**********" at bounding box center [524, 303] width 888 height 429
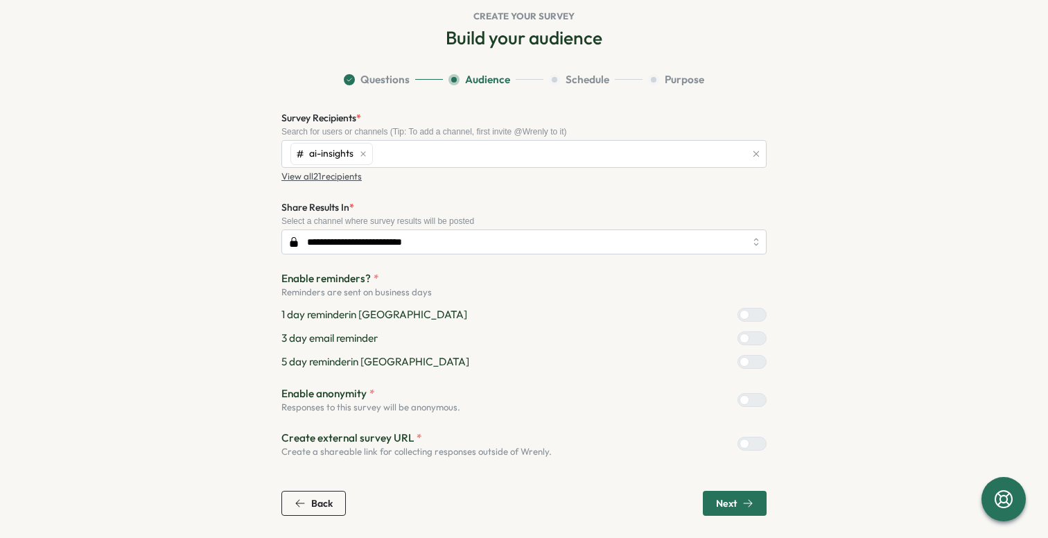
scroll to position [33, 0]
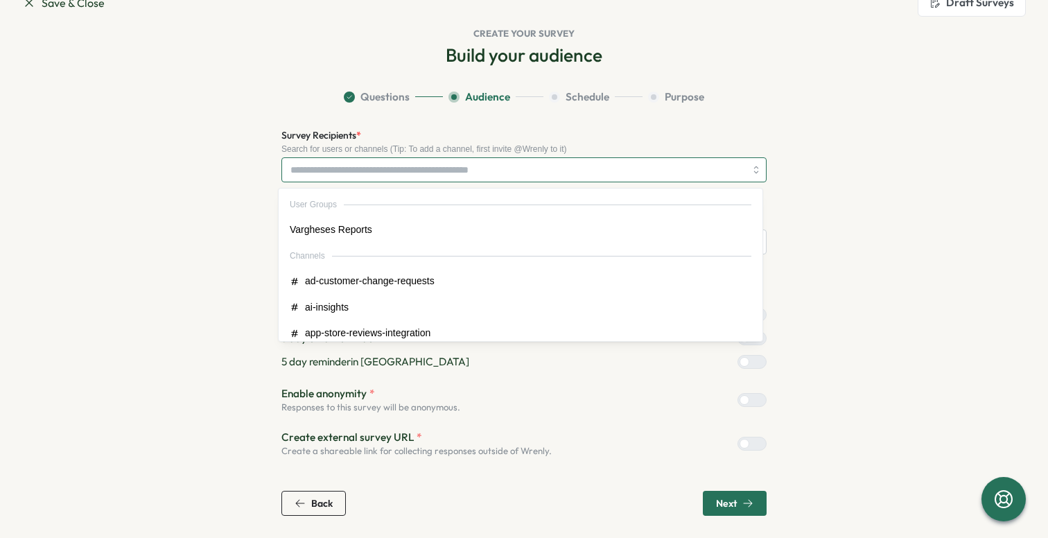
click at [581, 160] on input "Survey Recipients *" at bounding box center [518, 170] width 455 height 24
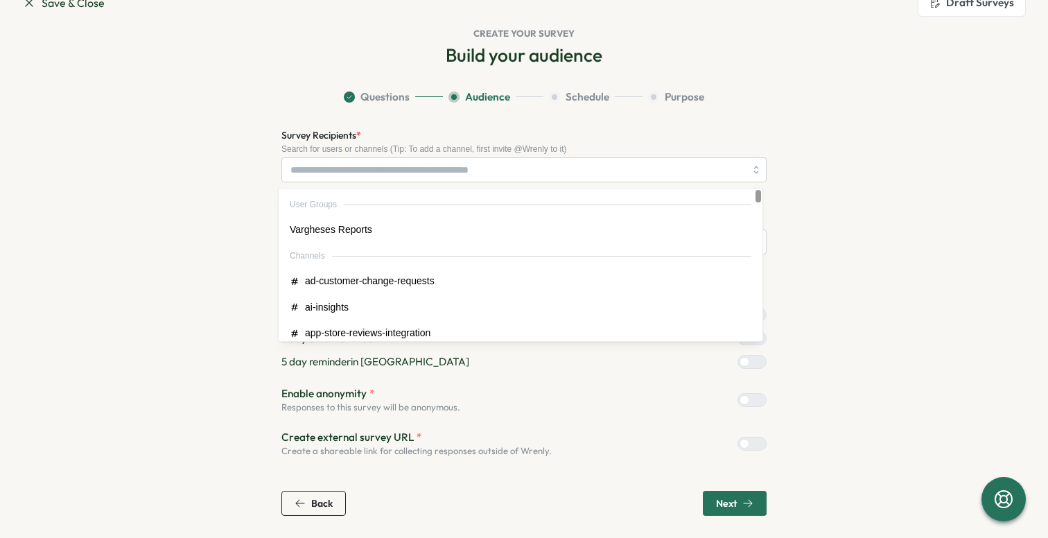
click at [810, 92] on section "Questions Audience Schedule Purpose Survey Recipients * Search for users or cha…" at bounding box center [524, 302] width 888 height 426
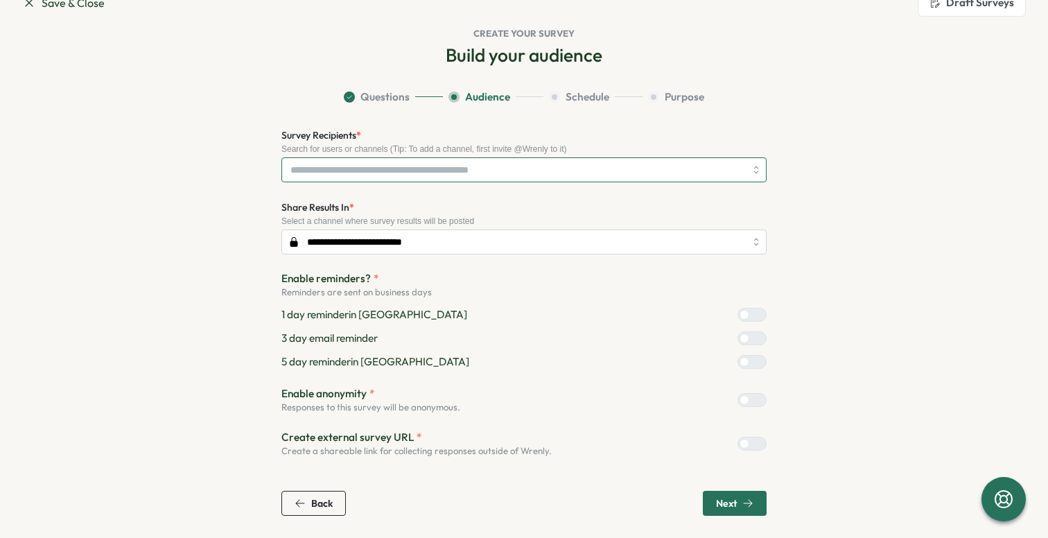
click at [677, 166] on input "Survey Recipients *" at bounding box center [518, 170] width 455 height 24
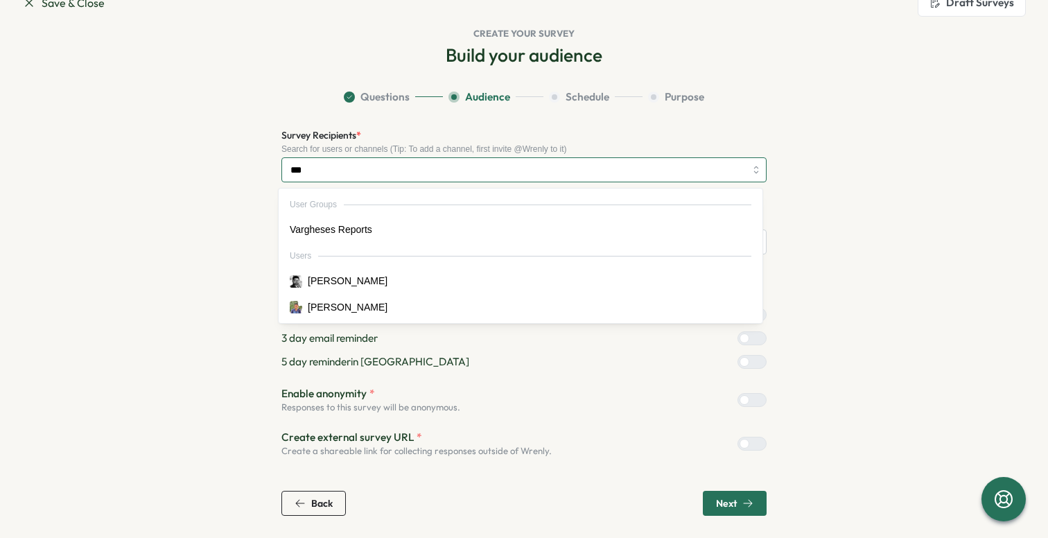
type input "****"
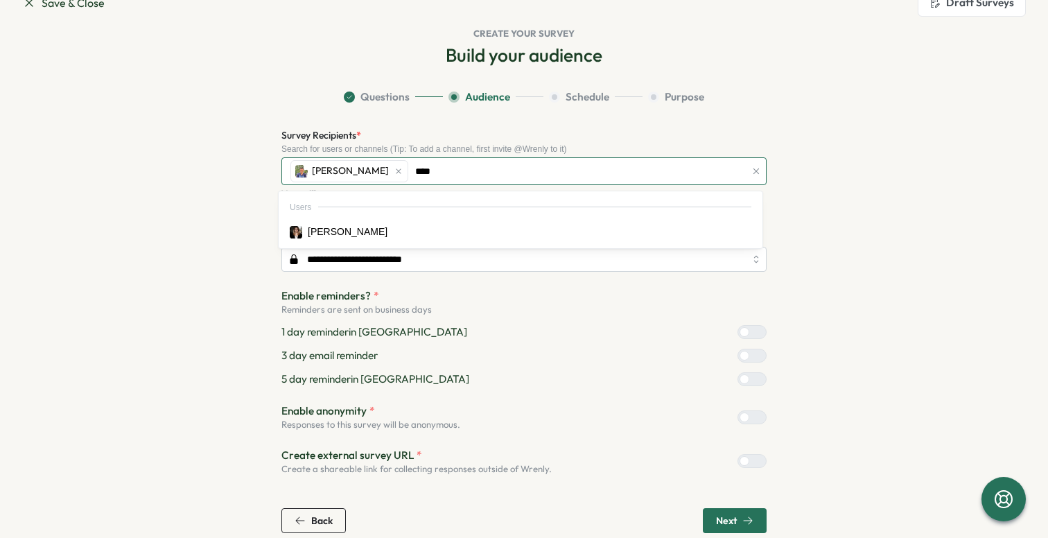
type input "*****"
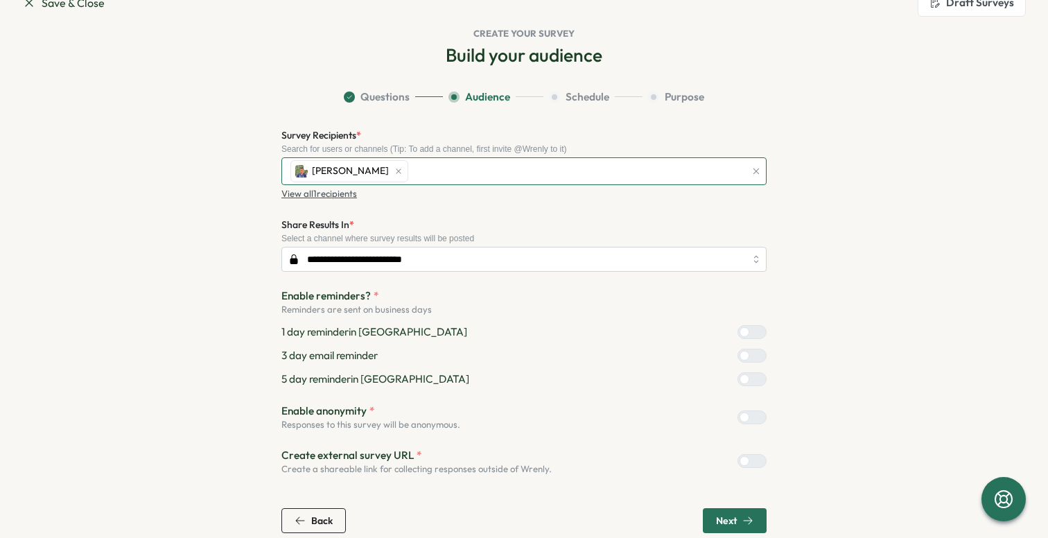
click at [480, 172] on div "[PERSON_NAME]" at bounding box center [516, 171] width 458 height 26
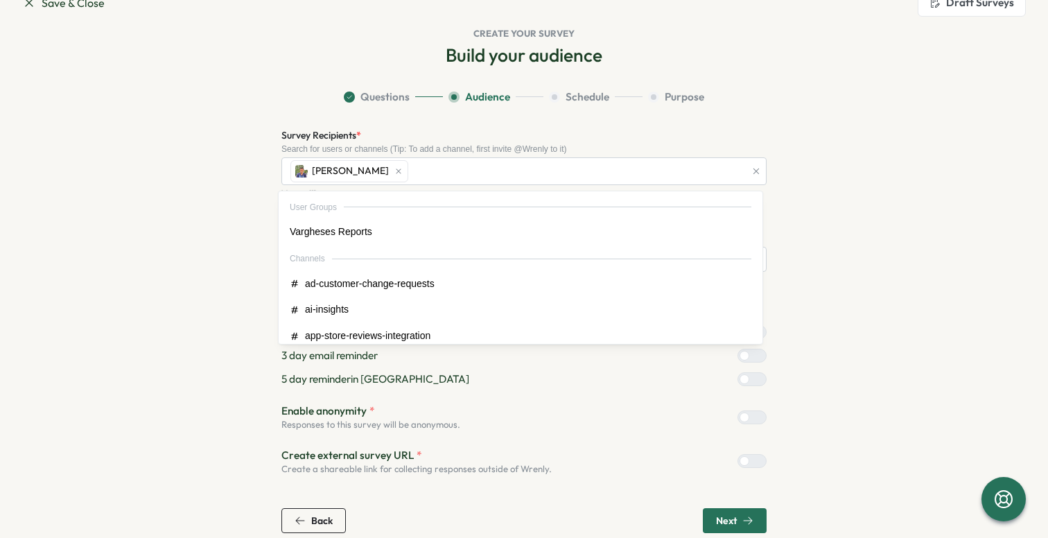
click at [910, 230] on section "Questions Audience Schedule Purpose Survey Recipients * Search for users or cha…" at bounding box center [524, 311] width 888 height 444
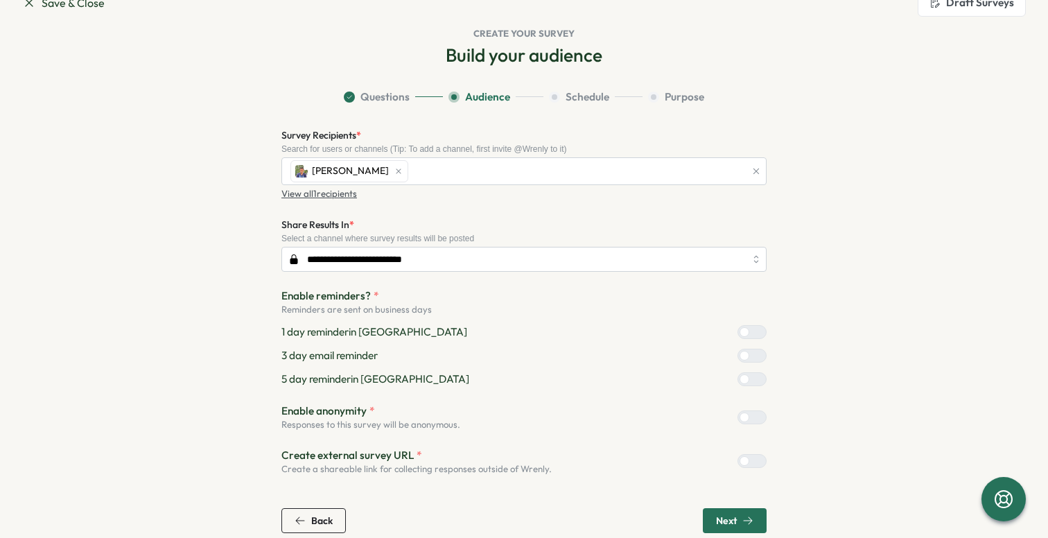
click at [729, 528] on span "Next" at bounding box center [734, 521] width 37 height 24
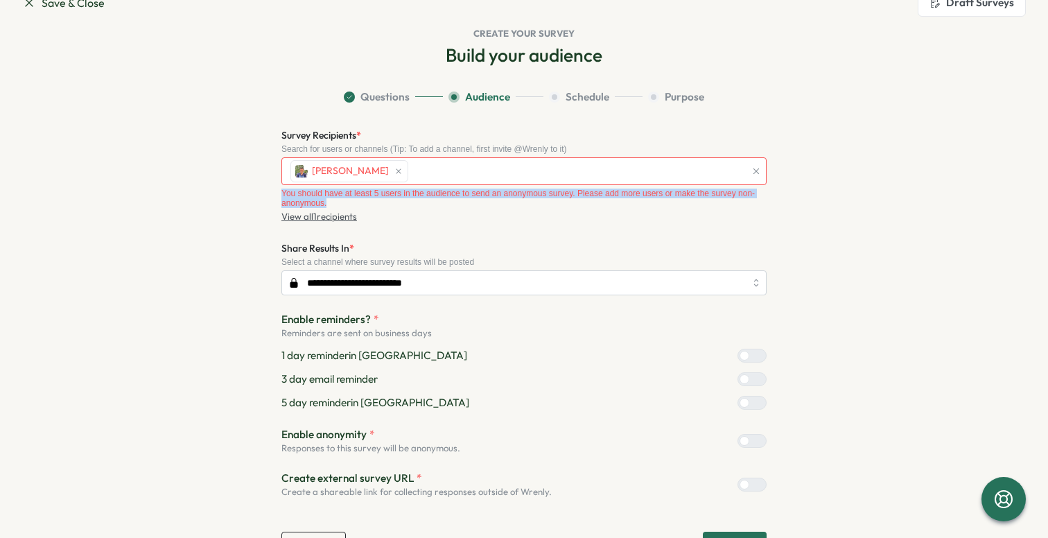
drag, startPoint x: 373, startPoint y: 205, endPoint x: 279, endPoint y: 193, distance: 95.1
click at [282, 193] on div "You should have at least 5 users in the audience to send an anonymous survey. P…" at bounding box center [524, 199] width 485 height 20
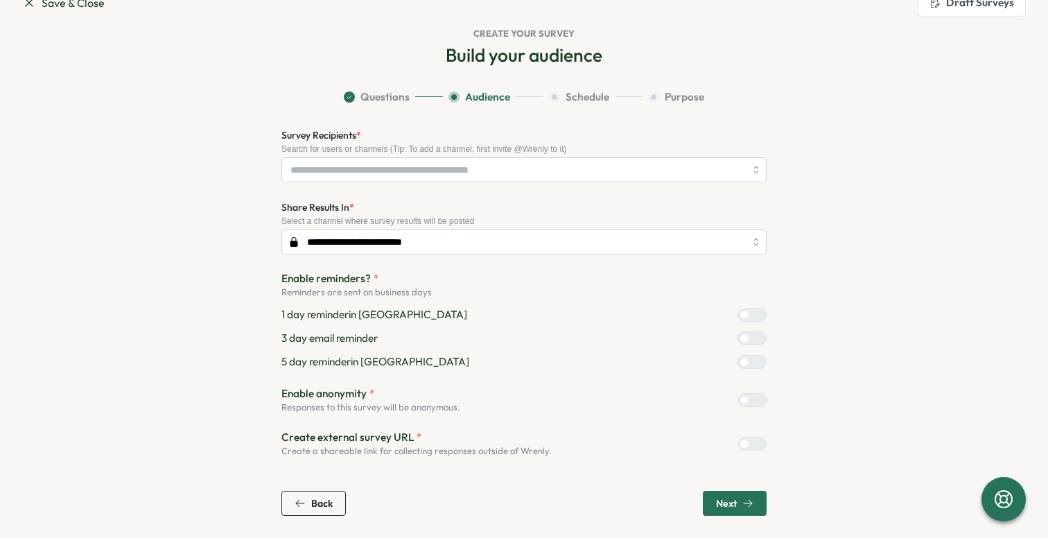
click at [750, 398] on div at bounding box center [758, 400] width 17 height 12
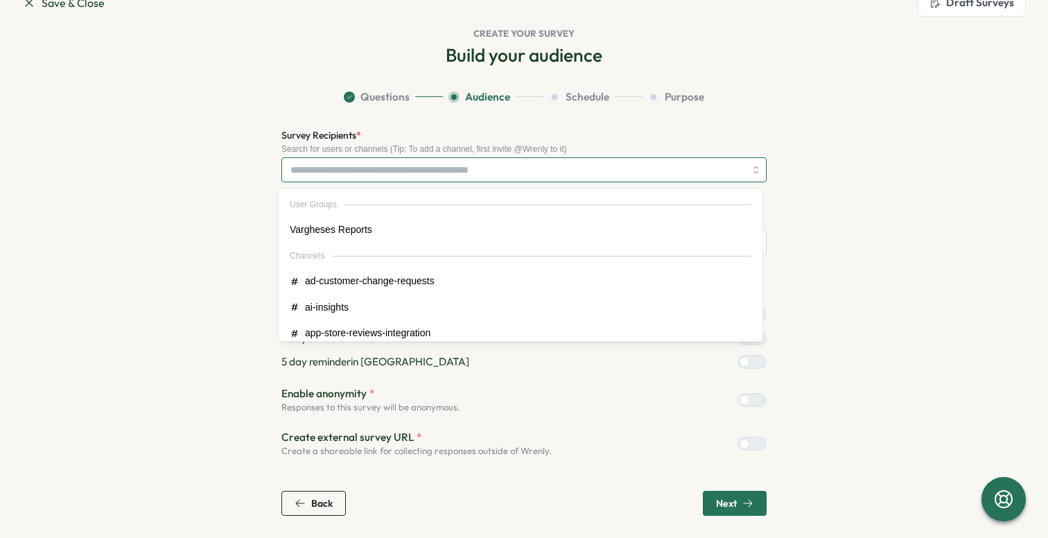
click at [567, 176] on input "Survey Recipients *" at bounding box center [518, 170] width 455 height 24
type input "***"
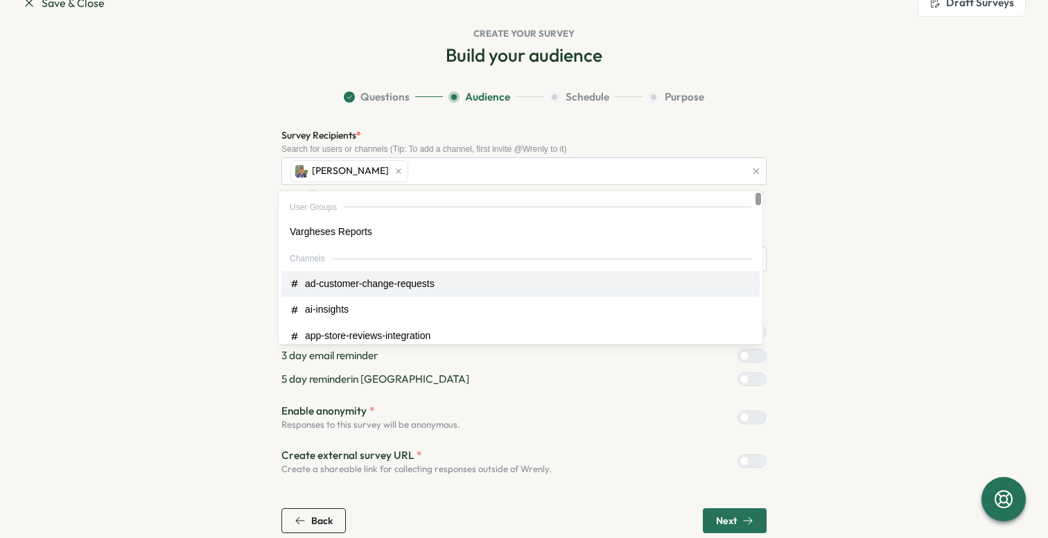
click at [831, 261] on section "Questions Audience Schedule Purpose Survey Recipients * Search for users or cha…" at bounding box center [524, 311] width 888 height 444
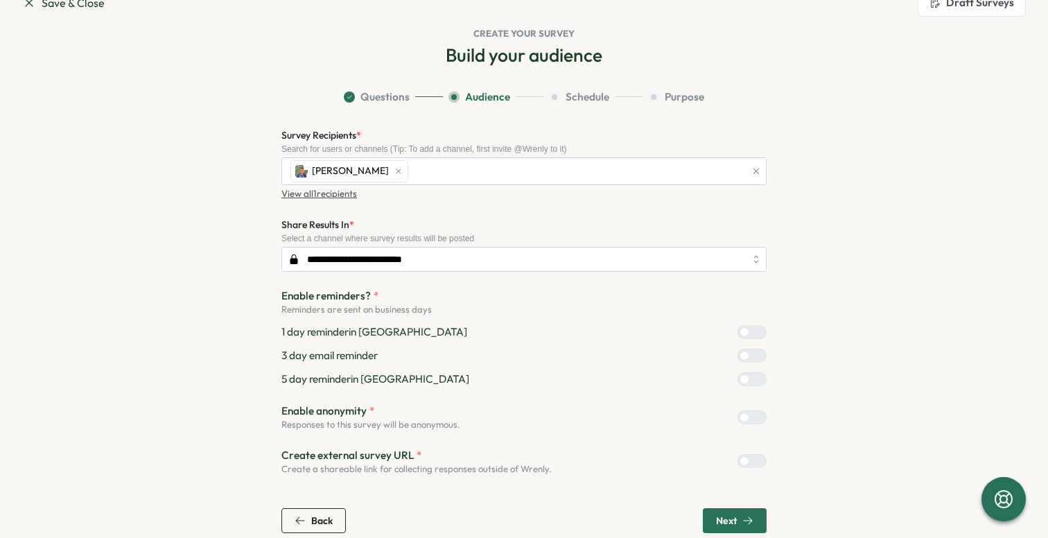
scroll to position [51, 0]
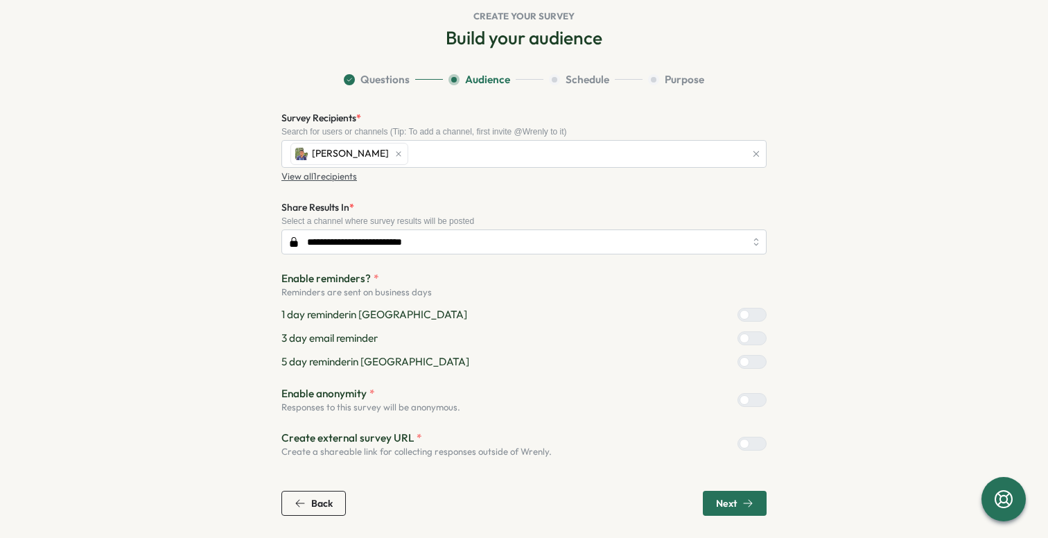
click at [720, 497] on span "Next" at bounding box center [734, 504] width 37 height 24
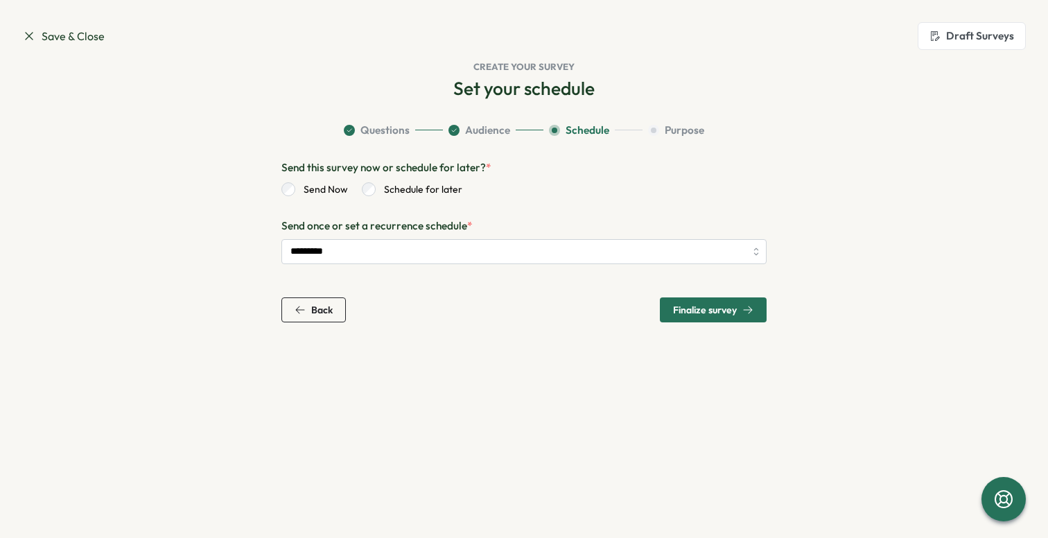
click at [720, 310] on span "Finalize survey" at bounding box center [705, 310] width 64 height 10
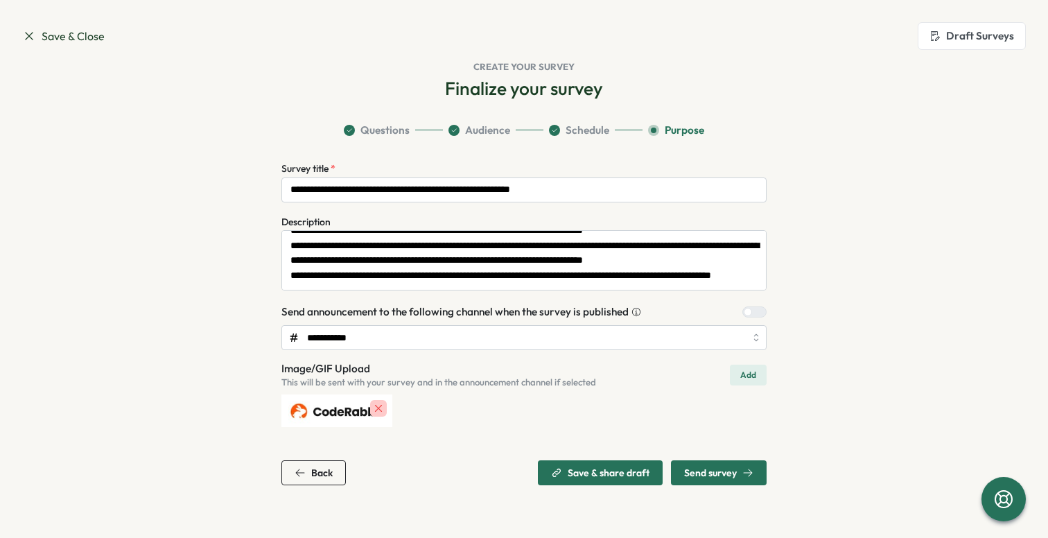
scroll to position [75, 0]
click at [752, 311] on div at bounding box center [759, 312] width 14 height 10
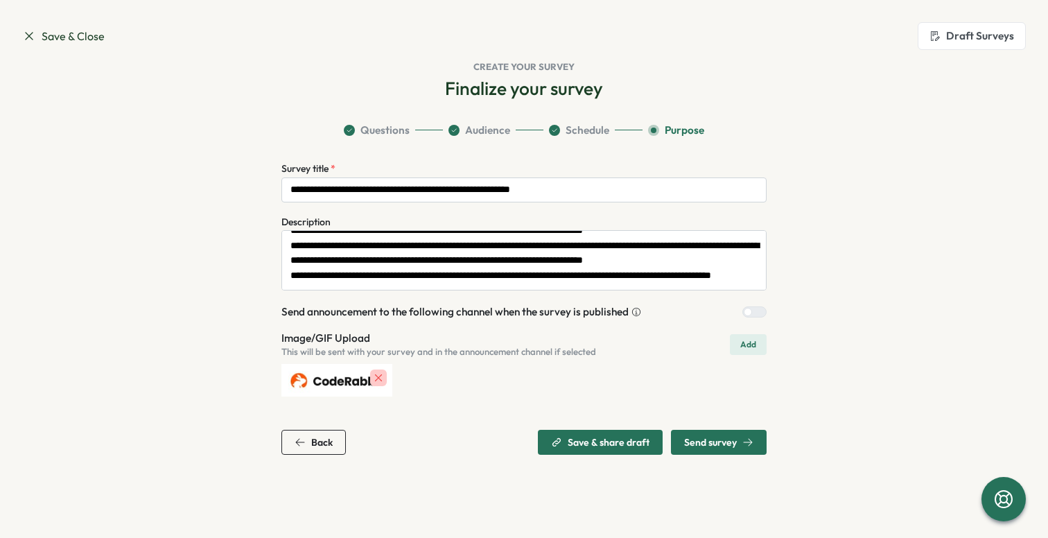
click at [729, 442] on span "Send survey" at bounding box center [710, 443] width 53 height 10
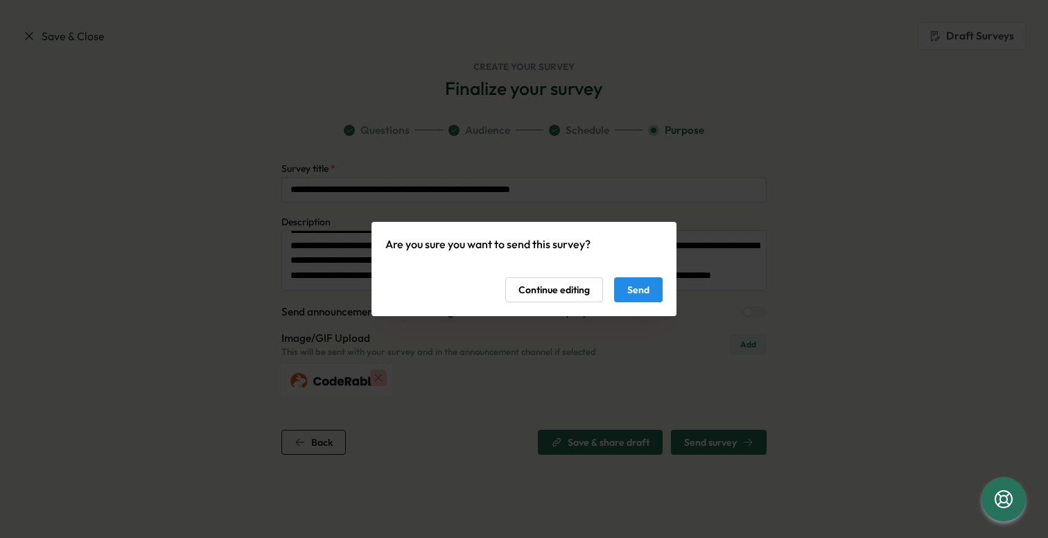
click at [645, 288] on span "Send" at bounding box center [639, 290] width 22 height 24
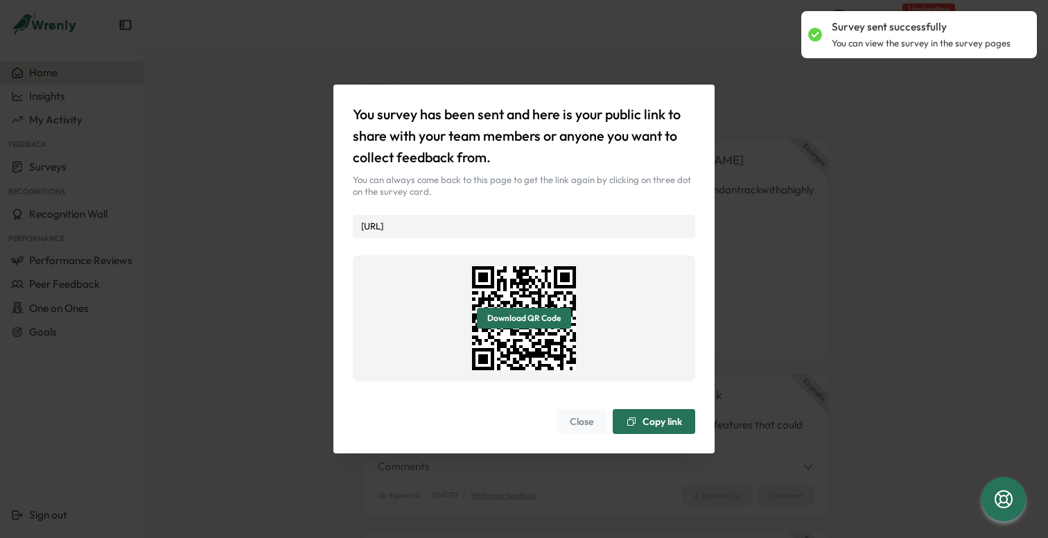
click at [668, 426] on span "Copy link" at bounding box center [663, 422] width 40 height 10
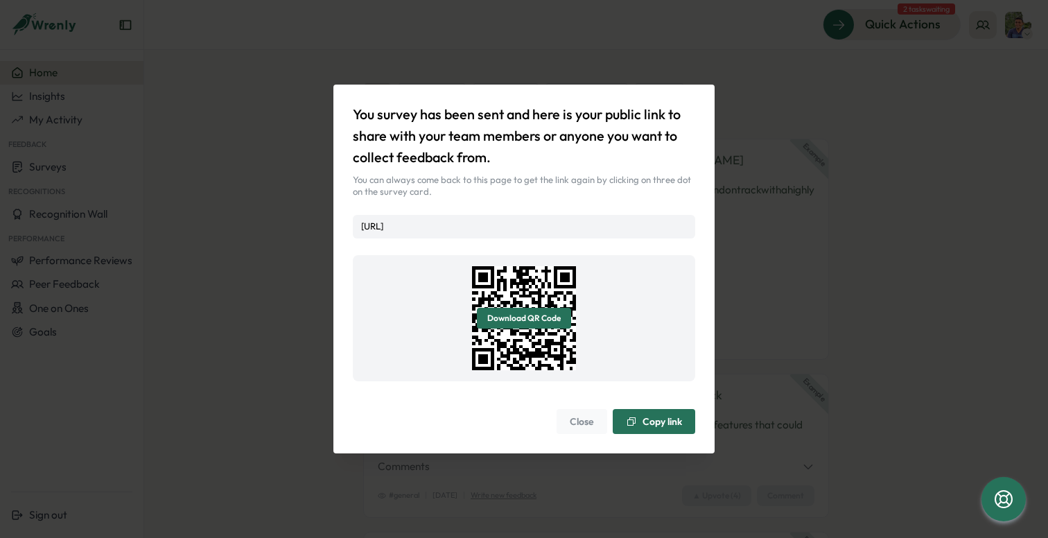
click at [573, 427] on span "Close" at bounding box center [582, 422] width 24 height 24
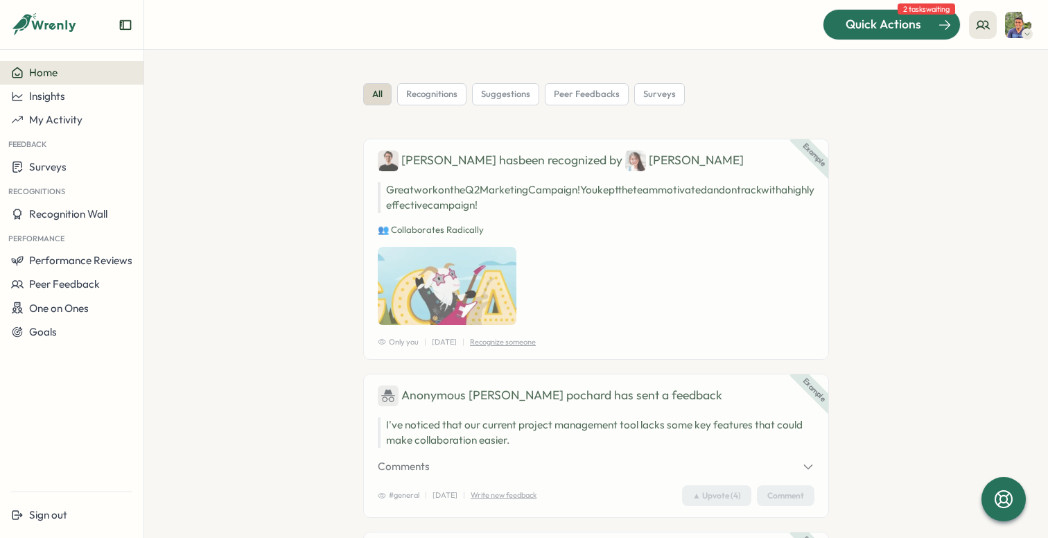
click at [889, 23] on span "Quick Actions" at bounding box center [884, 24] width 76 height 18
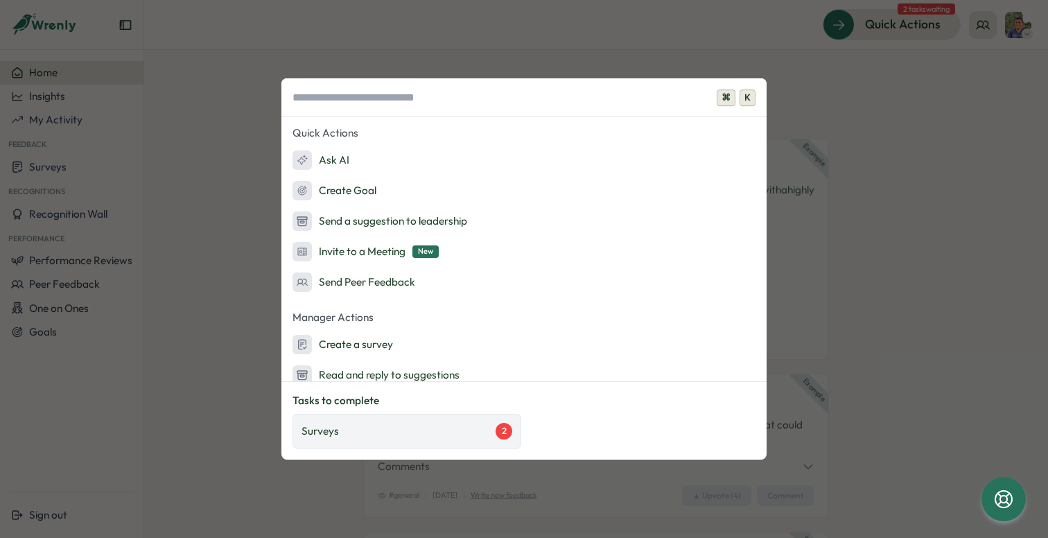
click at [375, 428] on div "Surveys 2" at bounding box center [407, 431] width 211 height 17
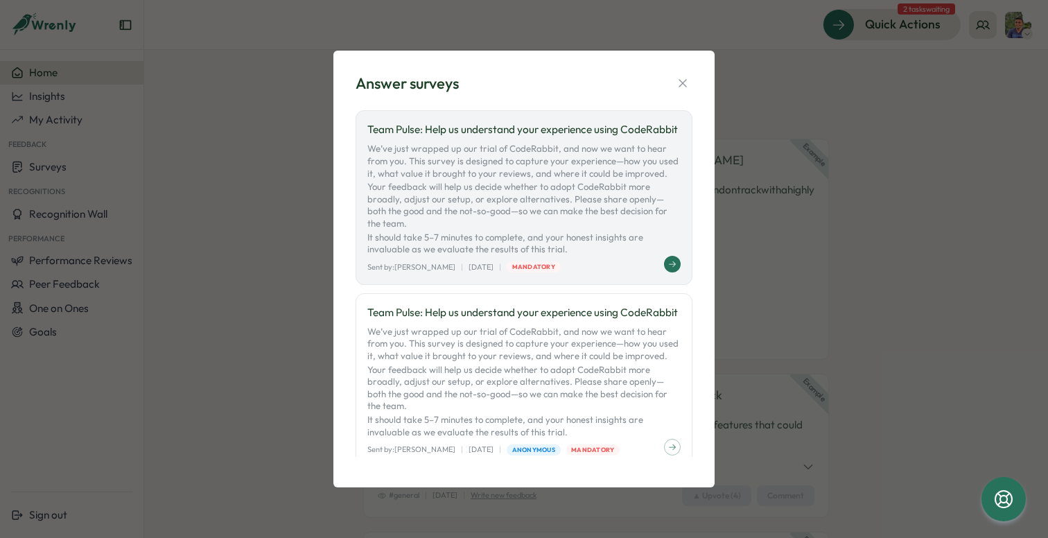
click at [589, 248] on p "We’ve just wrapped up our trial of CodeRabbit, and now we want to hear from you…" at bounding box center [524, 199] width 313 height 112
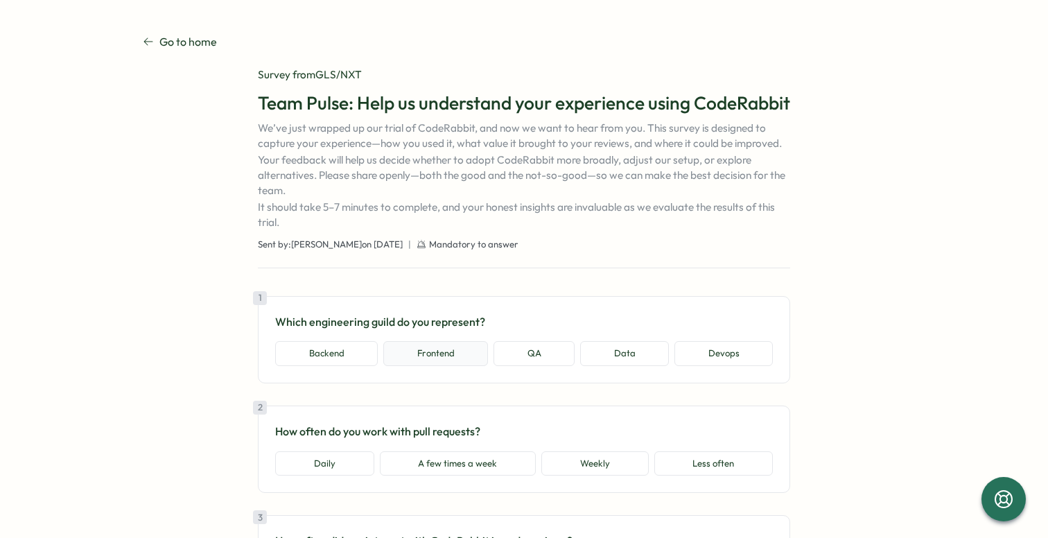
click at [449, 366] on button "Frontend" at bounding box center [435, 353] width 105 height 25
type textarea "*"
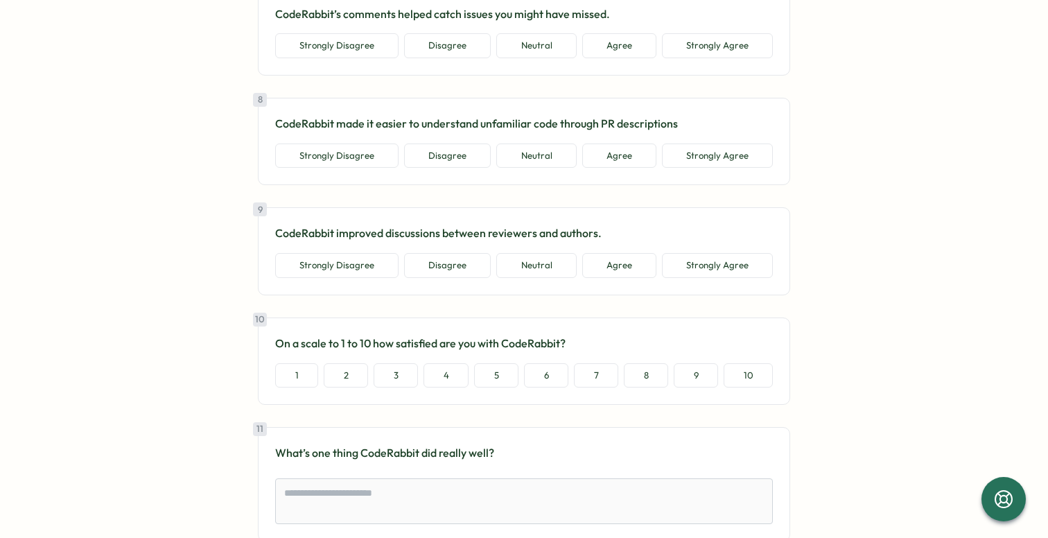
scroll to position [853, 0]
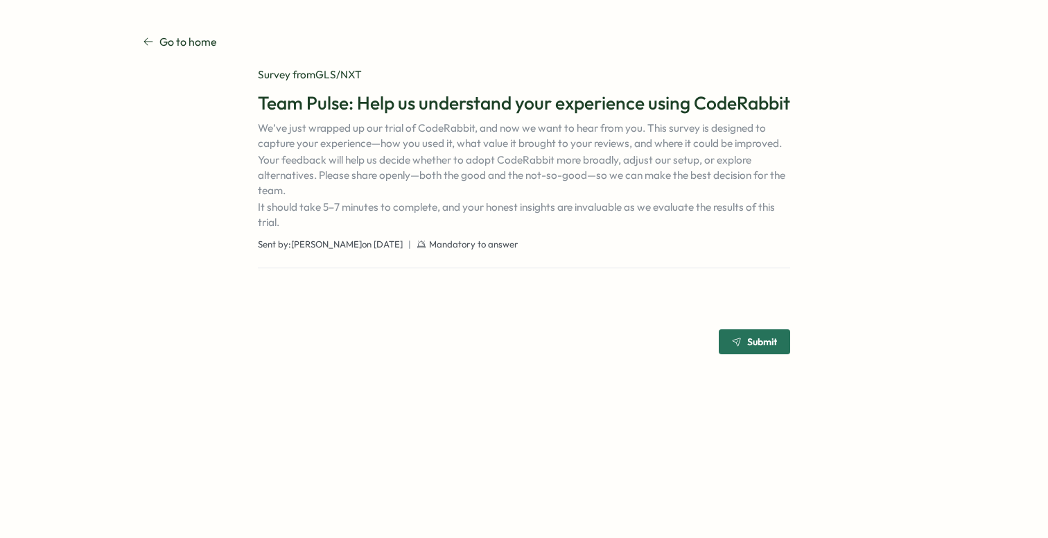
click at [749, 354] on span "Submit" at bounding box center [754, 342] width 45 height 24
click at [751, 347] on span "Submit" at bounding box center [763, 342] width 30 height 10
click at [515, 230] on p "We’ve just wrapped up our trial of CodeRabbit, and now we want to hear from you…" at bounding box center [524, 176] width 533 height 110
click at [169, 28] on section "Go to home Go to home Survey from GLS/NXT Team Pulse: Help us understand your e…" at bounding box center [524, 194] width 1048 height 388
click at [169, 36] on p "Go to home" at bounding box center [188, 41] width 58 height 17
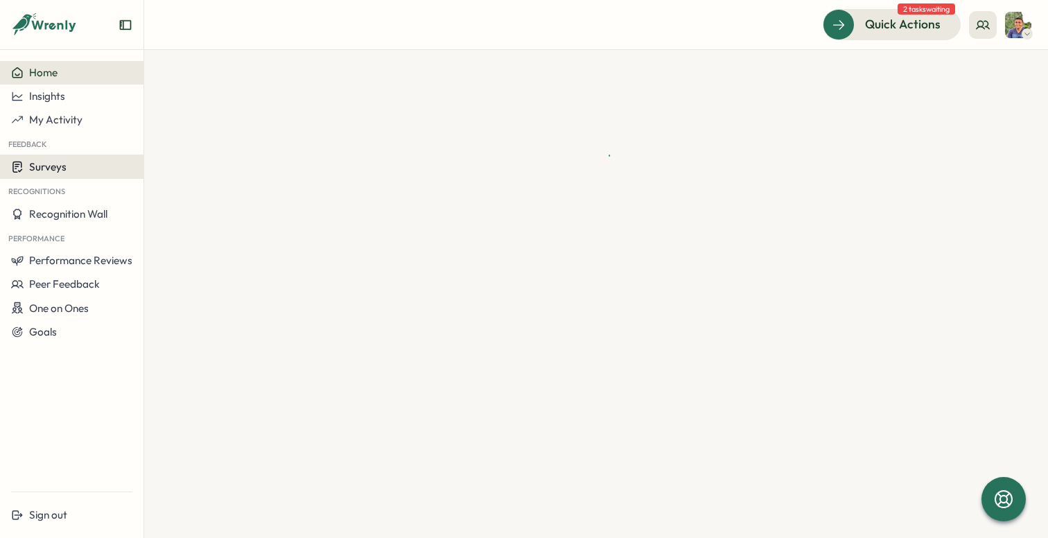
click at [84, 163] on div "Surveys" at bounding box center [71, 166] width 121 height 13
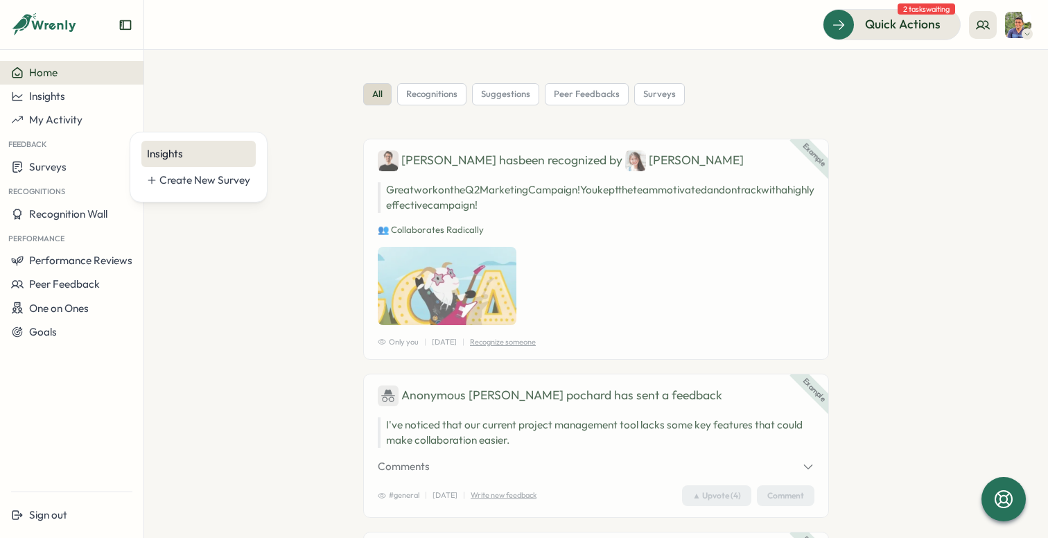
click at [189, 153] on div "Insights" at bounding box center [198, 153] width 103 height 15
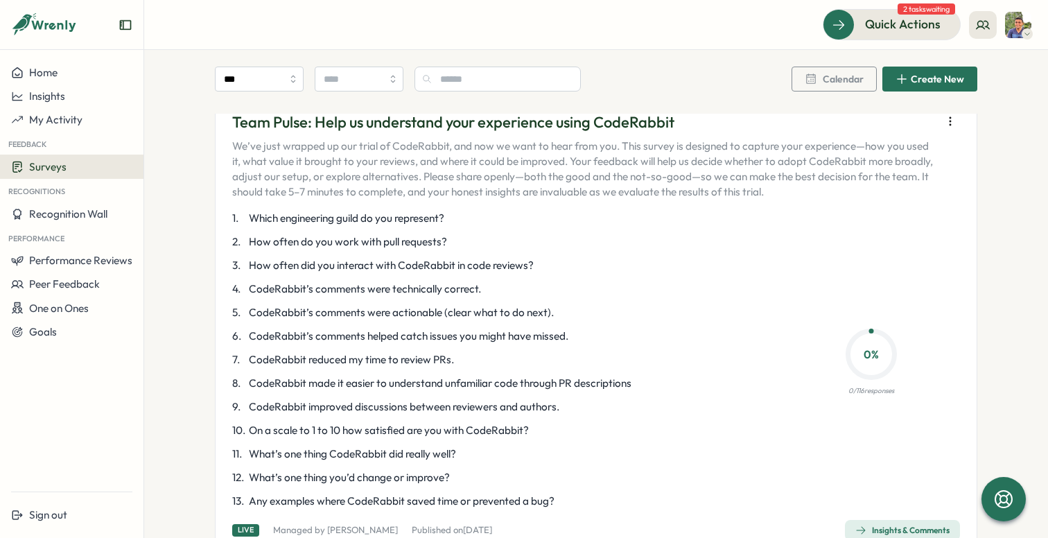
scroll to position [1, 0]
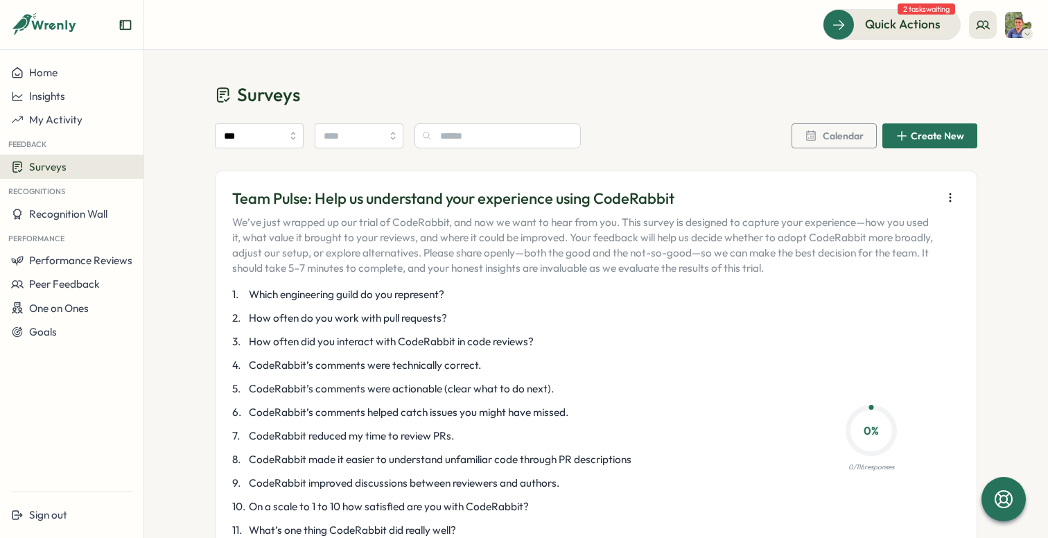
click at [944, 192] on icon "button" at bounding box center [951, 198] width 14 height 14
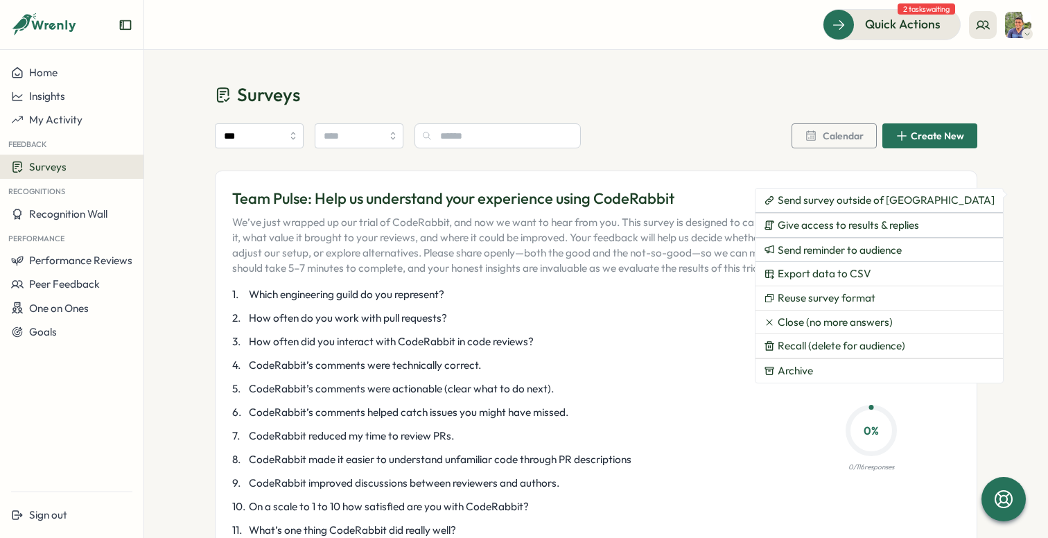
click at [673, 86] on h1 "Surveys" at bounding box center [596, 95] width 763 height 24
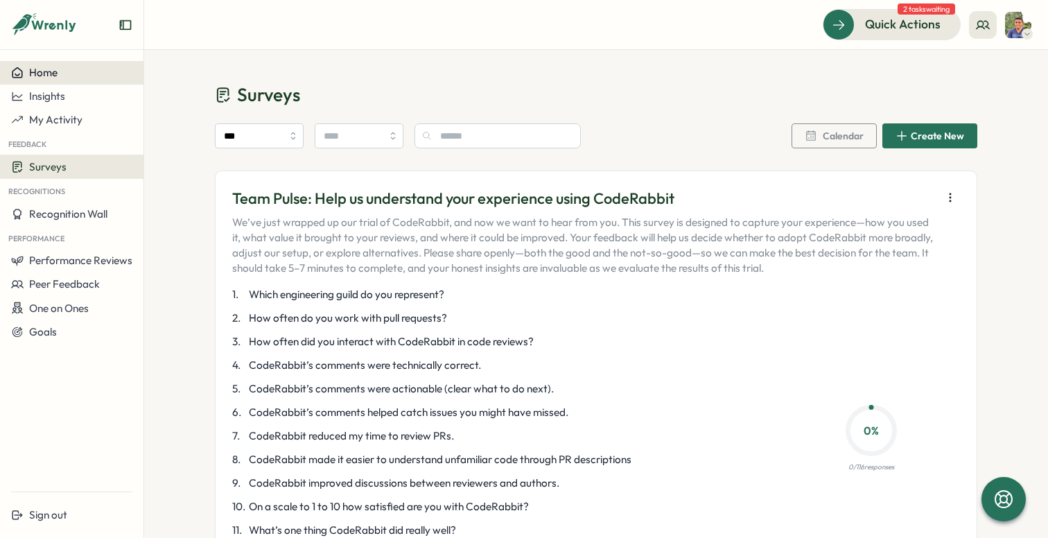
click at [99, 73] on div "Home" at bounding box center [71, 73] width 121 height 12
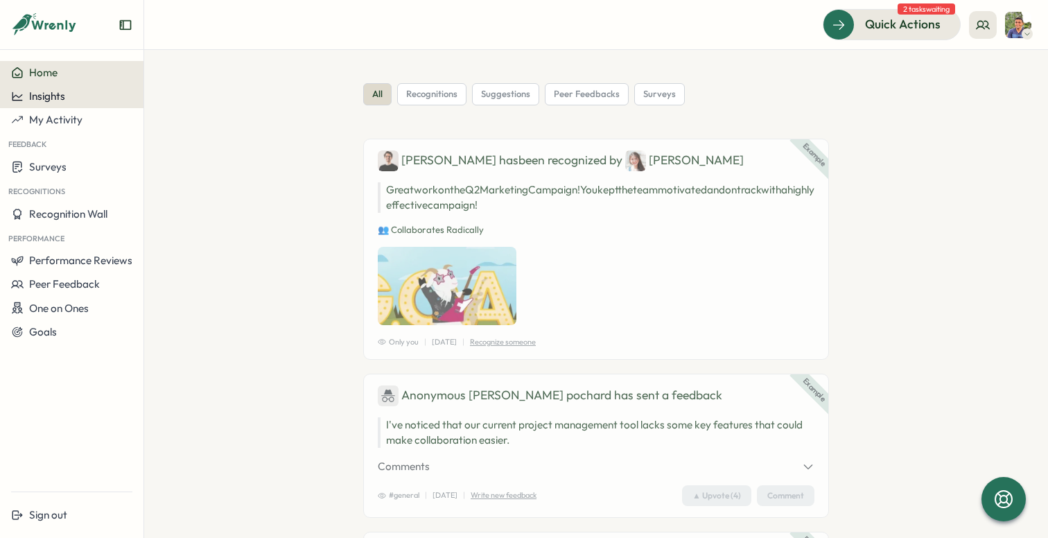
click at [94, 101] on div "Insights" at bounding box center [71, 96] width 121 height 12
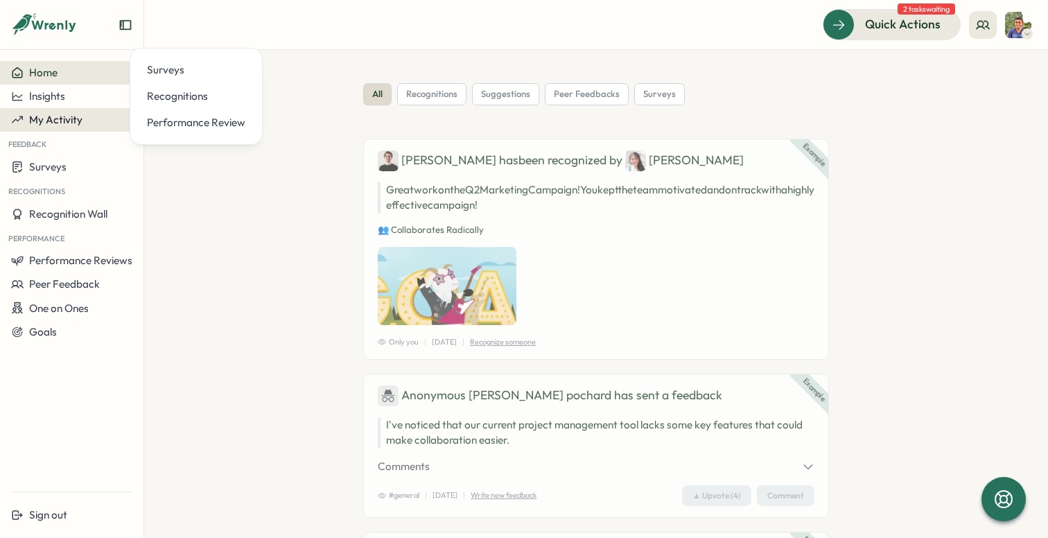
click at [92, 121] on div "My Activity" at bounding box center [71, 120] width 121 height 12
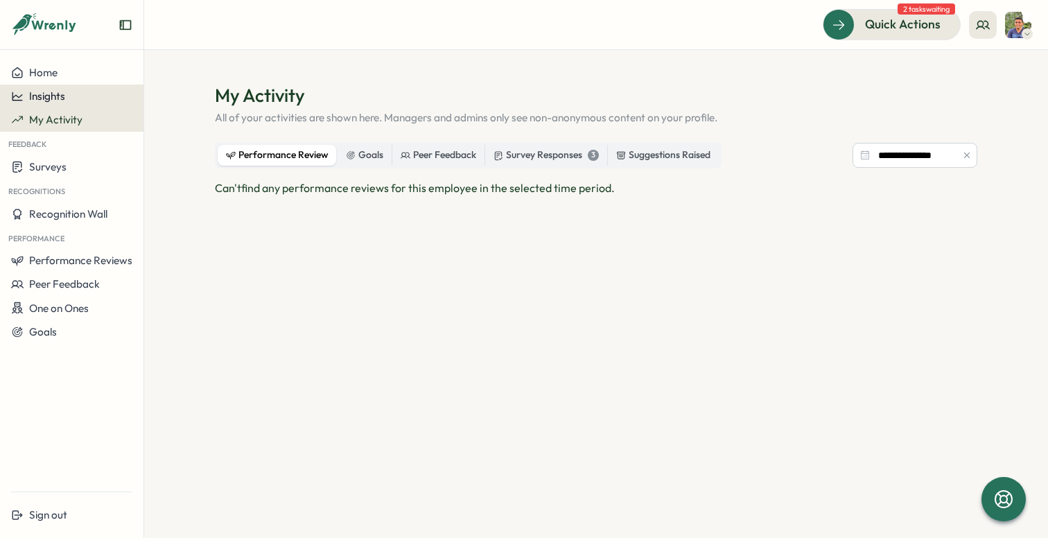
click at [71, 89] on button "Insights" at bounding box center [72, 97] width 144 height 24
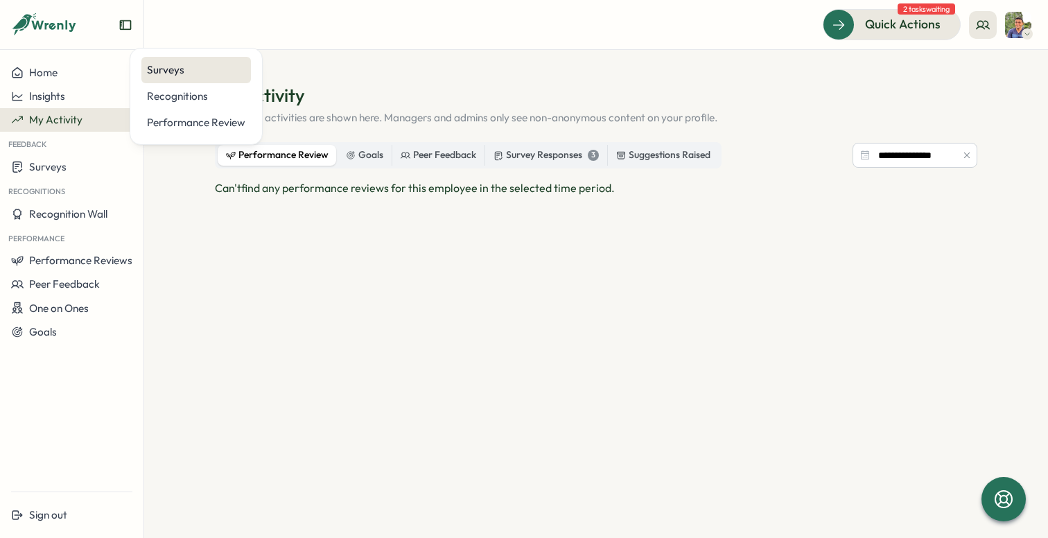
click at [168, 74] on div "Surveys" at bounding box center [196, 69] width 98 height 15
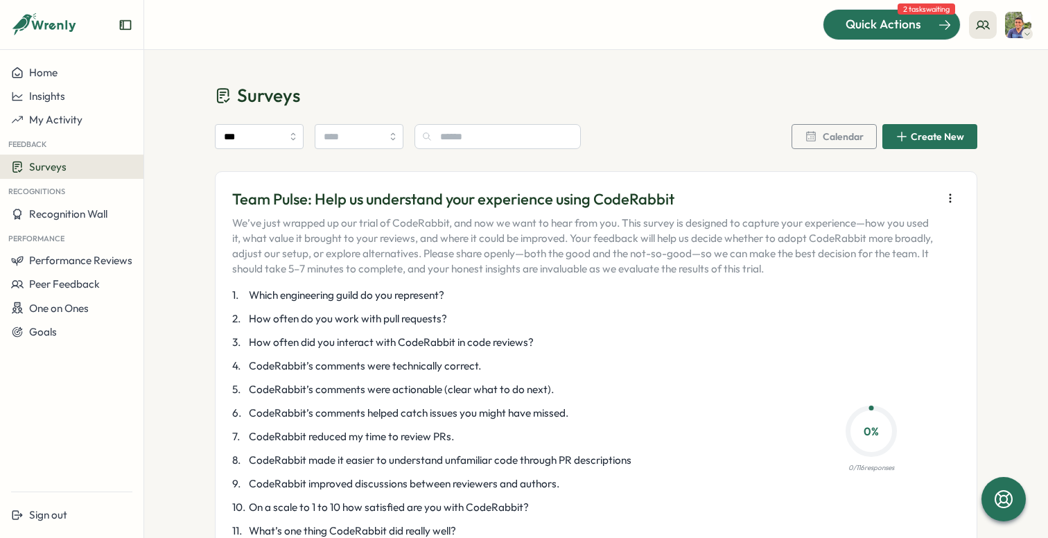
click at [901, 33] on span "Quick Actions" at bounding box center [884, 24] width 76 height 18
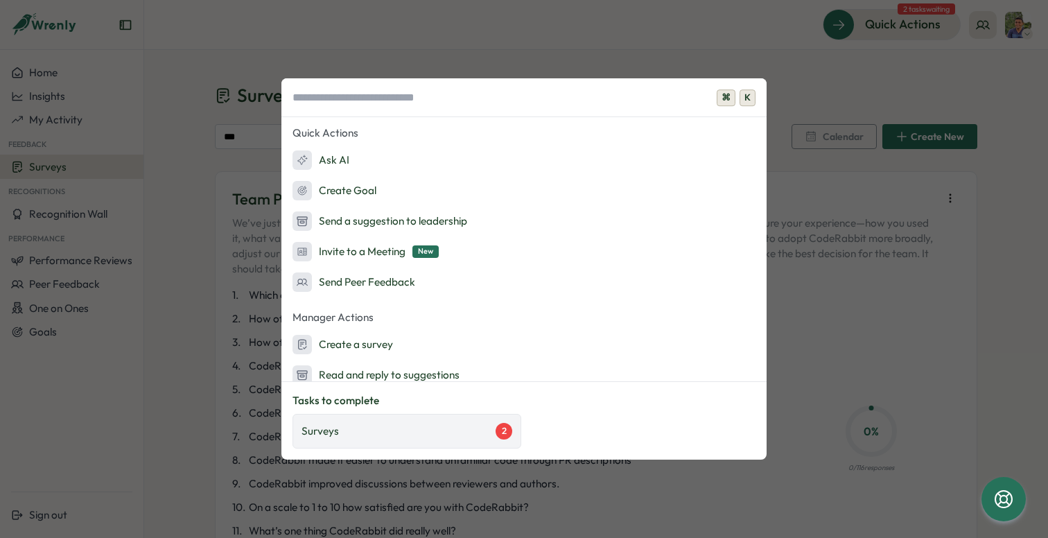
click at [402, 435] on div "Surveys 2" at bounding box center [407, 431] width 211 height 17
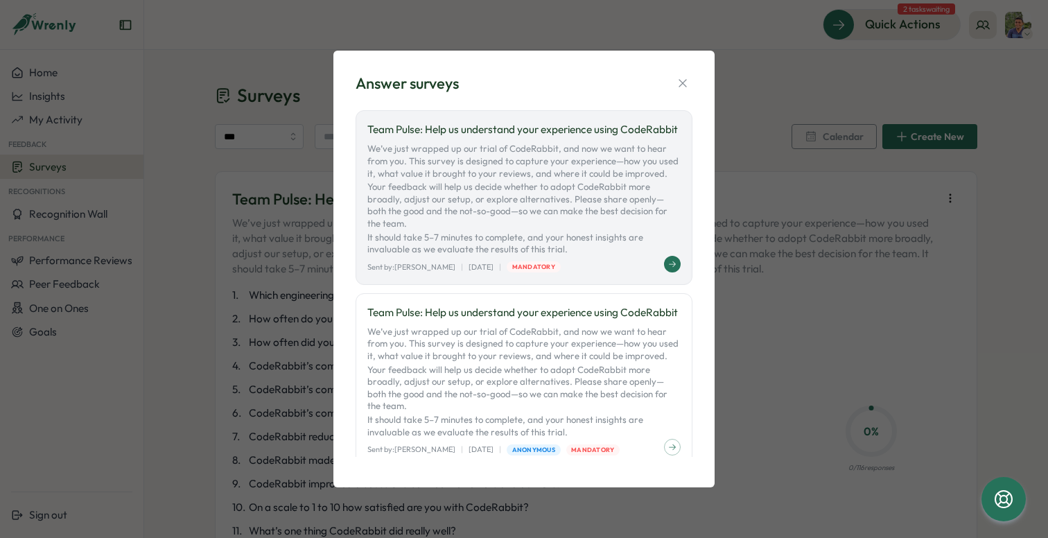
click at [619, 241] on p "We’ve just wrapped up our trial of CodeRabbit, and now we want to hear from you…" at bounding box center [524, 199] width 313 height 112
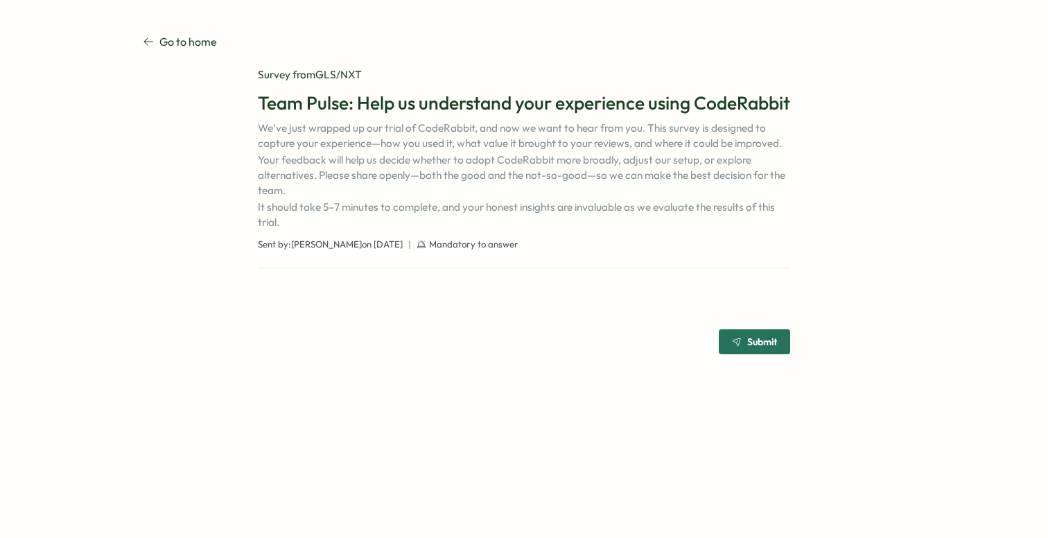
click at [767, 354] on span "Submit" at bounding box center [754, 342] width 45 height 24
click at [346, 251] on span "Sent by: [PERSON_NAME] on [DATE]" at bounding box center [330, 245] width 145 height 12
click at [341, 268] on div "Survey from GLS/NXT Team Pulse: Help us understand your experience using CodeRa…" at bounding box center [524, 167] width 533 height 201
click at [166, 45] on p "Go to home" at bounding box center [188, 41] width 58 height 17
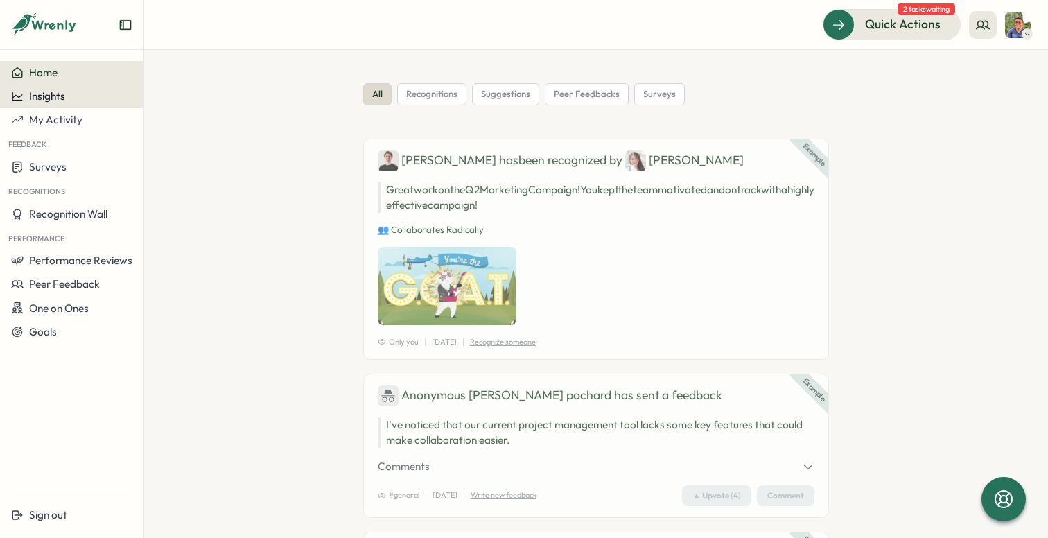
click at [64, 97] on span "Insights" at bounding box center [47, 95] width 36 height 13
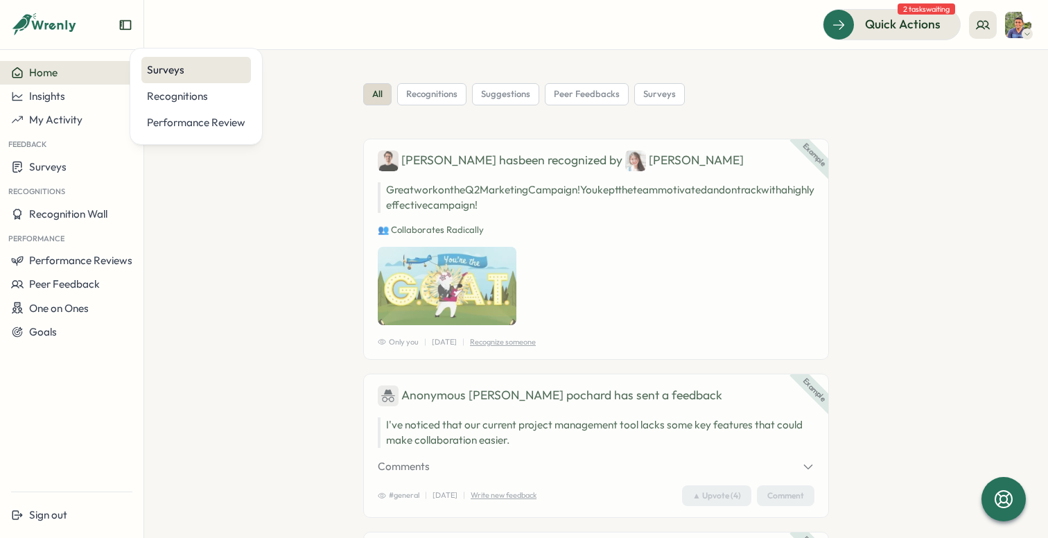
click at [213, 80] on div "Surveys" at bounding box center [196, 70] width 110 height 26
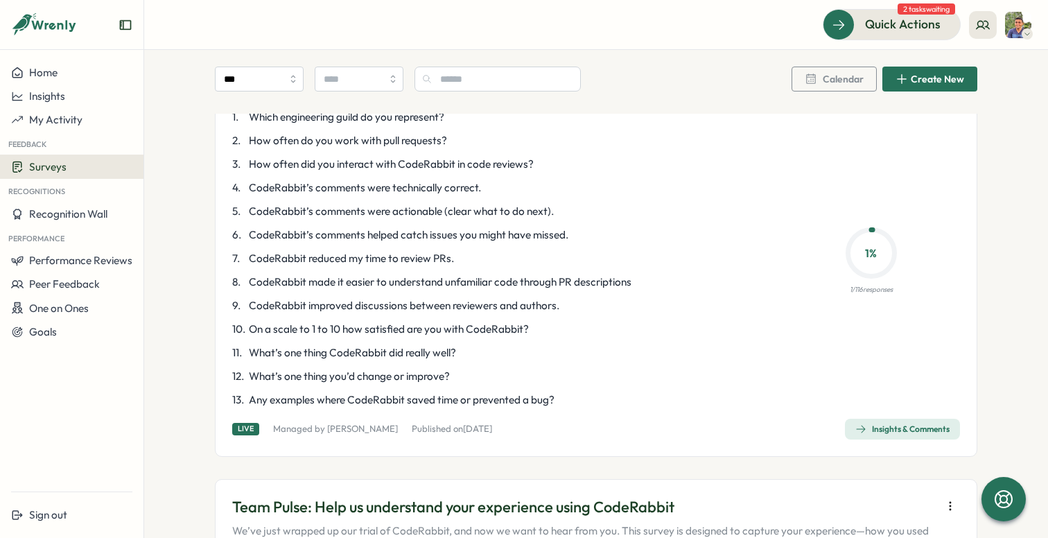
scroll to position [153, 0]
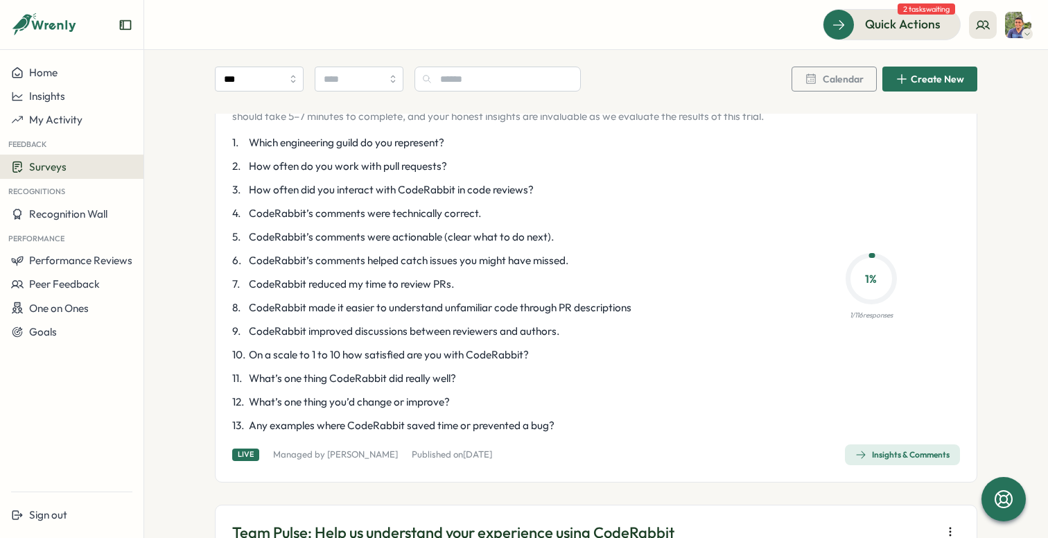
click at [876, 447] on span "Insights & Comments" at bounding box center [903, 454] width 94 height 19
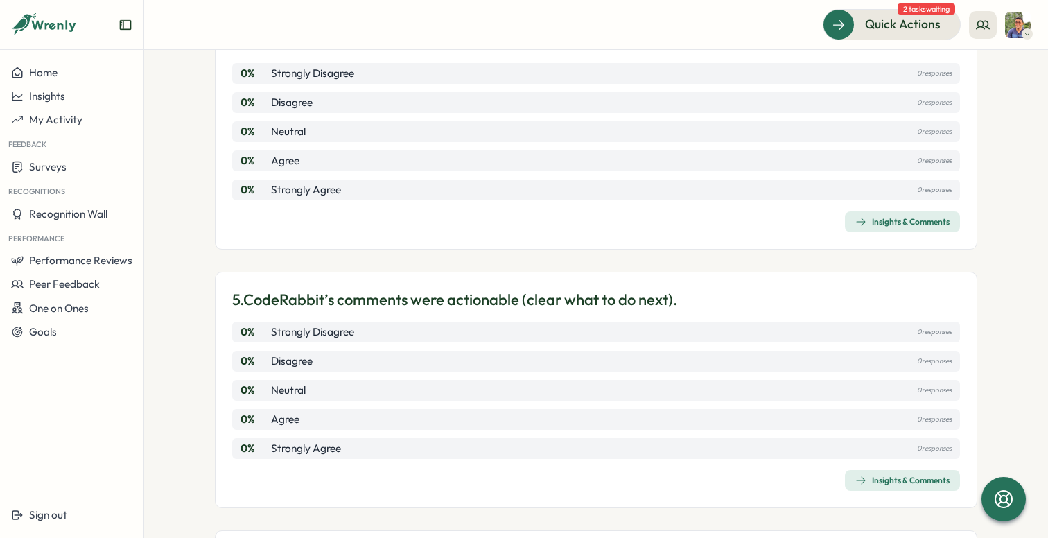
scroll to position [808, 0]
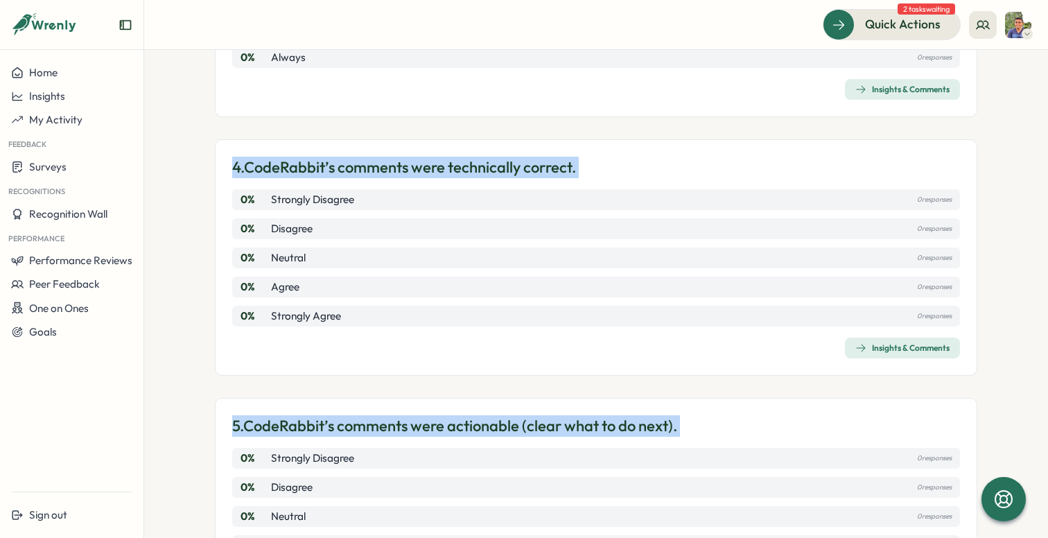
drag, startPoint x: 204, startPoint y: 141, endPoint x: 500, endPoint y: 449, distance: 427.7
click at [500, 449] on section "Surveys Insights Team Pulse: Help us understand your experience using CodeRabbi…" at bounding box center [596, 294] width 904 height 488
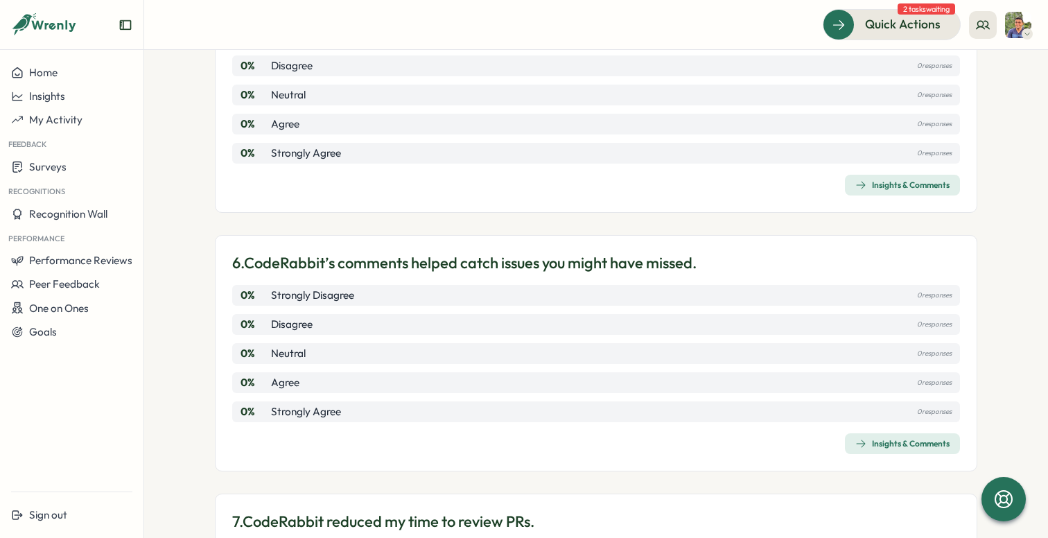
scroll to position [1323, 0]
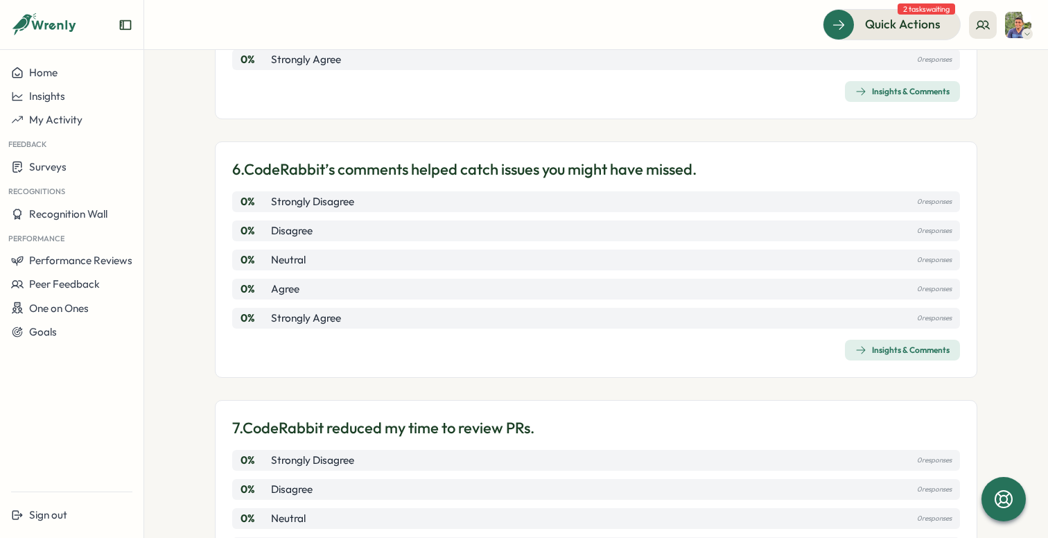
click at [416, 386] on div "1. Which engineering guild do you represent? 0 % Backend 0 responses 100 % Fron…" at bounding box center [596, 466] width 763 height 3176
drag, startPoint x: 236, startPoint y: 406, endPoint x: 575, endPoint y: 442, distance: 340.2
click at [575, 442] on div "7. CodeRabbit reduced my time to review PRs. 0 % Strongly Disagree 0 responses …" at bounding box center [596, 518] width 763 height 236
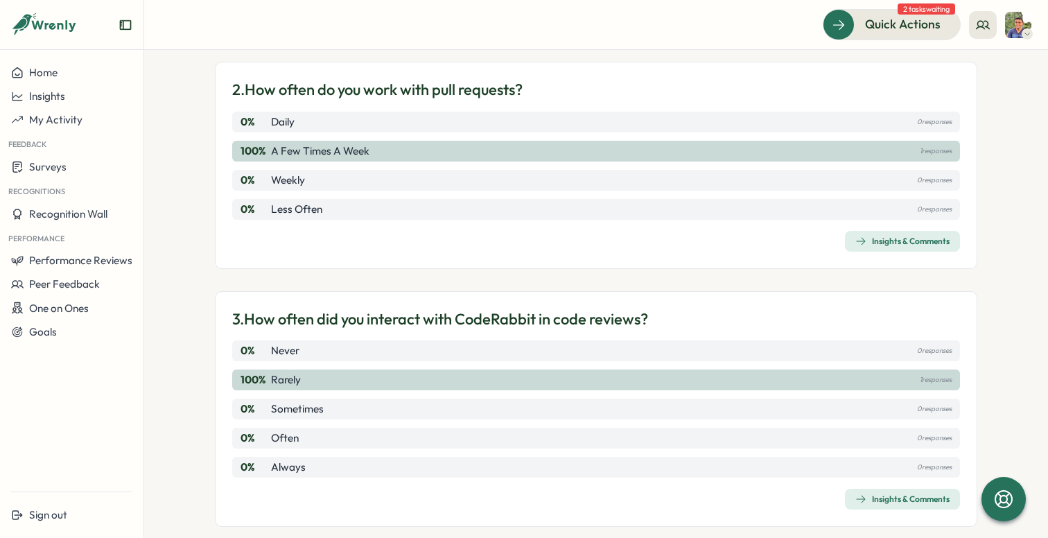
scroll to position [0, 0]
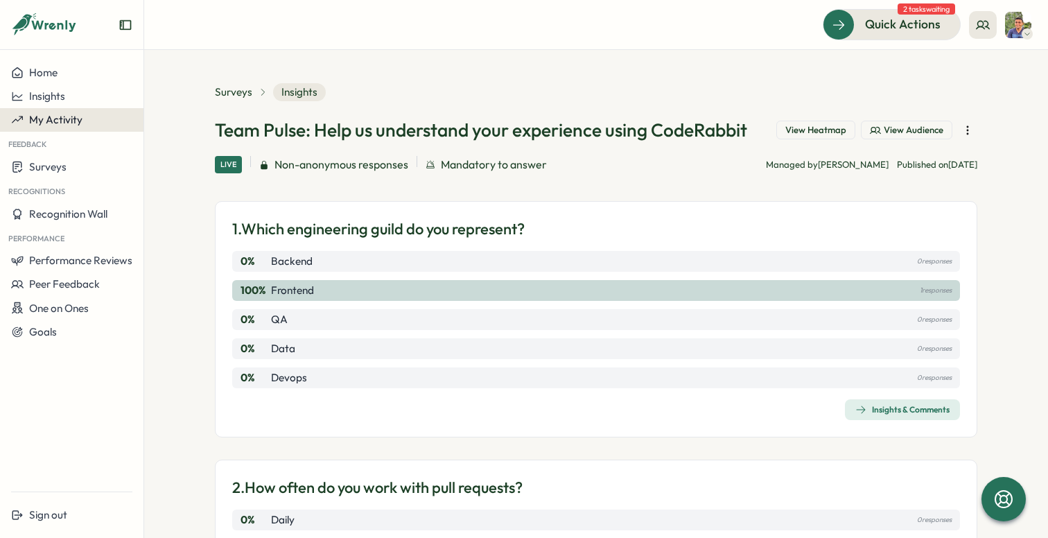
click at [69, 122] on span "My Activity" at bounding box center [55, 119] width 53 height 13
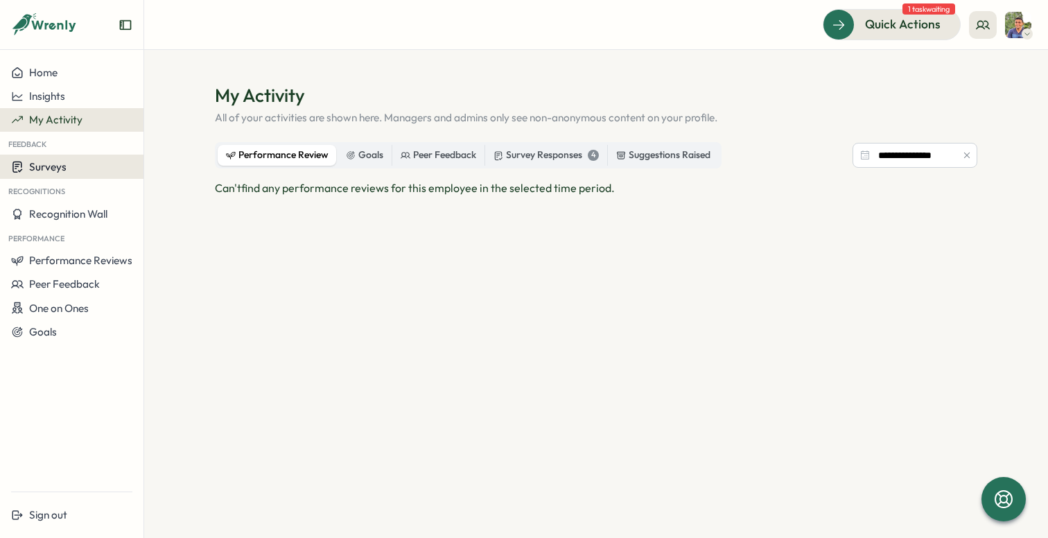
click at [81, 173] on button "Surveys" at bounding box center [72, 167] width 144 height 24
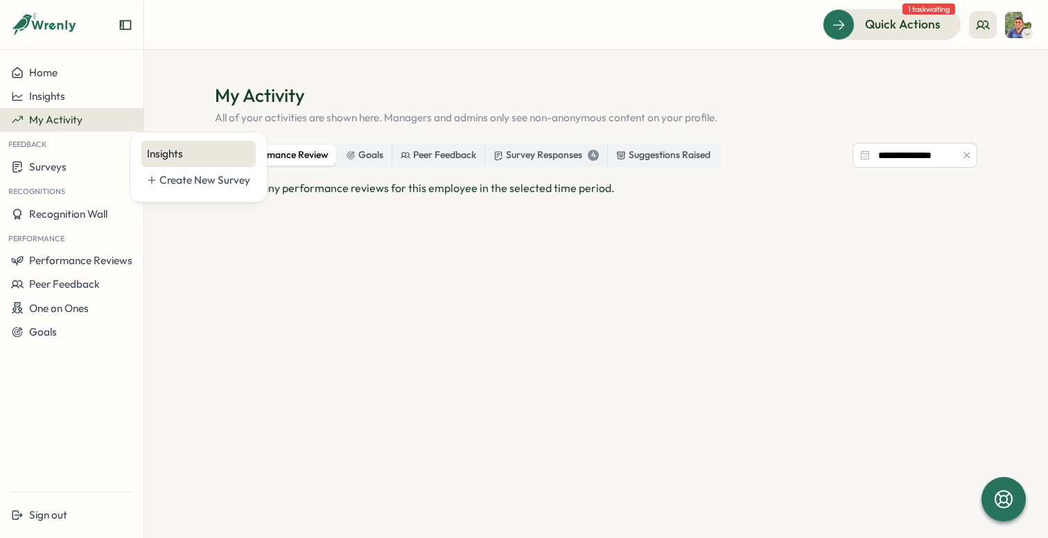
click at [216, 149] on div "Insights" at bounding box center [198, 153] width 103 height 15
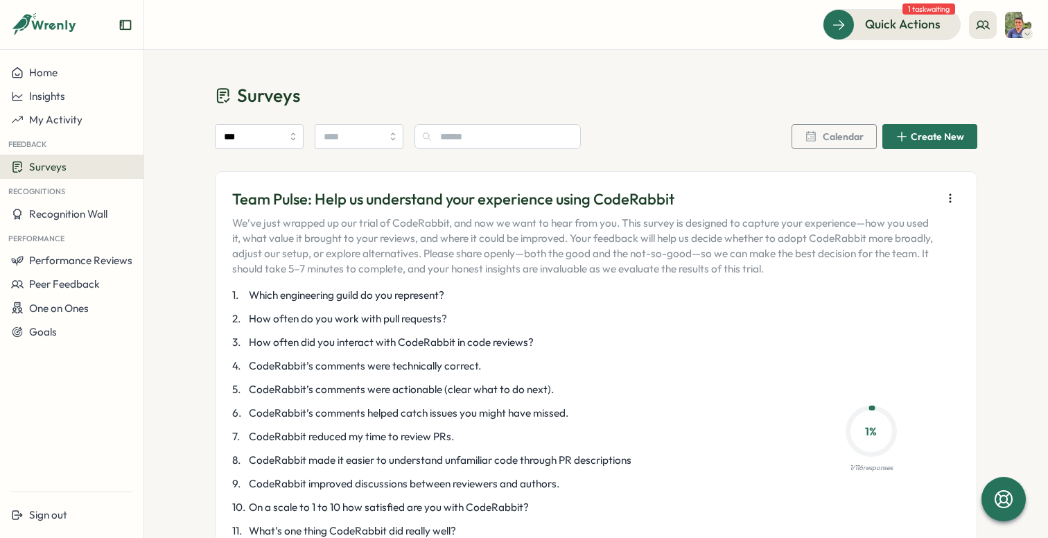
click at [945, 194] on icon "button" at bounding box center [951, 198] width 14 height 14
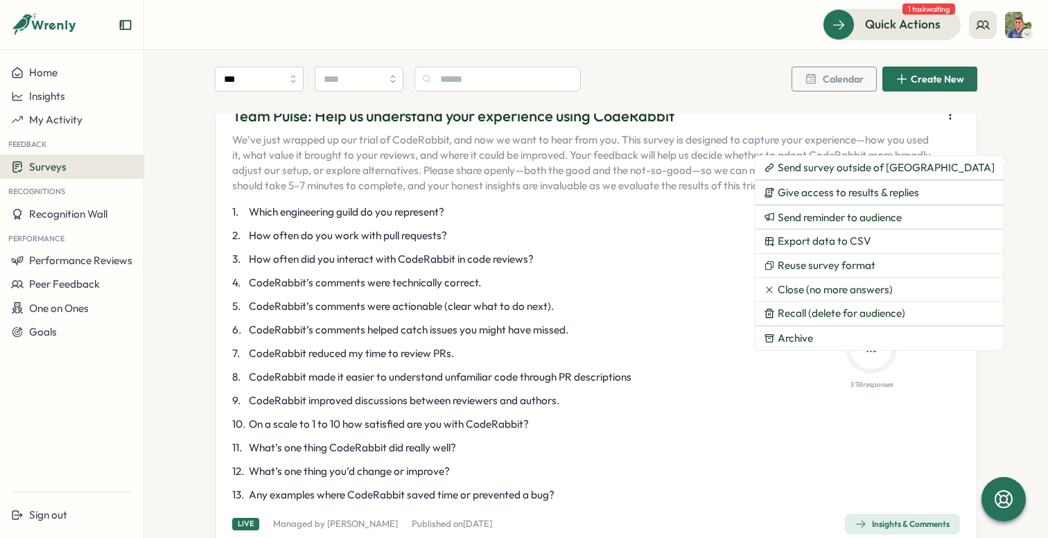
scroll to position [27, 0]
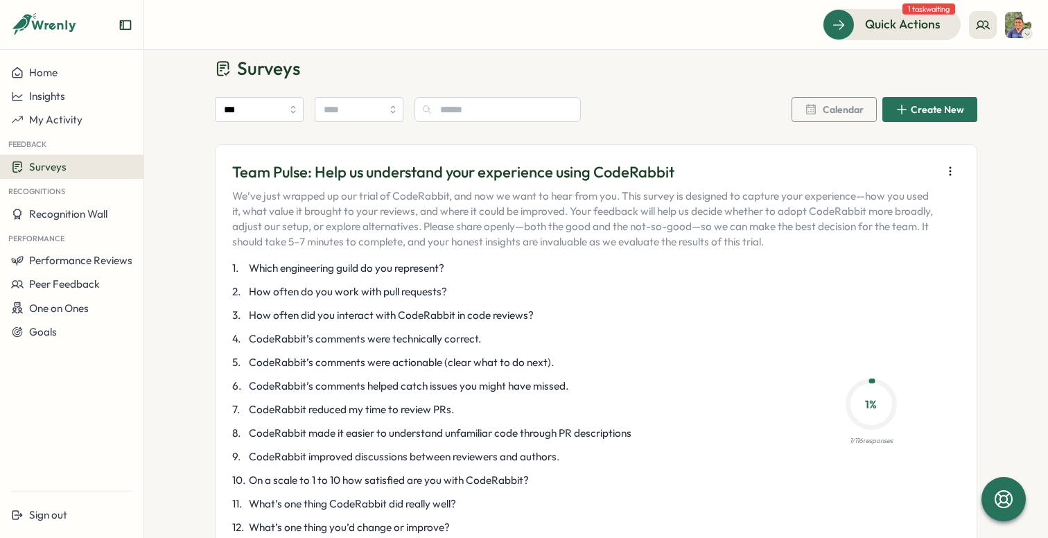
click at [653, 105] on div "*** Calendar Create New" at bounding box center [596, 109] width 763 height 25
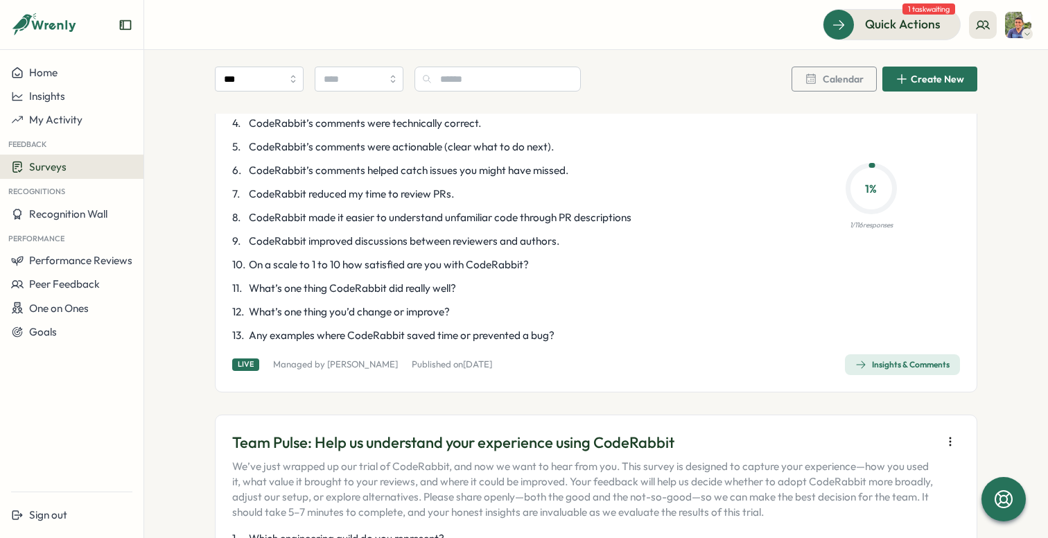
scroll to position [0, 0]
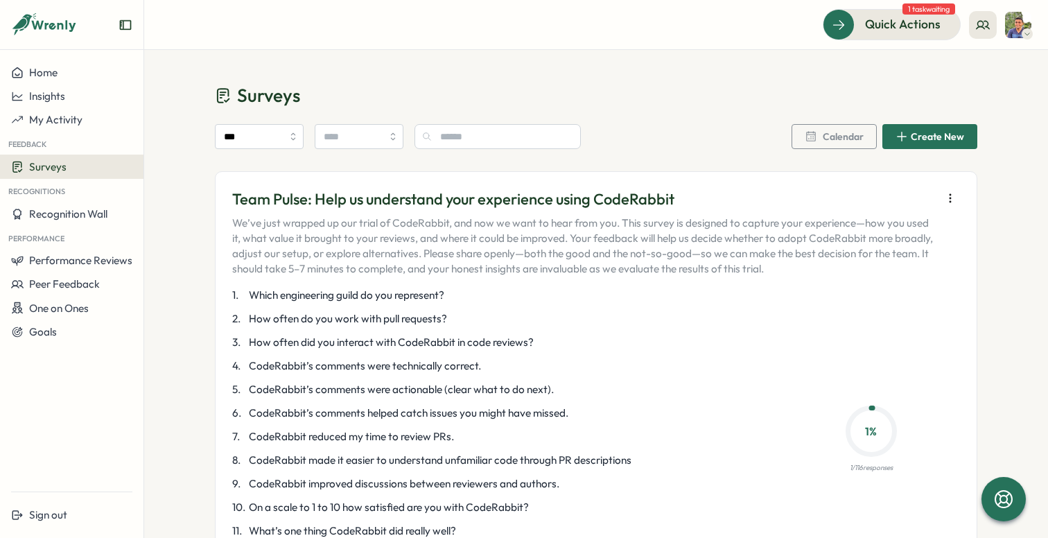
click at [944, 195] on icon "button" at bounding box center [951, 198] width 14 height 14
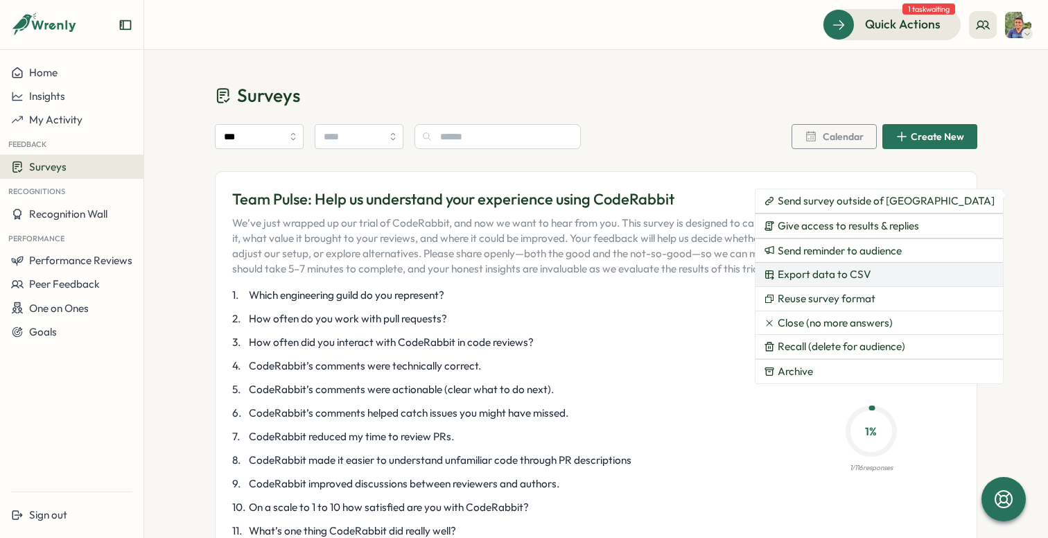
click at [867, 282] on button "Export data to CSV" at bounding box center [880, 275] width 248 height 24
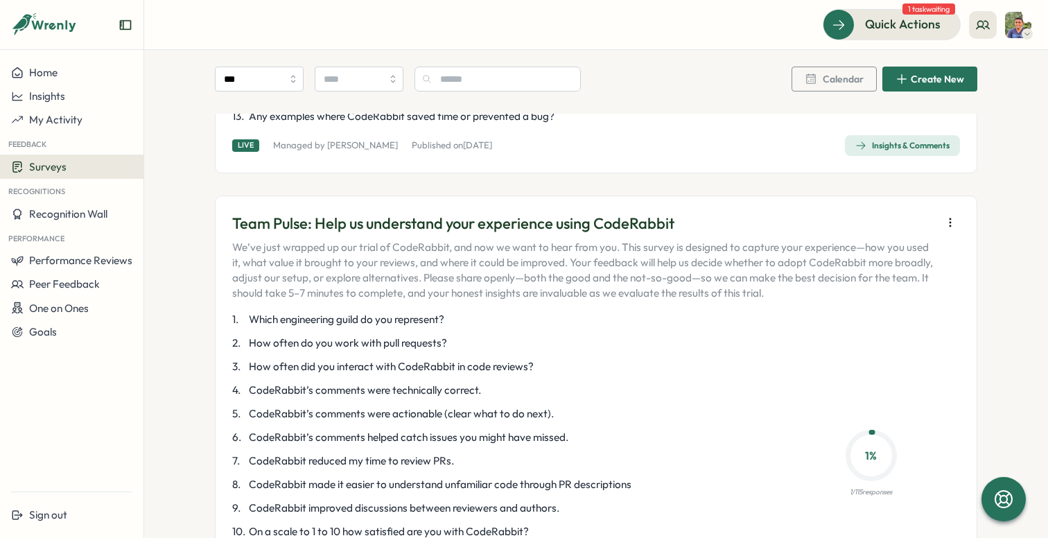
scroll to position [395, 0]
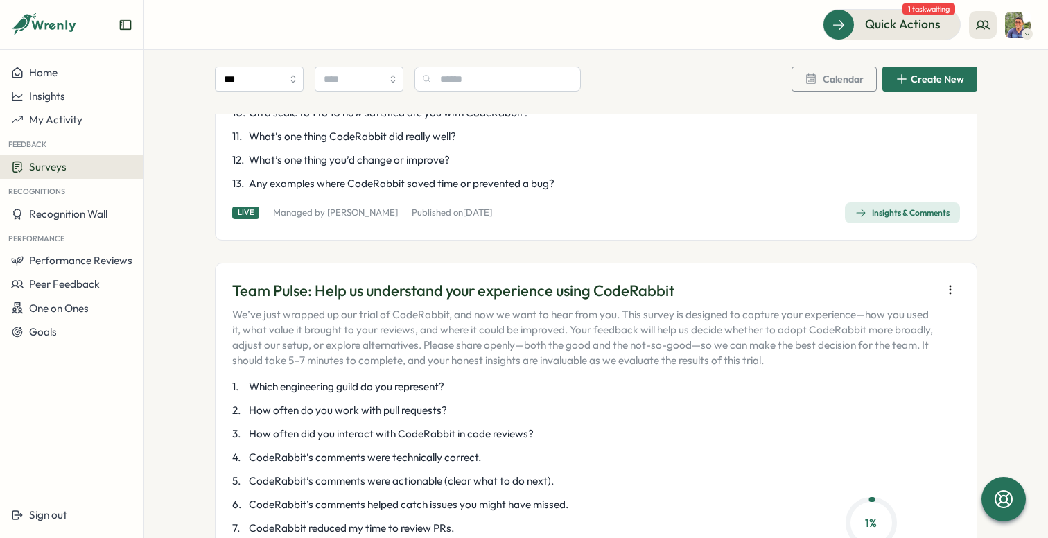
click at [953, 293] on icon "button" at bounding box center [951, 290] width 14 height 14
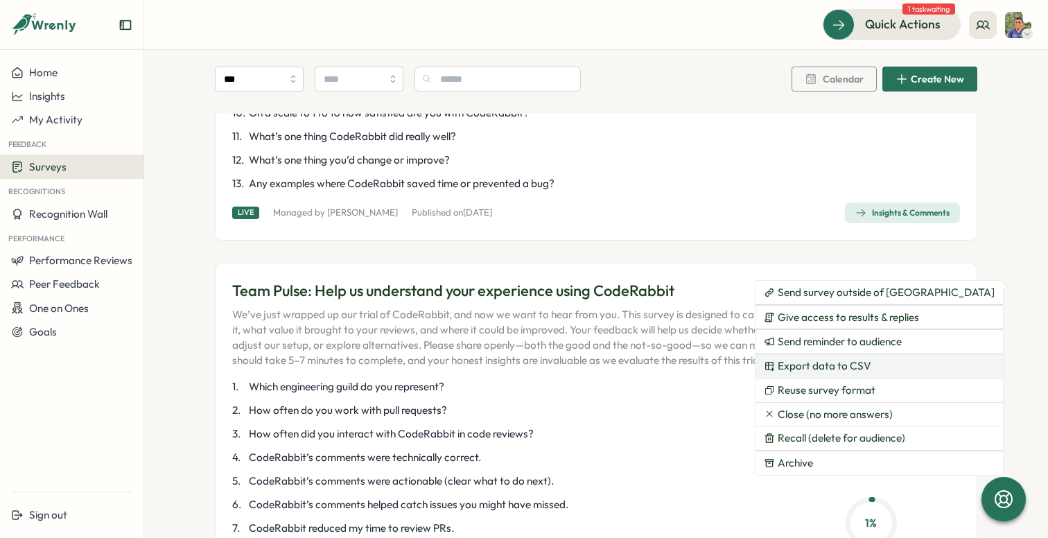
click at [864, 360] on span "Export data to CSV" at bounding box center [825, 366] width 94 height 12
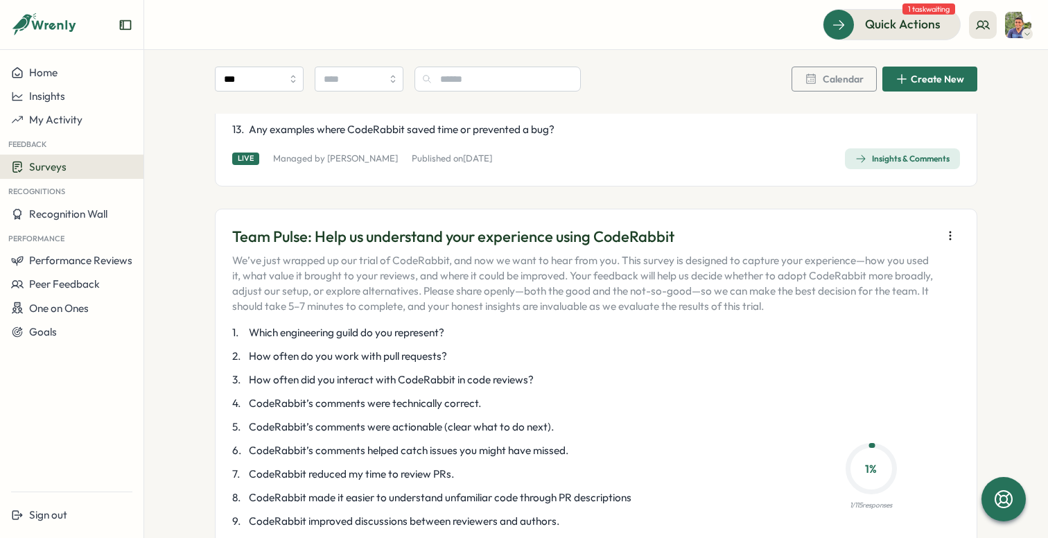
scroll to position [616, 0]
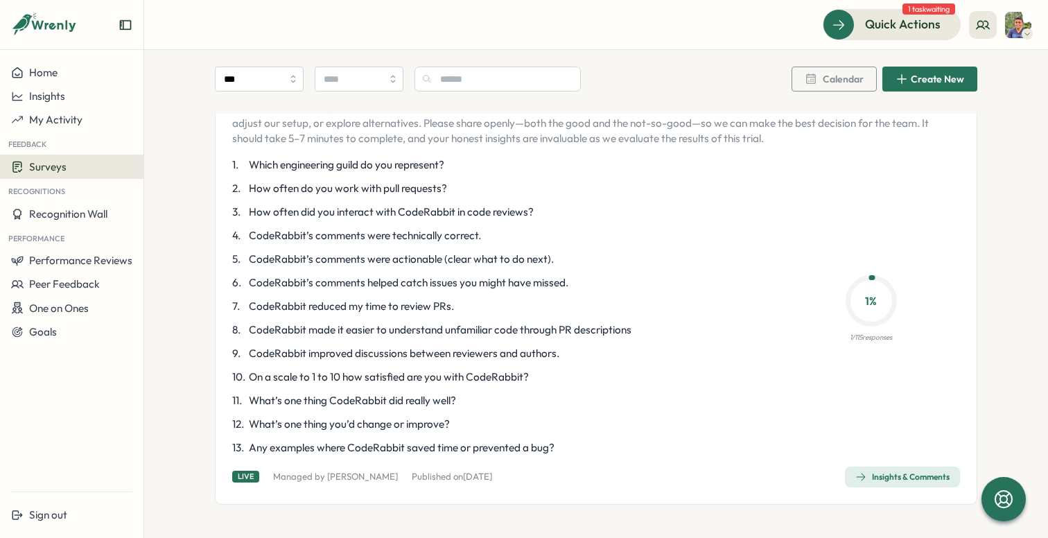
click at [885, 470] on span "Insights & Comments" at bounding box center [903, 476] width 94 height 19
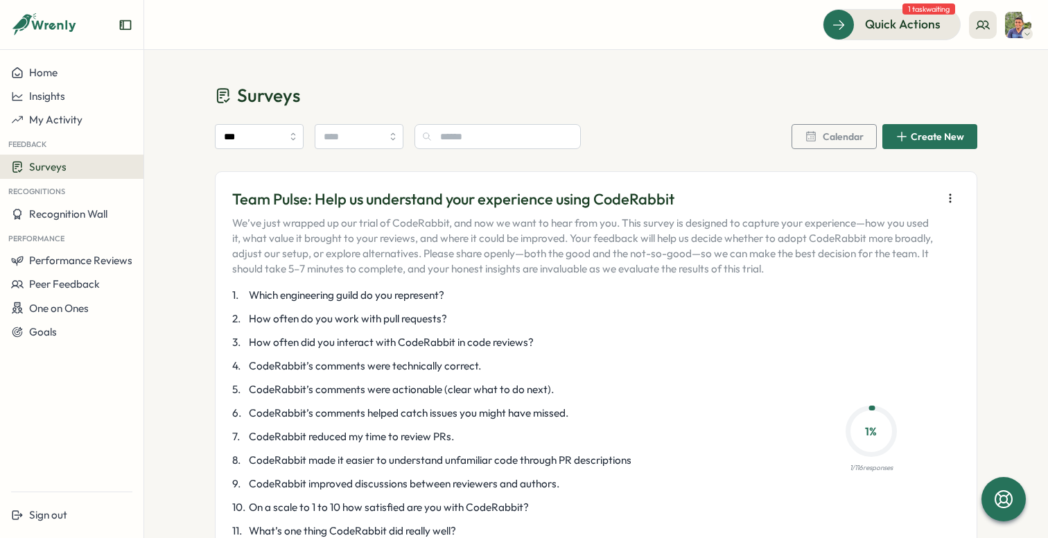
click at [946, 191] on icon "button" at bounding box center [951, 198] width 14 height 14
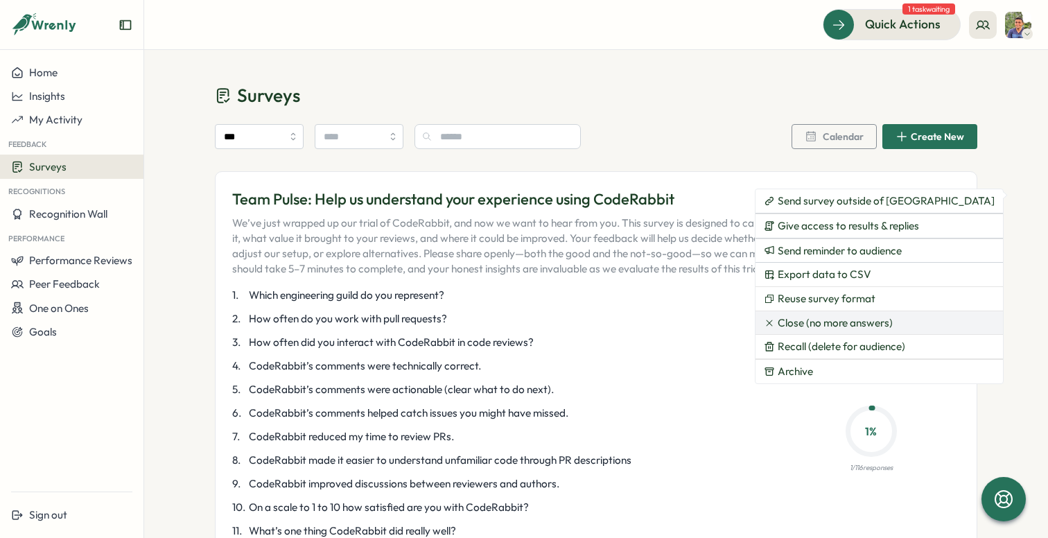
click at [843, 329] on span "Close (no more answers)" at bounding box center [835, 323] width 115 height 12
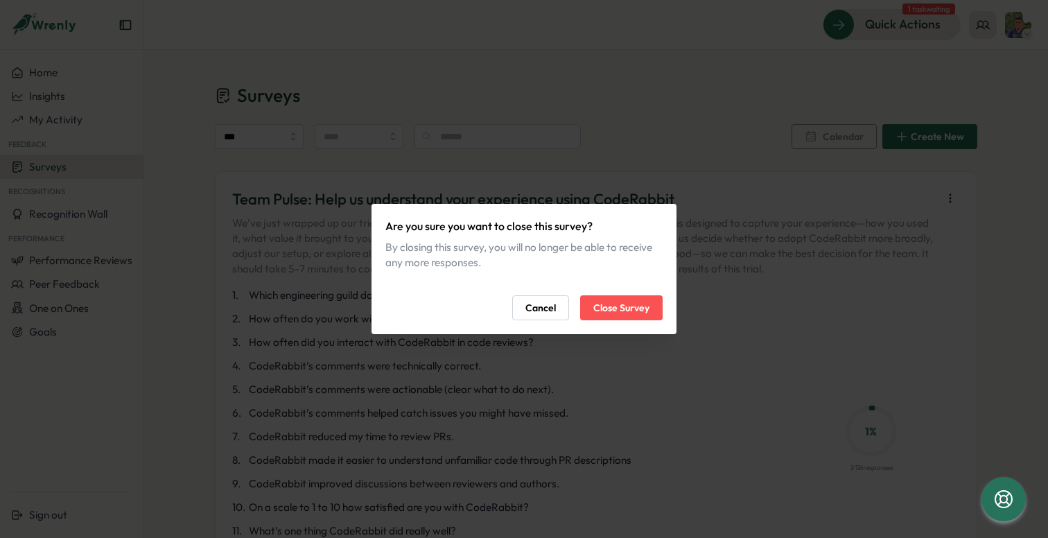
click at [617, 300] on span "Close Survey" at bounding box center [622, 308] width 56 height 24
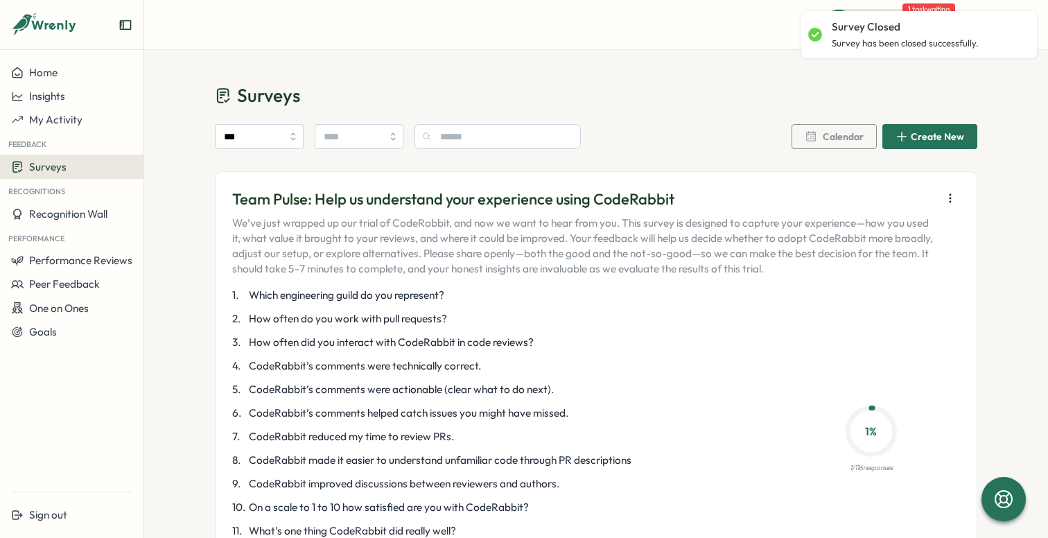
click at [950, 196] on icon "button" at bounding box center [950, 199] width 1 height 8
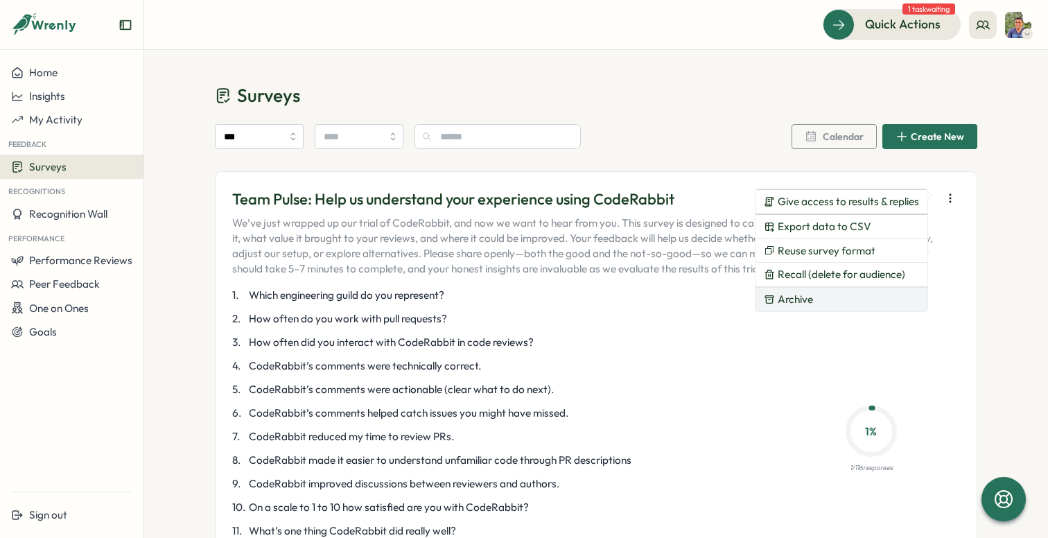
click at [856, 293] on button "Archive" at bounding box center [842, 300] width 172 height 24
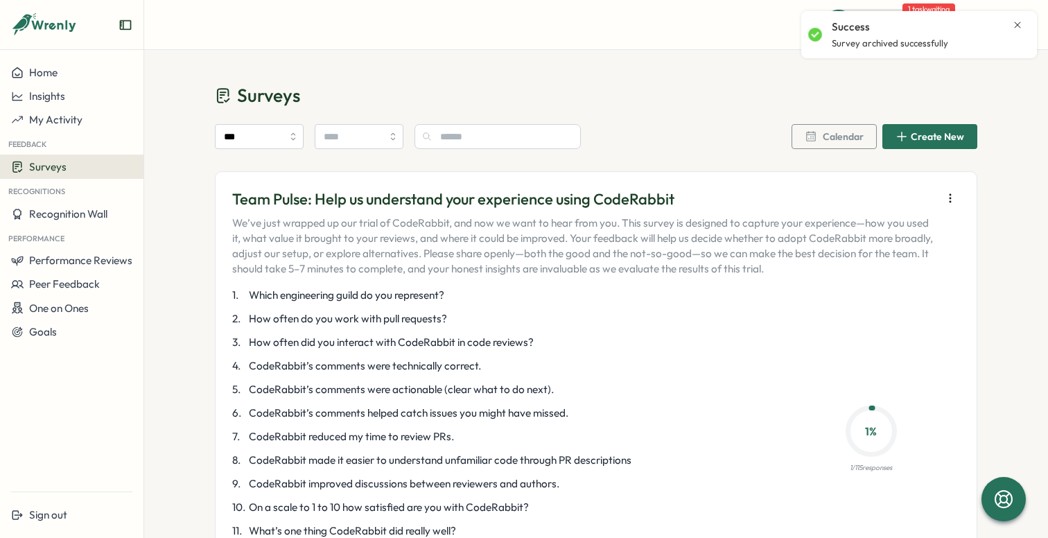
click at [944, 202] on icon "button" at bounding box center [951, 198] width 14 height 14
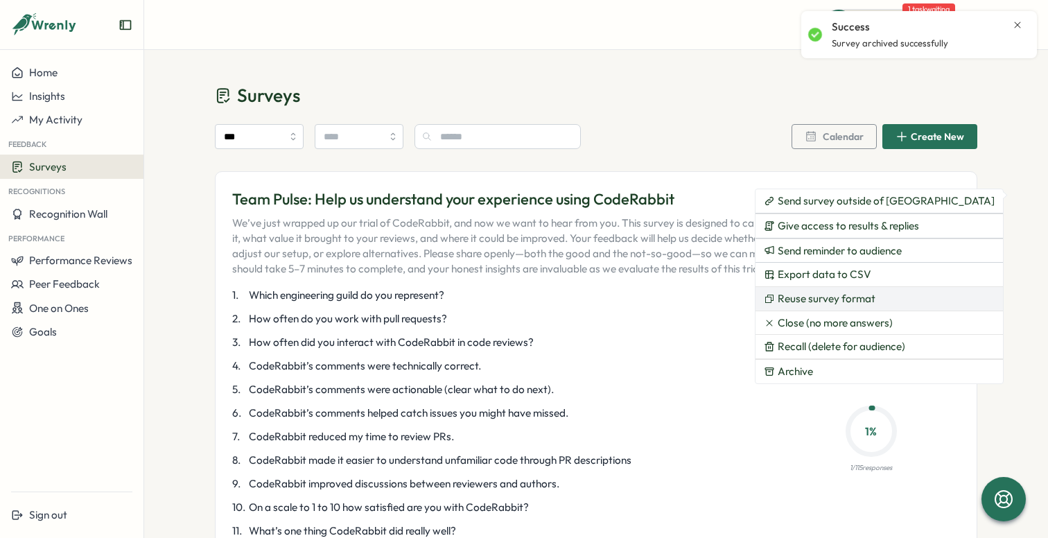
click at [850, 301] on span "Reuse survey format" at bounding box center [827, 299] width 98 height 12
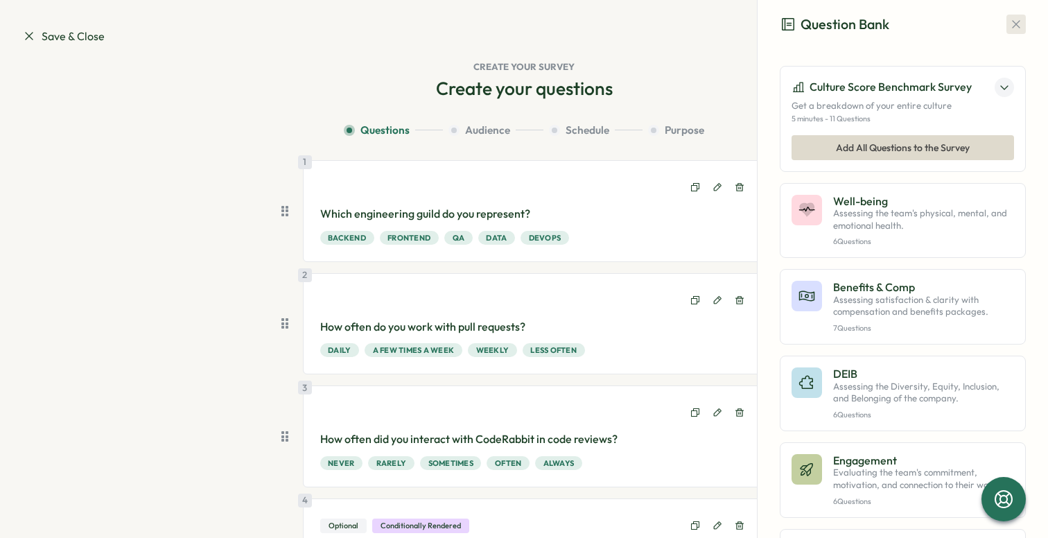
click at [1010, 23] on icon "button" at bounding box center [1017, 24] width 14 height 14
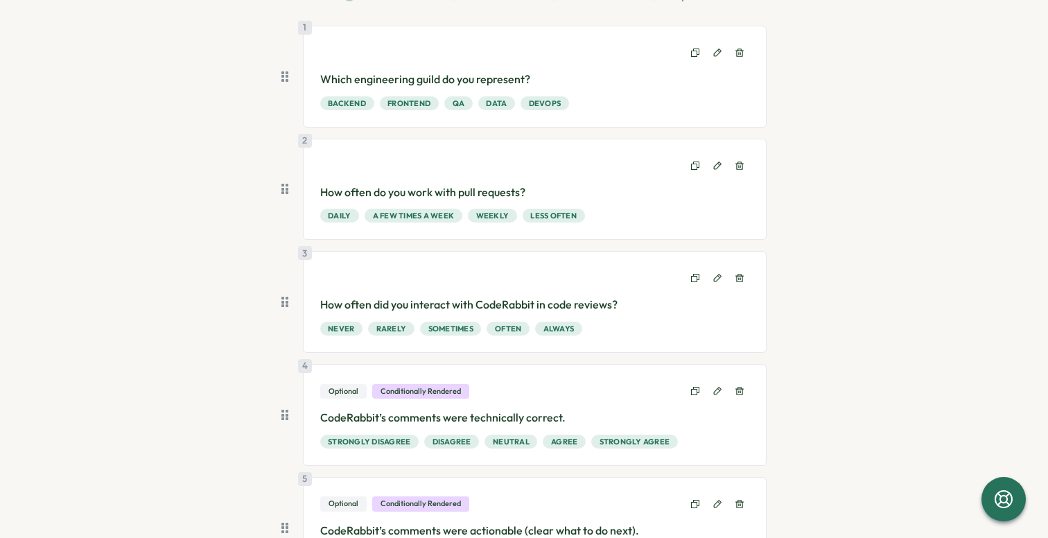
scroll to position [156, 0]
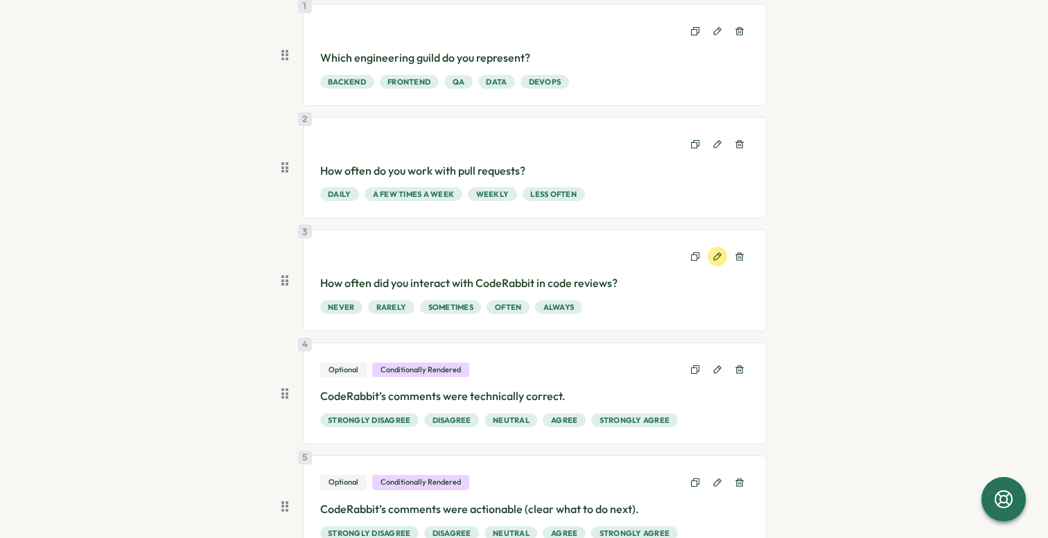
click at [714, 258] on icon at bounding box center [718, 257] width 10 height 10
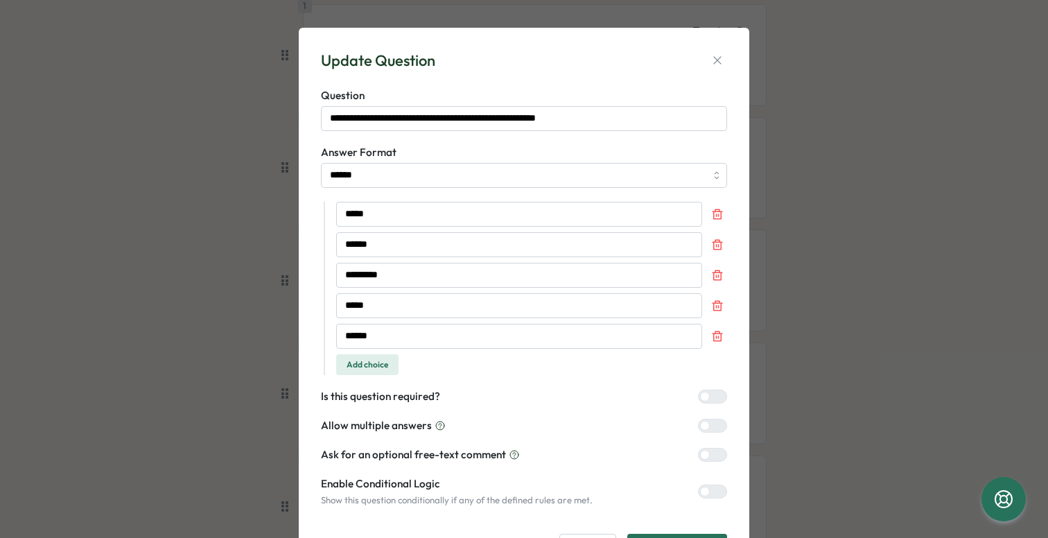
scroll to position [71, 0]
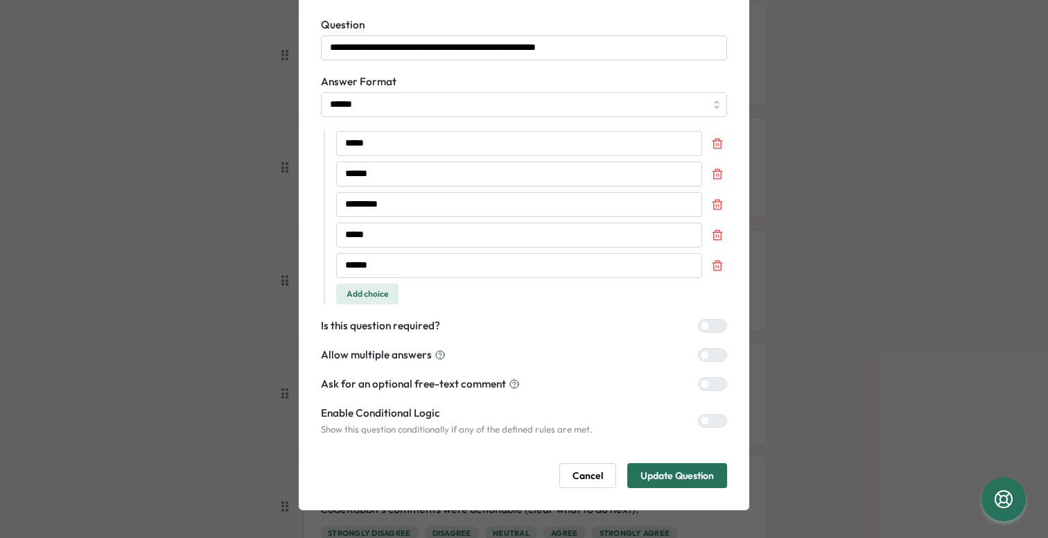
click at [593, 478] on span "Cancel" at bounding box center [588, 476] width 31 height 24
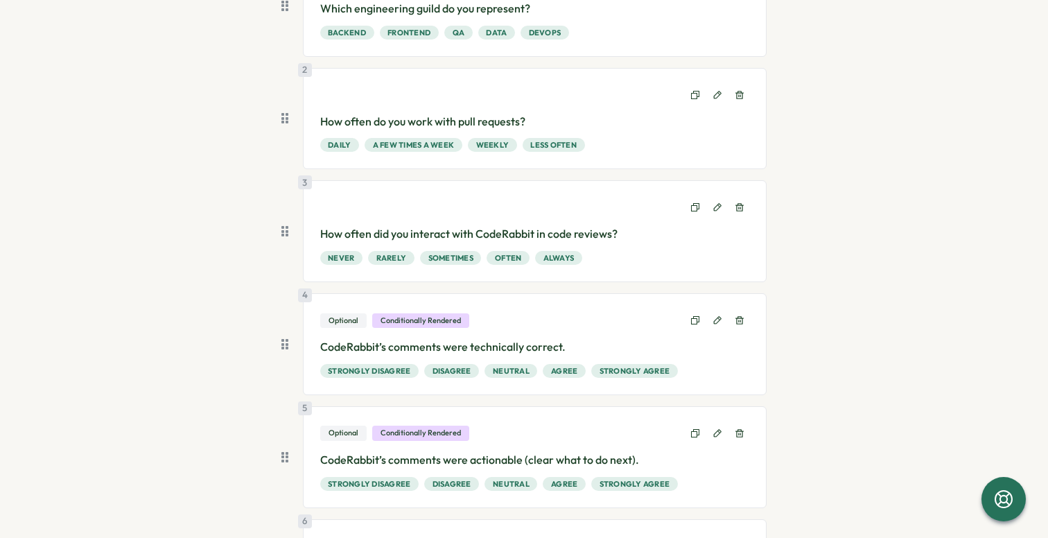
scroll to position [233, 0]
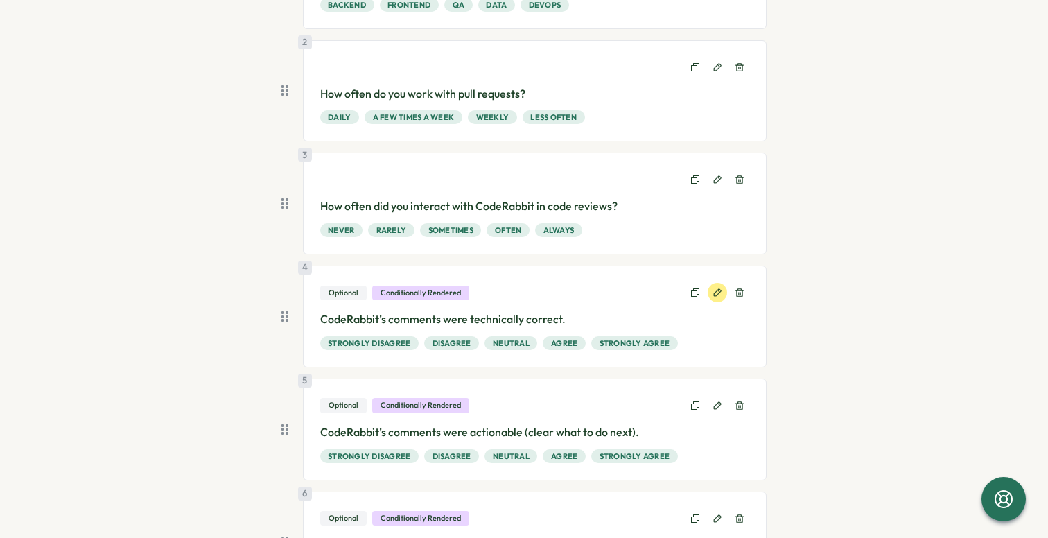
click at [714, 297] on icon at bounding box center [718, 293] width 10 height 10
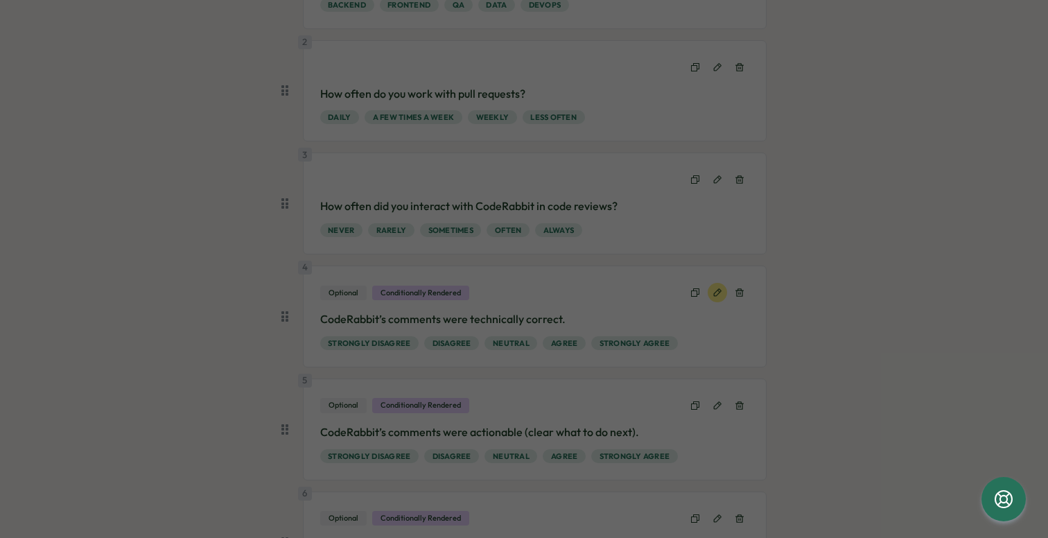
type input "******"
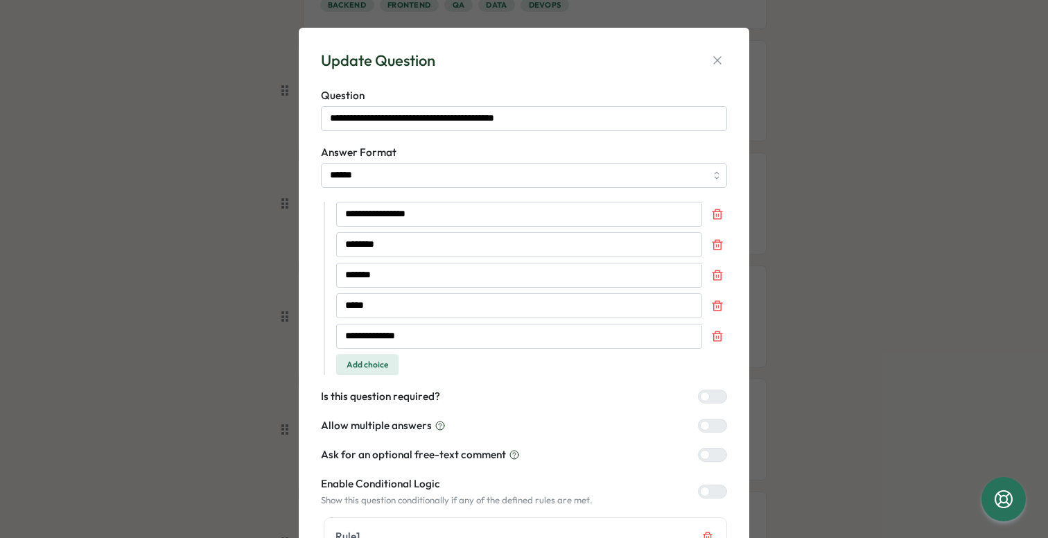
click at [363, 367] on span "Add choice" at bounding box center [368, 364] width 42 height 19
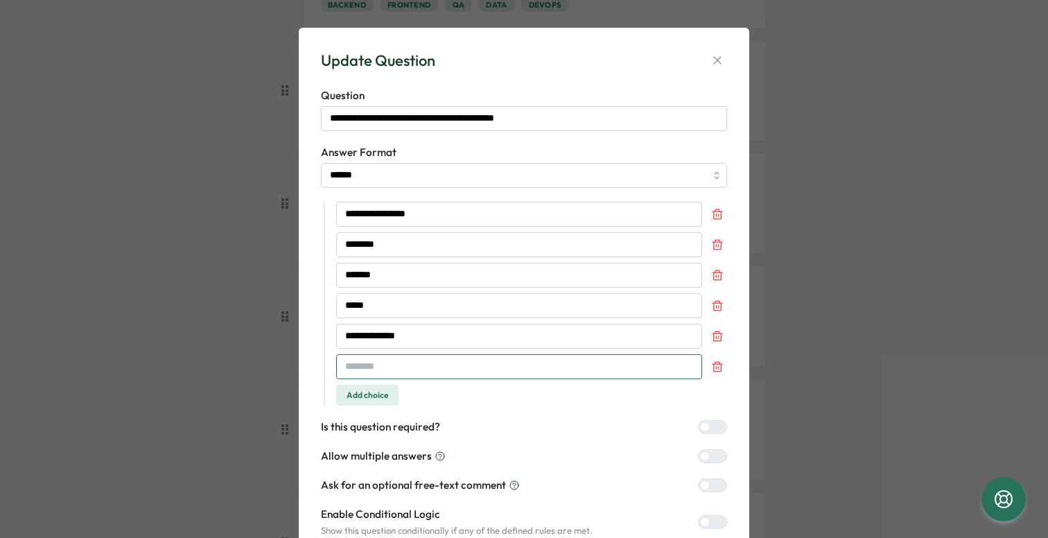
click at [363, 367] on input "text" at bounding box center [519, 366] width 366 height 25
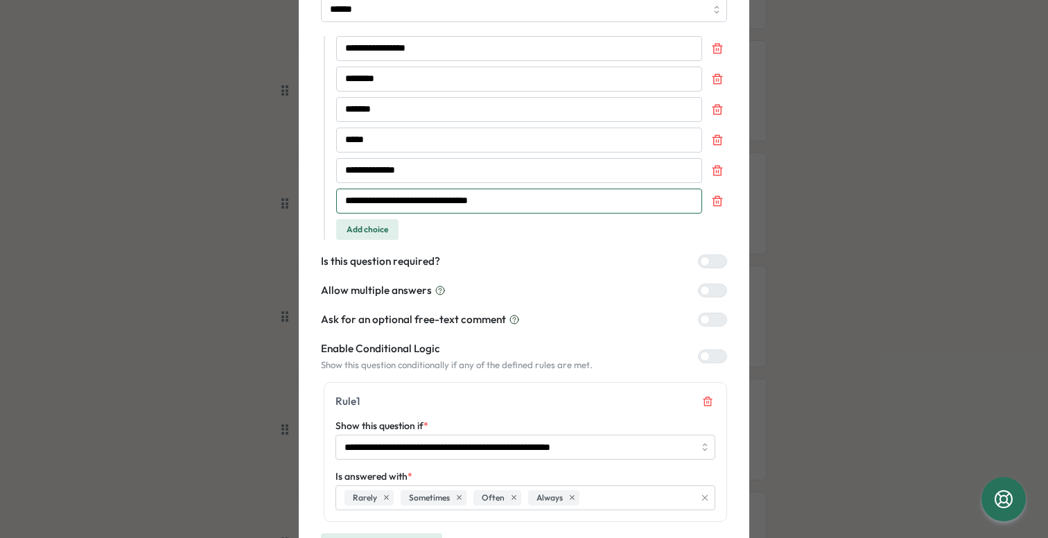
scroll to position [232, 0]
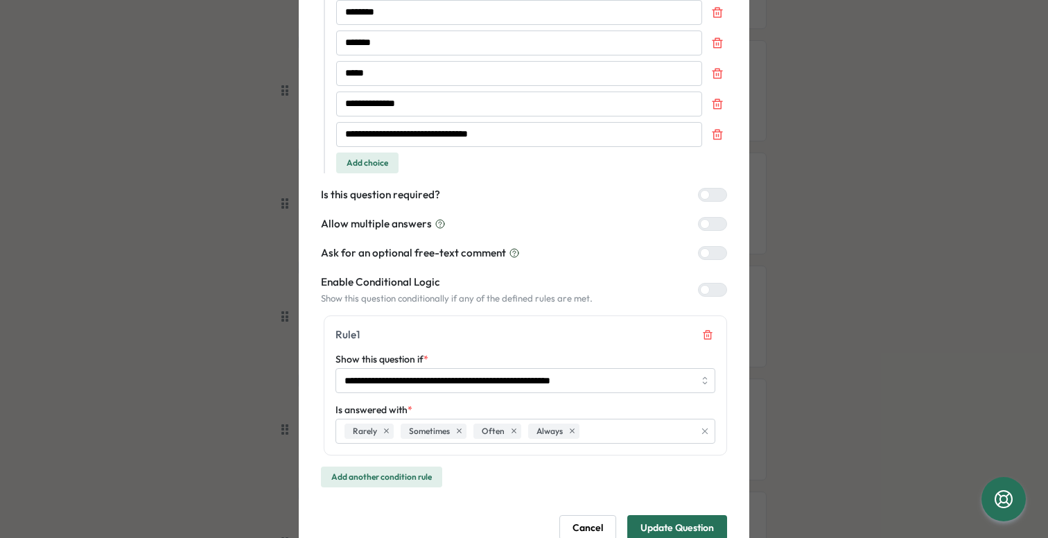
click at [710, 293] on div at bounding box center [718, 290] width 17 height 12
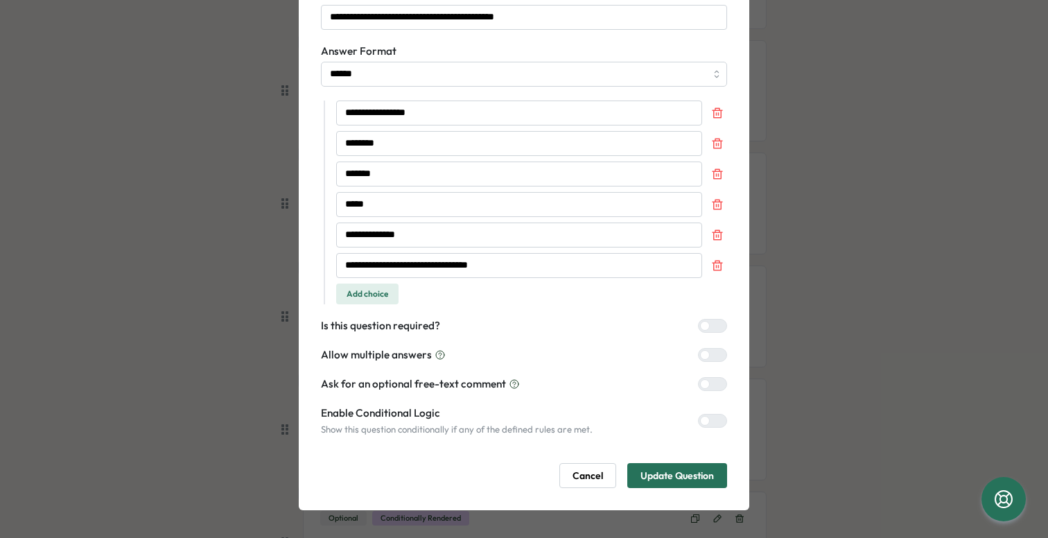
scroll to position [101, 0]
click at [530, 264] on input "**********" at bounding box center [519, 265] width 366 height 25
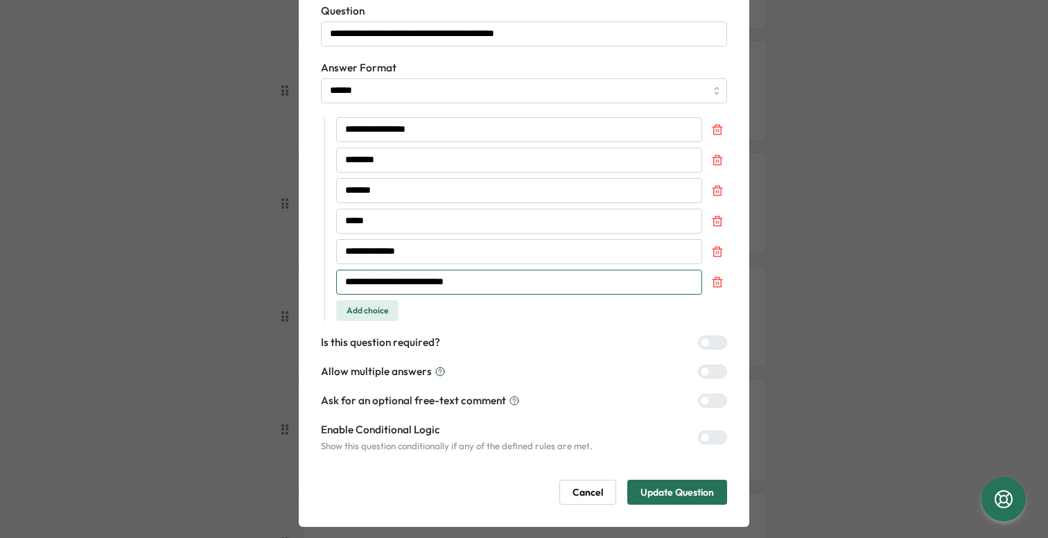
scroll to position [87, 0]
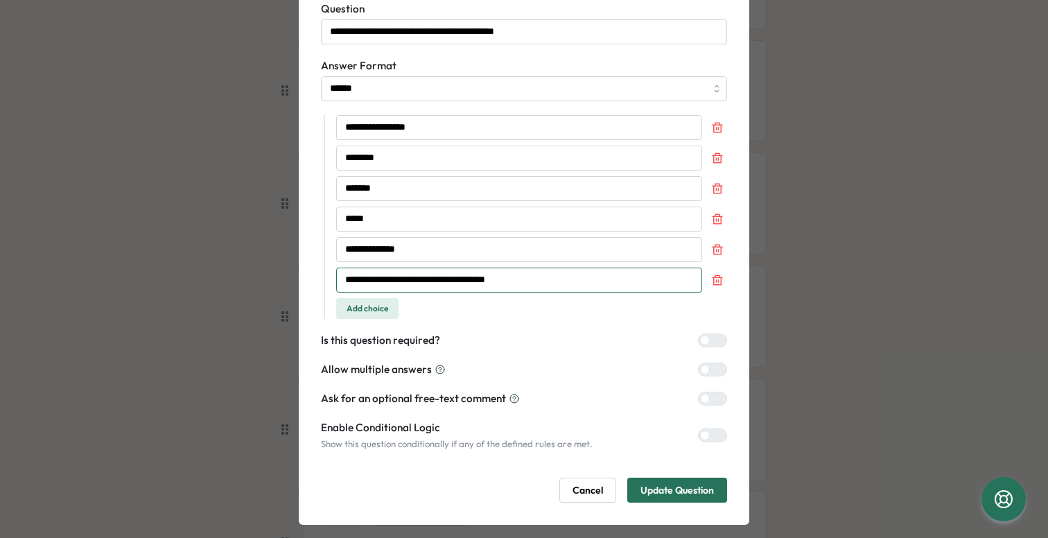
type input "**********"
click at [706, 335] on label at bounding box center [712, 341] width 29 height 14
click at [671, 492] on span "Update Question" at bounding box center [678, 490] width 74 height 24
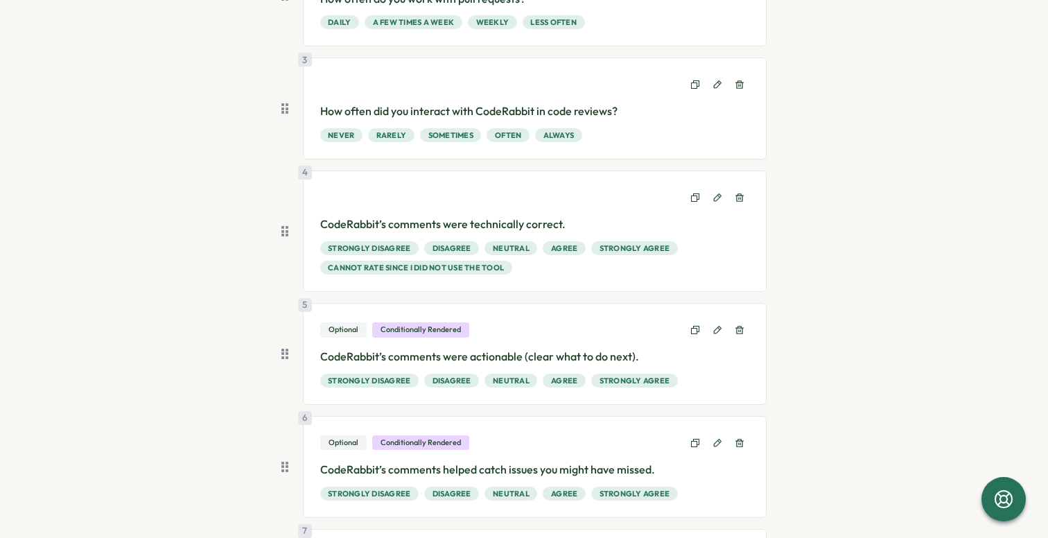
scroll to position [367, 0]
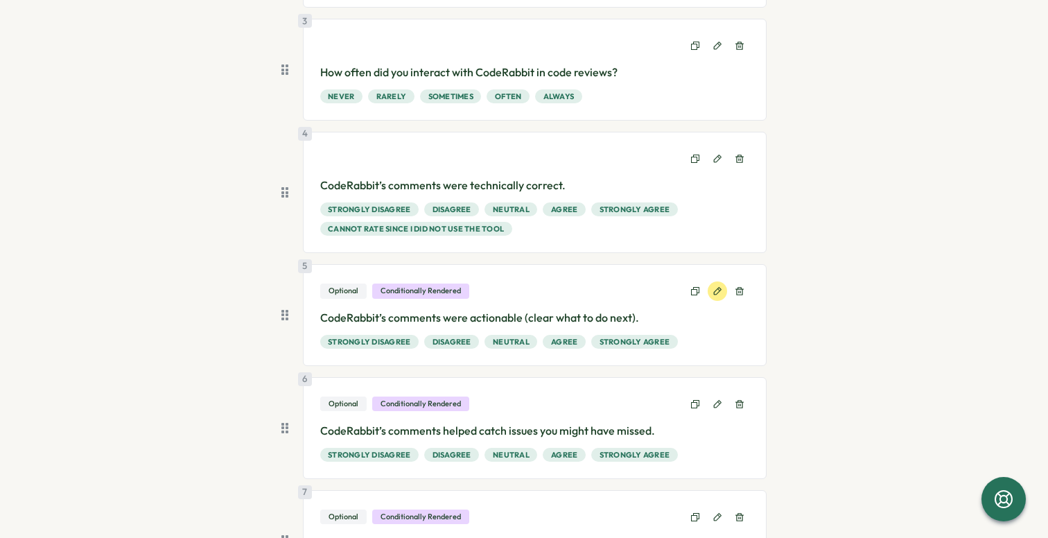
click at [713, 288] on icon at bounding box center [718, 291] width 10 height 10
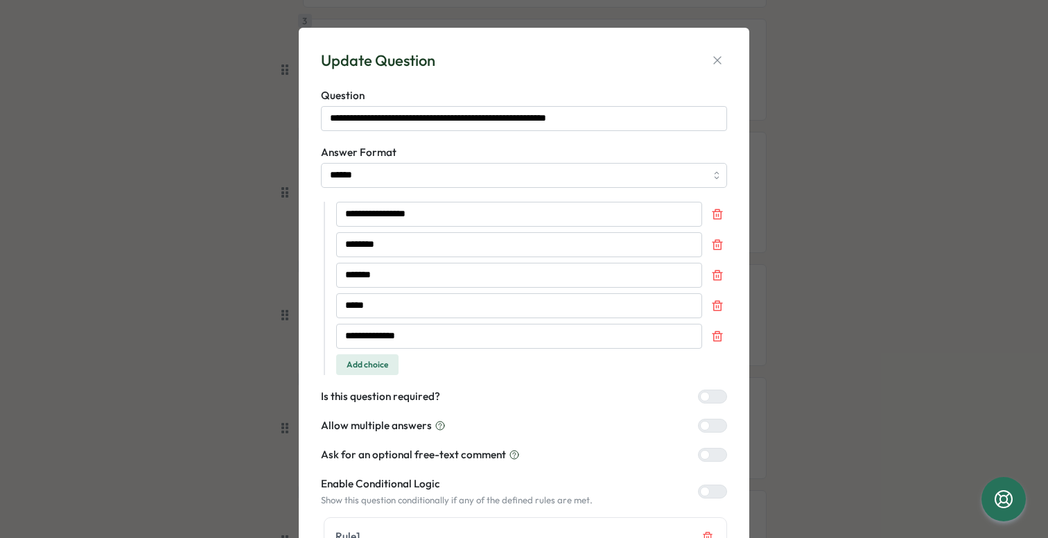
click at [373, 363] on span "Add choice" at bounding box center [368, 364] width 42 height 19
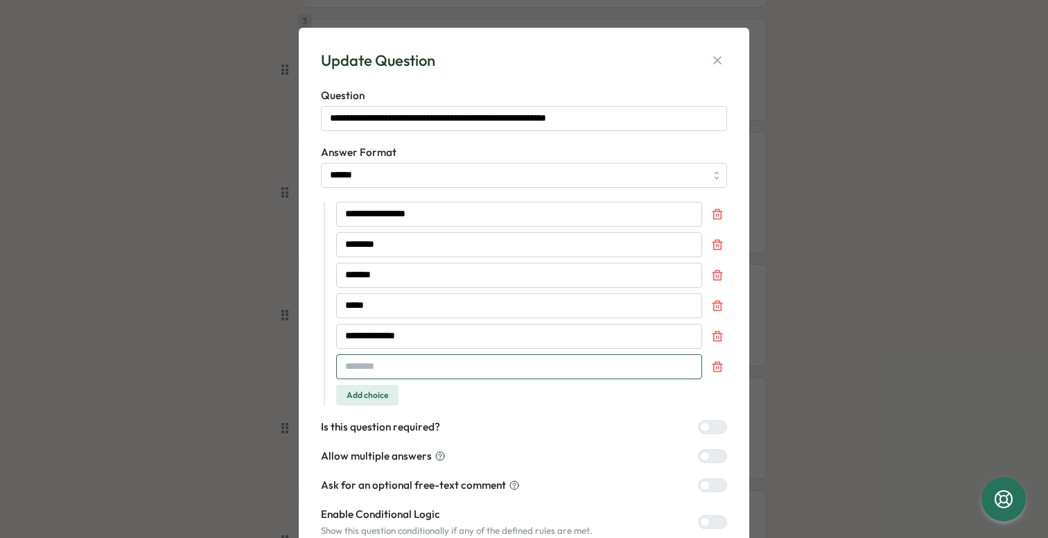
click at [373, 363] on input "text" at bounding box center [519, 366] width 366 height 25
paste input "**********"
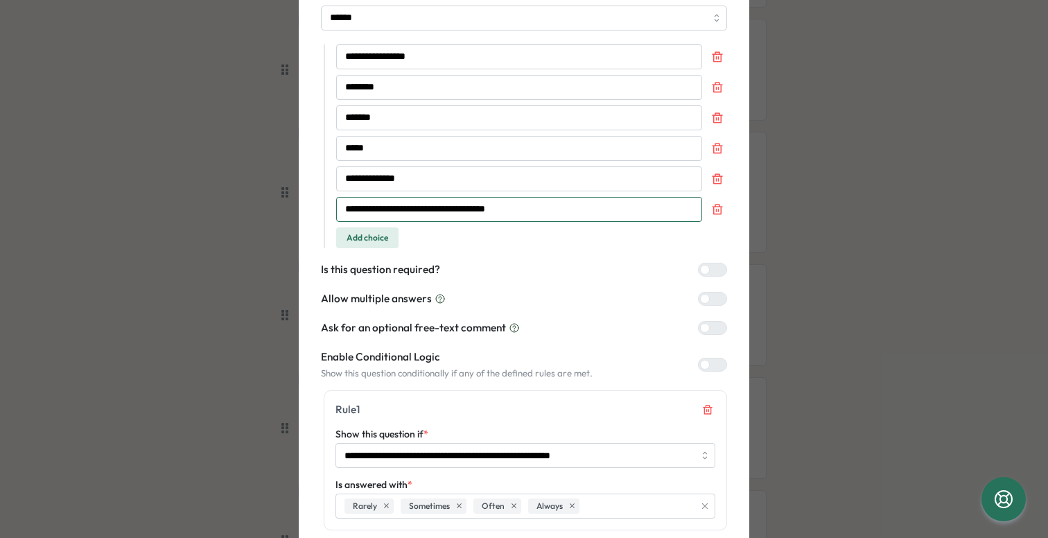
scroll to position [284, 0]
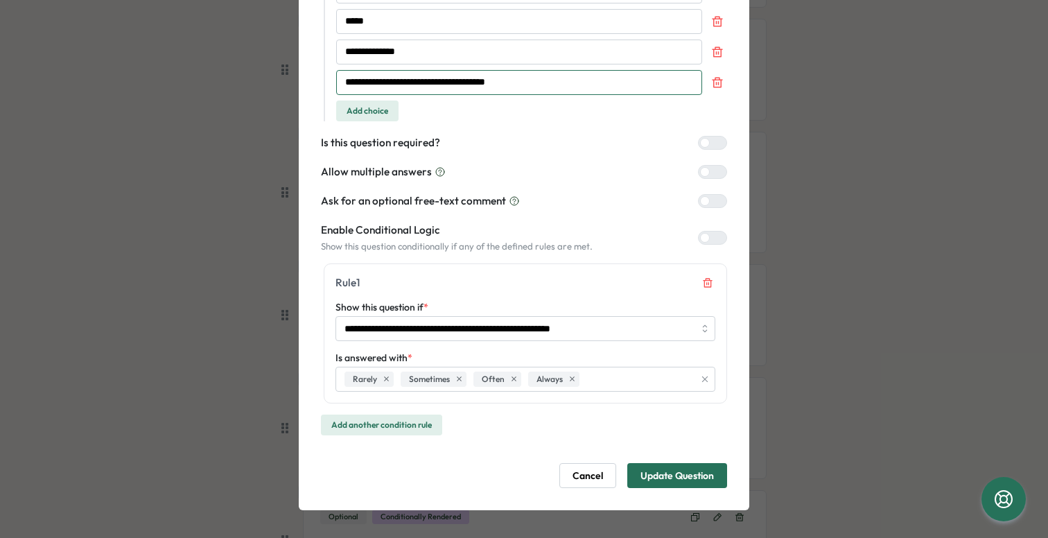
type input "**********"
click at [710, 234] on div at bounding box center [718, 238] width 17 height 12
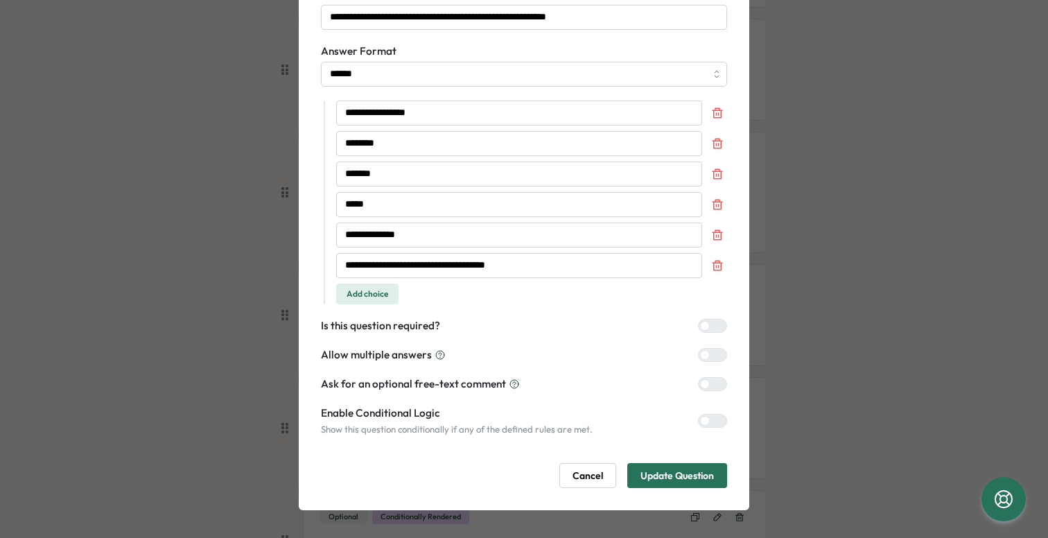
click at [702, 322] on div at bounding box center [705, 326] width 10 height 10
click at [669, 474] on span "Update Question" at bounding box center [678, 476] width 74 height 24
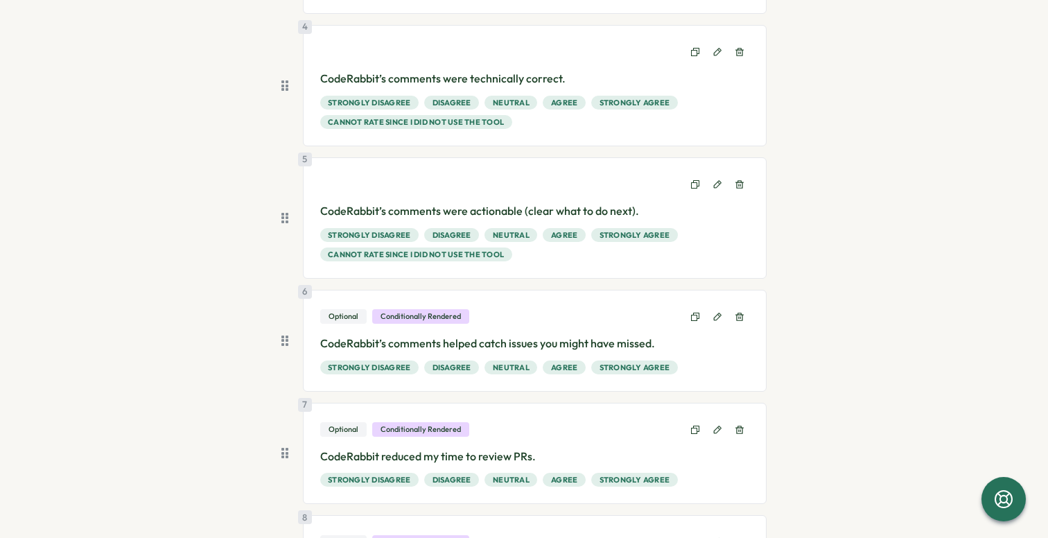
scroll to position [605, 0]
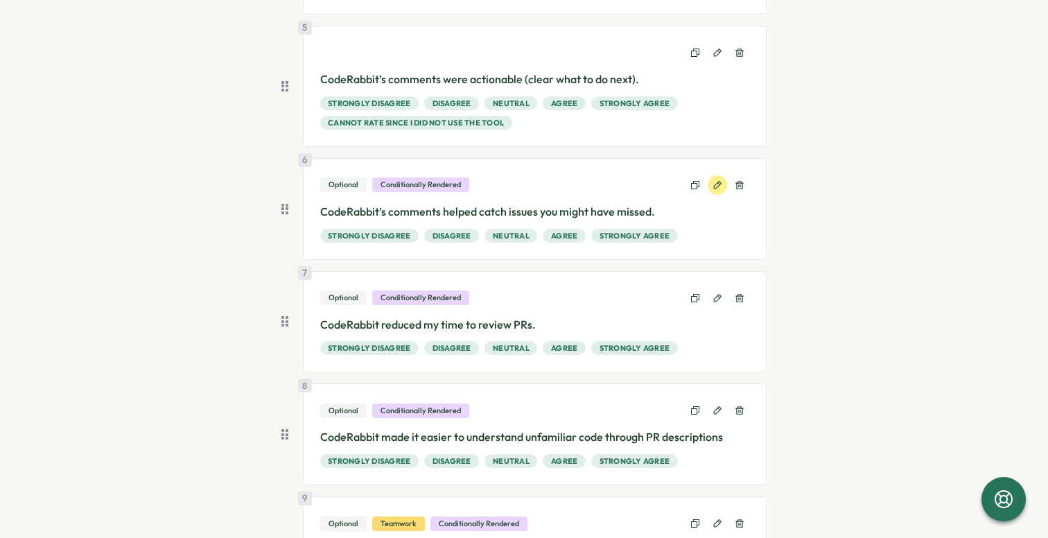
click at [717, 183] on icon at bounding box center [718, 185] width 8 height 8
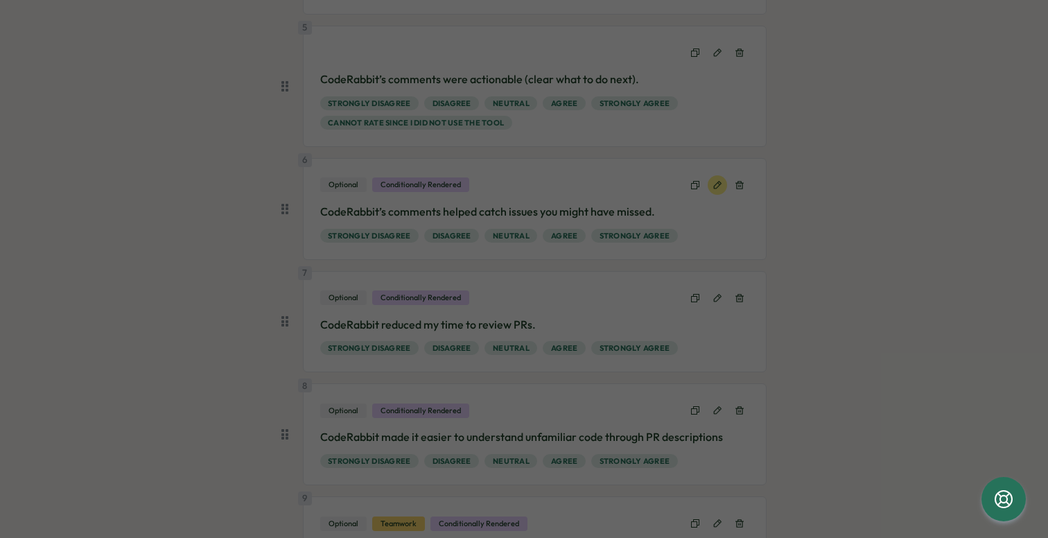
type input "******"
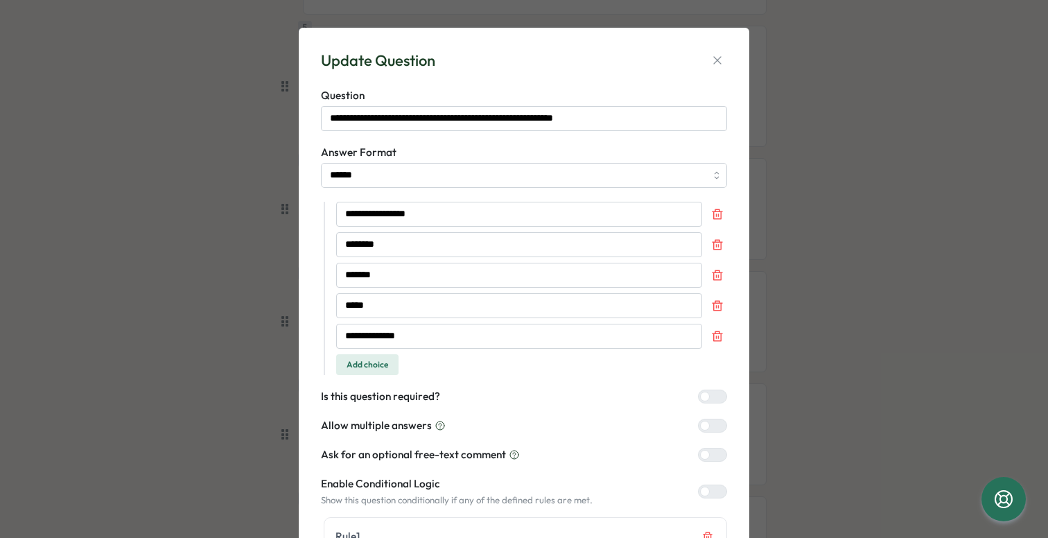
click at [376, 365] on span "Add choice" at bounding box center [368, 364] width 42 height 19
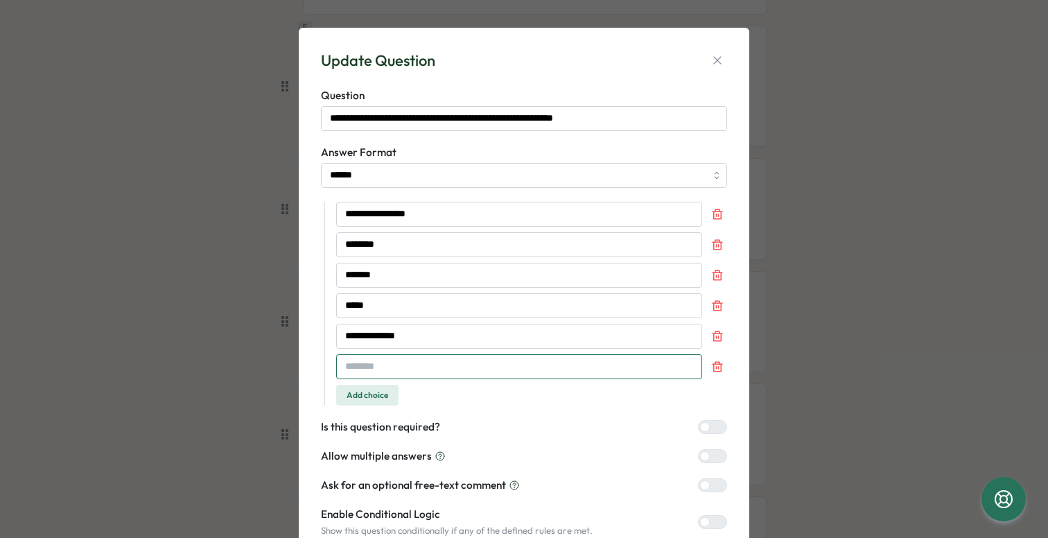
click at [394, 361] on input "text" at bounding box center [519, 366] width 366 height 25
paste input "**********"
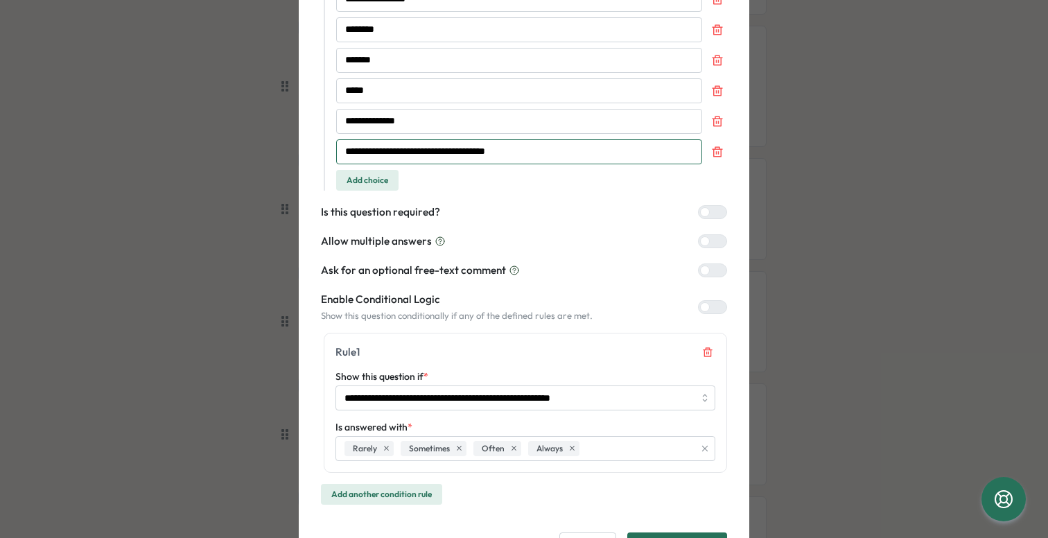
scroll to position [284, 0]
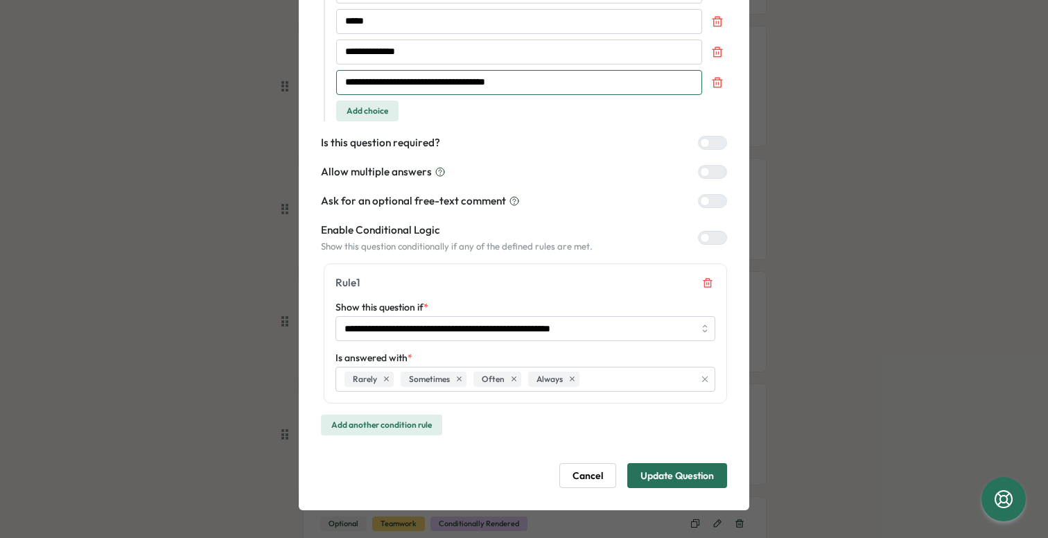
type input "**********"
click at [703, 280] on icon "Remove condition rule 1" at bounding box center [707, 283] width 9 height 9
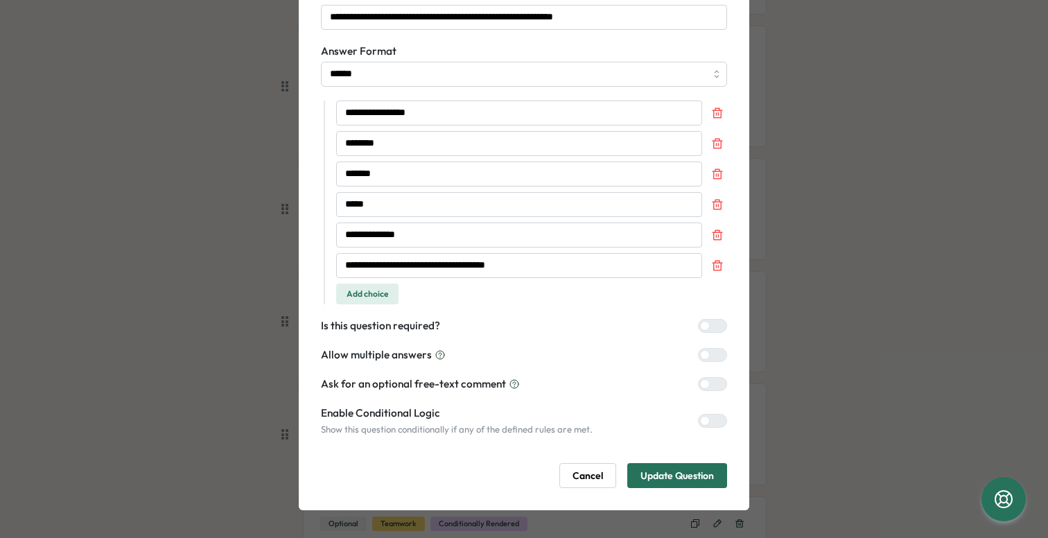
scroll to position [101, 0]
click at [703, 322] on div at bounding box center [705, 326] width 10 height 10
click at [671, 476] on span "Update Question" at bounding box center [678, 476] width 74 height 24
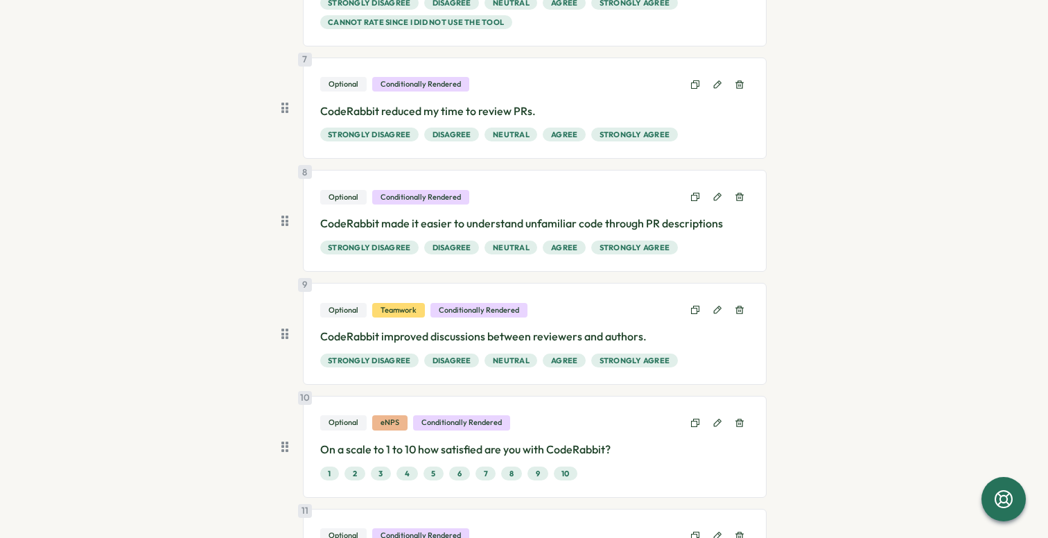
scroll to position [848, 0]
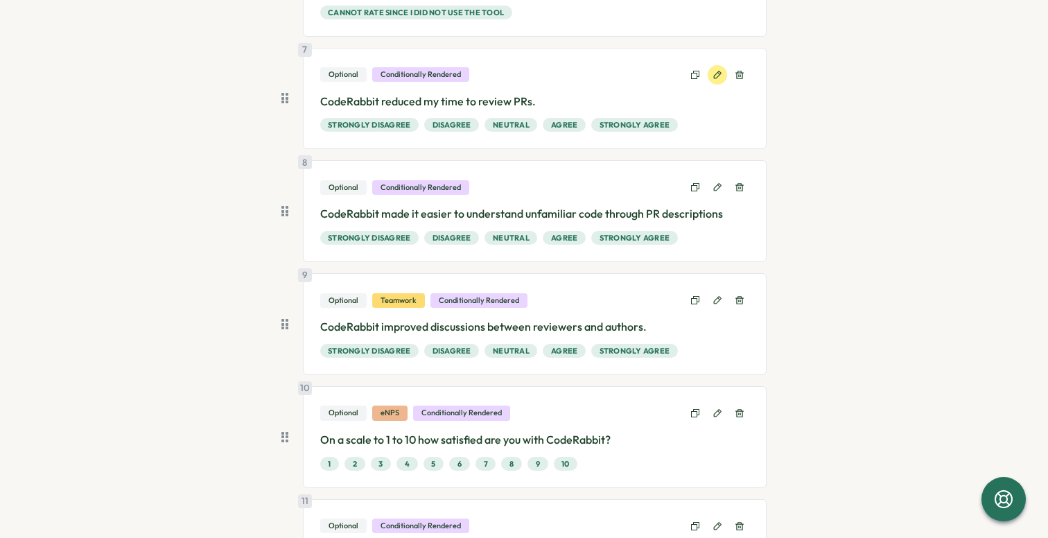
click at [711, 80] on button at bounding box center [717, 74] width 19 height 19
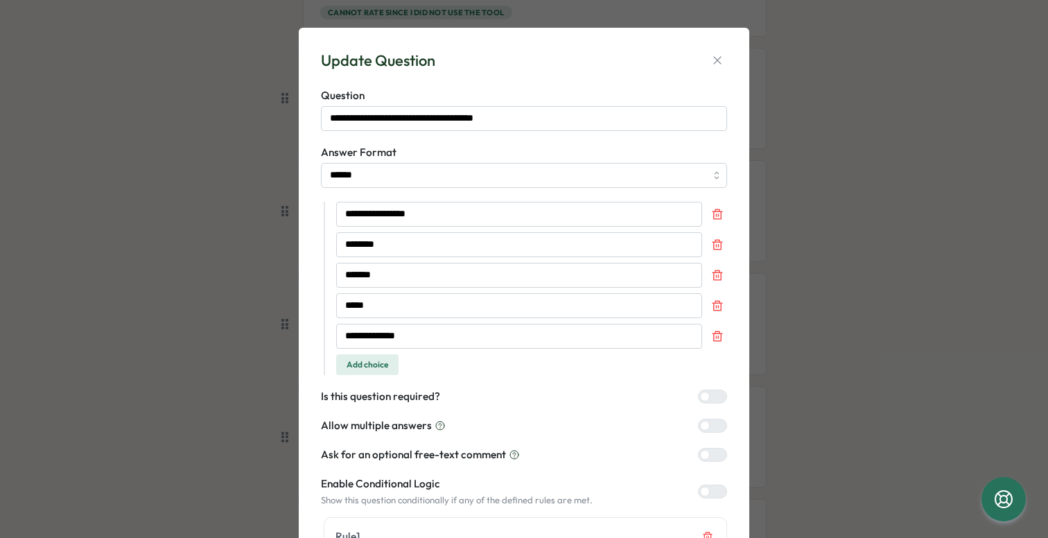
click at [360, 366] on span "Add choice" at bounding box center [368, 364] width 42 height 19
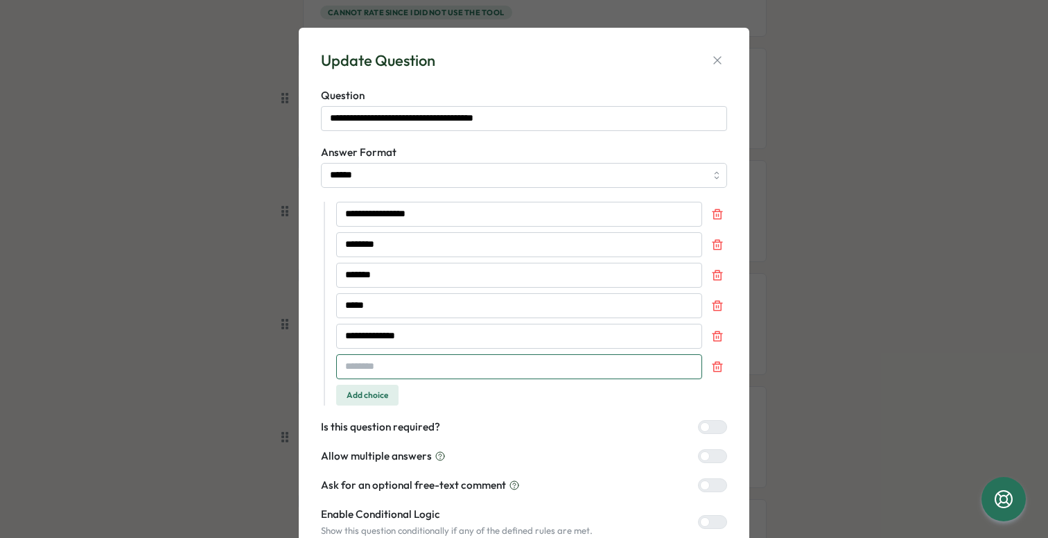
click at [387, 365] on input "text" at bounding box center [519, 366] width 366 height 25
paste input "**********"
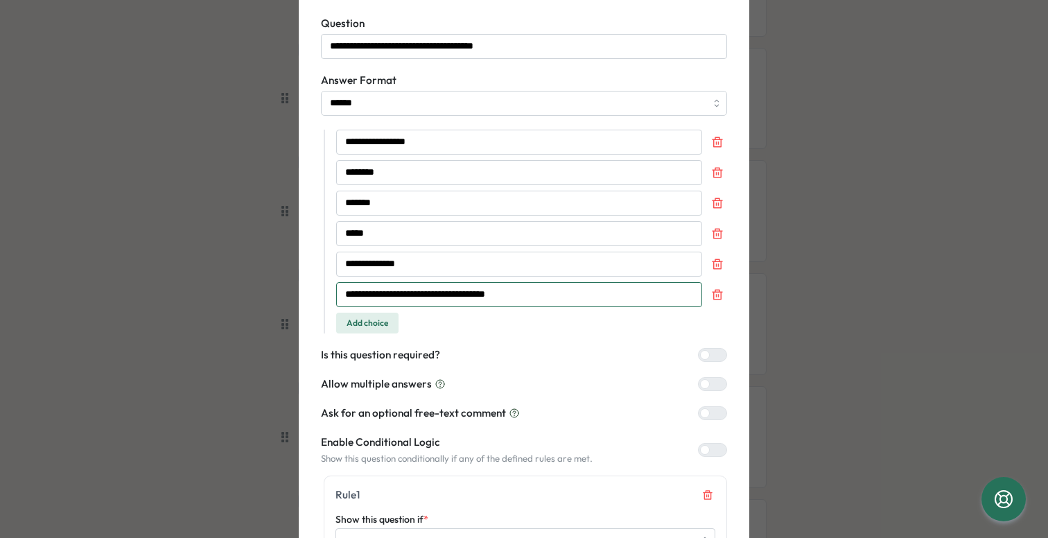
scroll to position [78, 0]
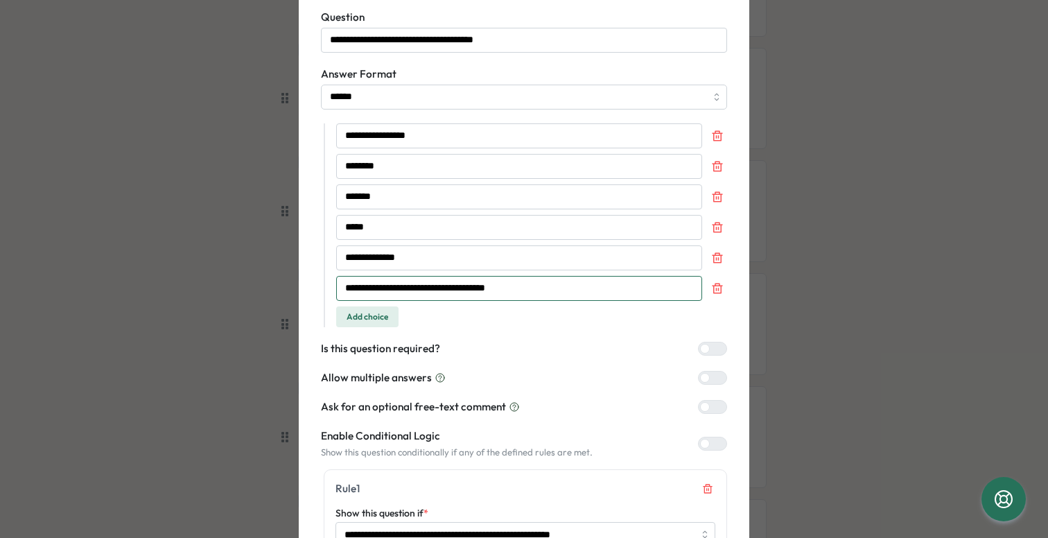
type input "**********"
click at [582, 328] on form "**********" at bounding box center [524, 352] width 406 height 684
click at [610, 291] on input "**********" at bounding box center [519, 288] width 366 height 25
drag, startPoint x: 322, startPoint y: 285, endPoint x: 325, endPoint y: 171, distance: 113.8
click at [325, 171] on div "**********" at bounding box center [526, 225] width 404 height 204
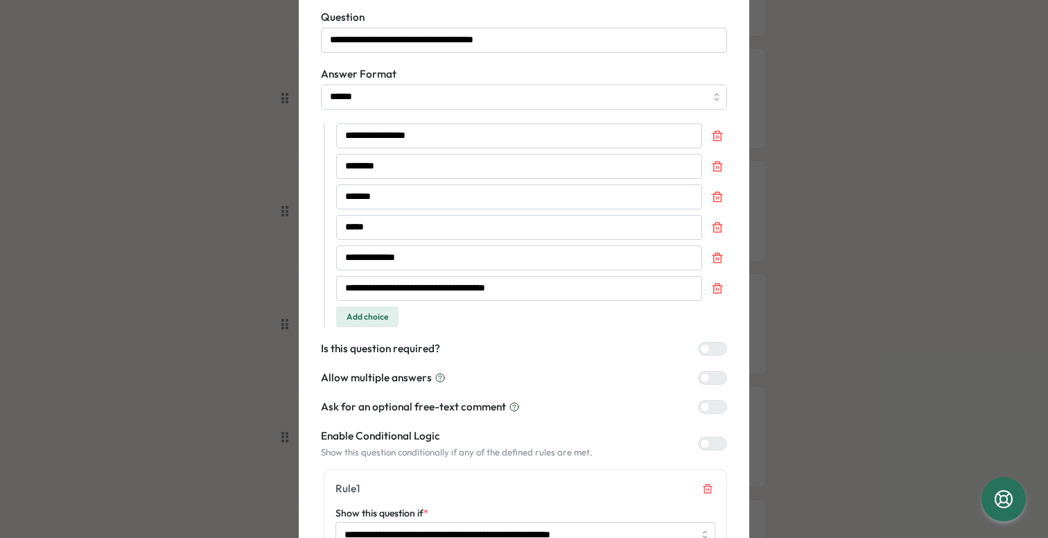
click at [565, 343] on div "Is this question required?" at bounding box center [524, 348] width 406 height 15
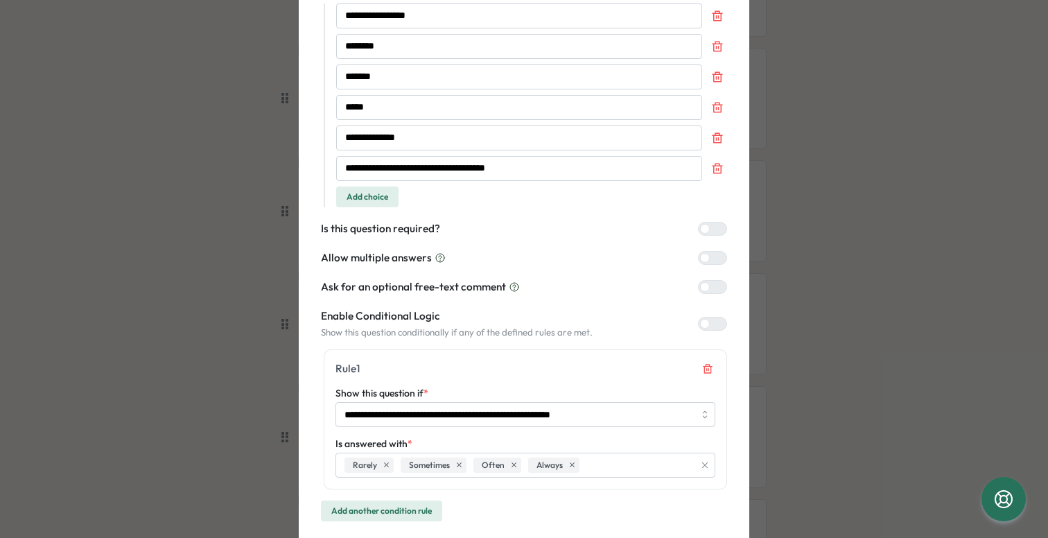
scroll to position [216, 0]
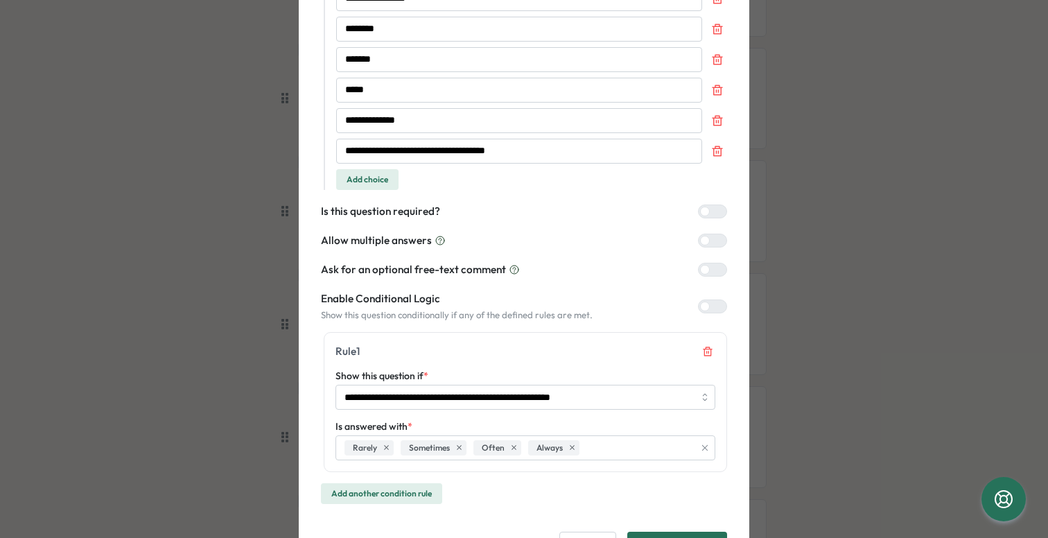
click at [710, 216] on div at bounding box center [718, 211] width 17 height 12
click at [710, 307] on div at bounding box center [705, 307] width 10 height 10
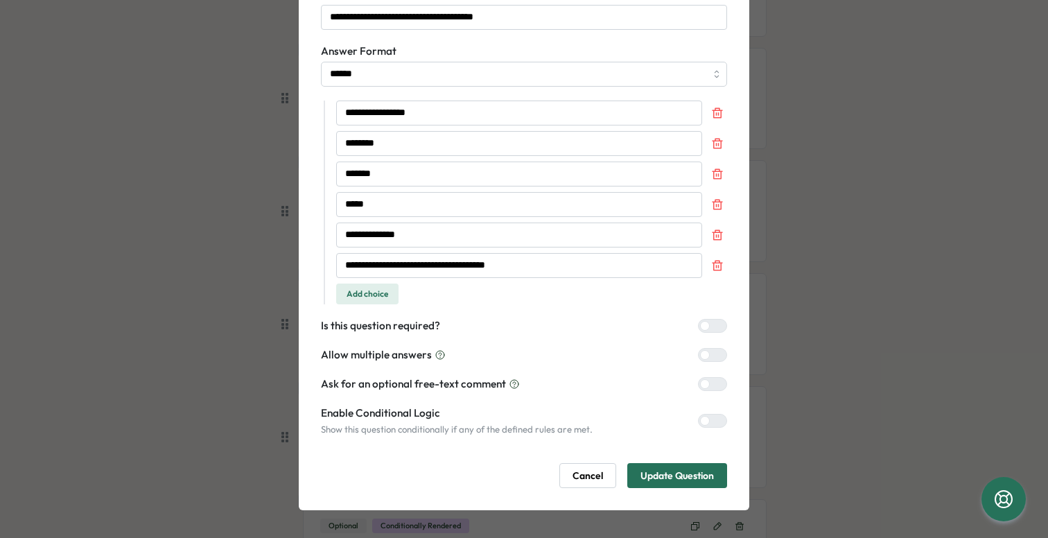
scroll to position [101, 0]
click at [666, 468] on span "Update Question" at bounding box center [678, 476] width 74 height 24
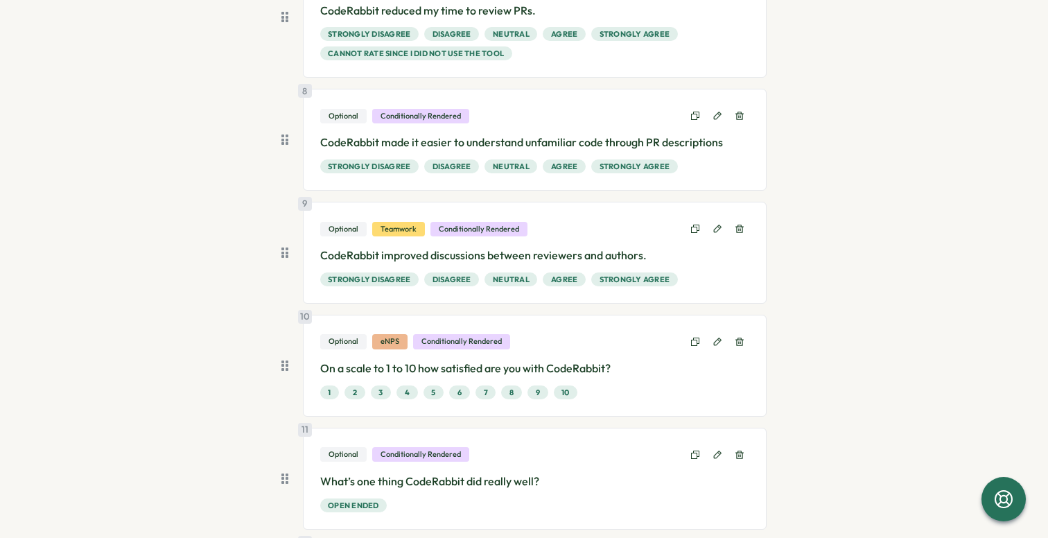
scroll to position [943, 0]
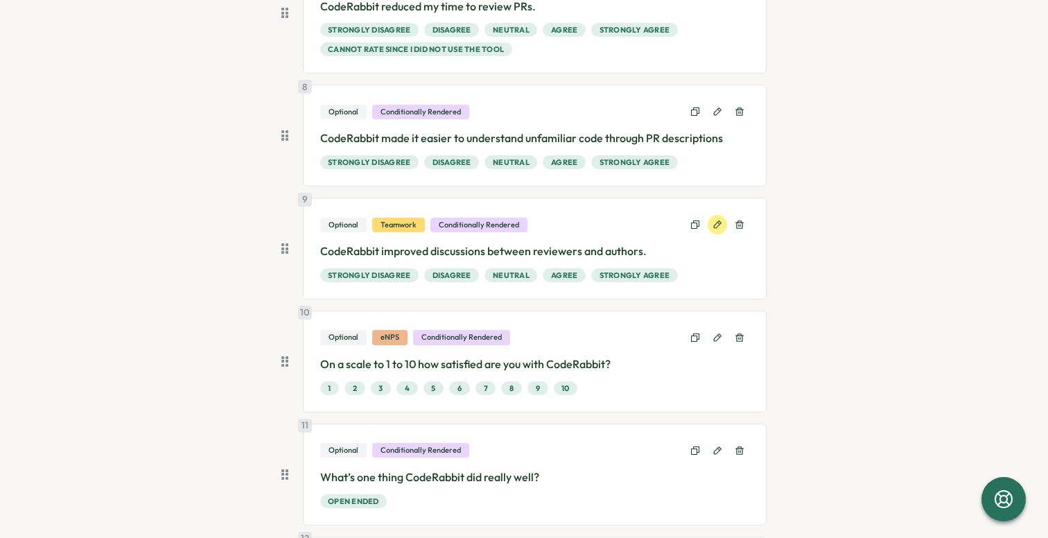
click at [713, 224] on icon at bounding box center [718, 225] width 10 height 10
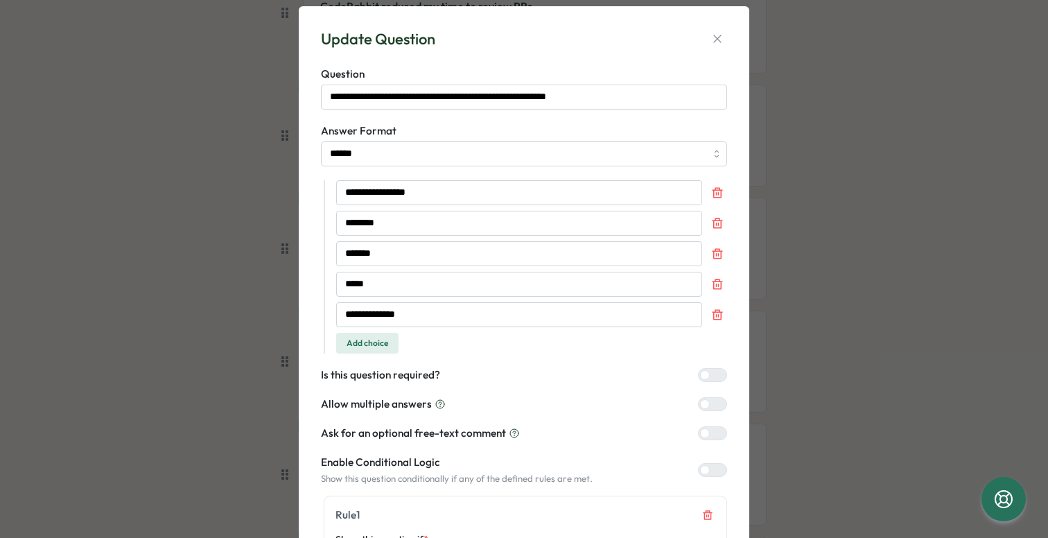
scroll to position [26, 0]
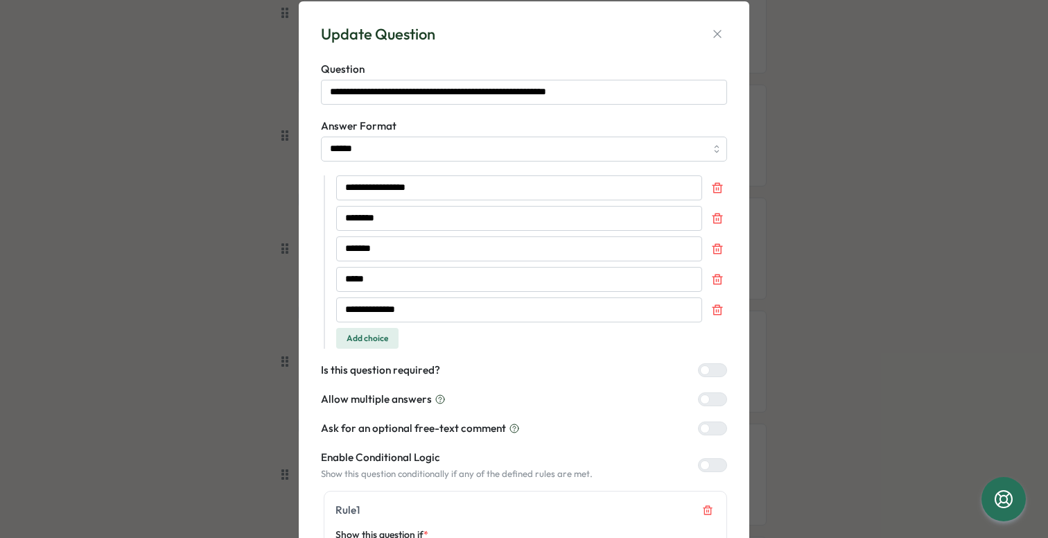
click at [381, 337] on span "Add choice" at bounding box center [368, 338] width 42 height 19
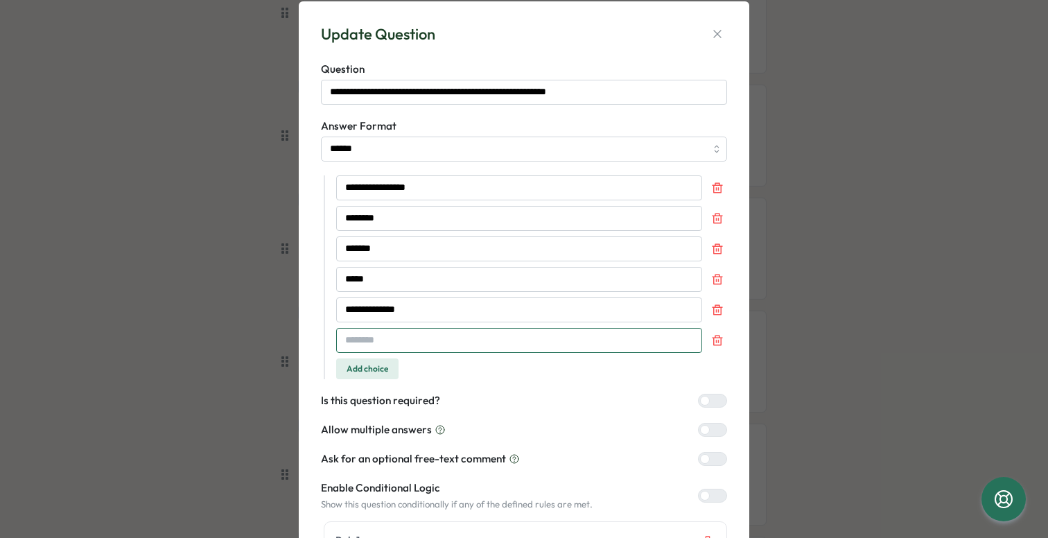
click at [381, 337] on input "text" at bounding box center [519, 340] width 366 height 25
paste input "**********"
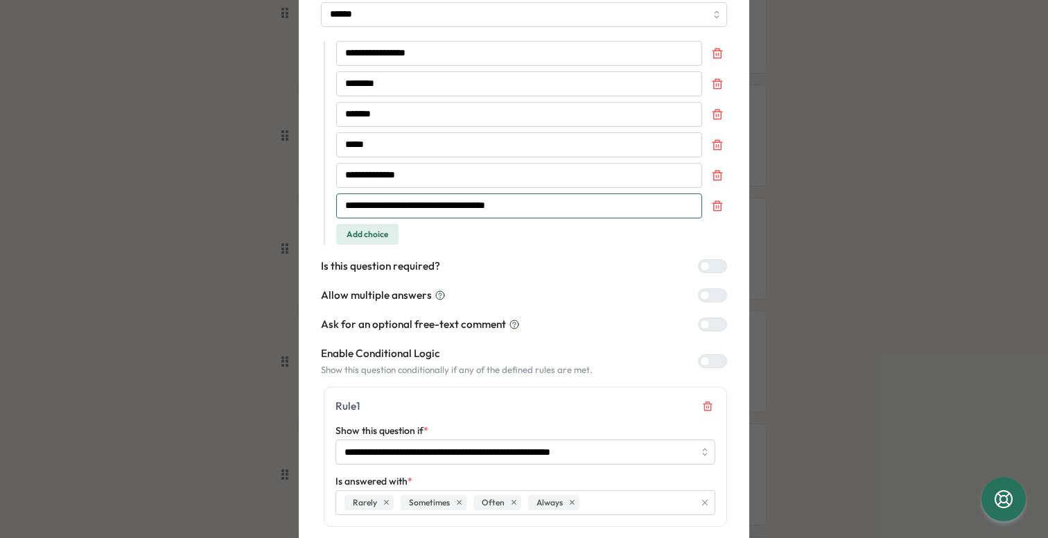
type input "**********"
click at [712, 355] on label at bounding box center [712, 361] width 29 height 14
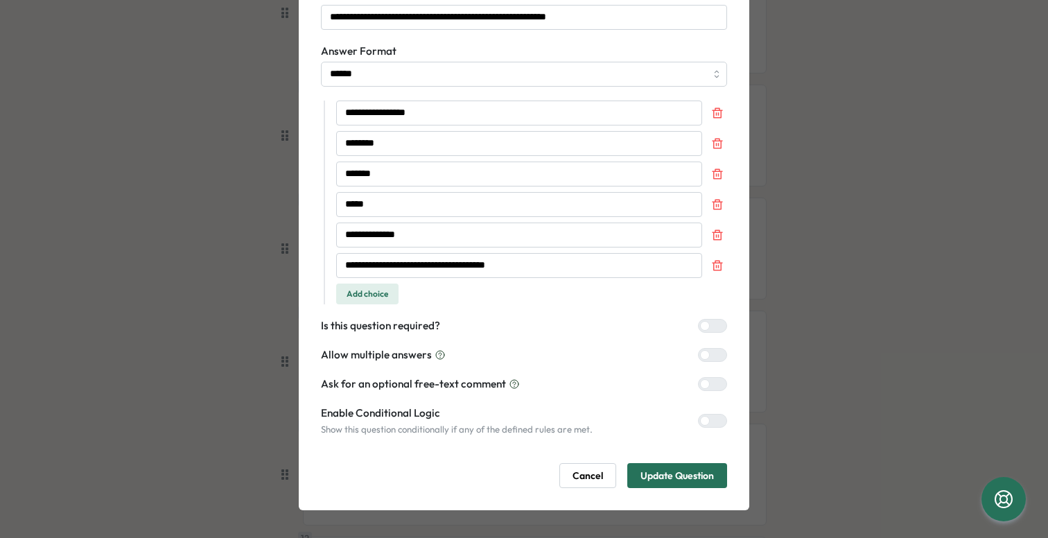
scroll to position [101, 0]
click at [685, 480] on span "Update Question" at bounding box center [678, 476] width 74 height 24
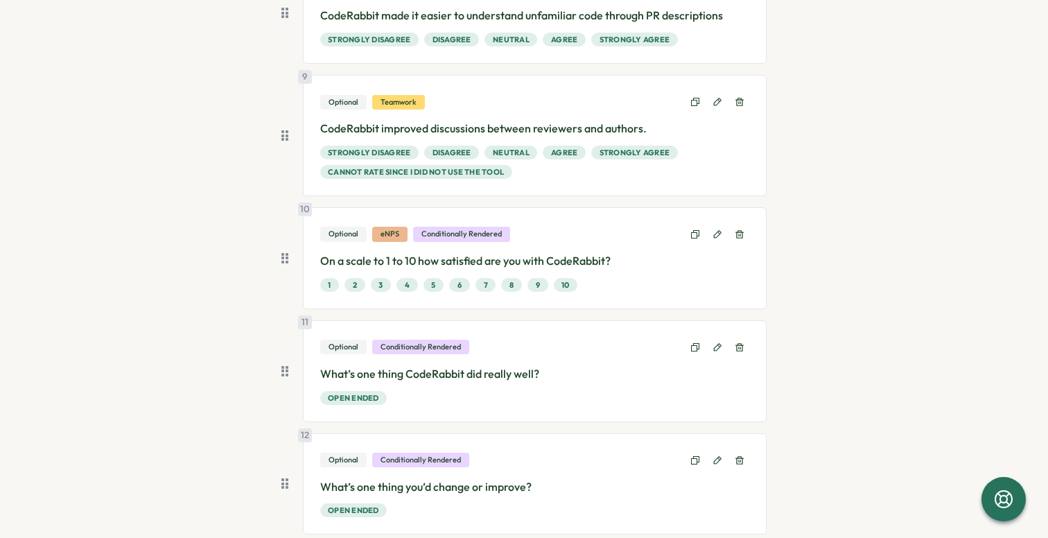
scroll to position [1084, 0]
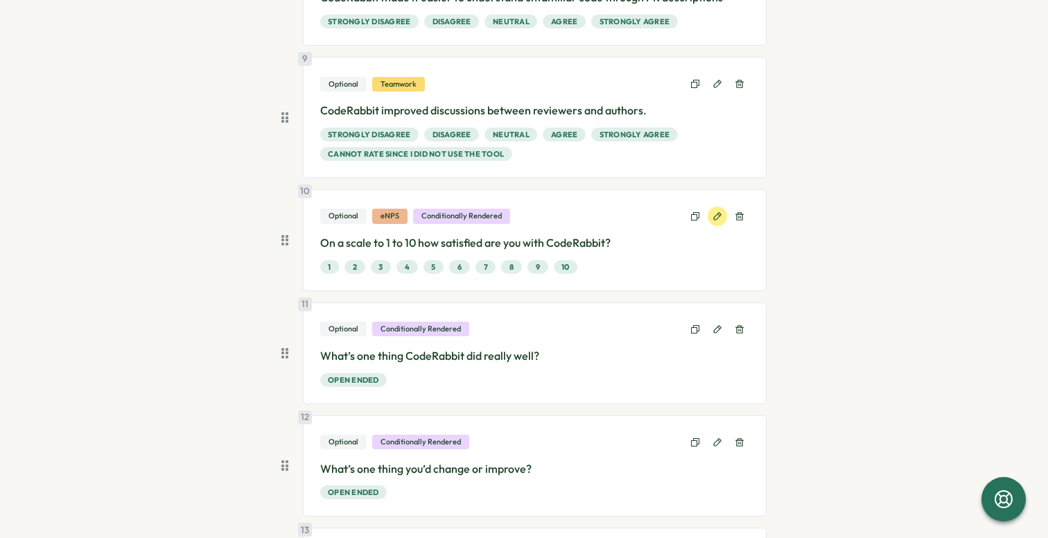
click at [710, 223] on button at bounding box center [717, 216] width 19 height 19
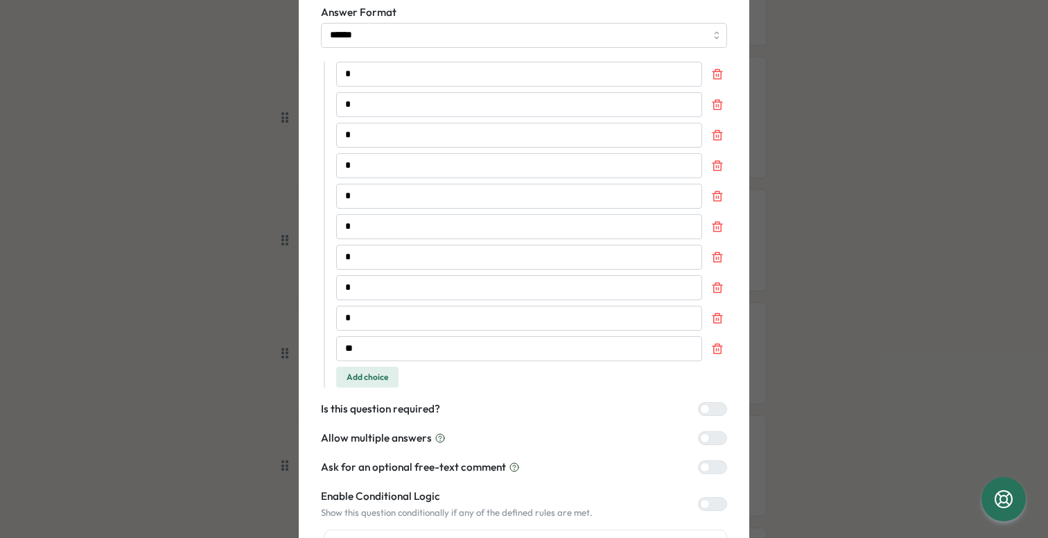
scroll to position [142, 0]
click at [359, 368] on span "Add choice" at bounding box center [368, 374] width 42 height 19
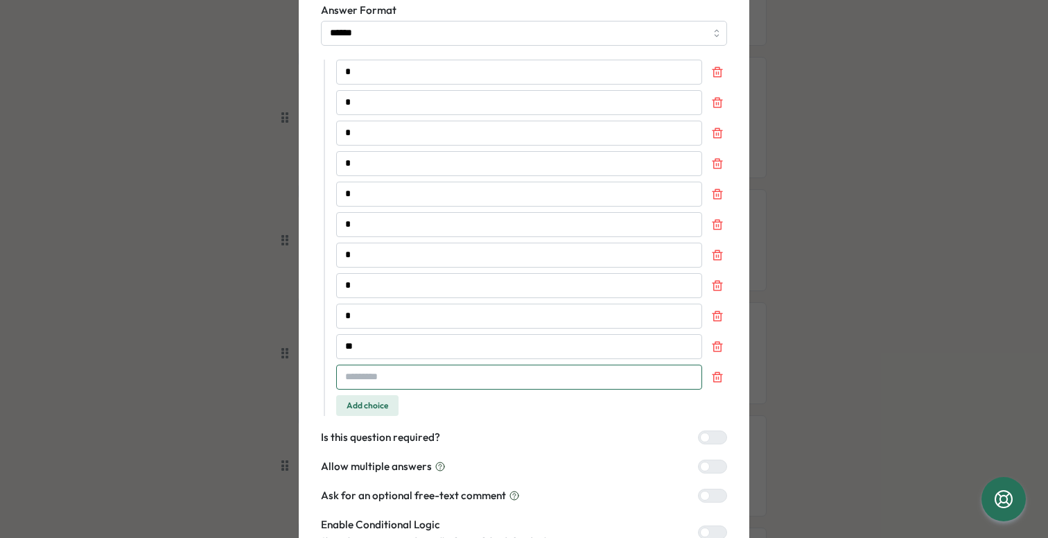
click at [377, 374] on input "text" at bounding box center [519, 377] width 366 height 25
paste input "**********"
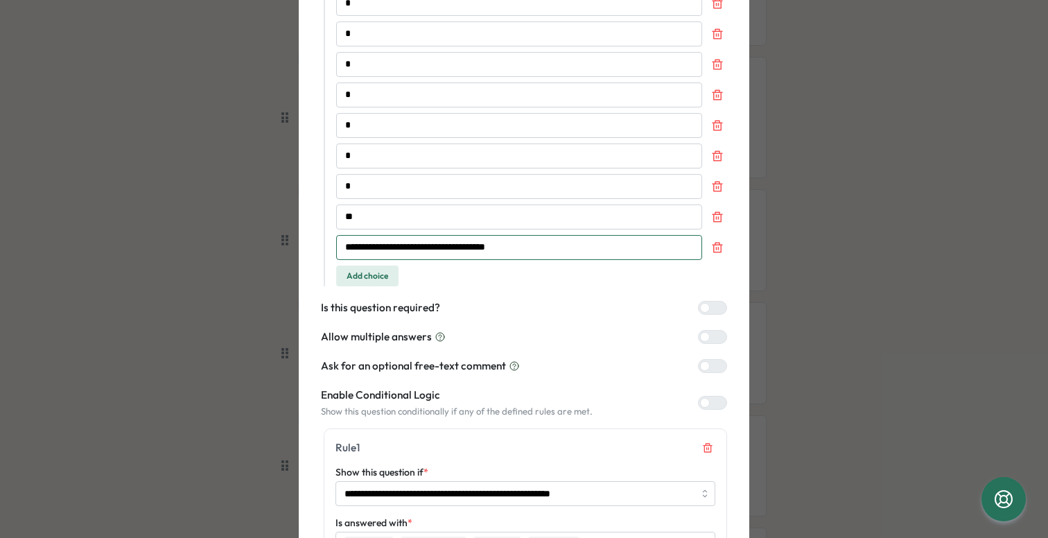
type input "**********"
click at [710, 399] on div at bounding box center [718, 403] width 17 height 12
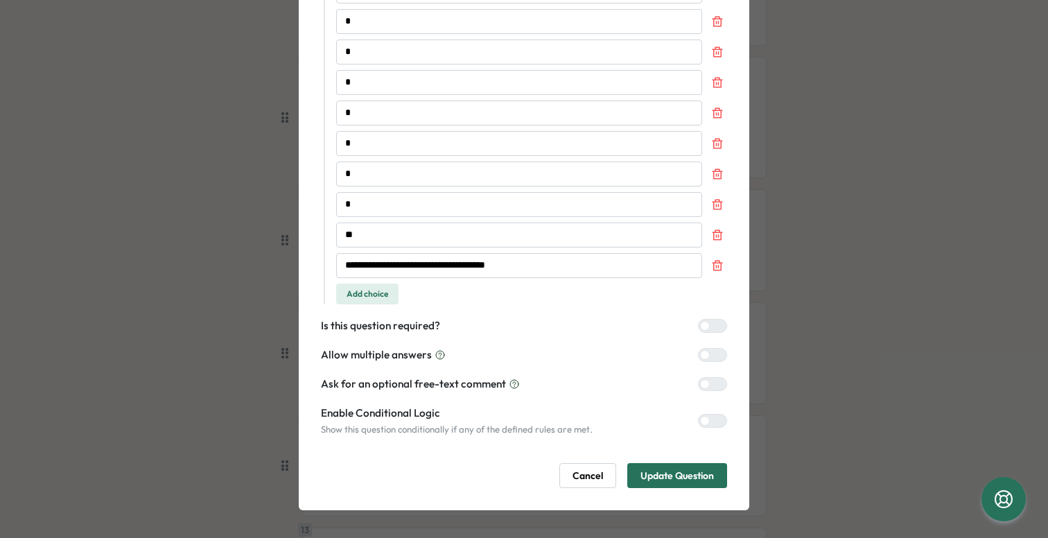
click at [684, 477] on span "Update Question" at bounding box center [678, 476] width 74 height 24
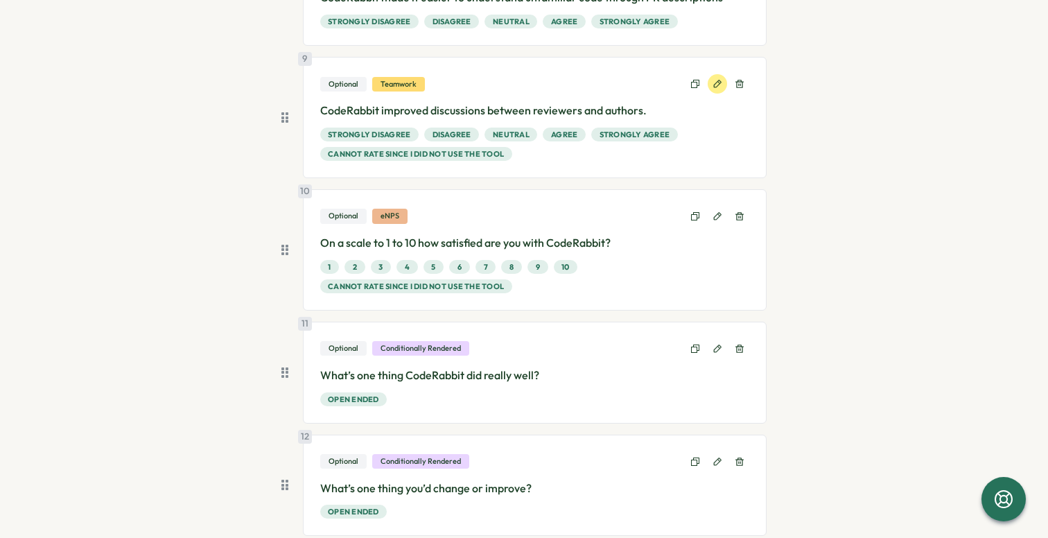
click at [713, 83] on icon at bounding box center [718, 84] width 10 height 10
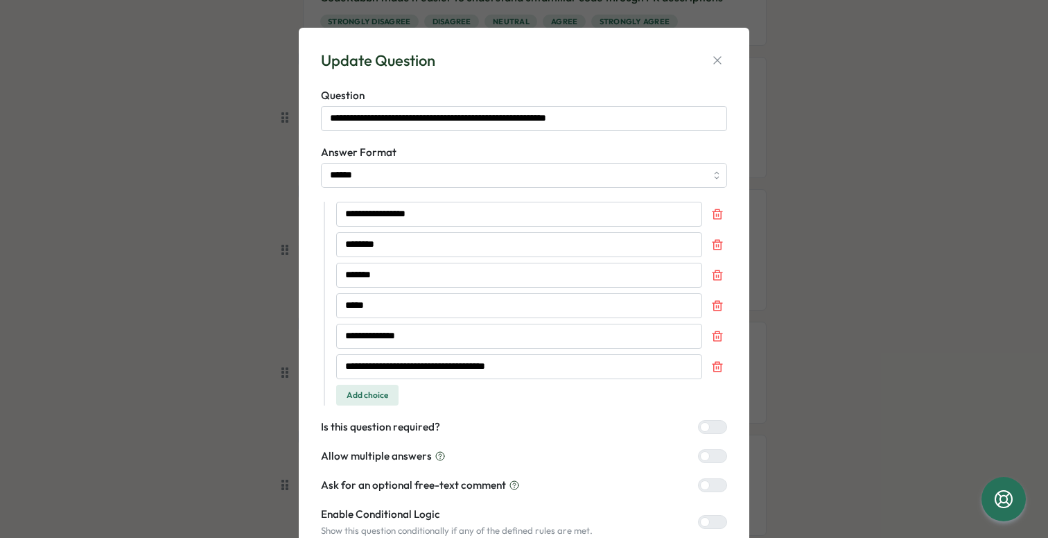
scroll to position [101, 0]
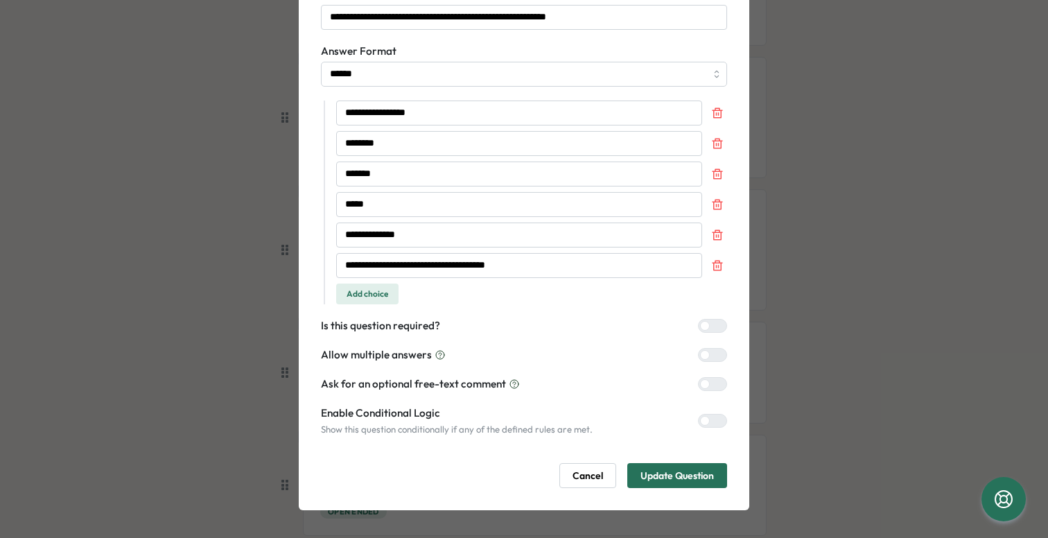
click at [705, 326] on div at bounding box center [705, 326] width 10 height 10
click at [676, 476] on span "Update Question" at bounding box center [678, 476] width 74 height 24
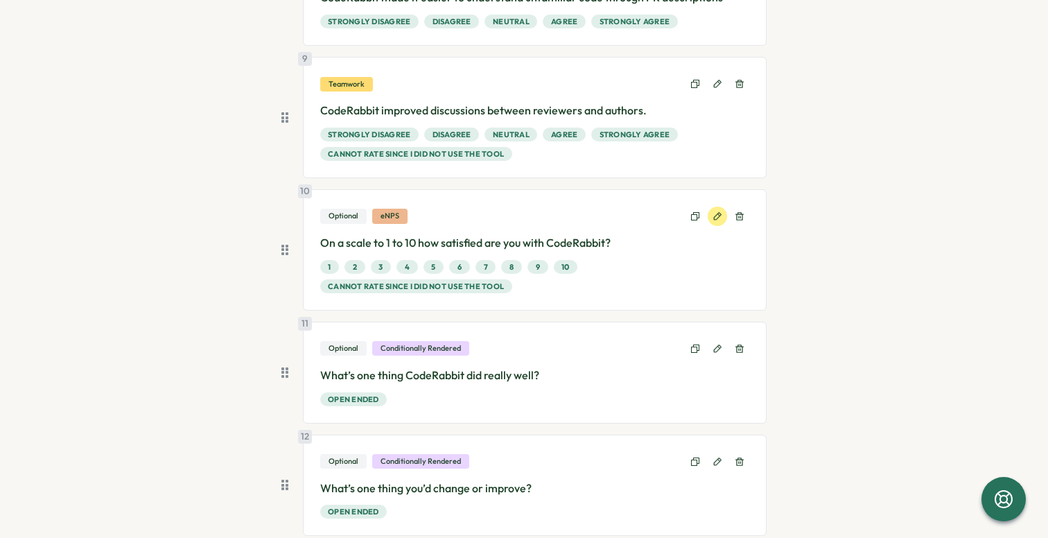
click at [715, 216] on icon at bounding box center [718, 216] width 10 height 10
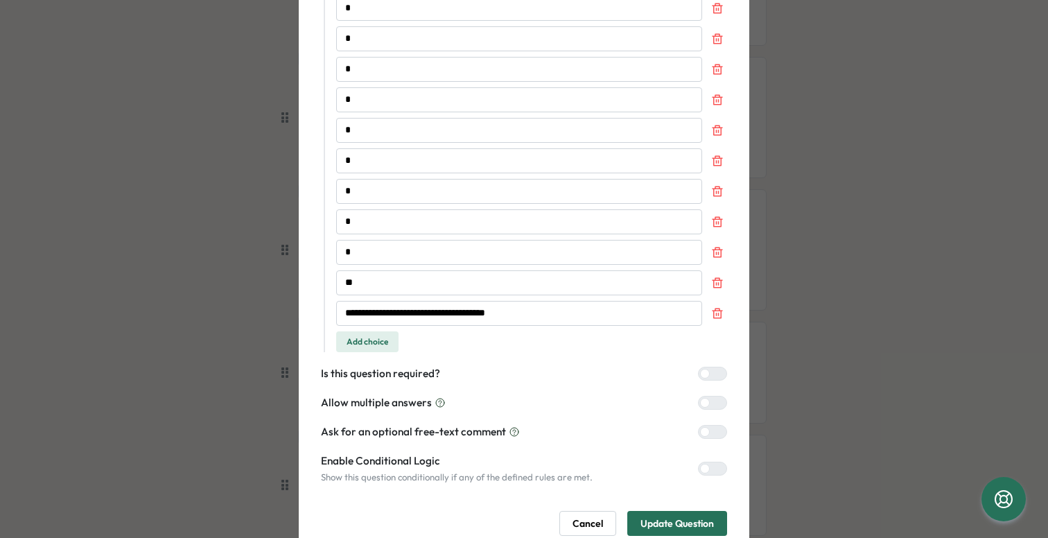
scroll to position [254, 0]
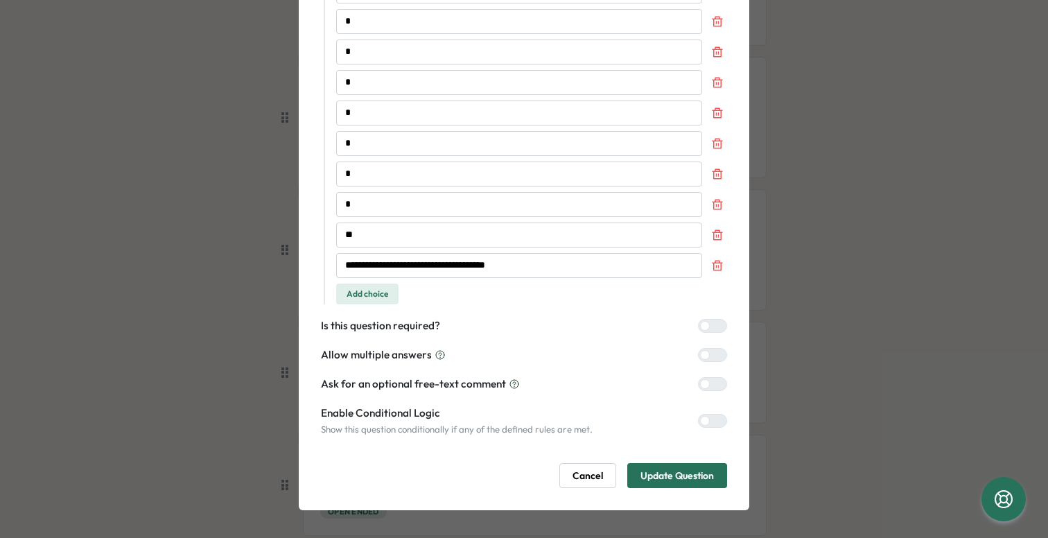
click at [710, 326] on div at bounding box center [718, 326] width 17 height 12
click at [687, 462] on form "**********" at bounding box center [524, 161] width 406 height 655
click at [687, 469] on span "Update Question" at bounding box center [678, 476] width 74 height 24
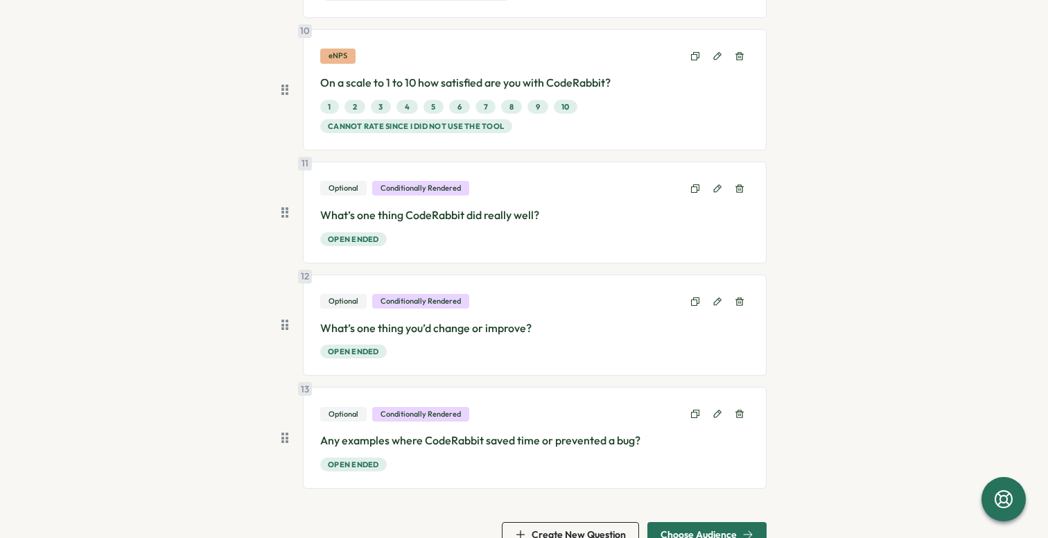
scroll to position [1267, 0]
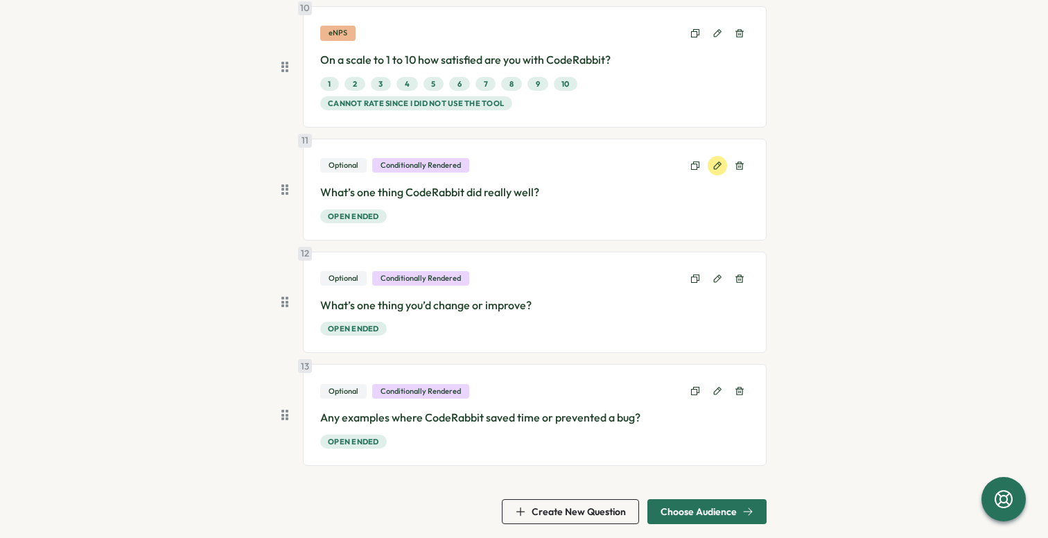
click at [714, 159] on button at bounding box center [717, 165] width 19 height 19
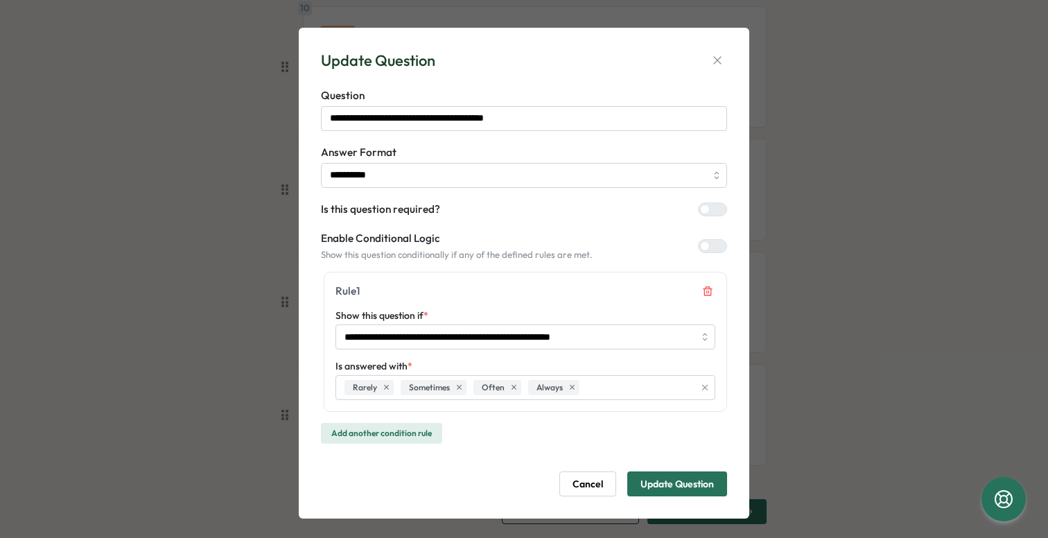
scroll to position [8, 0]
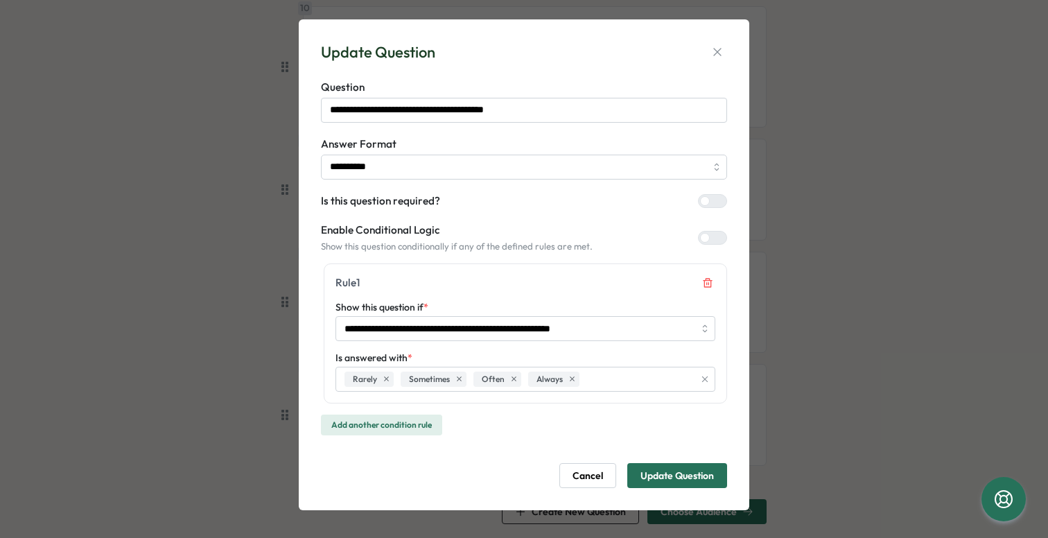
click at [711, 239] on div at bounding box center [718, 238] width 17 height 12
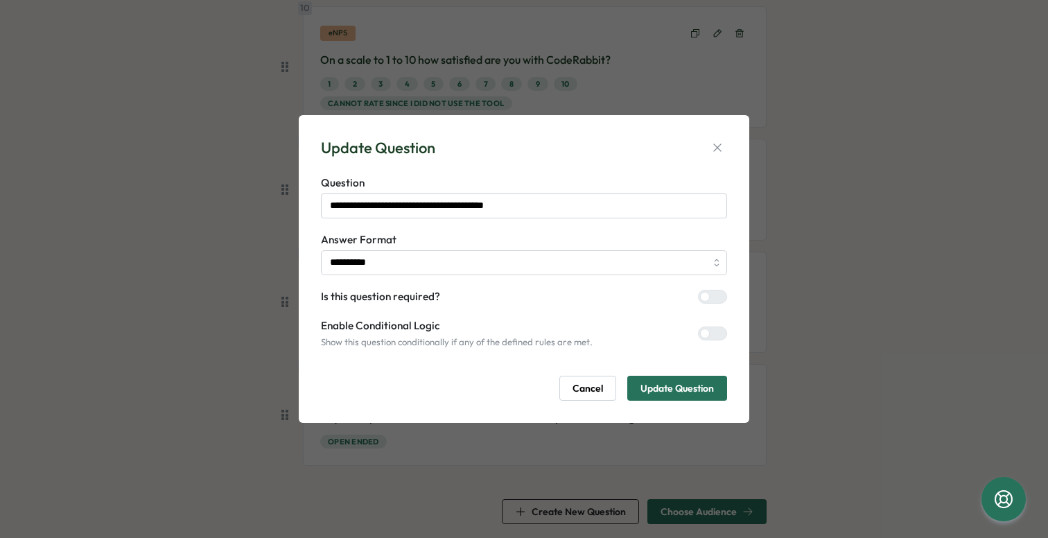
scroll to position [0, 0]
click at [709, 298] on div at bounding box center [705, 297] width 10 height 10
click at [682, 402] on div "**********" at bounding box center [524, 269] width 417 height 275
click at [690, 388] on span "Update Question" at bounding box center [678, 389] width 74 height 24
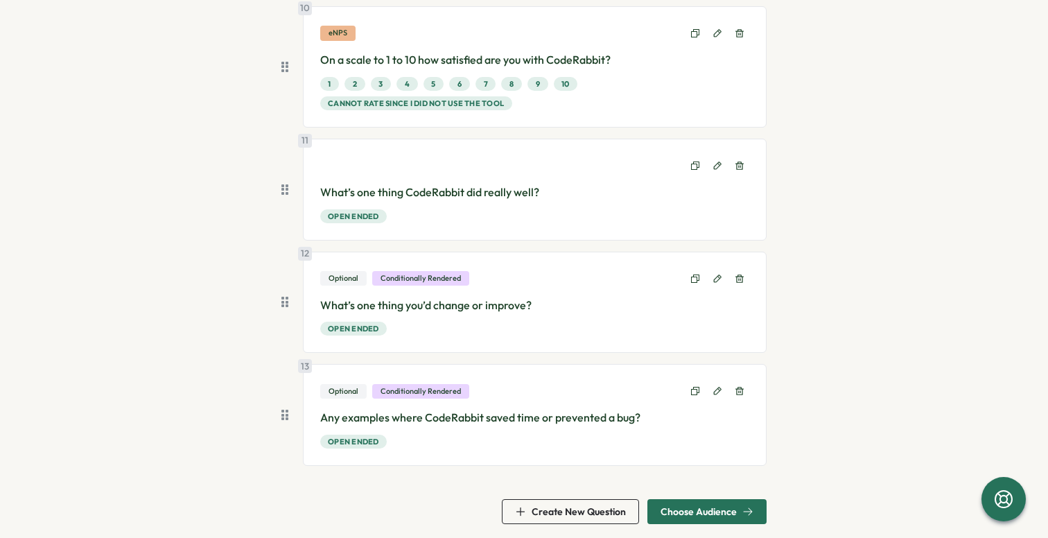
scroll to position [1275, 0]
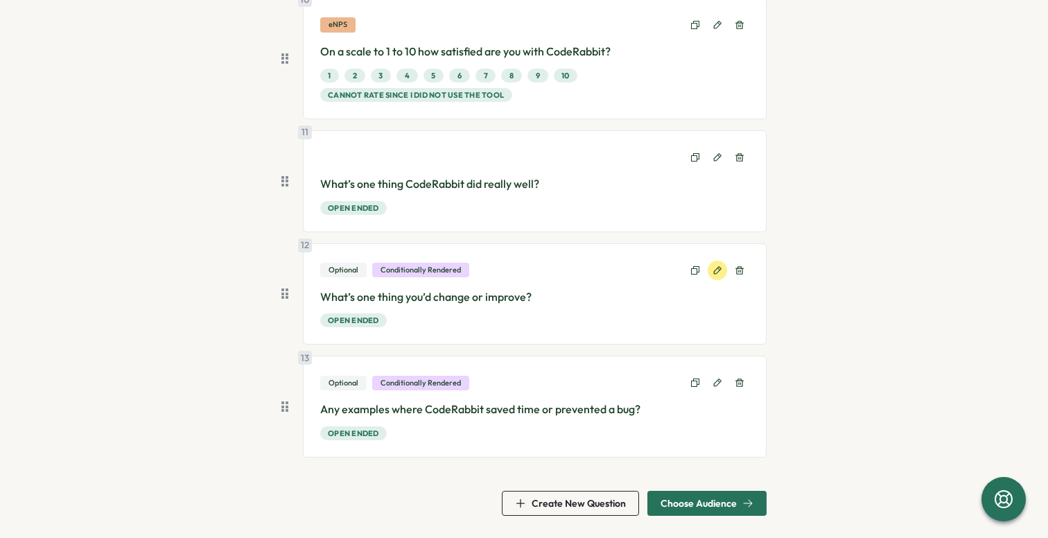
click at [715, 279] on button at bounding box center [717, 270] width 19 height 19
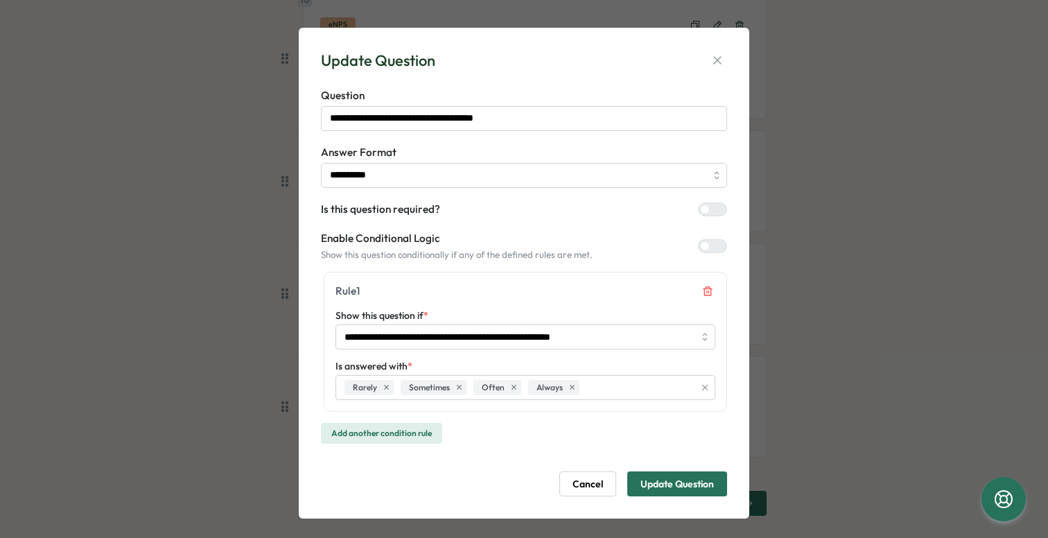
click at [711, 202] on div "Is this question required?" at bounding box center [524, 209] width 406 height 15
click at [710, 212] on div at bounding box center [718, 209] width 17 height 12
click at [705, 293] on icon "Remove condition rule 1" at bounding box center [707, 291] width 9 height 9
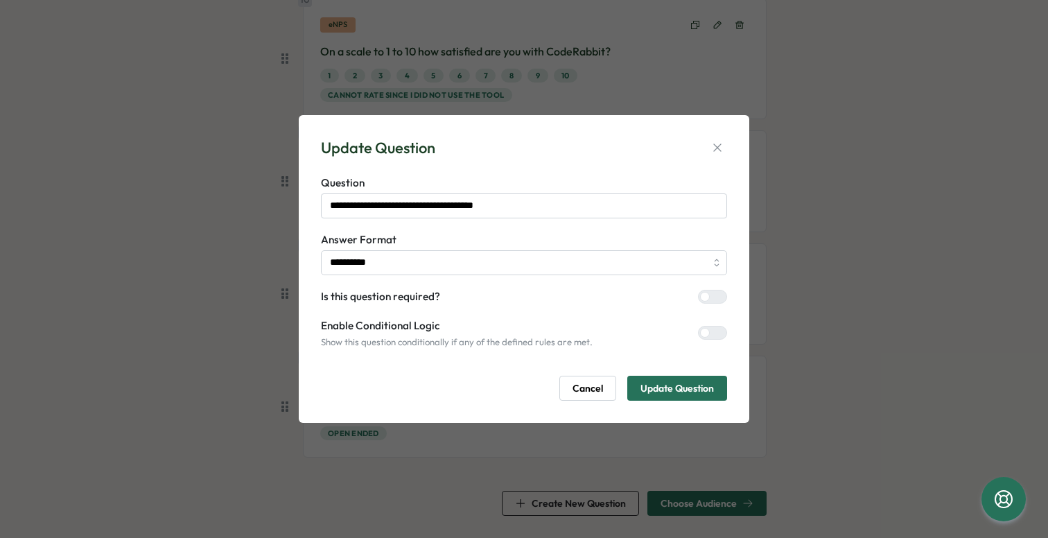
click at [683, 388] on span "Update Question" at bounding box center [678, 389] width 74 height 24
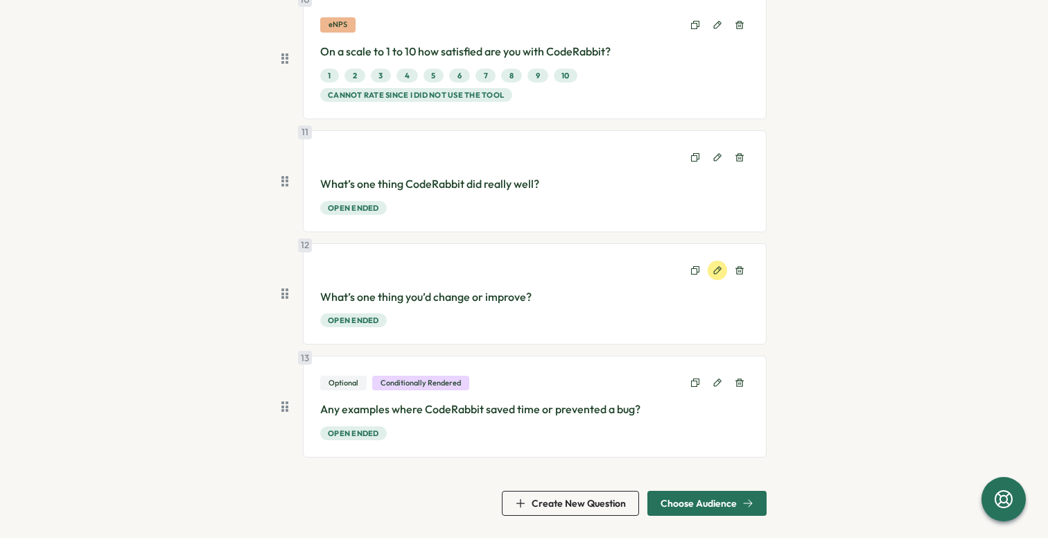
click at [713, 278] on button at bounding box center [717, 270] width 19 height 19
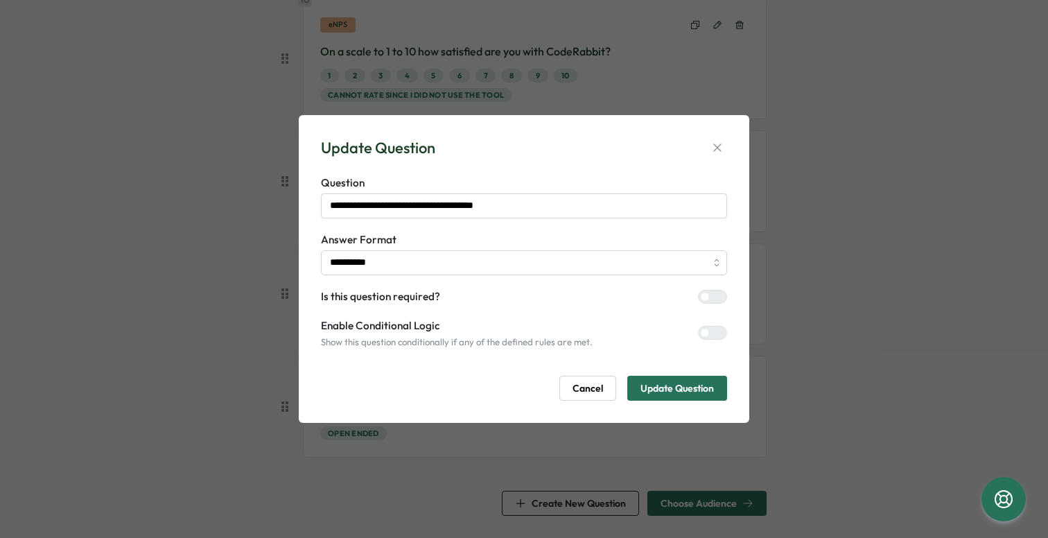
click at [602, 386] on span "Cancel" at bounding box center [588, 389] width 31 height 24
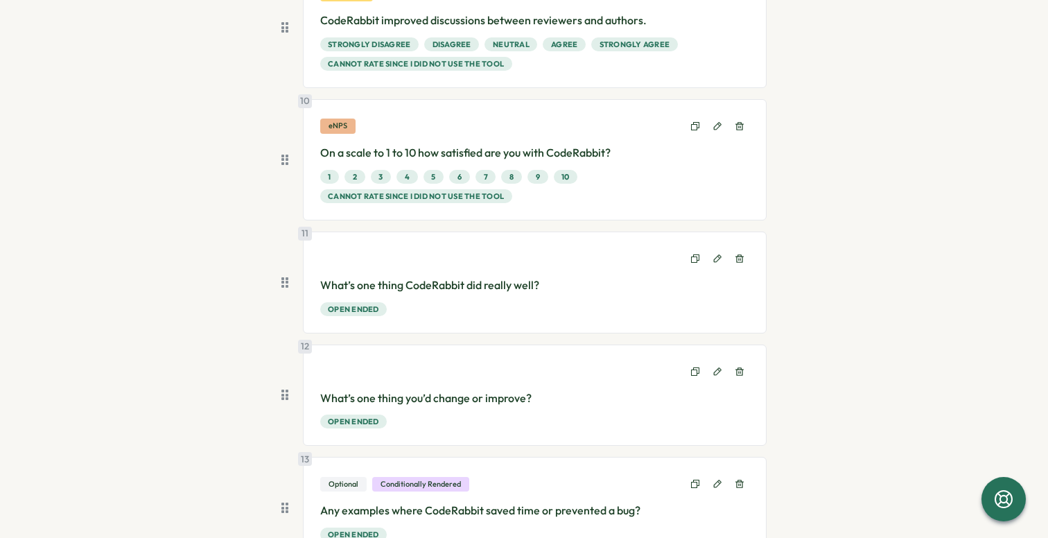
scroll to position [1179, 0]
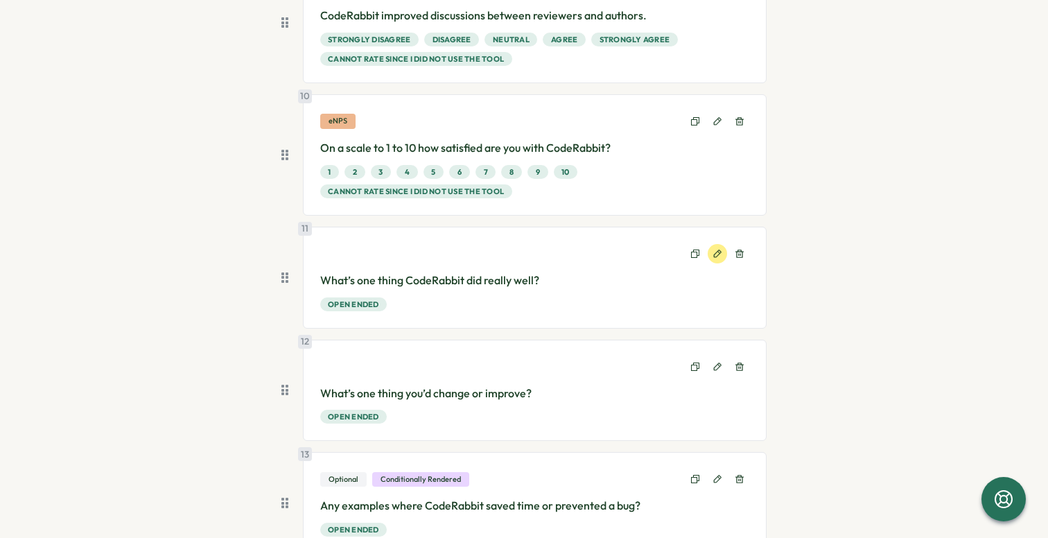
click at [708, 252] on button at bounding box center [717, 253] width 19 height 19
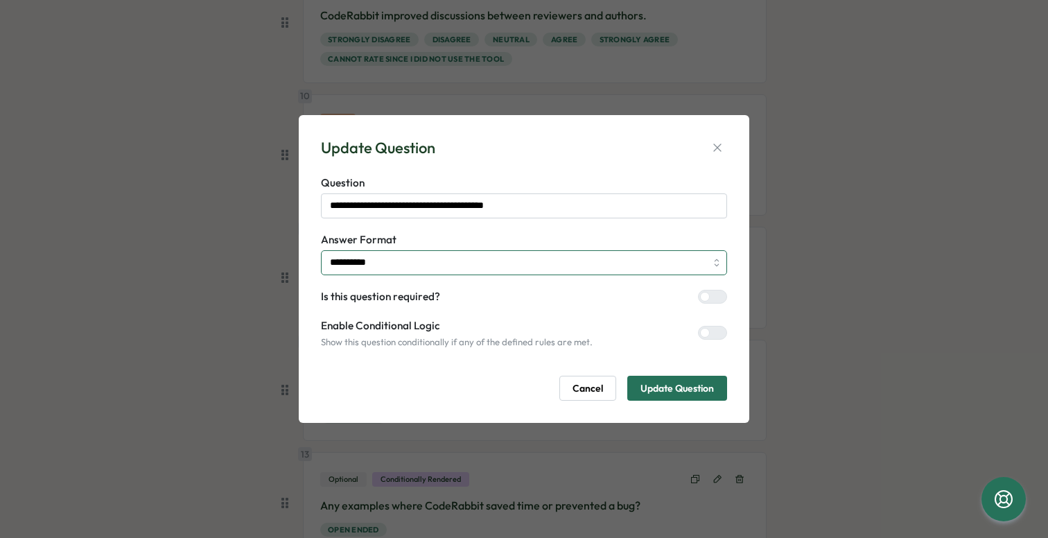
click at [639, 250] on input "**********" at bounding box center [524, 262] width 406 height 25
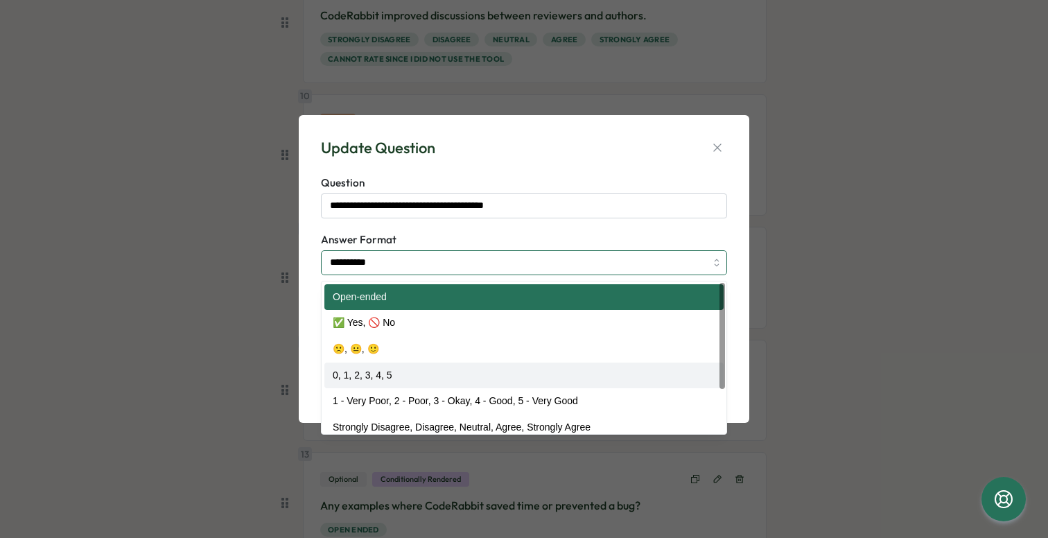
scroll to position [62, 0]
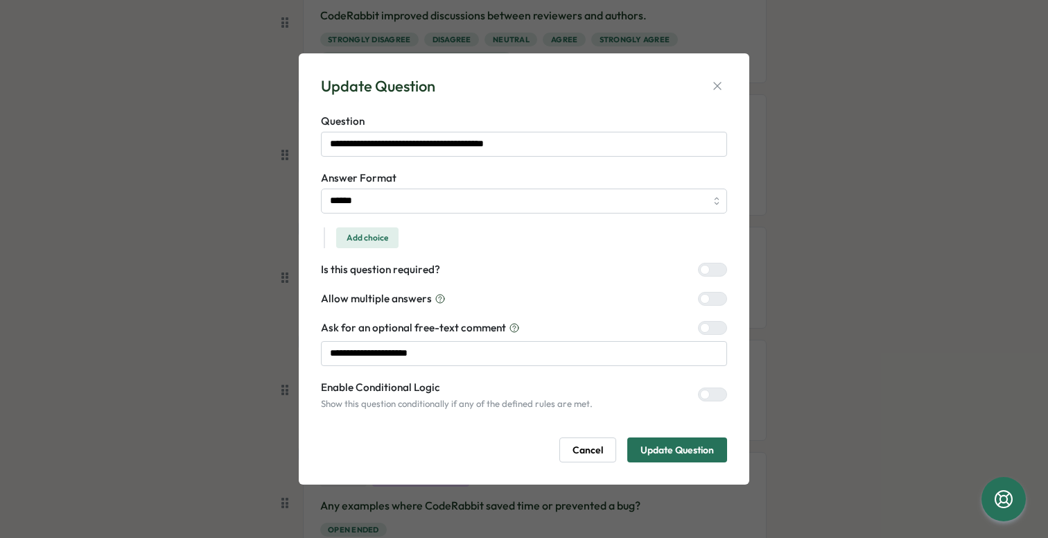
click at [390, 232] on button "Add choice" at bounding box center [367, 237] width 62 height 21
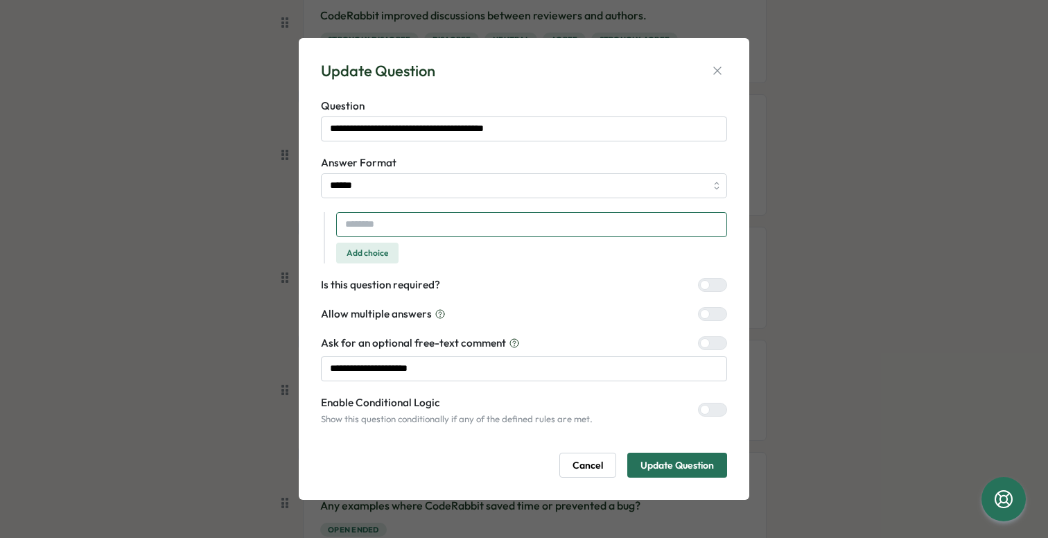
click at [407, 221] on input "text" at bounding box center [531, 224] width 391 height 25
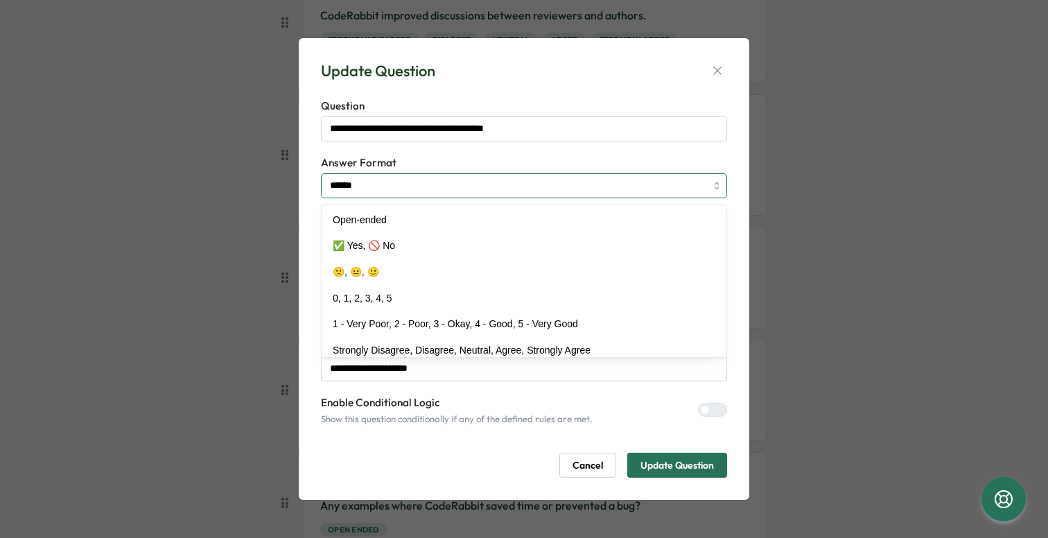
click at [451, 183] on input "******" at bounding box center [524, 185] width 406 height 25
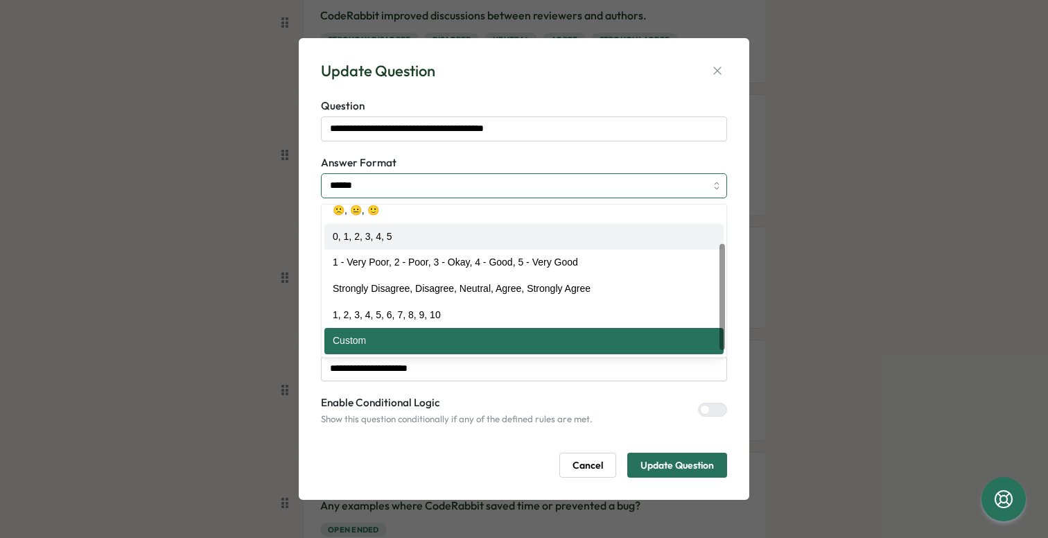
scroll to position [0, 0]
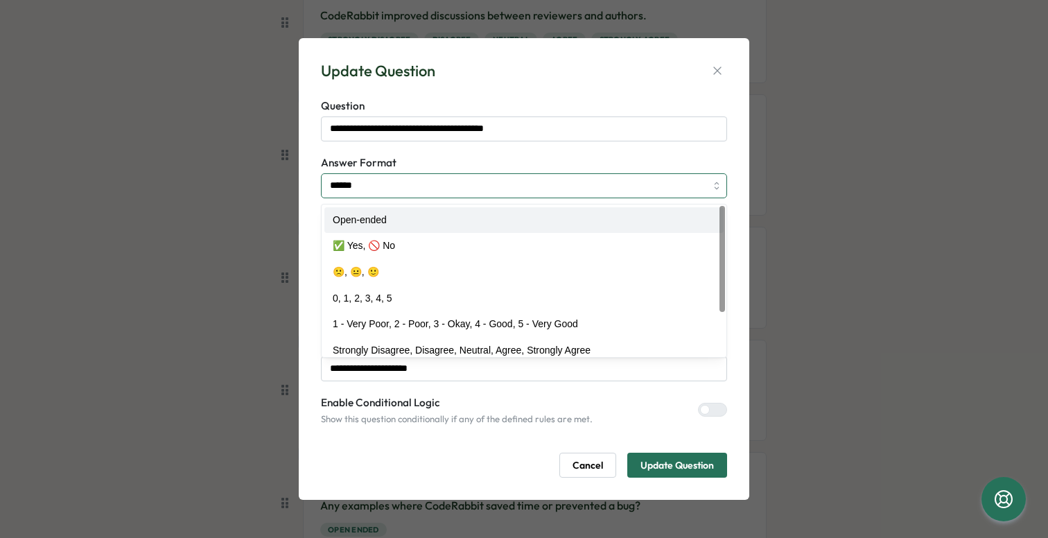
type input "**********"
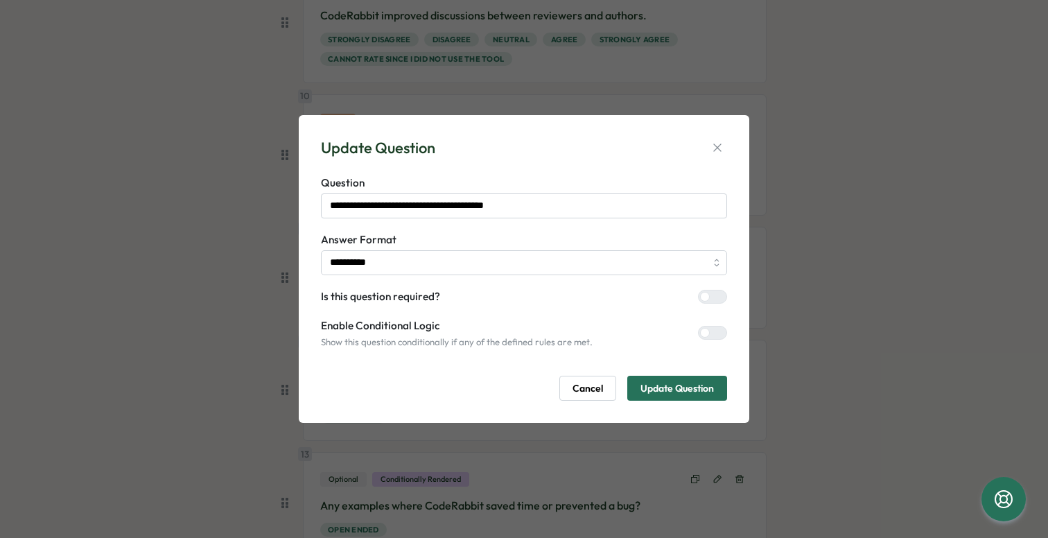
click at [689, 388] on span "Update Question" at bounding box center [678, 389] width 74 height 24
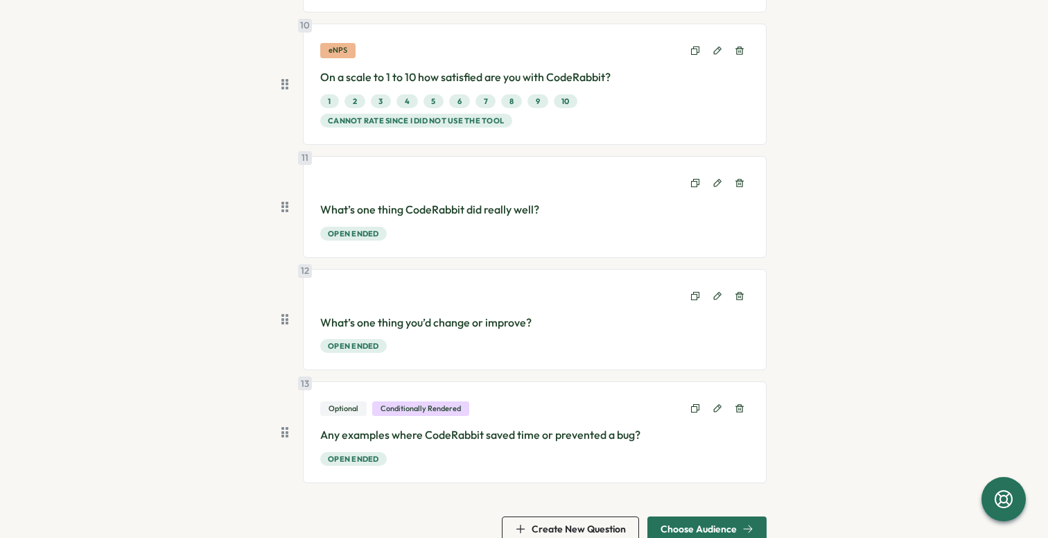
scroll to position [1266, 0]
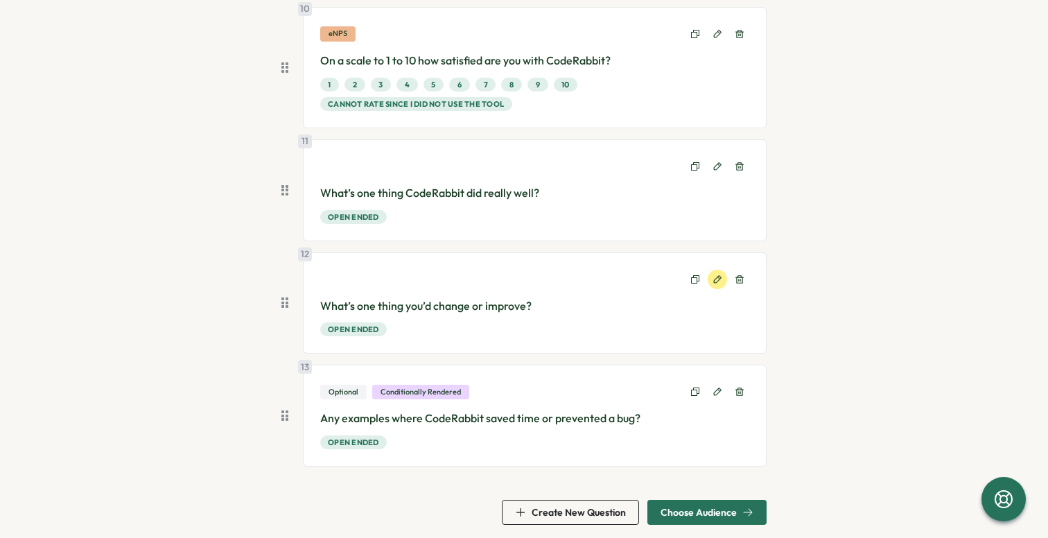
click at [714, 276] on icon at bounding box center [718, 279] width 8 height 8
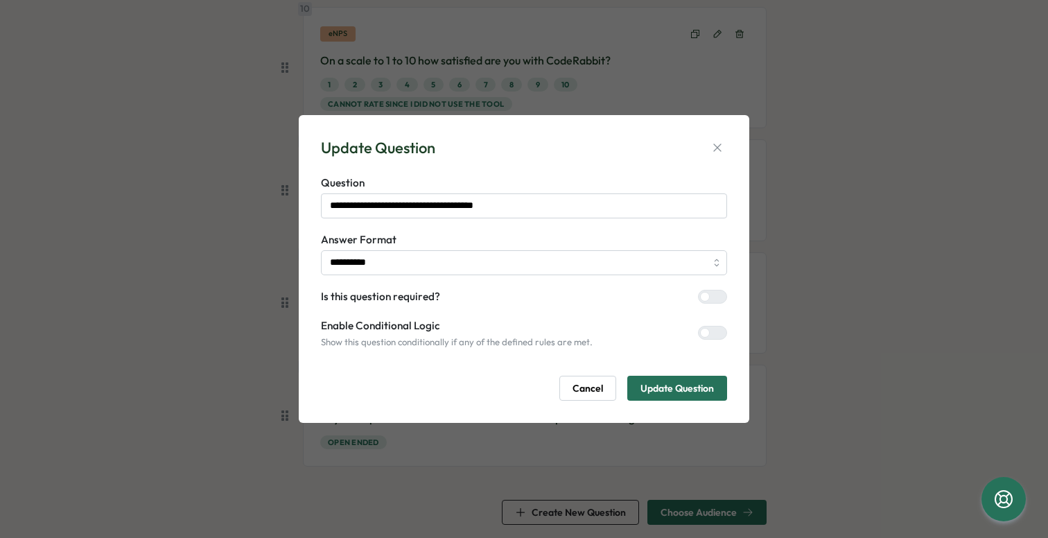
click at [589, 380] on span "Cancel" at bounding box center [588, 389] width 31 height 24
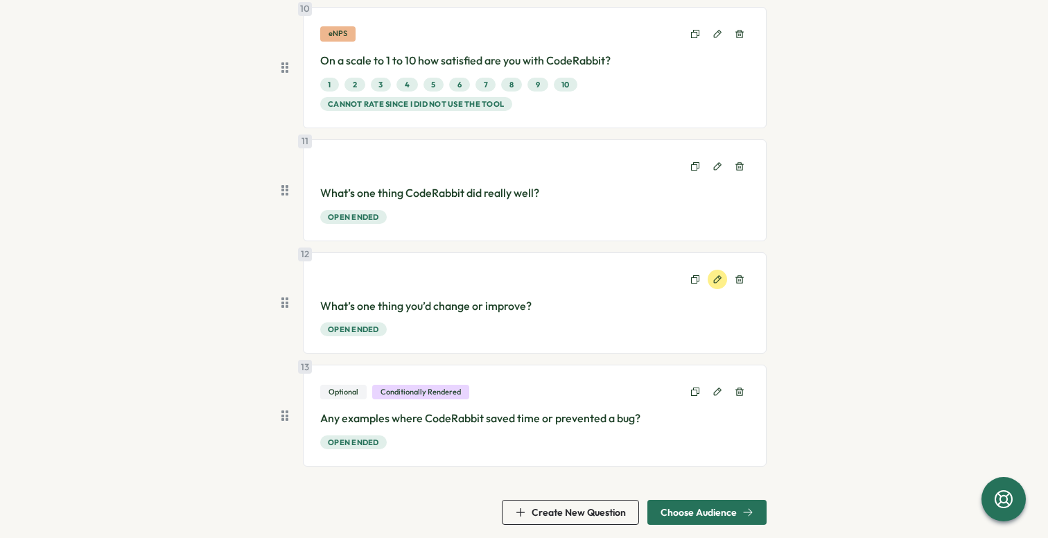
click at [709, 284] on button at bounding box center [717, 279] width 19 height 19
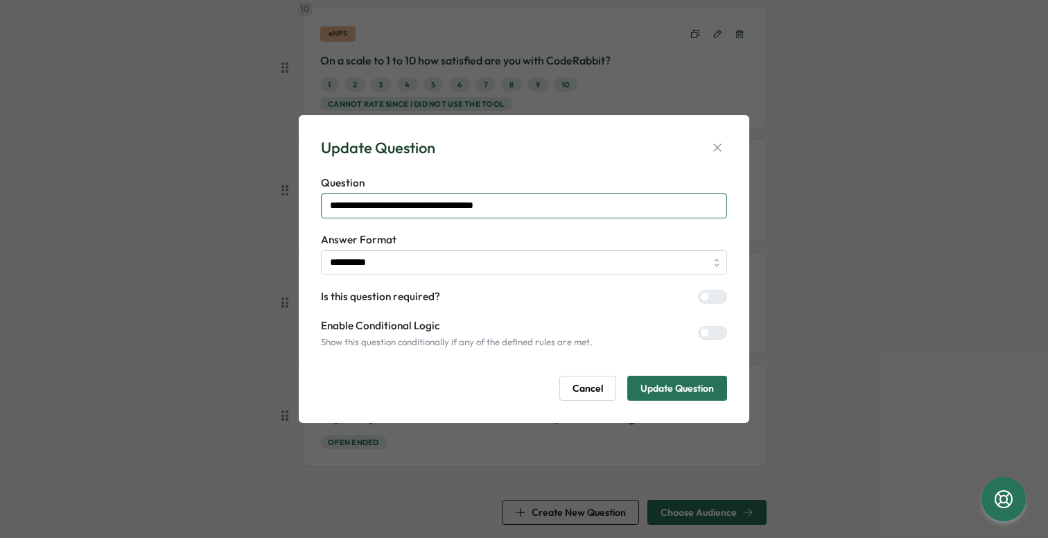
click at [545, 211] on input "**********" at bounding box center [524, 205] width 406 height 25
click at [521, 203] on input "**********" at bounding box center [524, 205] width 406 height 25
type input "**********"
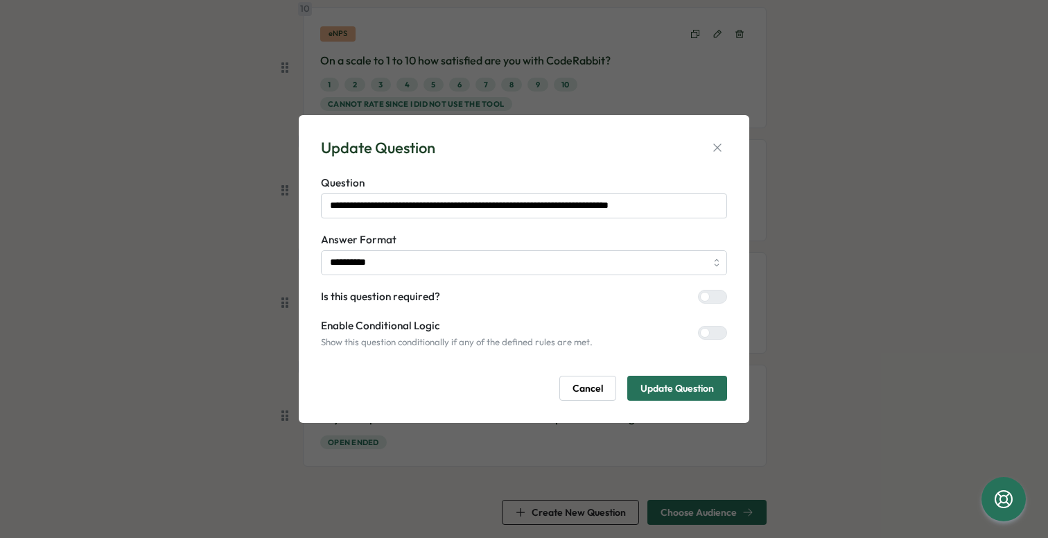
click at [657, 387] on span "Update Question" at bounding box center [678, 389] width 74 height 24
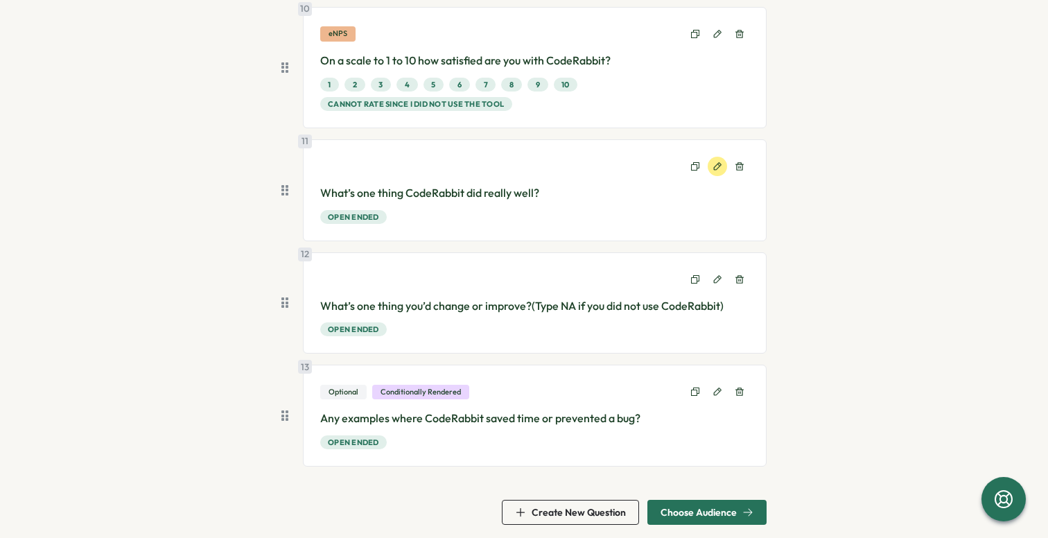
click at [714, 169] on icon at bounding box center [718, 166] width 8 height 8
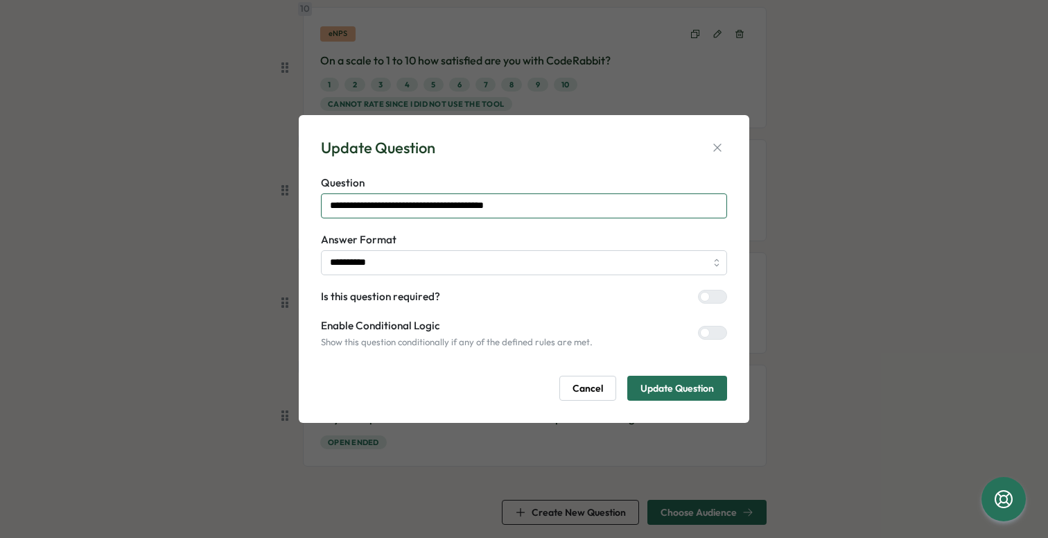
click at [567, 207] on input "**********" at bounding box center [524, 205] width 406 height 25
paste input "**********"
type input "**********"
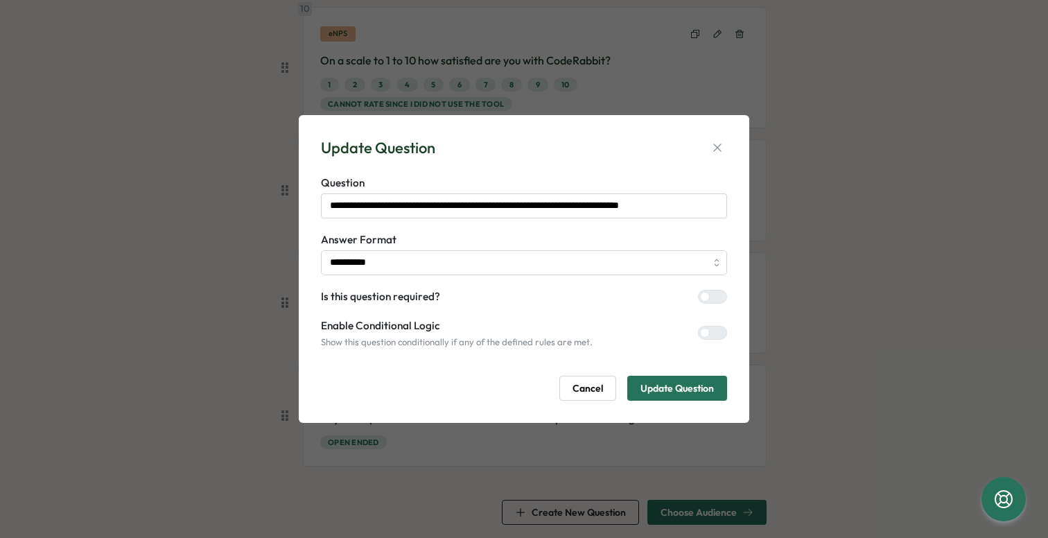
click at [671, 388] on span "Update Question" at bounding box center [678, 389] width 74 height 24
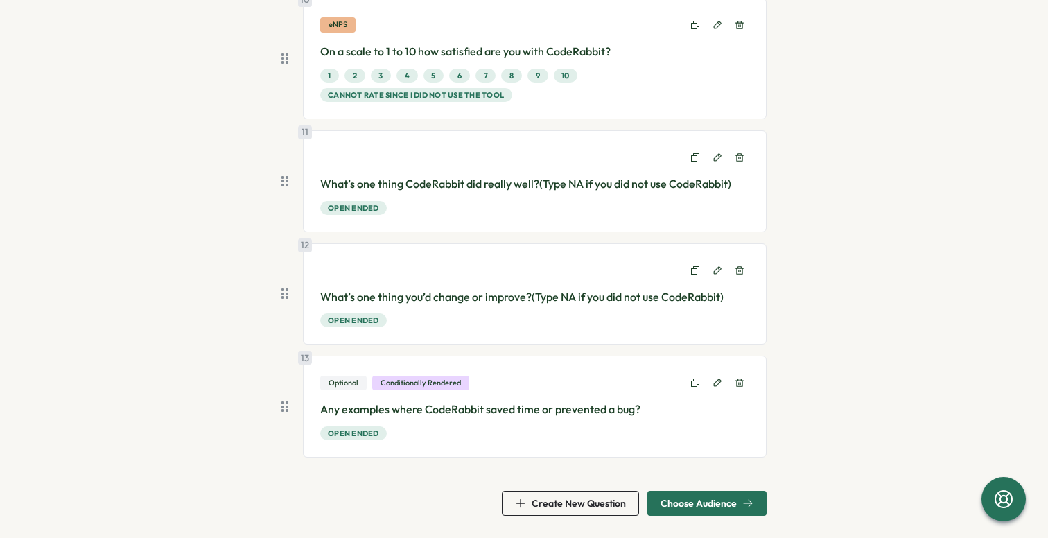
scroll to position [1260, 0]
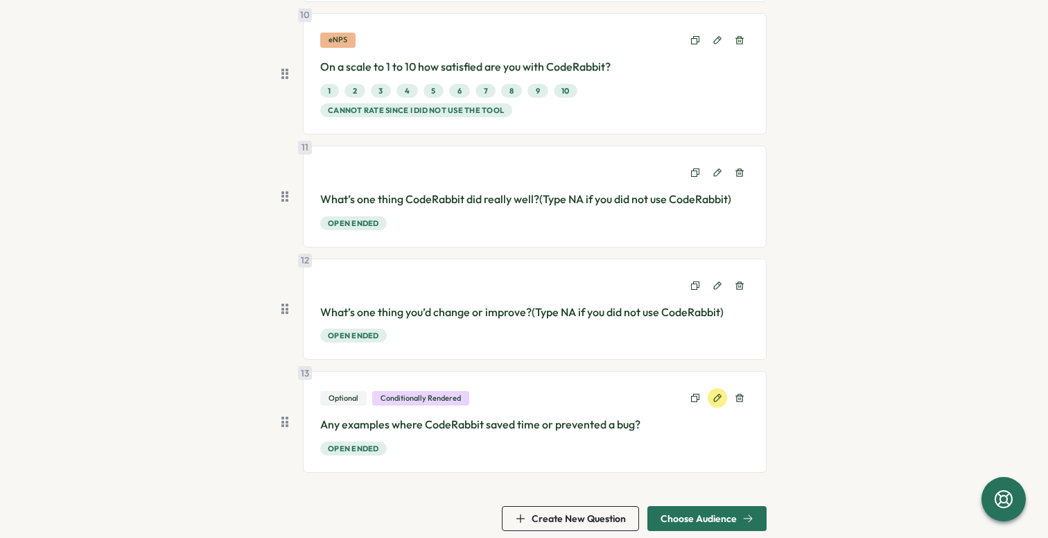
click at [713, 398] on icon at bounding box center [718, 398] width 10 height 10
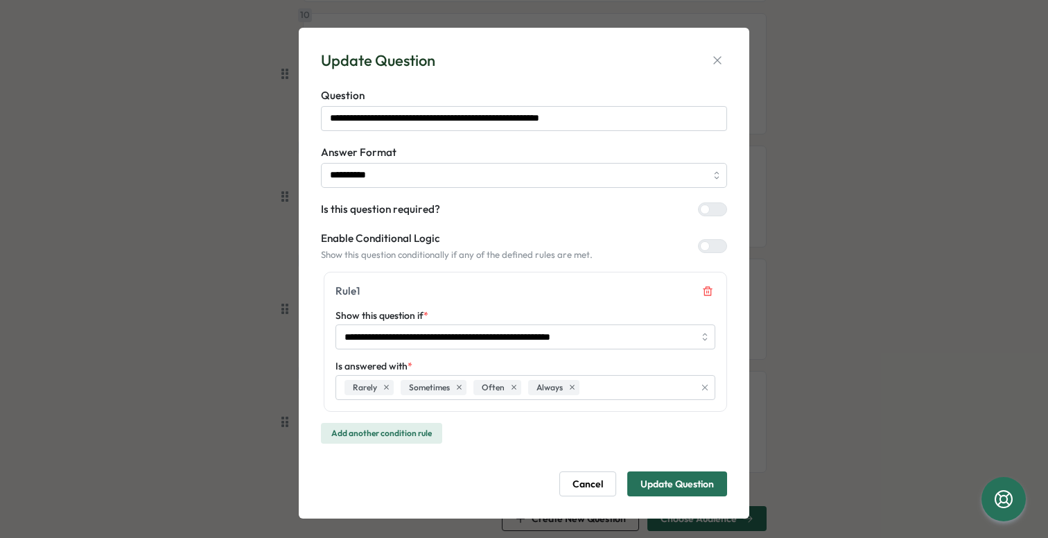
click at [704, 288] on icon "Remove condition rule 1" at bounding box center [707, 291] width 11 height 11
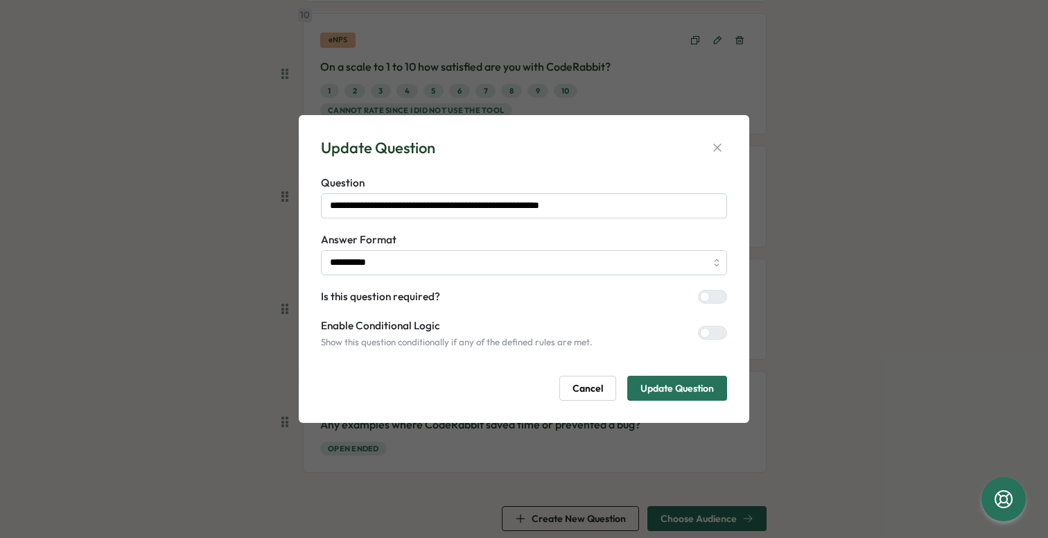
click at [676, 382] on span "Update Question" at bounding box center [678, 389] width 74 height 24
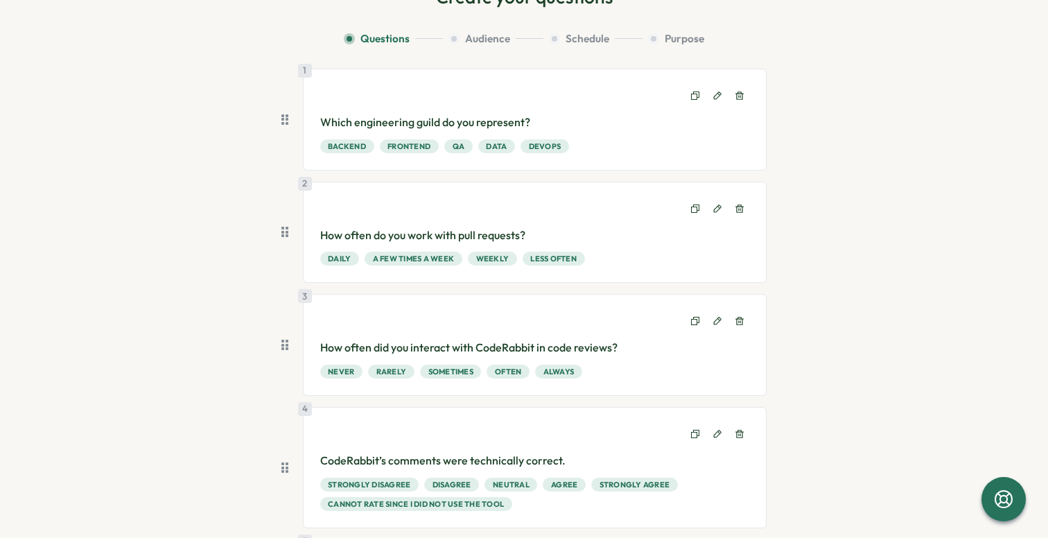
scroll to position [0, 0]
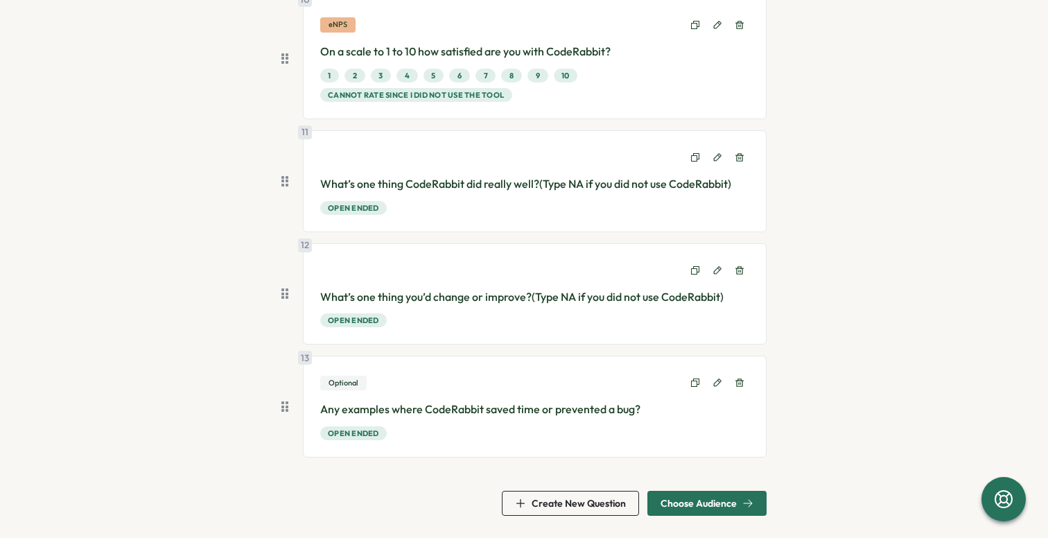
click at [700, 506] on span "Choose Audience" at bounding box center [699, 504] width 76 height 10
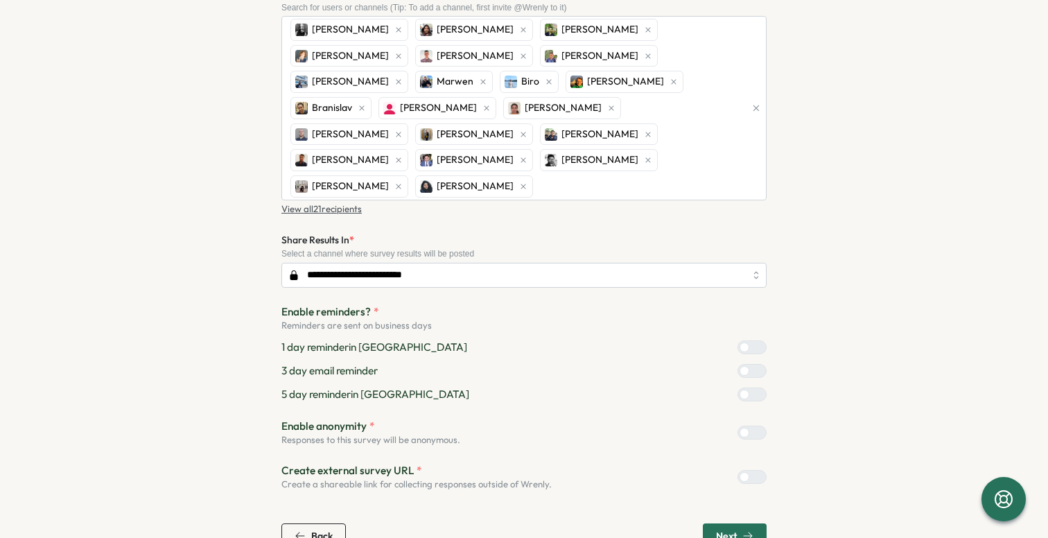
scroll to position [182, 0]
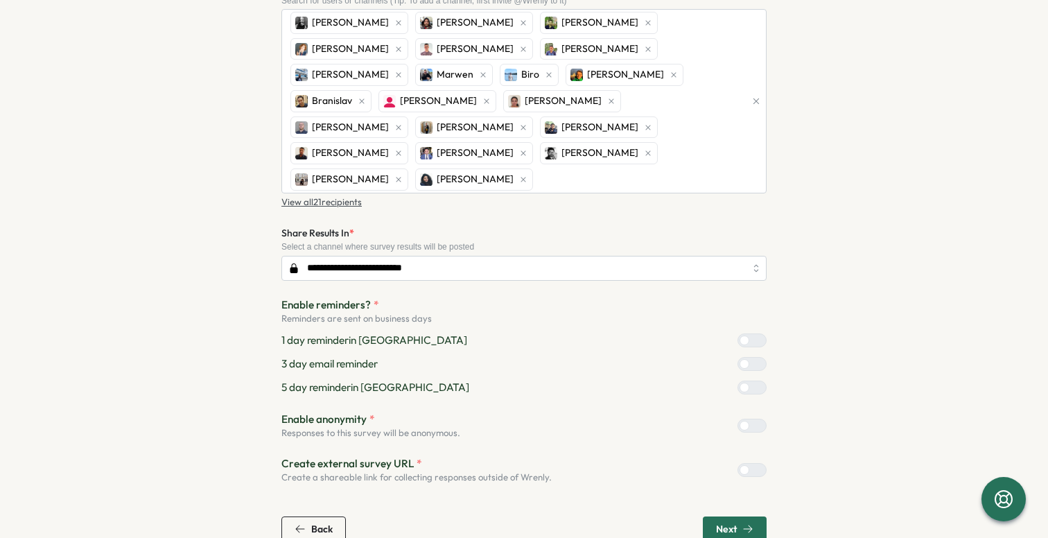
click at [709, 517] on button "Next" at bounding box center [735, 529] width 64 height 25
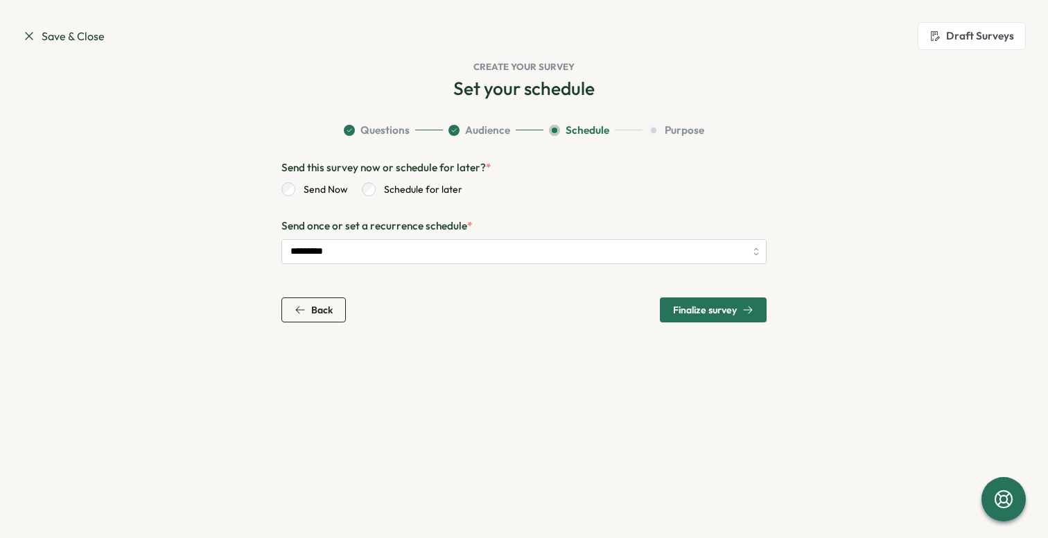
click at [405, 187] on label "Schedule for later" at bounding box center [419, 189] width 87 height 14
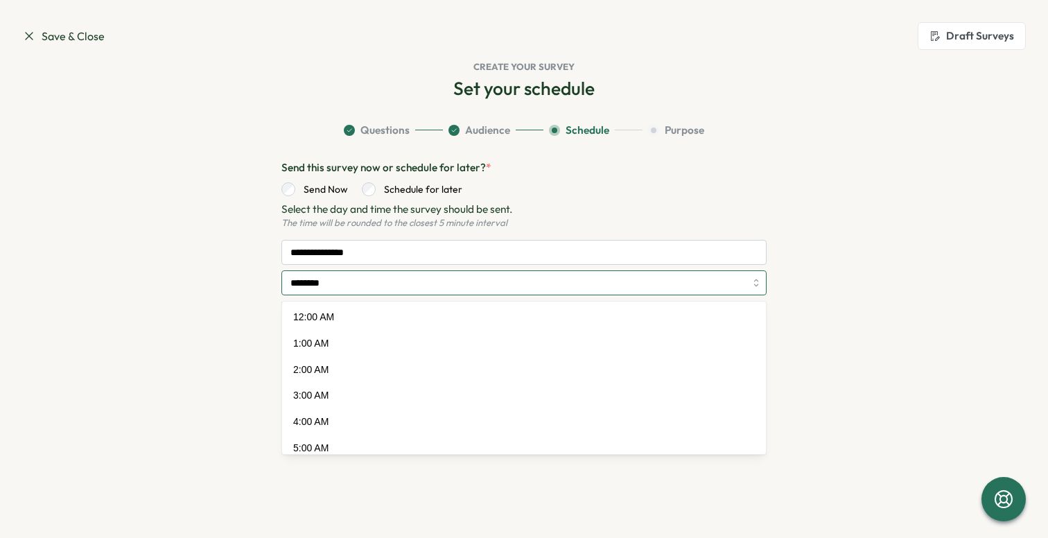
click at [476, 282] on input "********" at bounding box center [524, 282] width 485 height 25
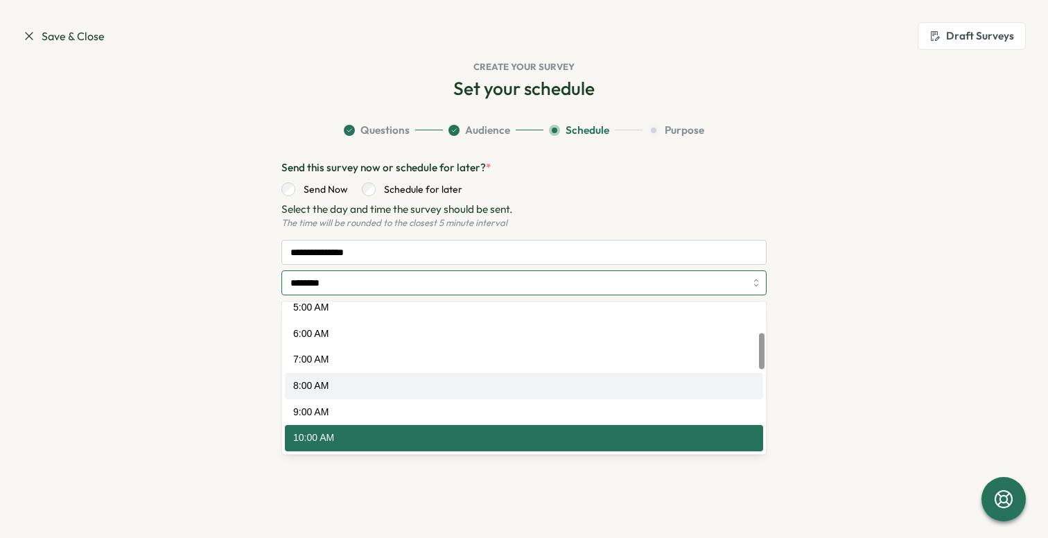
scroll to position [124, 0]
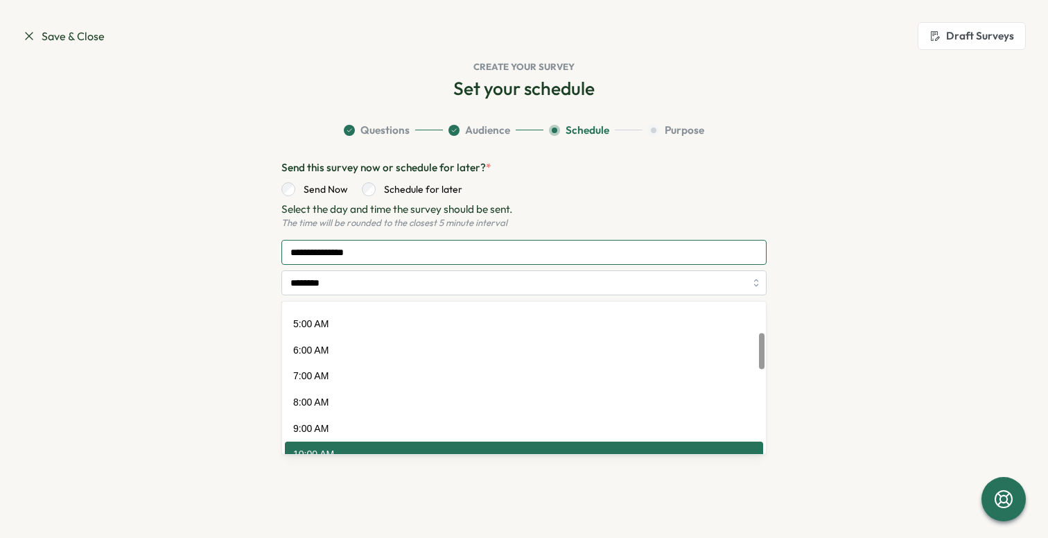
click at [458, 247] on input "**********" at bounding box center [524, 252] width 485 height 25
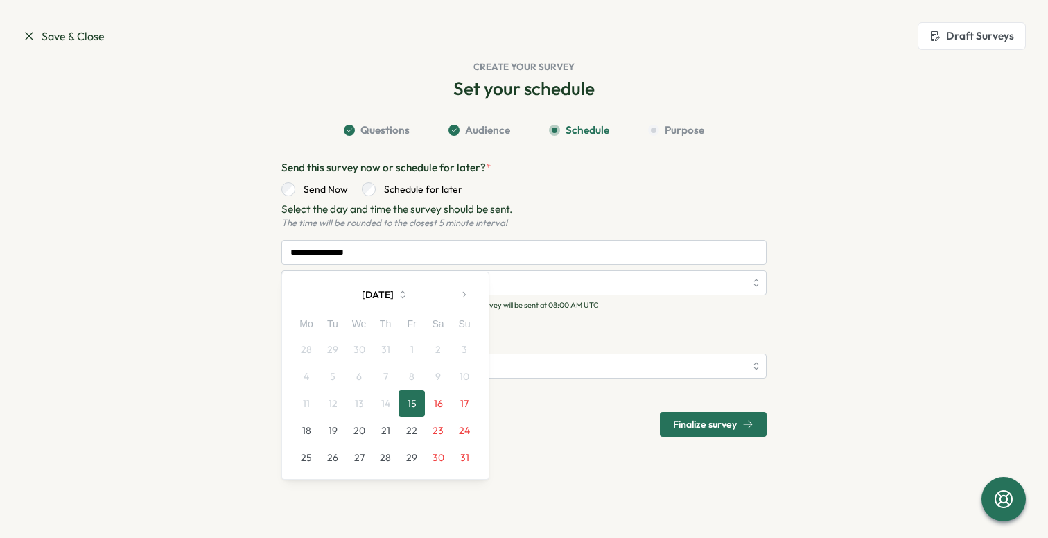
click at [300, 430] on button "18" at bounding box center [306, 430] width 26 height 26
type input "**********"
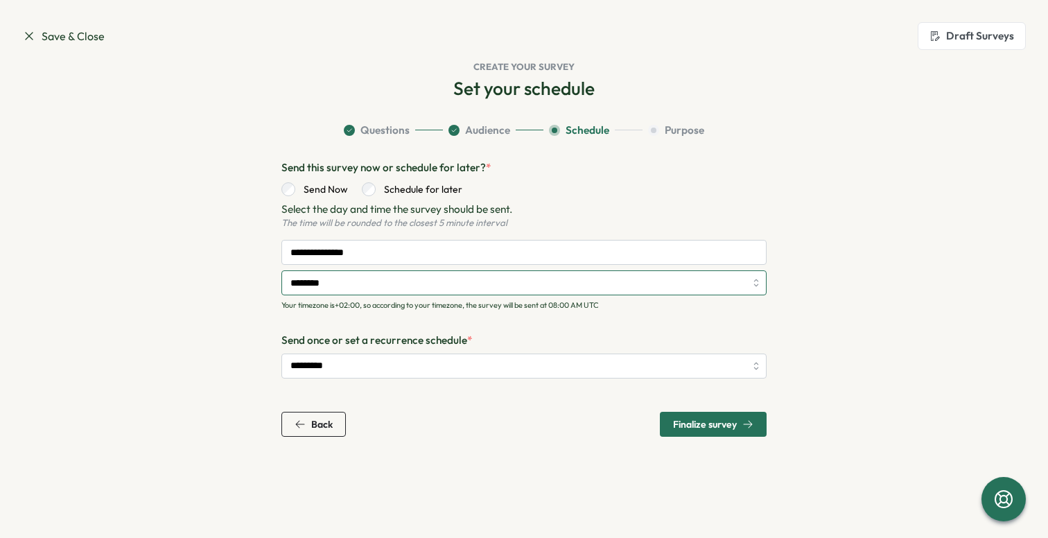
click at [552, 293] on input "********" at bounding box center [524, 282] width 485 height 25
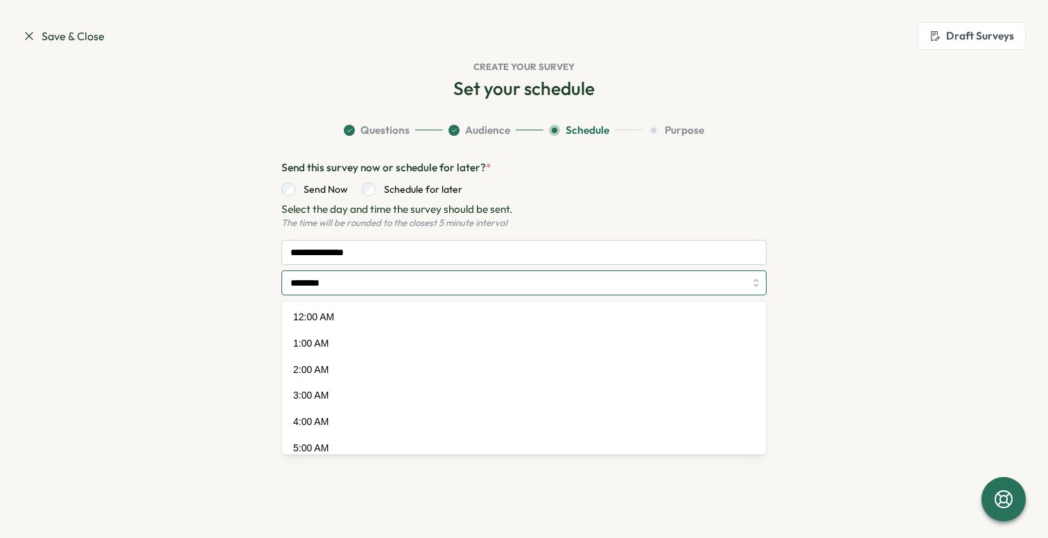
scroll to position [141, 0]
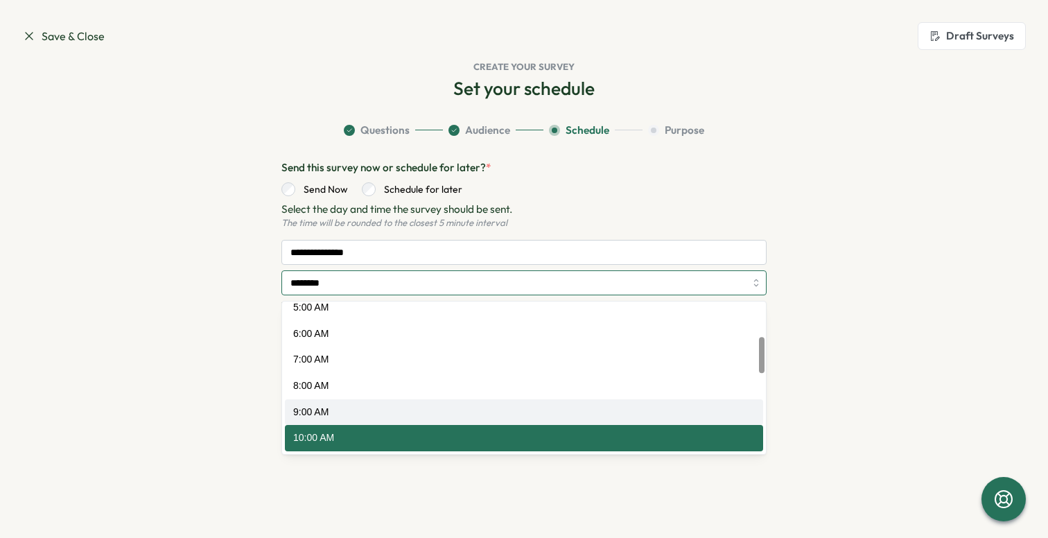
type input "*******"
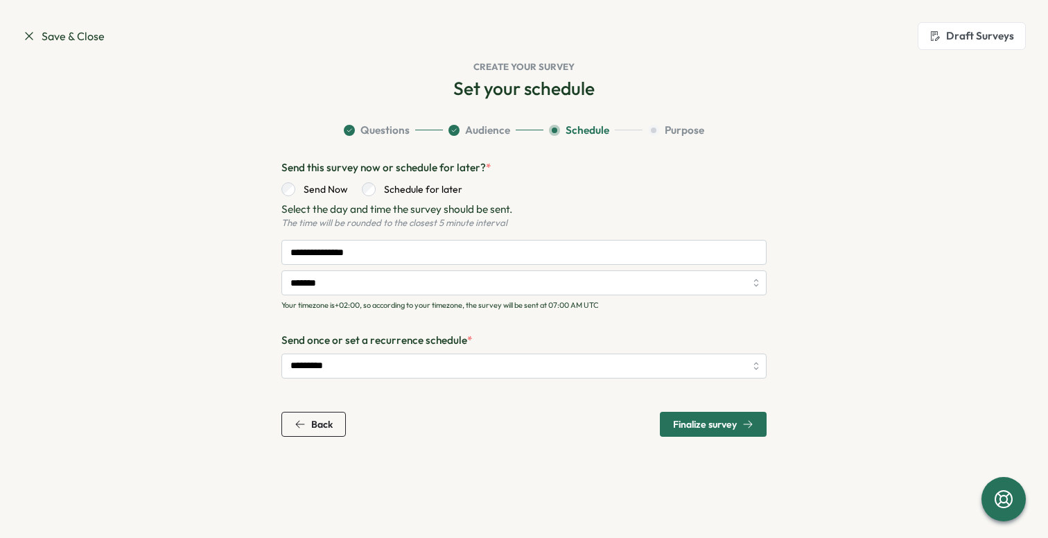
click at [567, 434] on div "Back Finalize survey" at bounding box center [524, 424] width 485 height 25
click at [711, 429] on span "Finalize survey" at bounding box center [705, 425] width 64 height 10
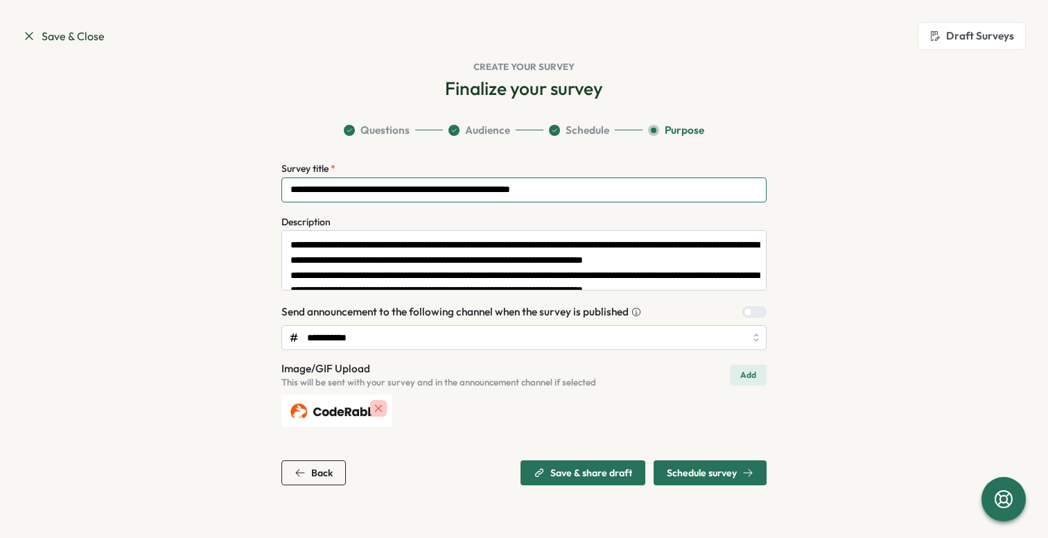
click at [617, 191] on input "**********" at bounding box center [524, 190] width 485 height 25
type input "**********"
click at [598, 472] on span "Save & share draft" at bounding box center [592, 473] width 82 height 10
click at [736, 474] on span "Schedule survey" at bounding box center [702, 473] width 70 height 10
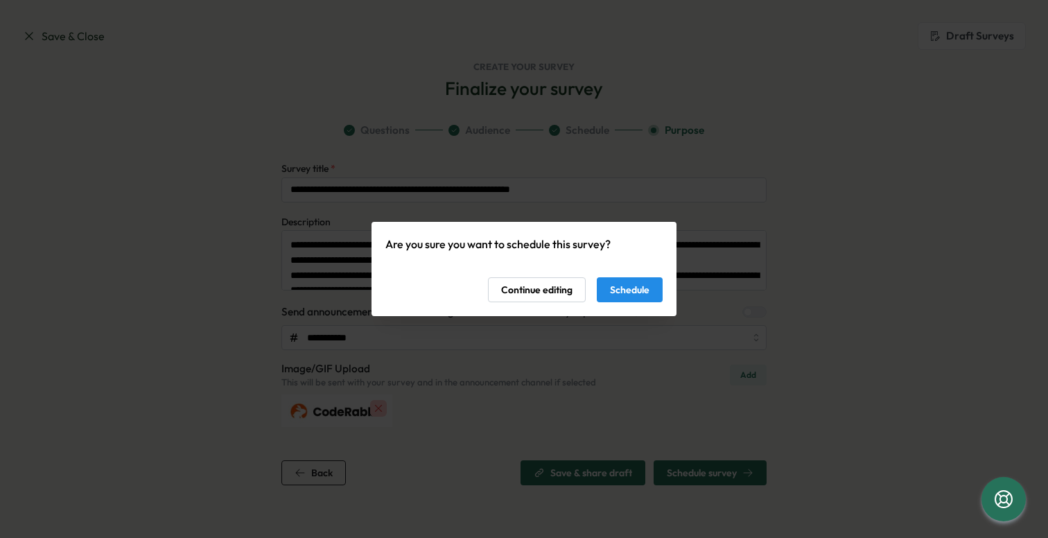
click at [633, 290] on span "Schedule" at bounding box center [630, 290] width 40 height 24
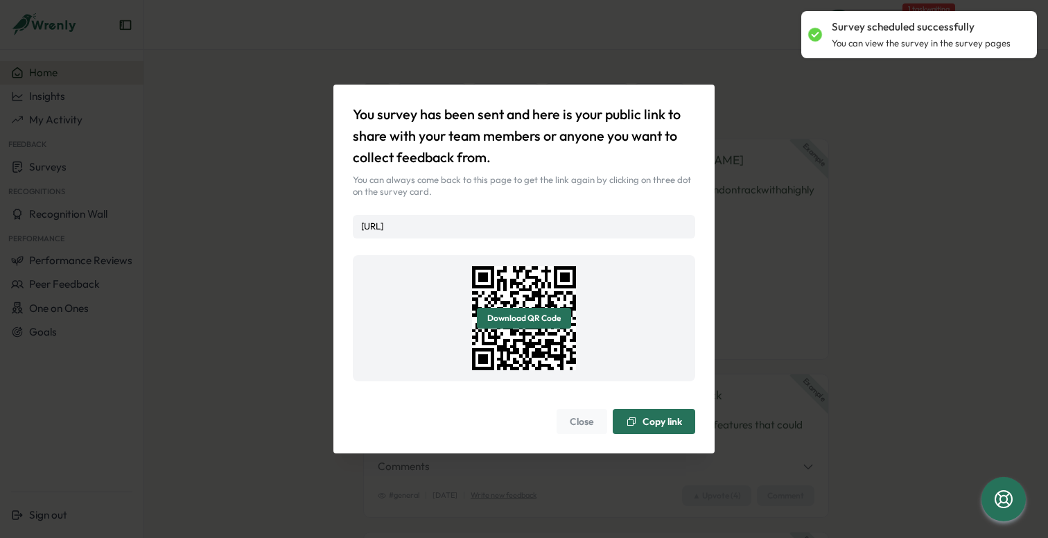
click at [72, 174] on div "You survey has been sent and here is your public link to share with your team m…" at bounding box center [524, 269] width 1048 height 538
click at [560, 434] on button "Close" at bounding box center [582, 421] width 51 height 25
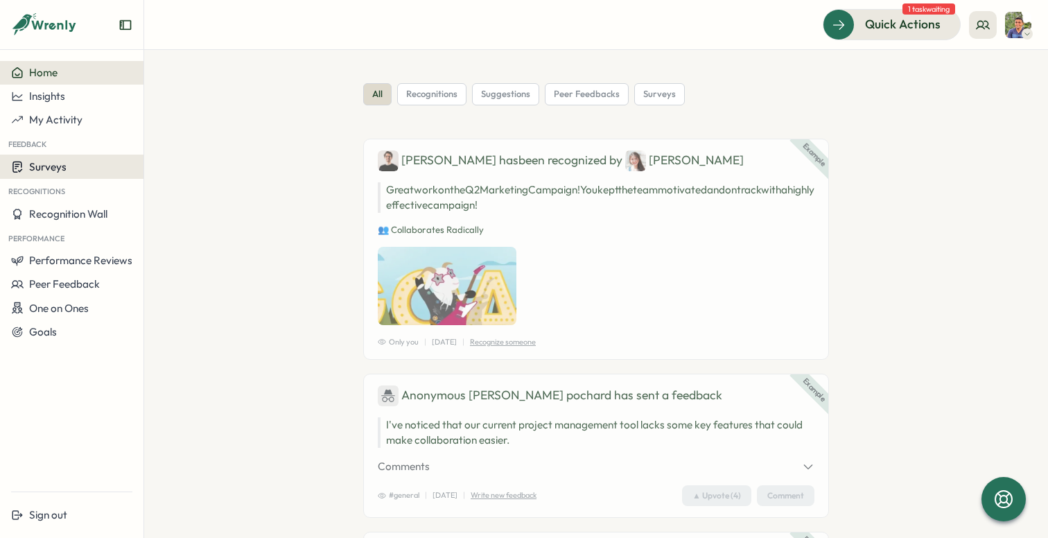
click at [70, 168] on div "Surveys" at bounding box center [71, 166] width 121 height 13
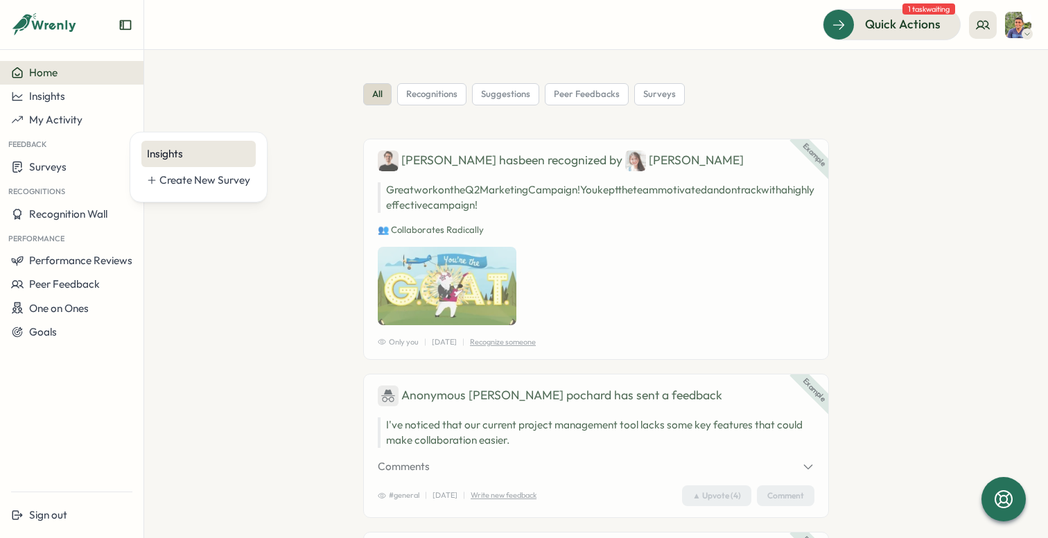
click at [187, 151] on div "Insights" at bounding box center [198, 153] width 103 height 15
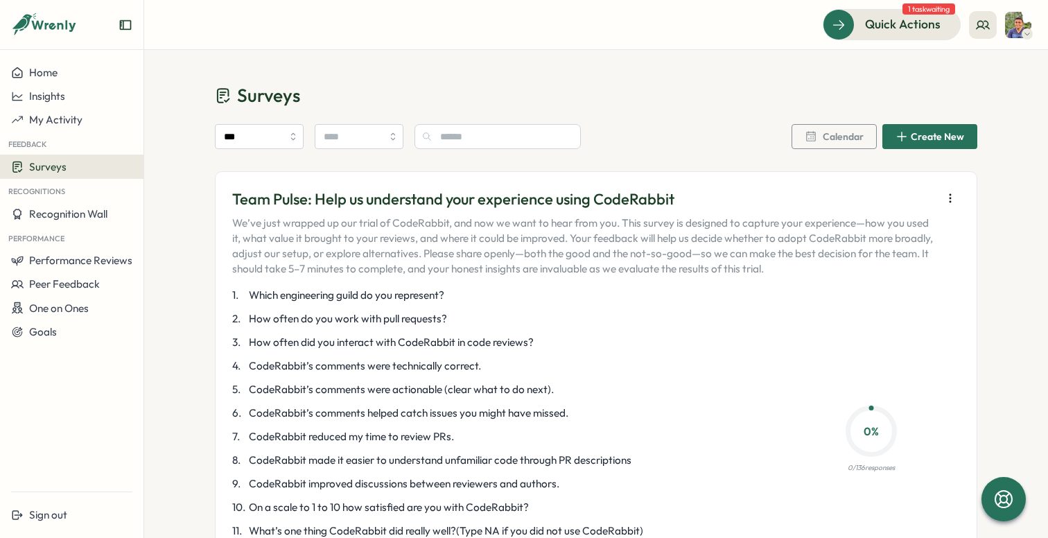
click at [949, 192] on icon "button" at bounding box center [951, 198] width 14 height 14
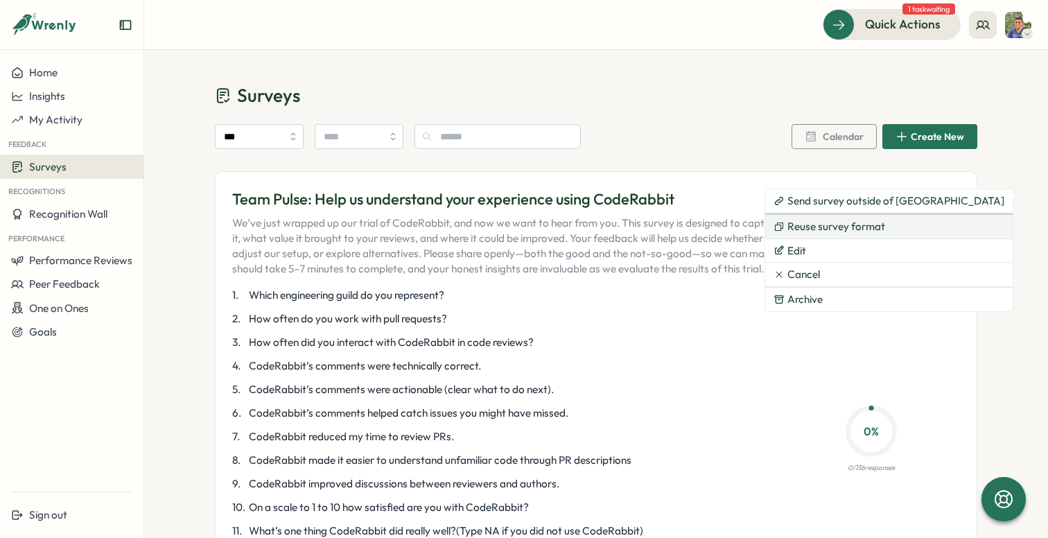
click at [846, 225] on span "Reuse survey format" at bounding box center [837, 227] width 98 height 12
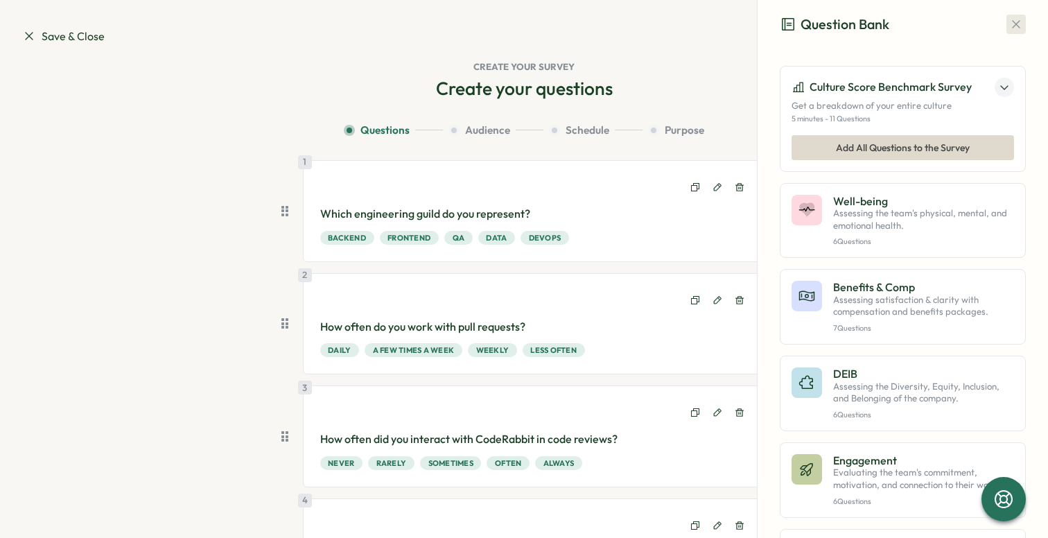
click at [1009, 17] on button "button" at bounding box center [1016, 24] width 19 height 19
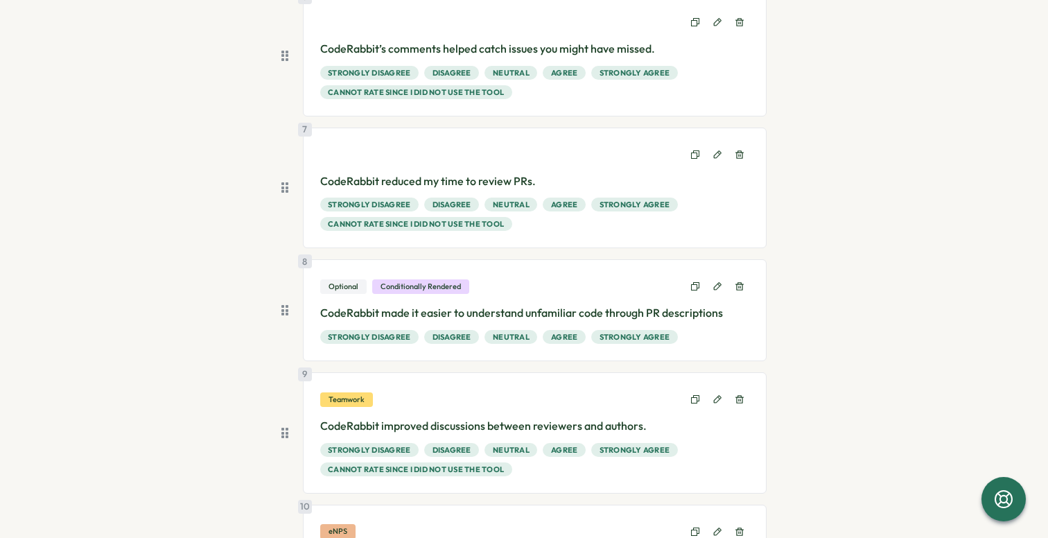
scroll to position [1275, 0]
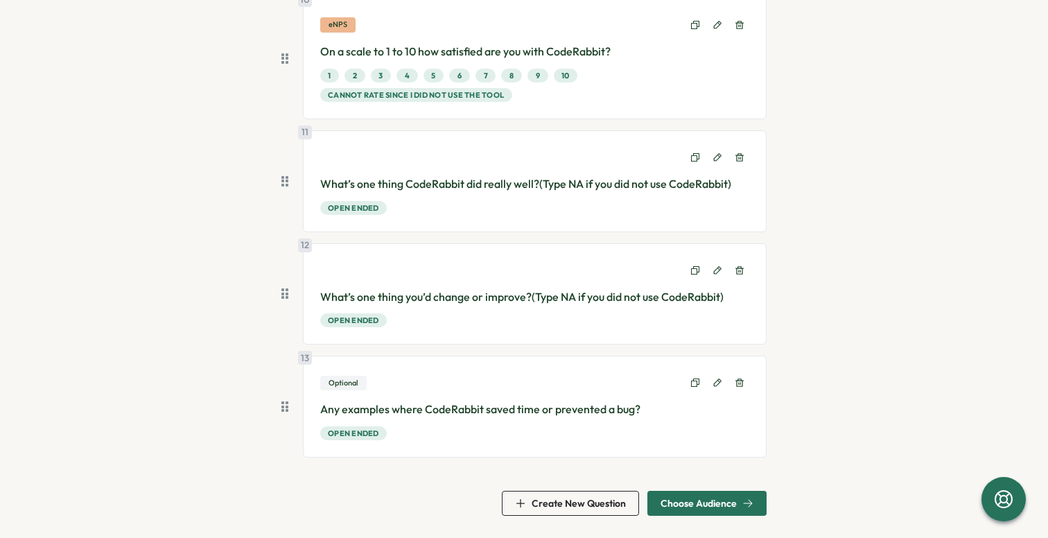
click at [682, 503] on span "Choose Audience" at bounding box center [699, 504] width 76 height 10
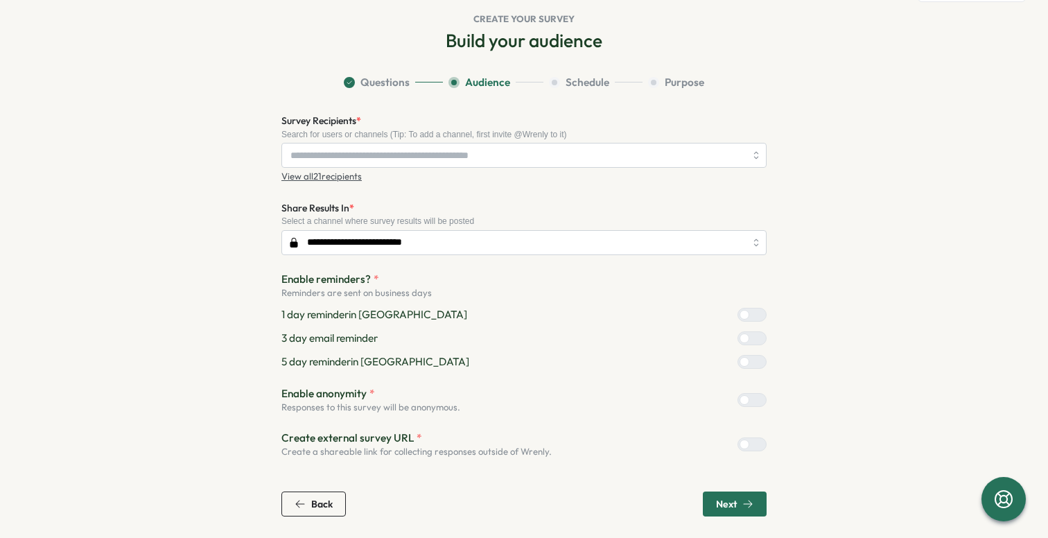
scroll to position [182, 0]
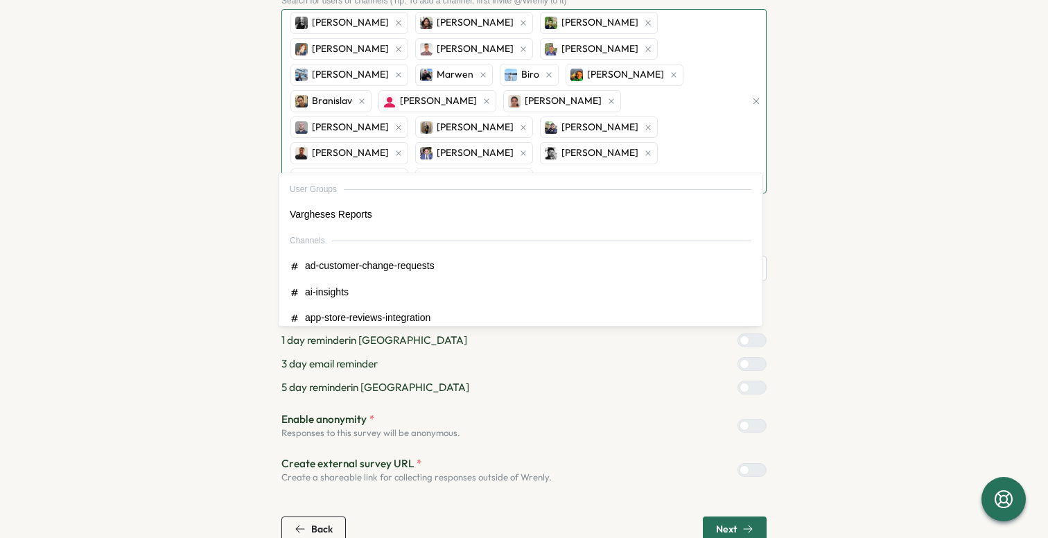
click at [596, 150] on div "Paul Matthews Gabriel Fioretti Anuj Kumar Evgenia JD Willemse Varghese Mina Med…" at bounding box center [516, 101] width 458 height 183
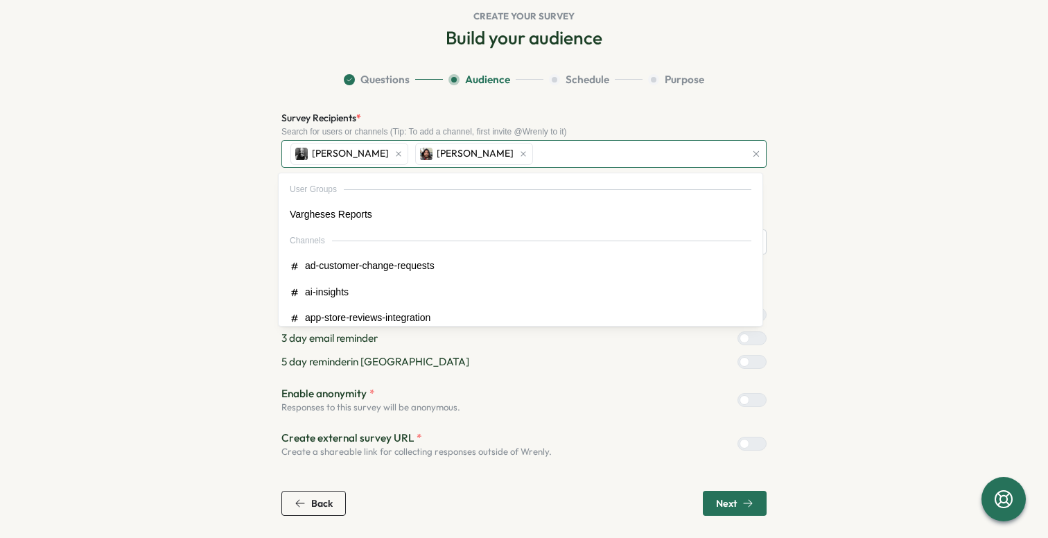
scroll to position [33, 0]
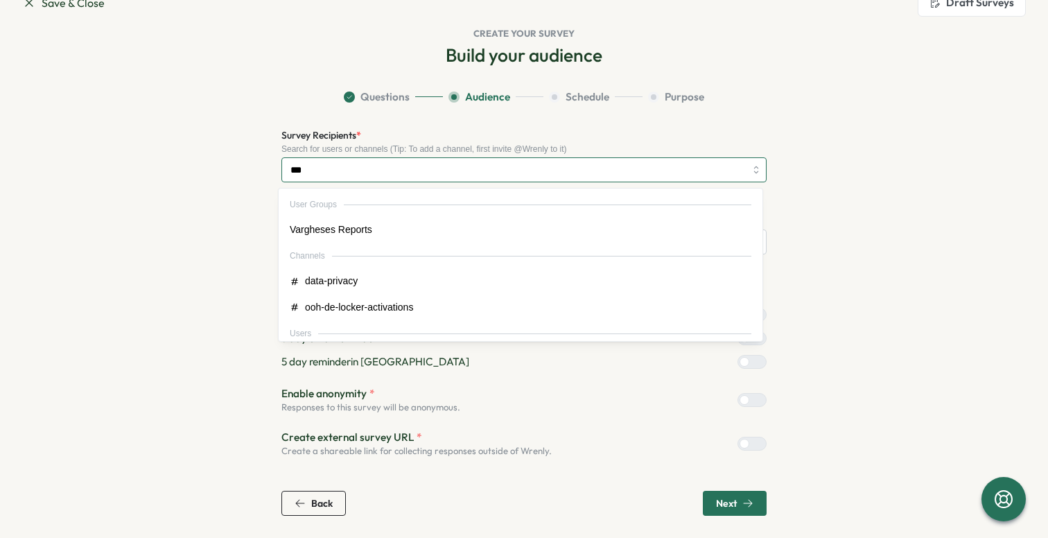
type input "****"
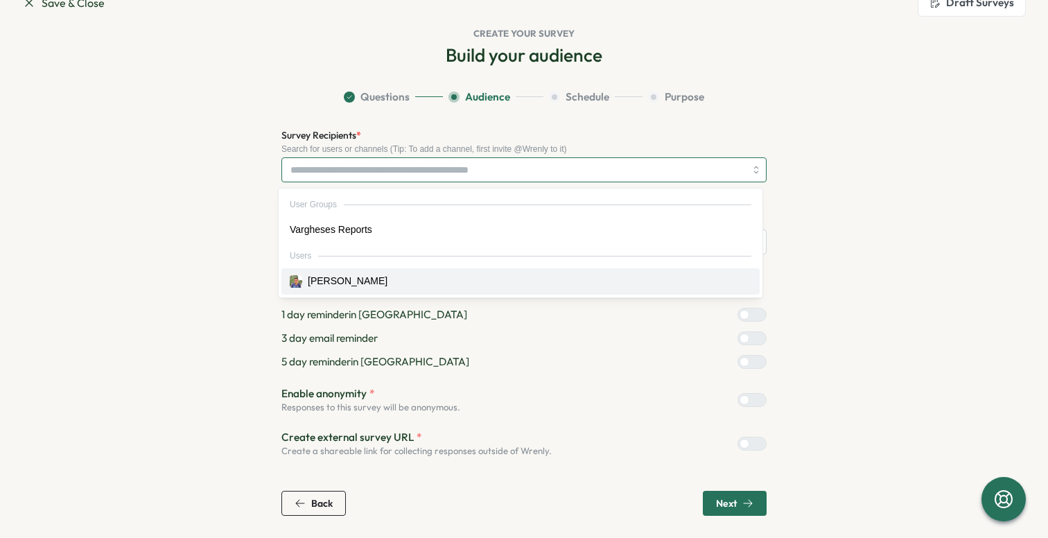
scroll to position [51, 0]
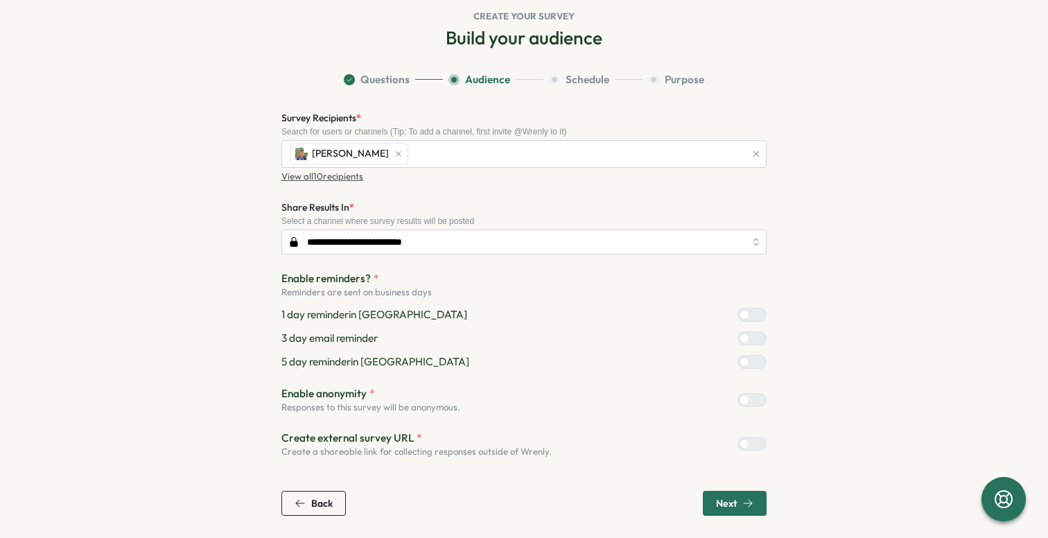
click at [750, 397] on div at bounding box center [745, 400] width 10 height 10
click at [750, 443] on div at bounding box center [745, 444] width 10 height 10
click at [750, 358] on div at bounding box center [758, 362] width 17 height 12
click at [726, 506] on span "Next" at bounding box center [726, 504] width 21 height 10
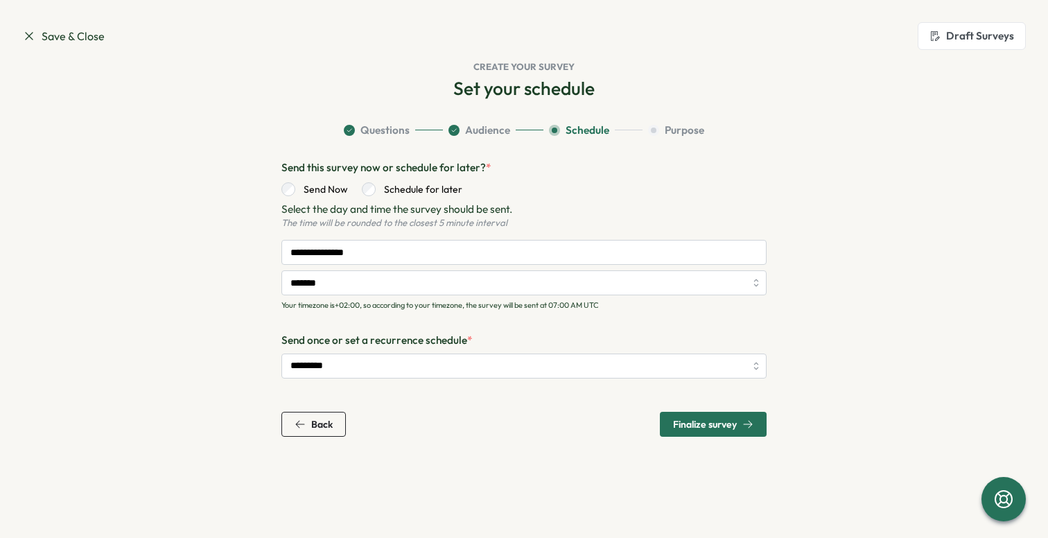
click at [318, 191] on label "Send Now" at bounding box center [321, 189] width 53 height 14
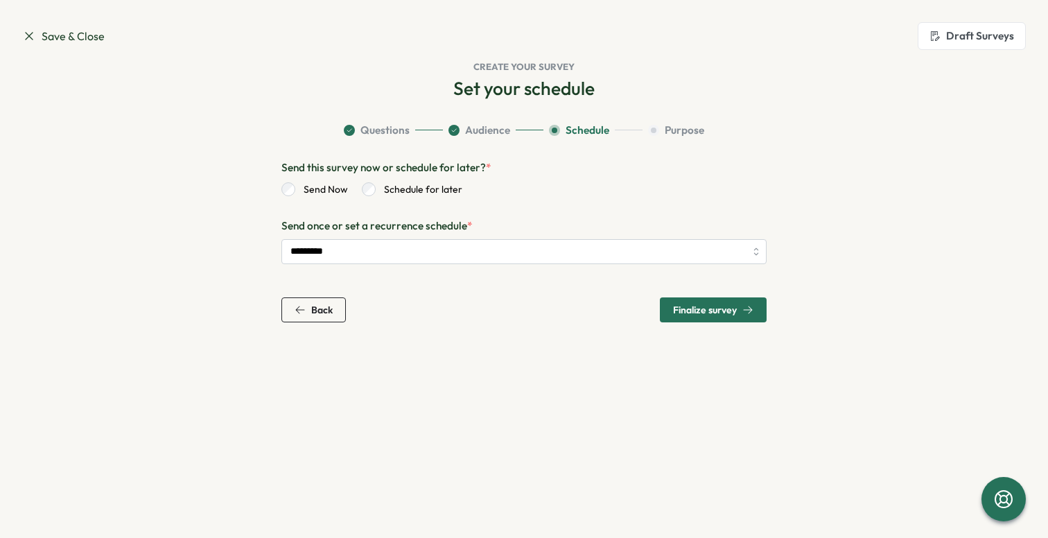
click at [716, 319] on span "Finalize survey" at bounding box center [713, 310] width 80 height 24
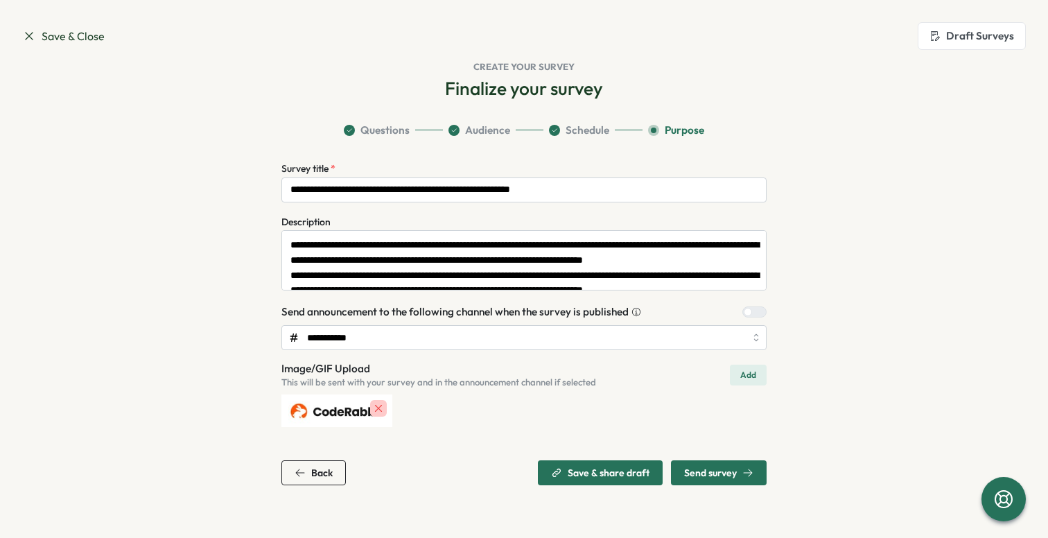
click at [752, 309] on div at bounding box center [748, 312] width 8 height 8
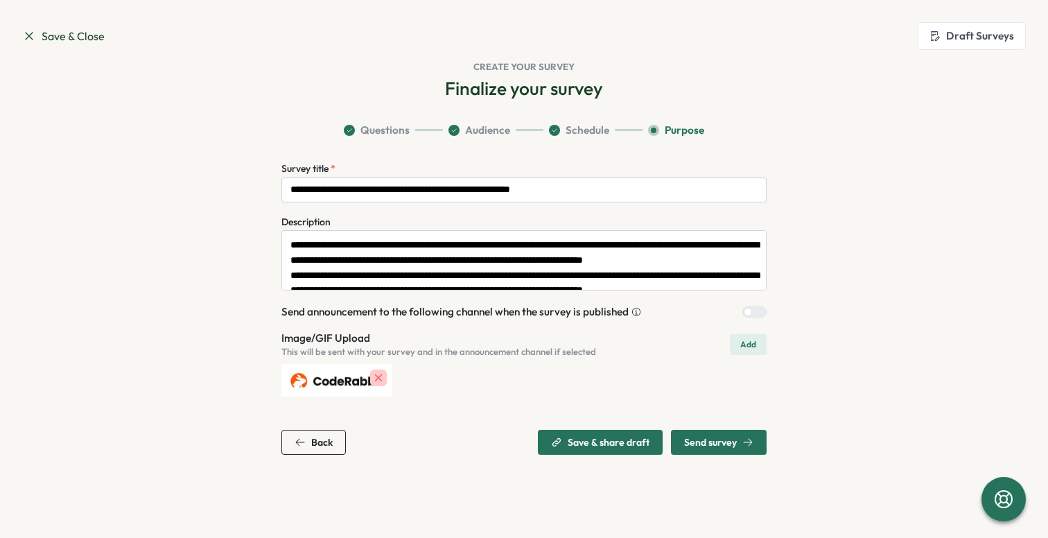
click at [705, 451] on span "Send survey" at bounding box center [718, 443] width 69 height 24
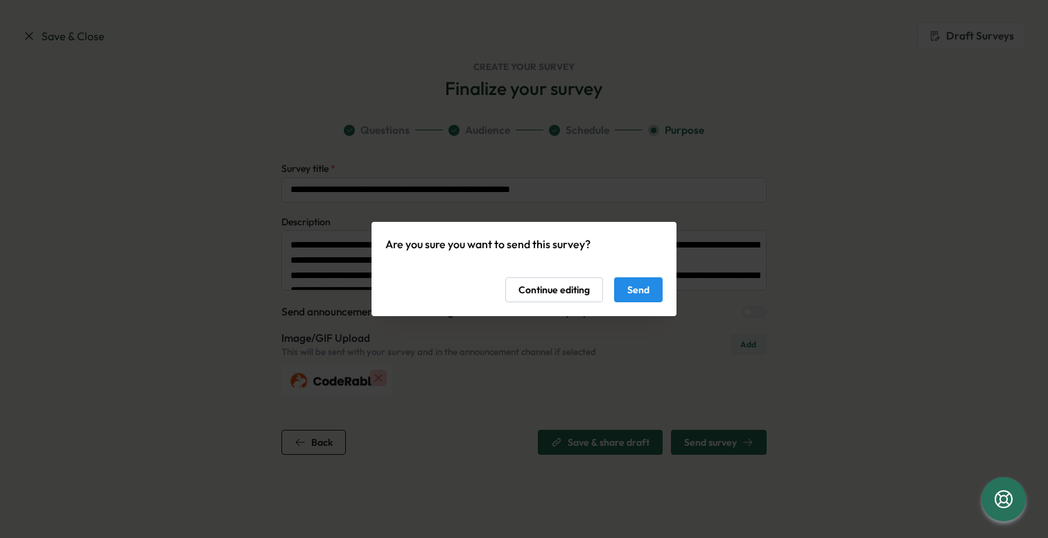
click at [634, 288] on span "Send" at bounding box center [639, 290] width 22 height 24
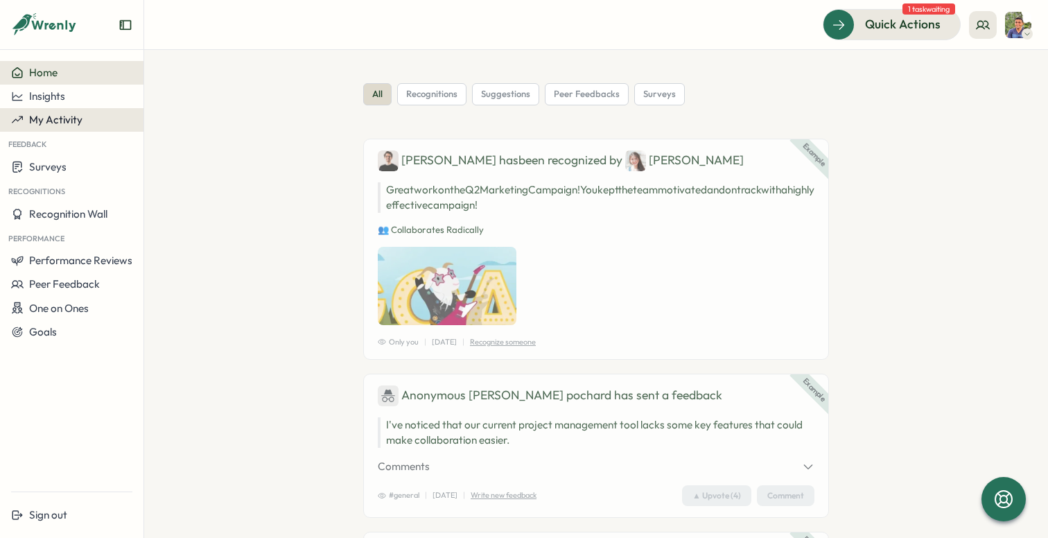
click at [62, 112] on button "My Activity" at bounding box center [72, 120] width 144 height 24
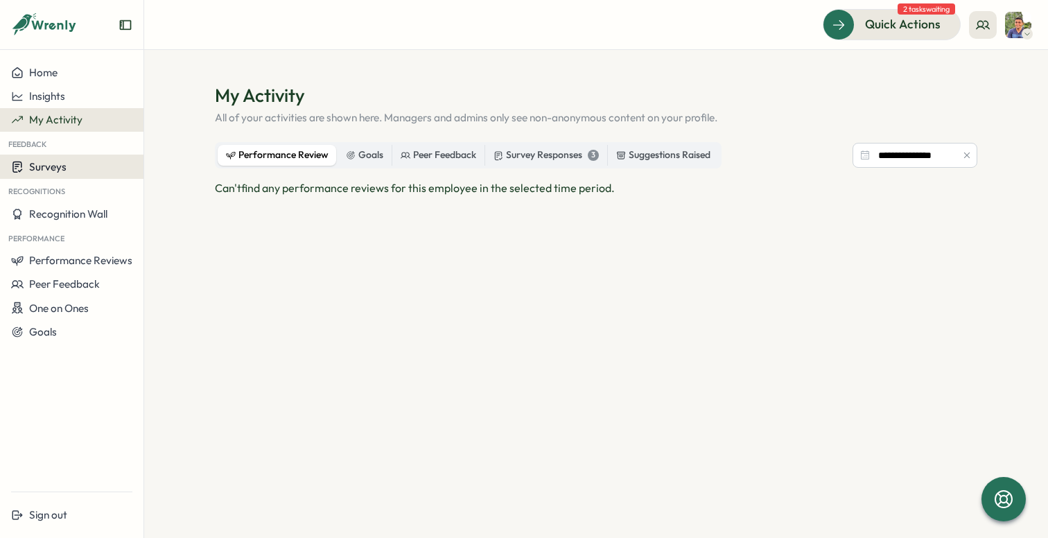
click at [64, 175] on button "Surveys" at bounding box center [72, 167] width 144 height 24
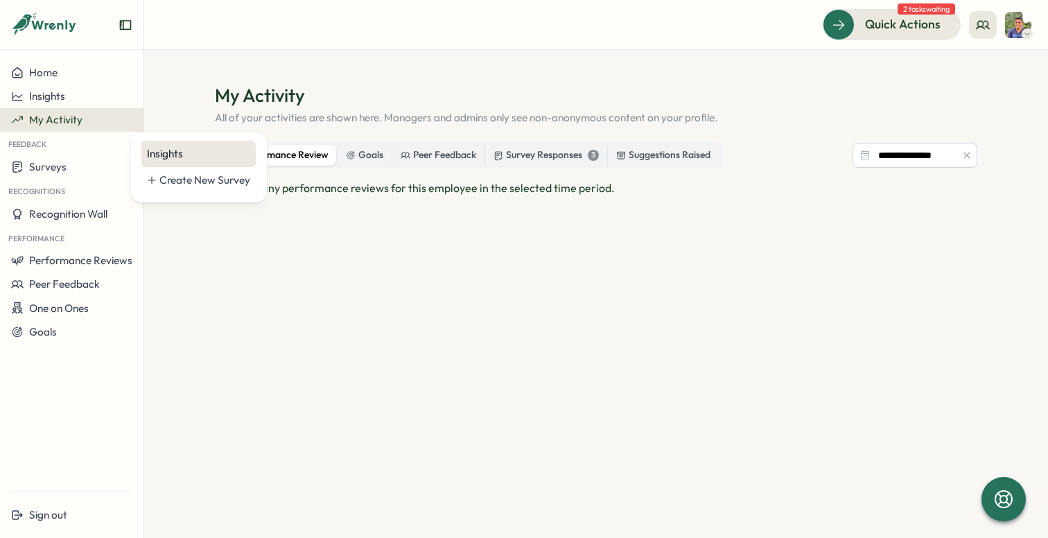
click at [227, 149] on div "Insights" at bounding box center [198, 153] width 103 height 15
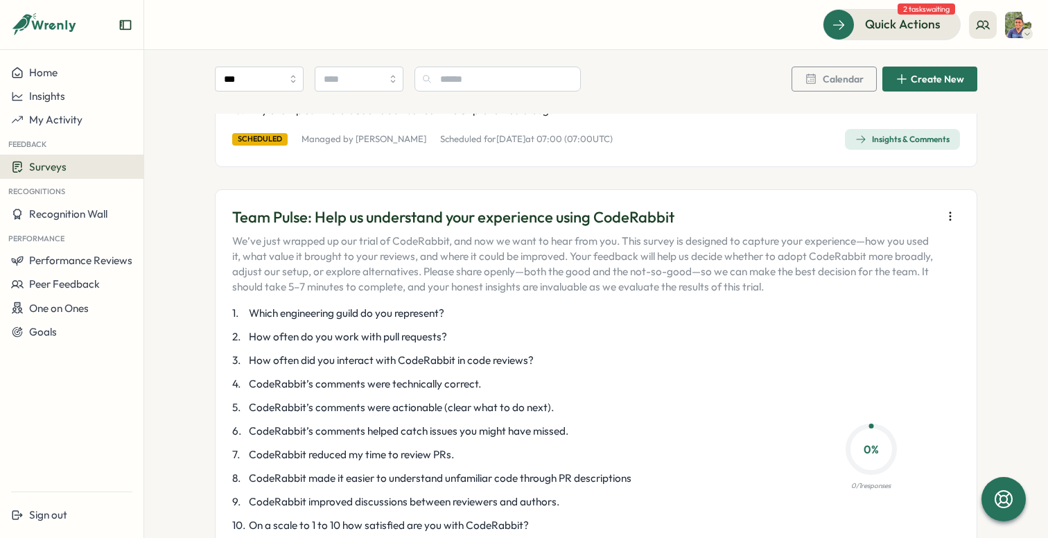
scroll to position [450, 0]
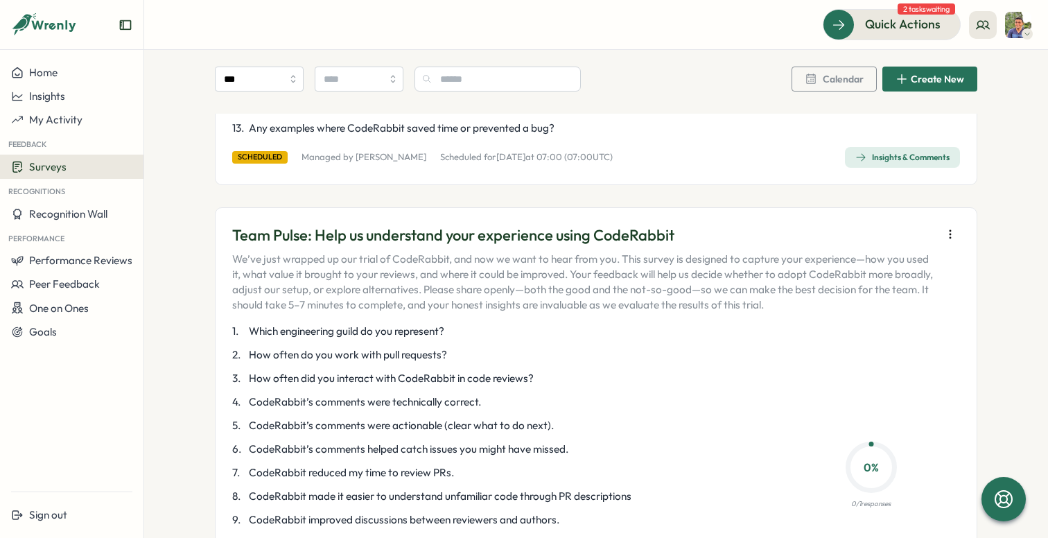
click at [947, 232] on icon "button" at bounding box center [951, 234] width 14 height 14
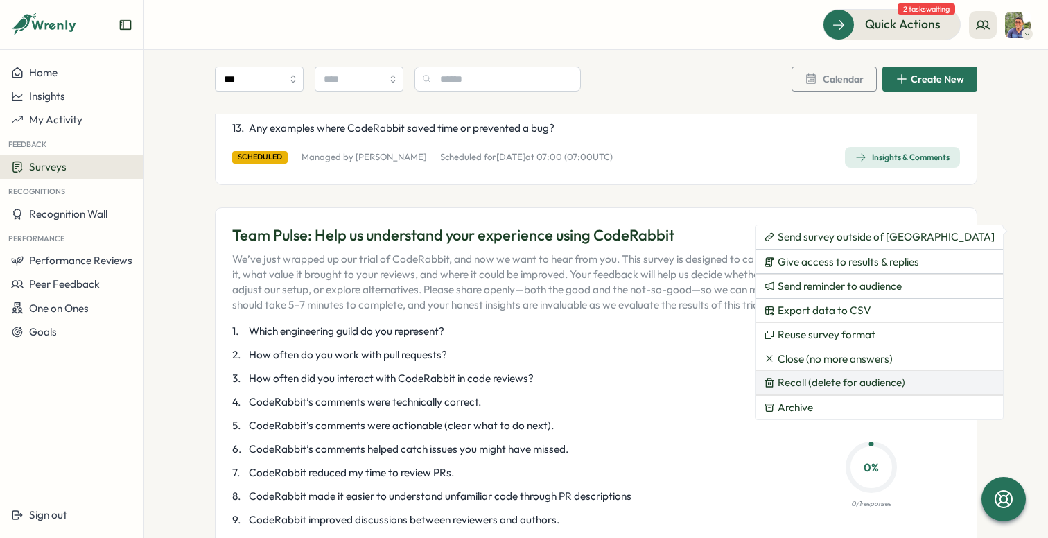
click at [832, 383] on span "Recall (delete for audience)" at bounding box center [842, 383] width 128 height 12
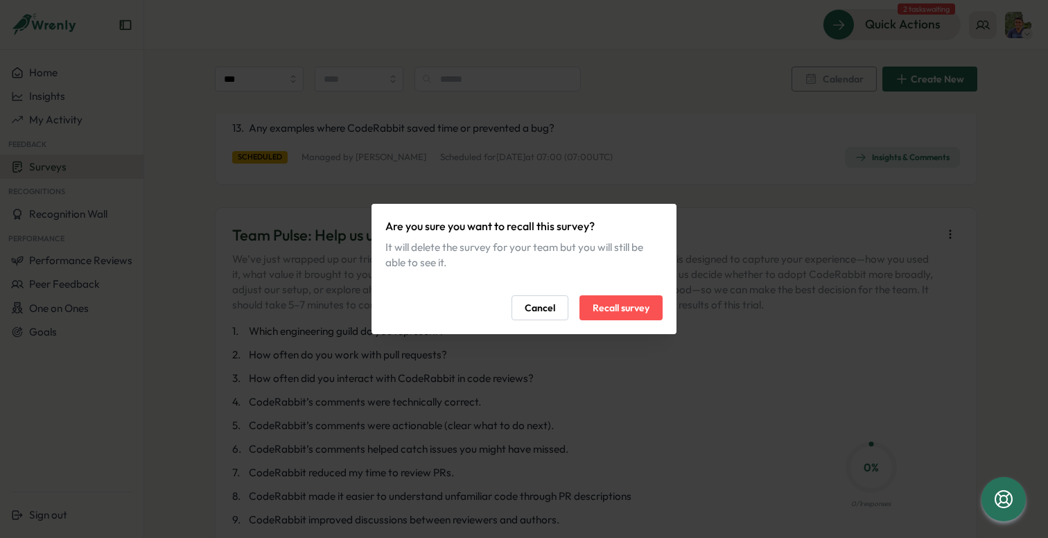
click at [640, 313] on span "Recall survey" at bounding box center [621, 308] width 57 height 24
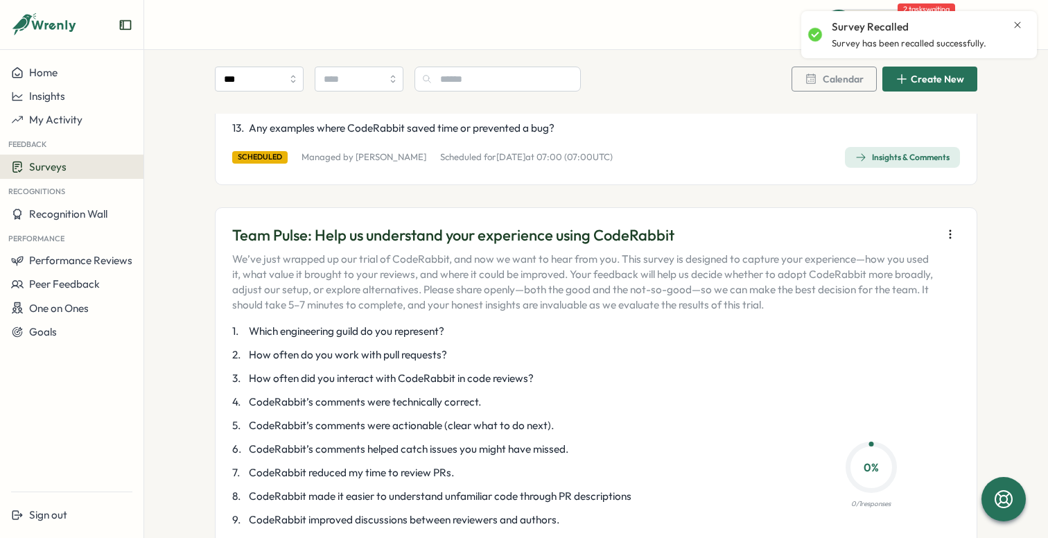
click at [944, 239] on icon "button" at bounding box center [951, 234] width 14 height 14
click at [863, 289] on button "Archive" at bounding box center [866, 288] width 128 height 24
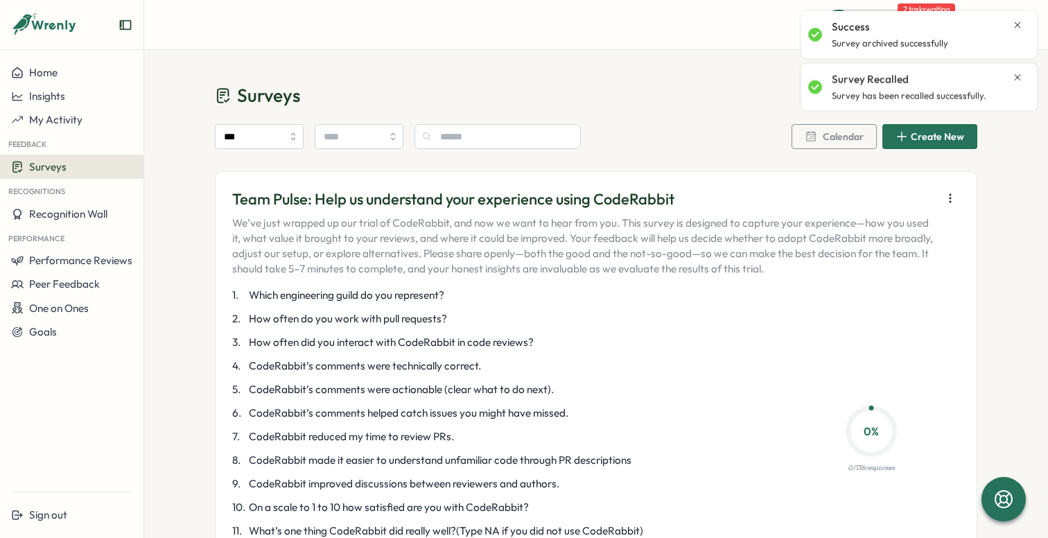
scroll to position [130, 0]
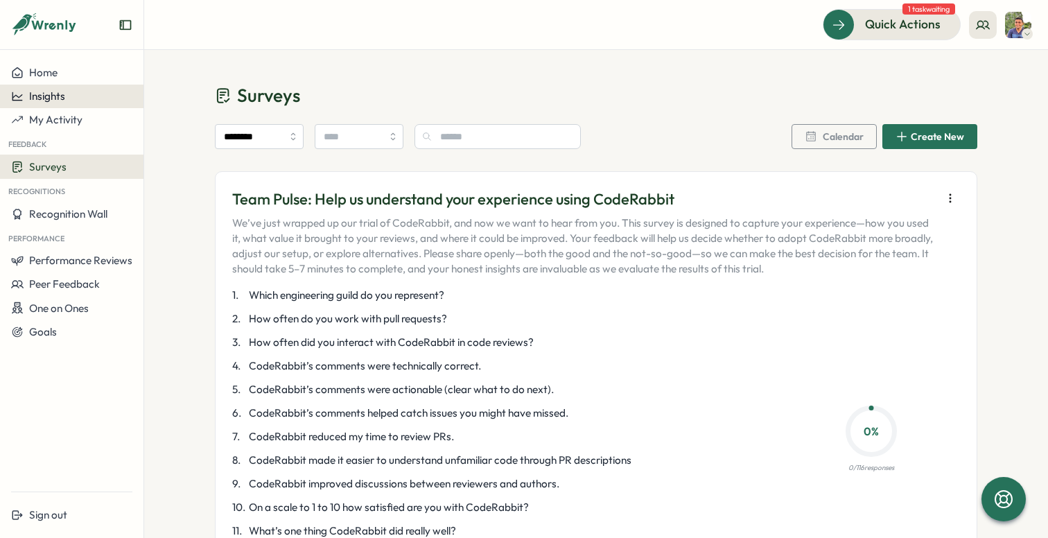
click at [54, 99] on span "Insights" at bounding box center [47, 95] width 36 height 13
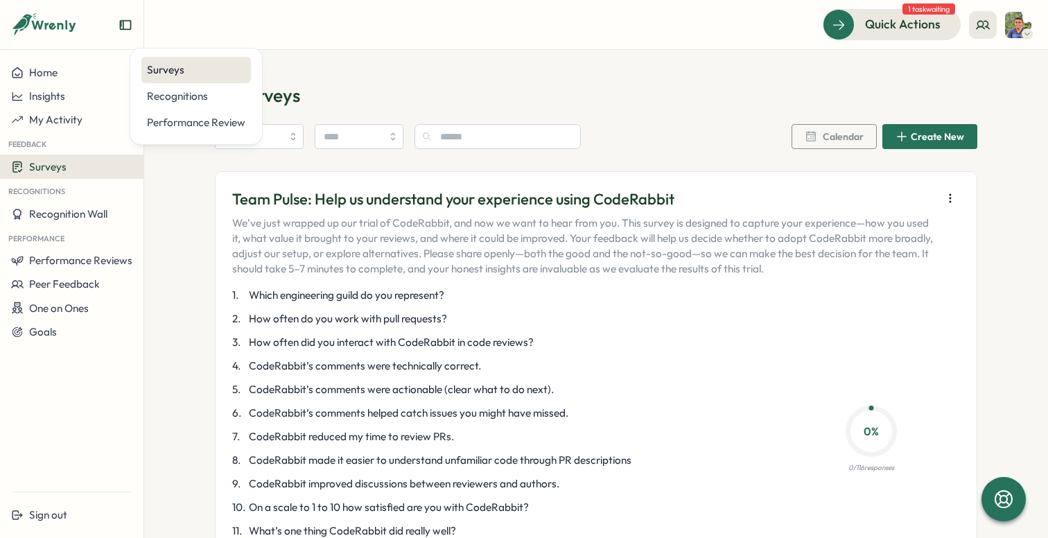
click at [183, 77] on div "Surveys" at bounding box center [196, 69] width 98 height 15
type input "***"
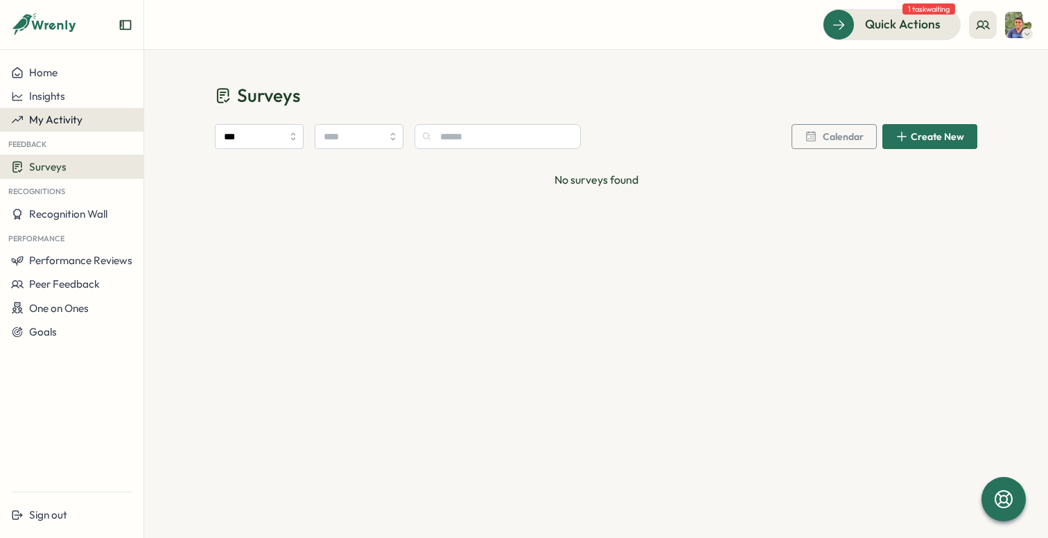
click at [55, 126] on span "My Activity" at bounding box center [55, 119] width 53 height 13
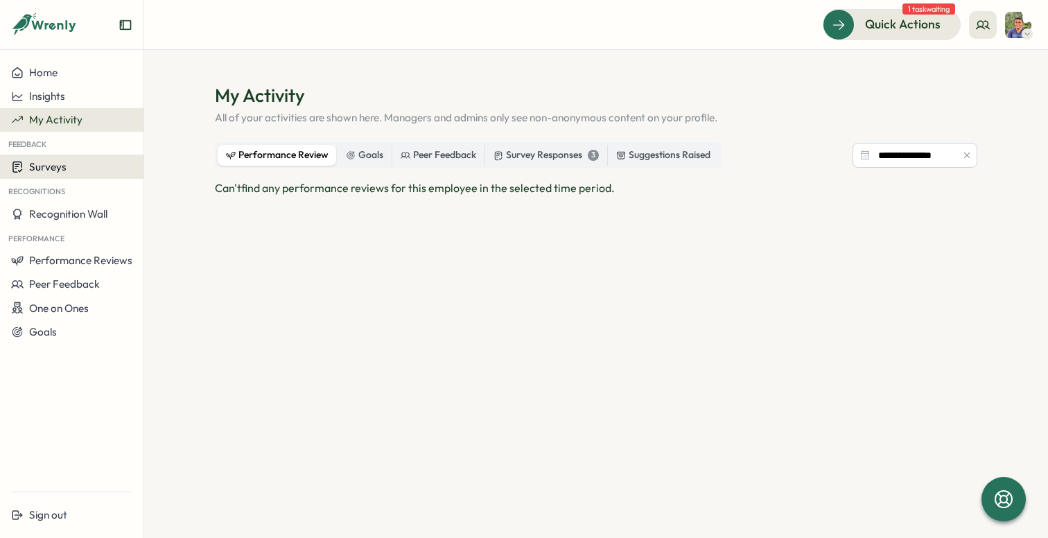
click at [55, 164] on span "Surveys" at bounding box center [47, 166] width 37 height 13
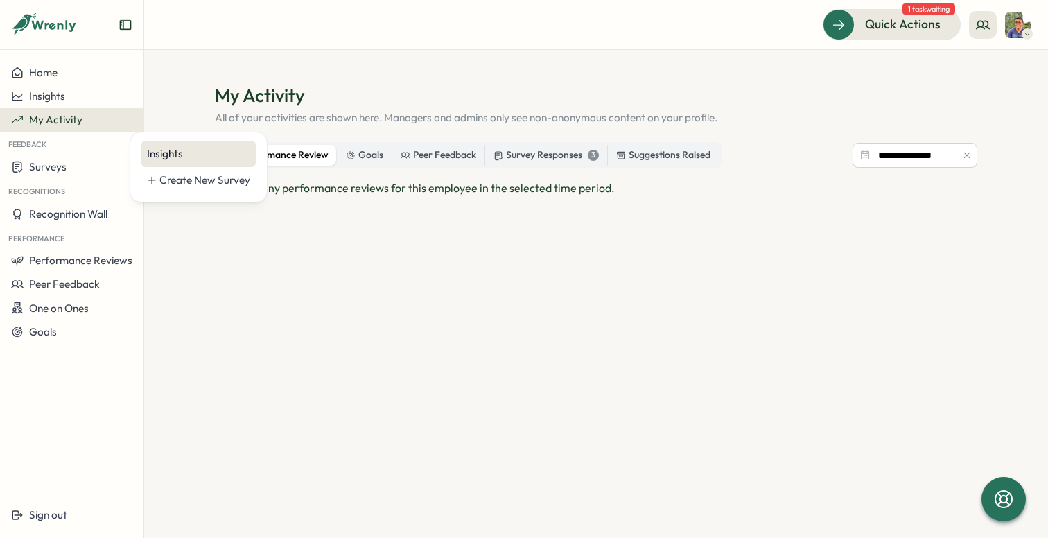
click at [150, 152] on div "Insights" at bounding box center [198, 153] width 103 height 15
